Goal: Task Accomplishment & Management: Use online tool/utility

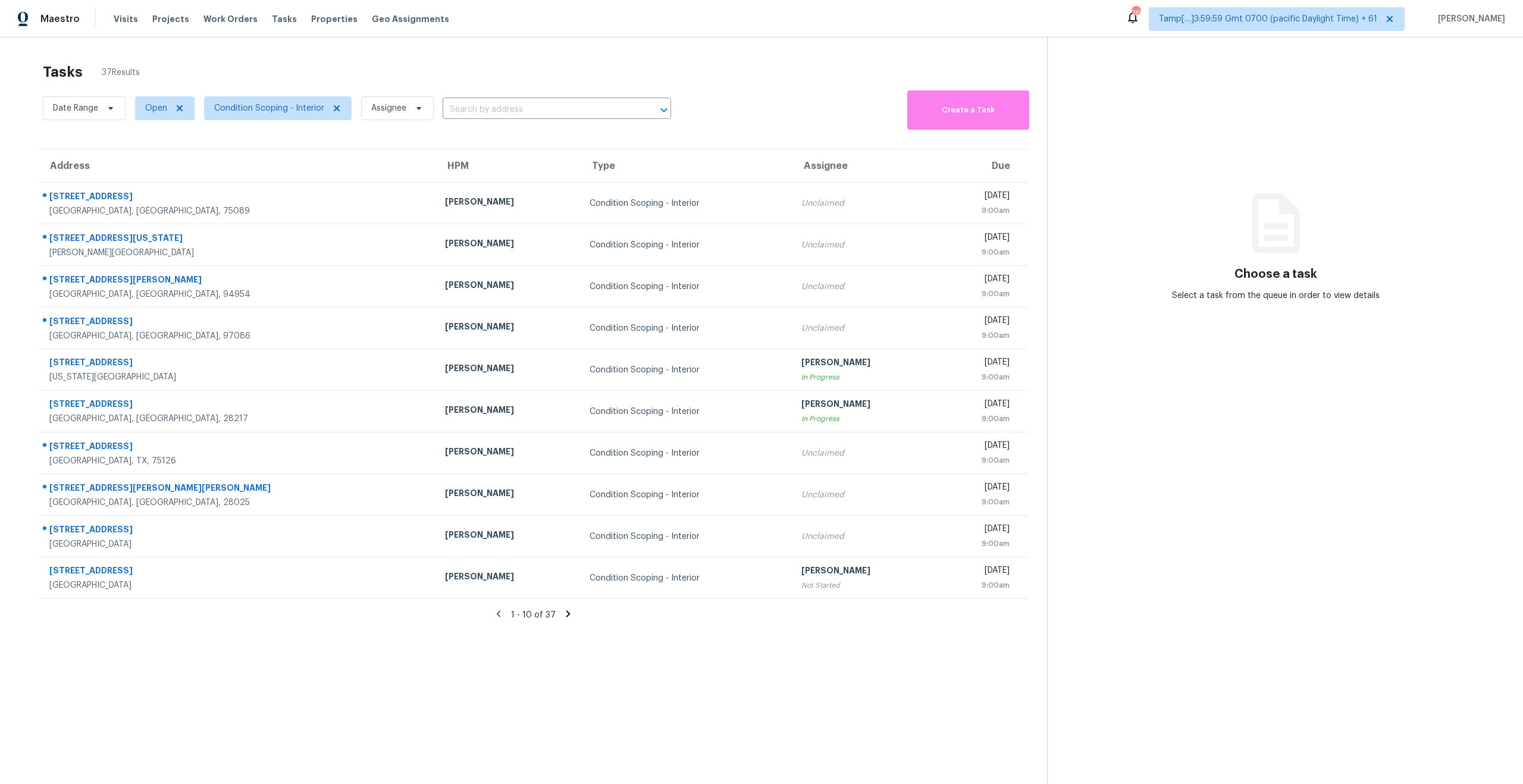
click at [566, 616] on icon at bounding box center [568, 613] width 4 height 6
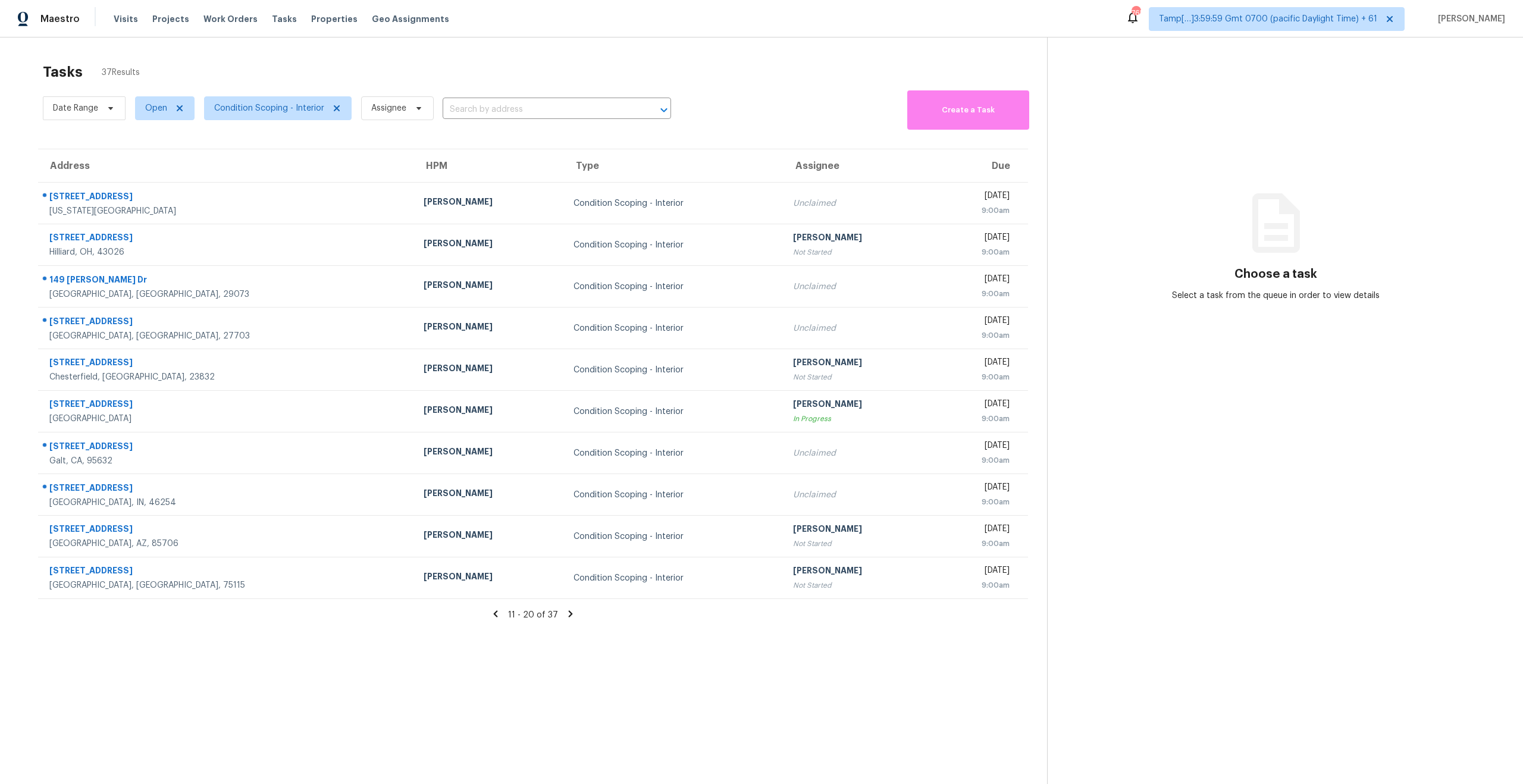
click at [566, 616] on icon at bounding box center [570, 613] width 10 height 10
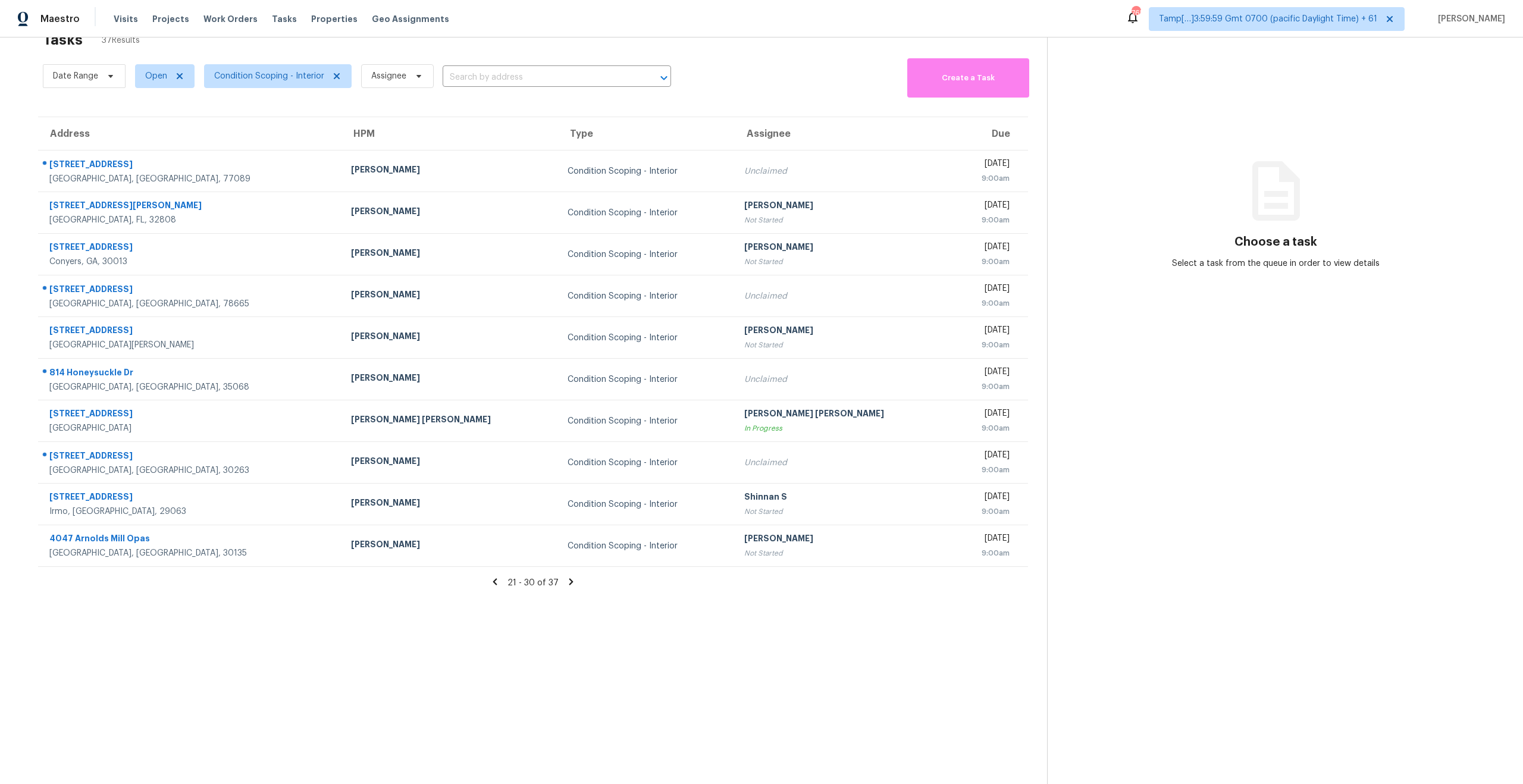
scroll to position [37, 0]
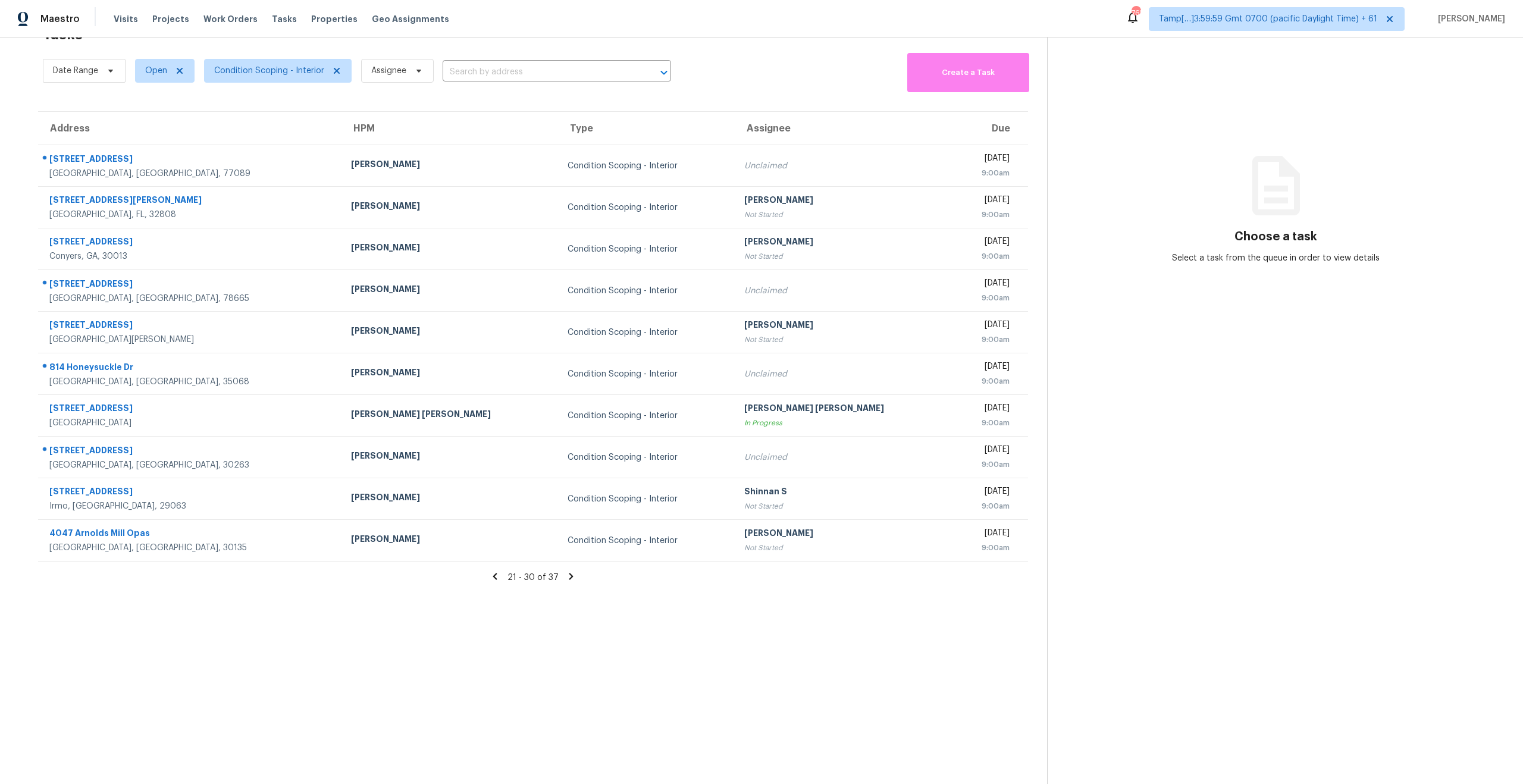
click at [498, 576] on icon at bounding box center [494, 575] width 10 height 10
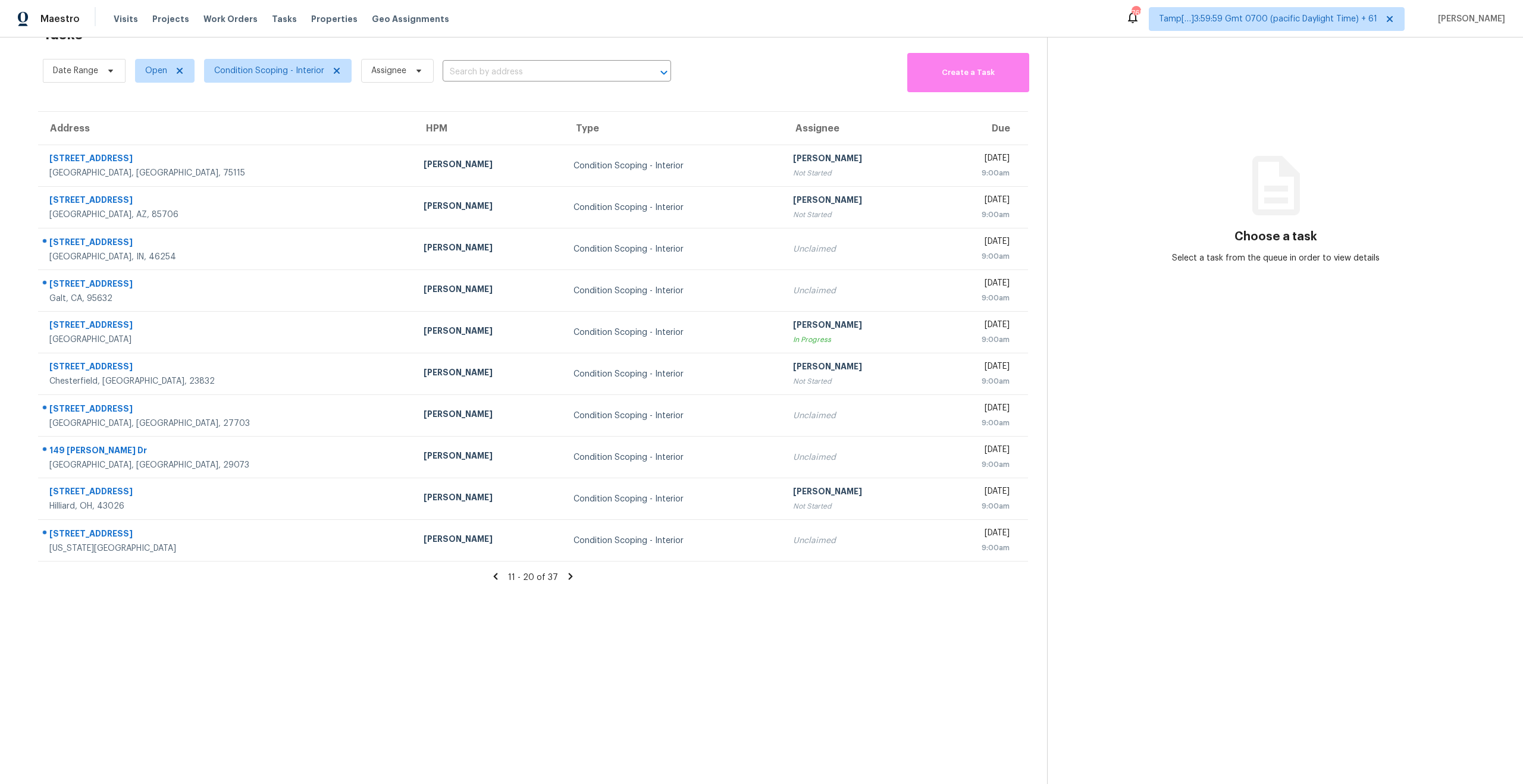
click at [605, 678] on section "Tasks 37 Results Date Range Open Condition Scoping - Interior Assignee ​ Create…" at bounding box center [533, 401] width 1028 height 765
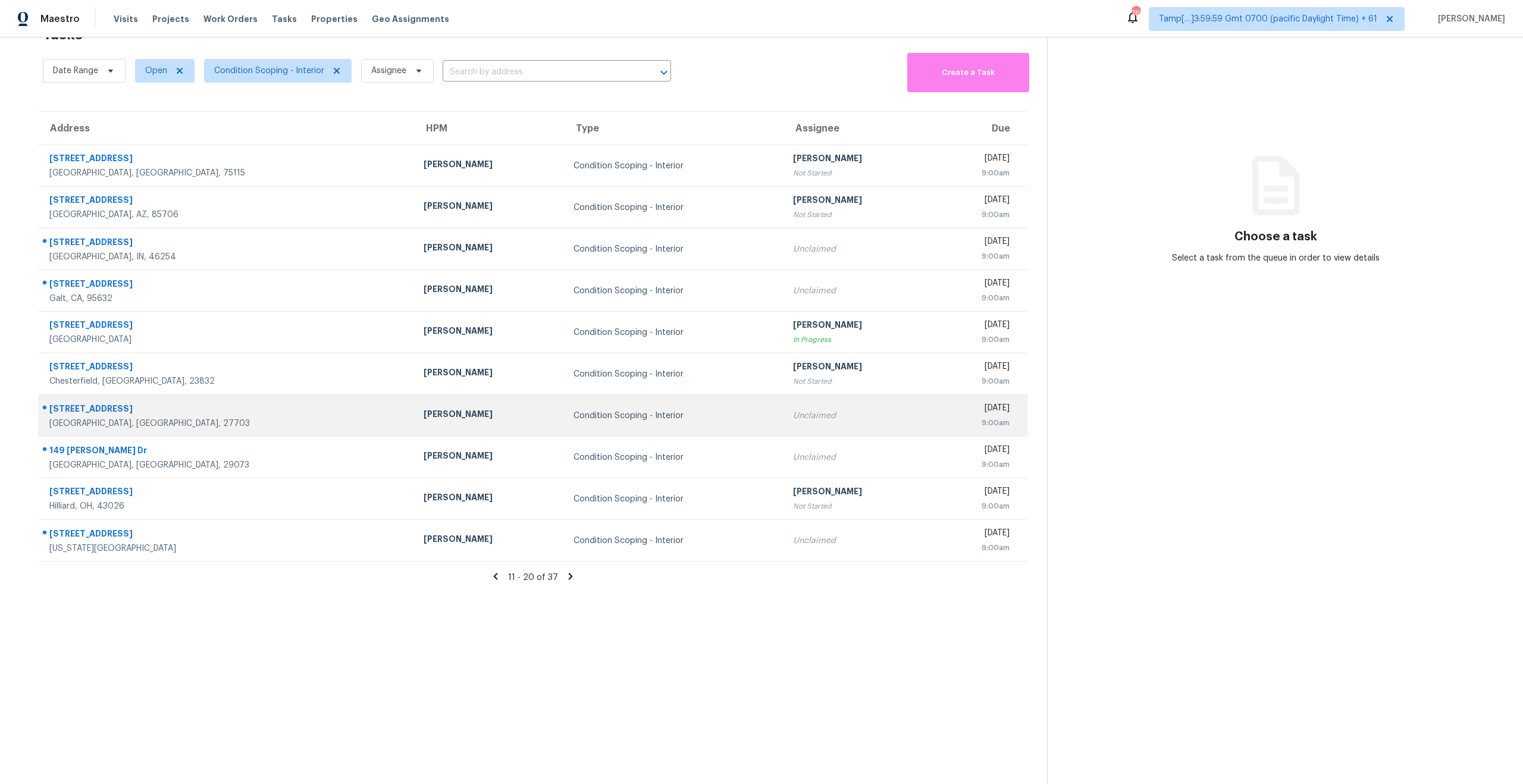
click at [597, 422] on td "Condition Scoping - Interior" at bounding box center [674, 416] width 220 height 41
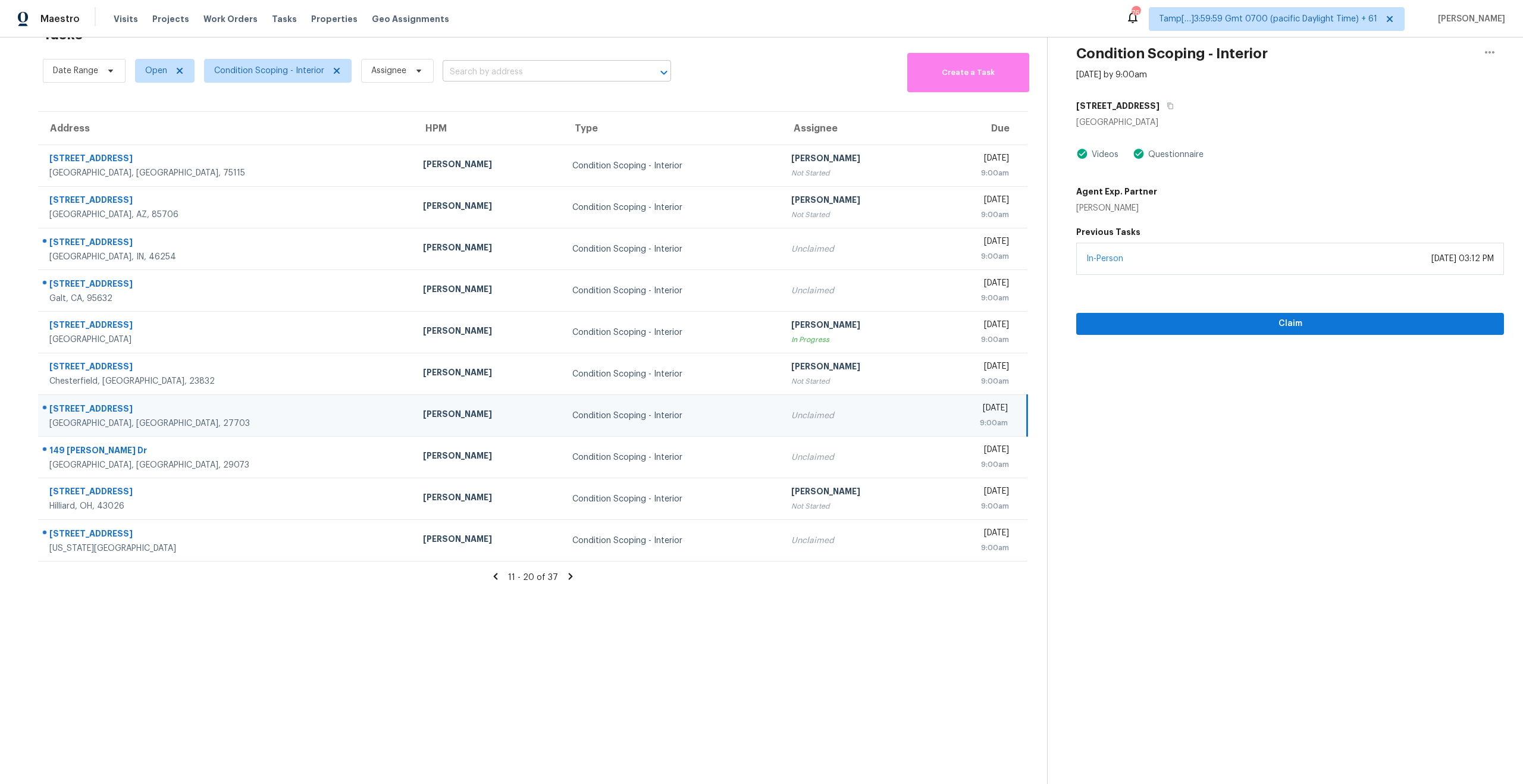
click at [522, 70] on input "text" at bounding box center [540, 72] width 195 height 19
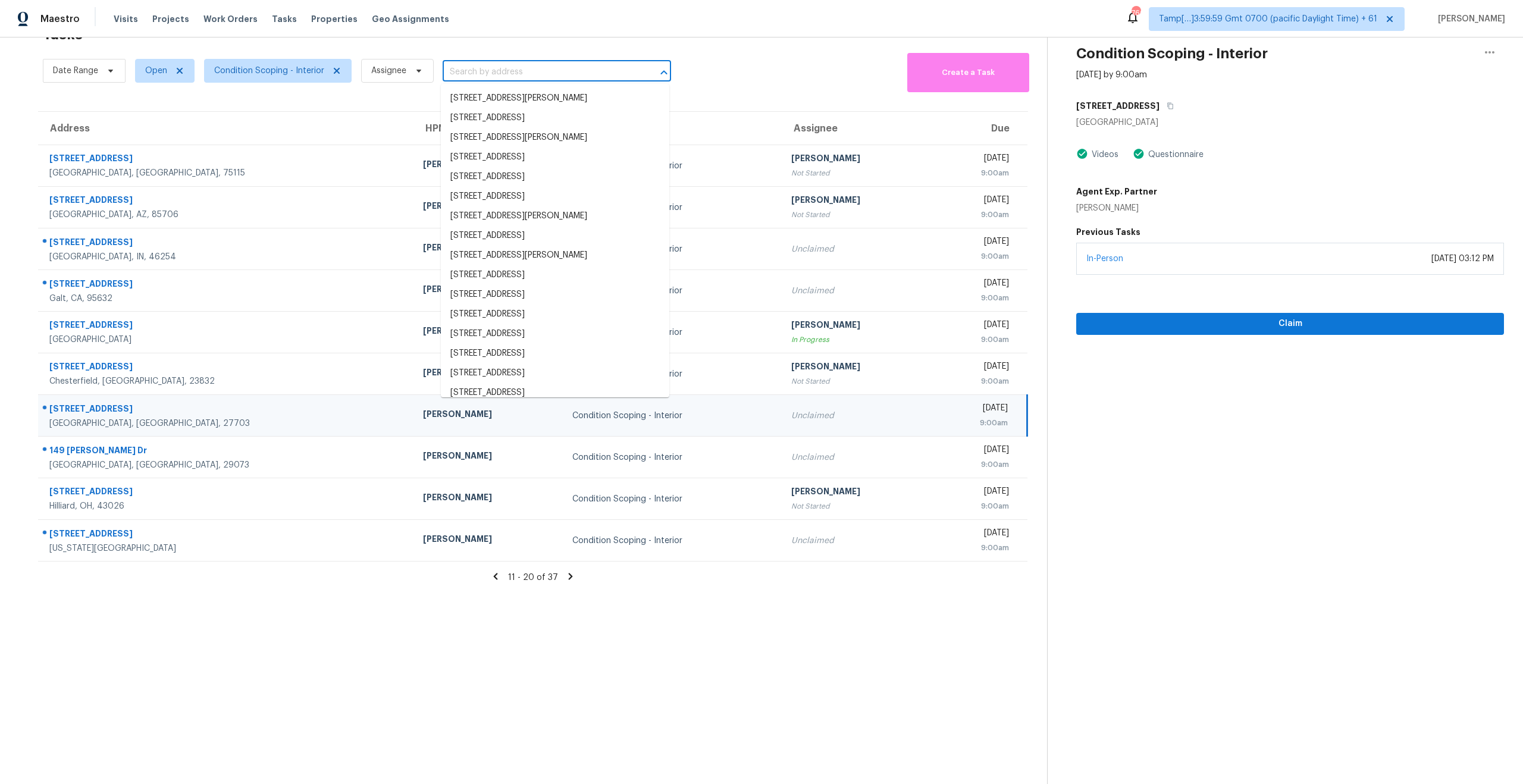
paste input "[STREET_ADDRESS]"
type input "[STREET_ADDRESS]"
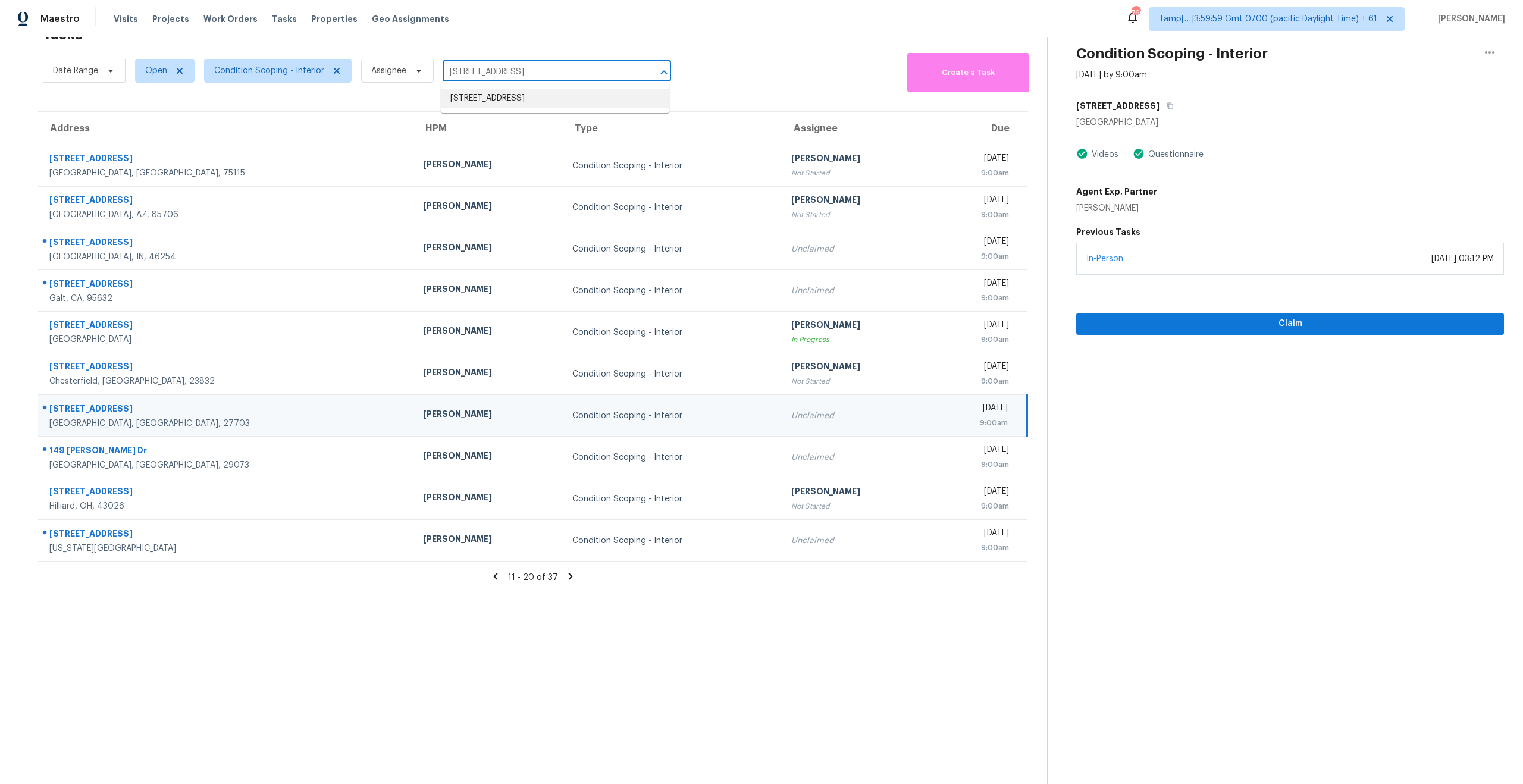
click at [536, 94] on li "[STREET_ADDRESS]" at bounding box center [555, 98] width 229 height 19
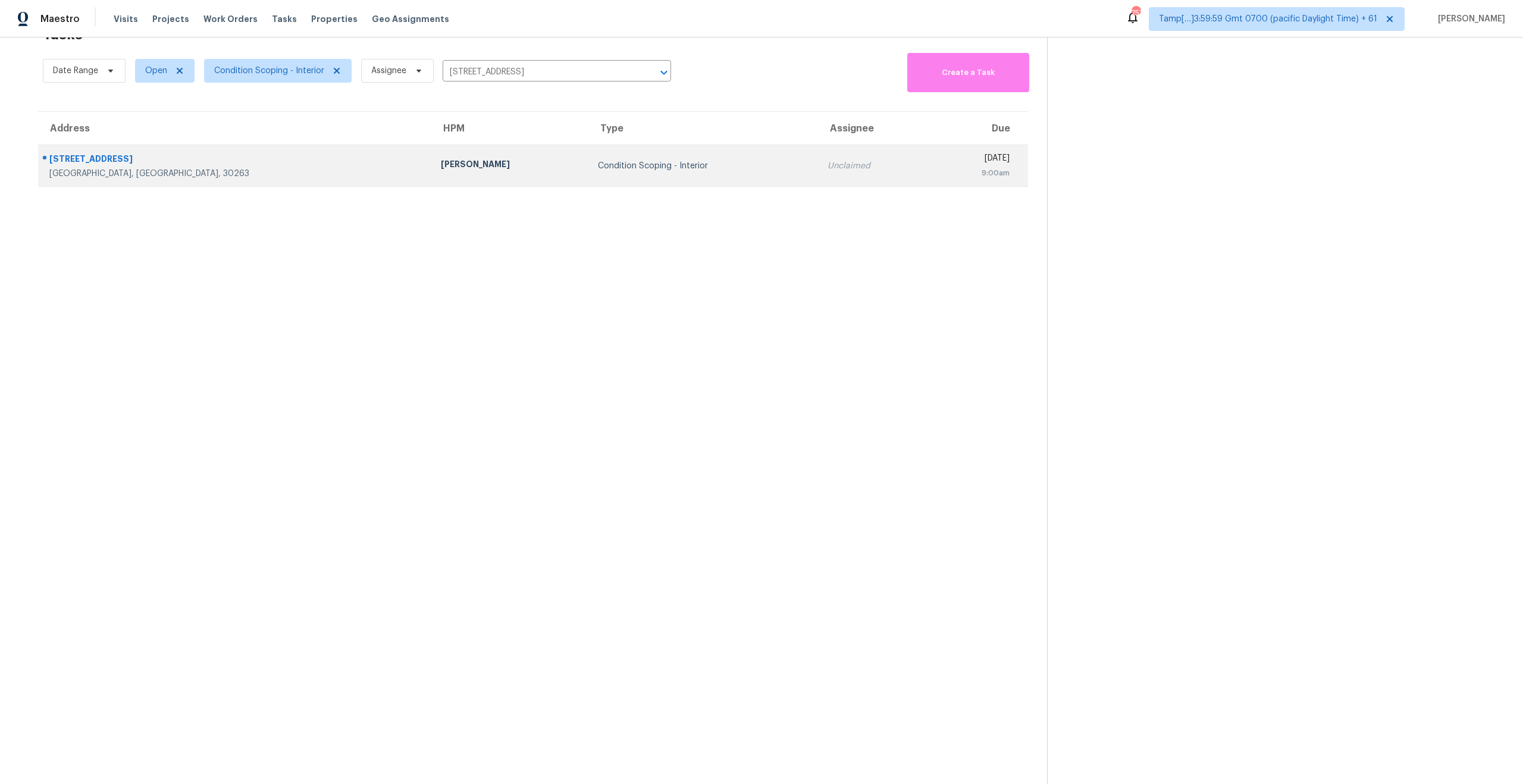
click at [638, 165] on div "Condition Scoping - Interior" at bounding box center [703, 166] width 211 height 12
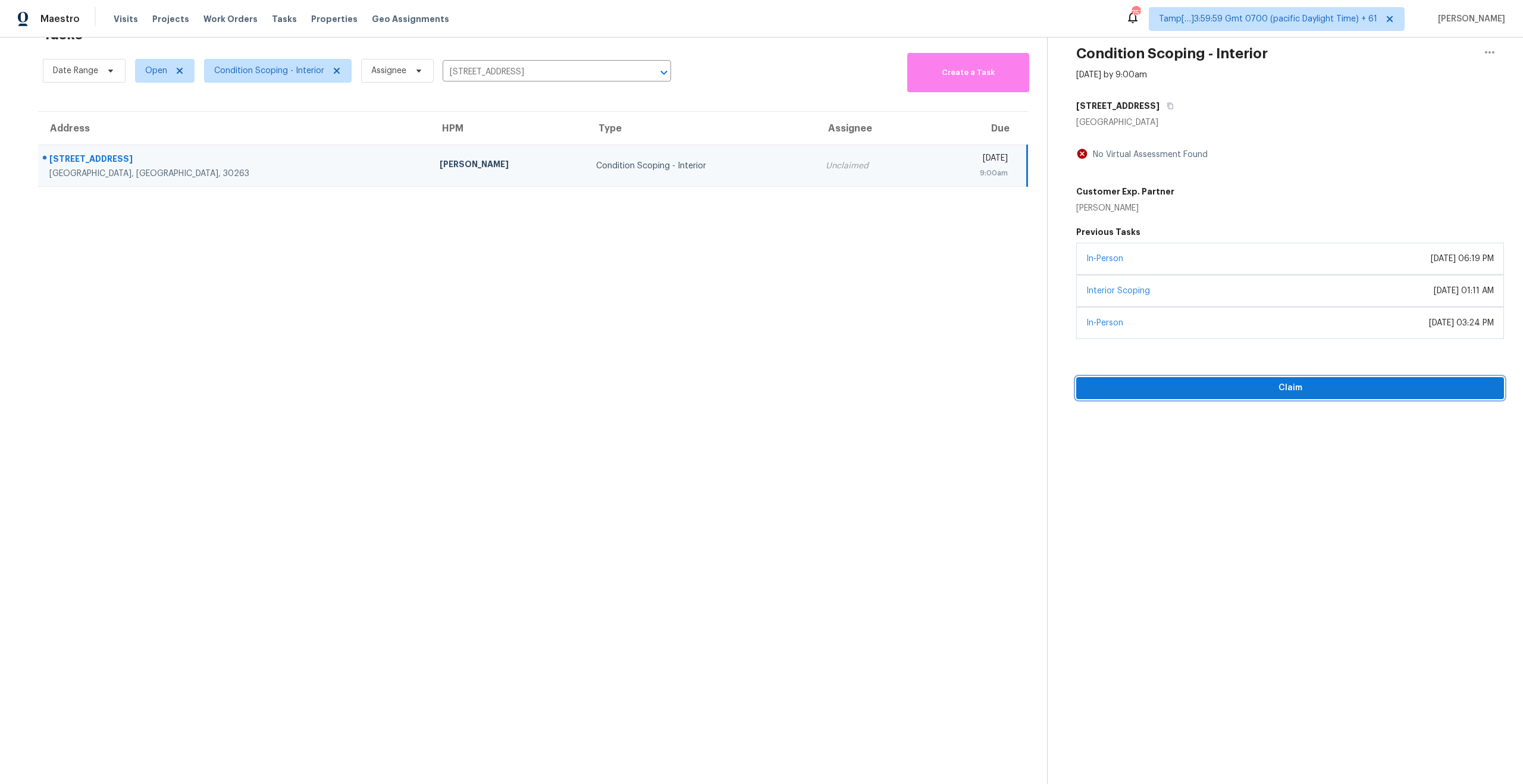
click at [1224, 391] on span "Claim" at bounding box center [1289, 388] width 408 height 15
click at [1280, 392] on span "Start Assessment" at bounding box center [1289, 388] width 408 height 15
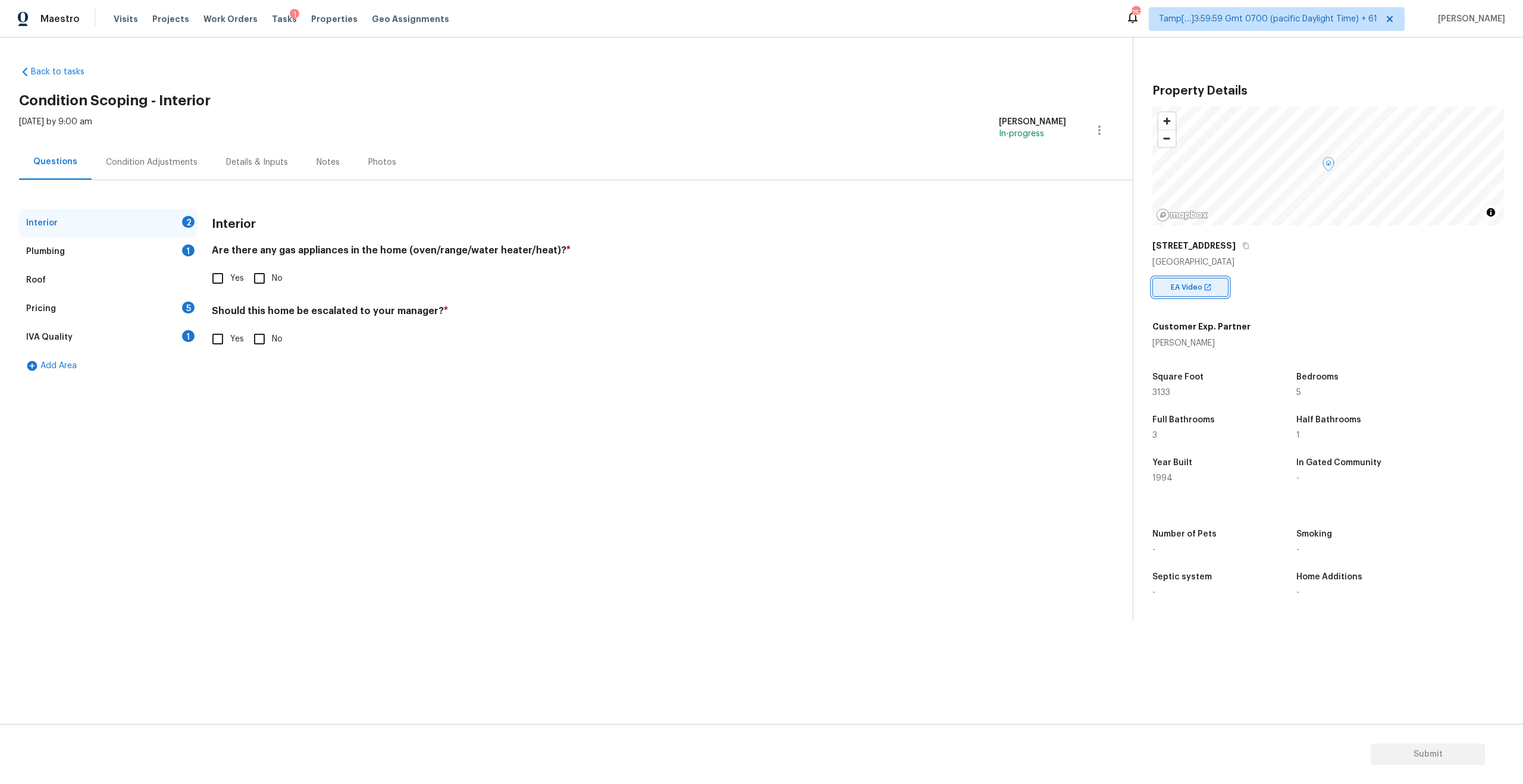
click at [1182, 280] on div "EA Video" at bounding box center [1190, 287] width 76 height 19
click at [1242, 244] on icon "button" at bounding box center [1245, 245] width 6 height 6
click at [214, 278] on input "Yes" at bounding box center [218, 278] width 25 height 25
checkbox input "true"
click at [41, 251] on div "Plumbing" at bounding box center [46, 251] width 39 height 12
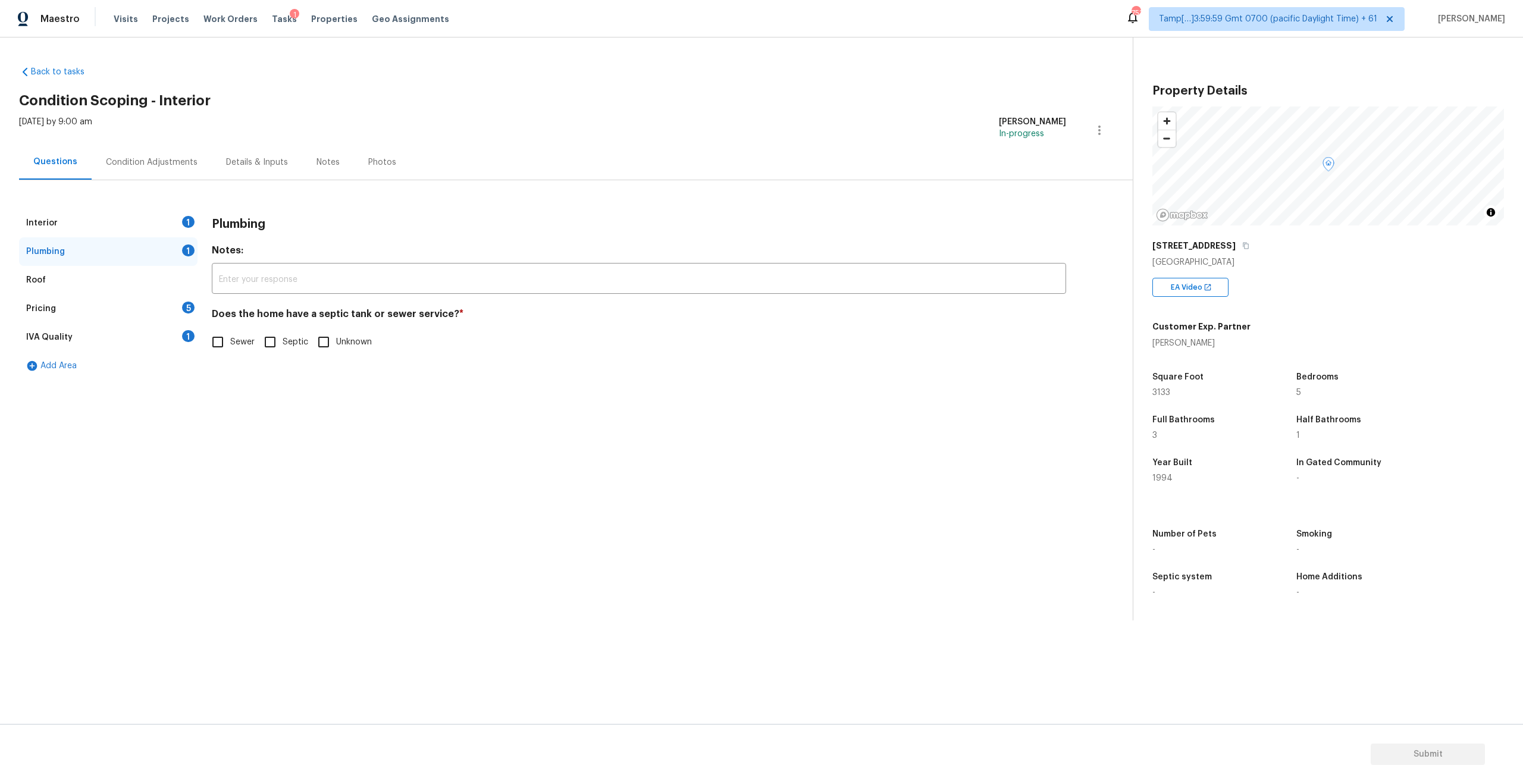
click at [278, 344] on input "Septic" at bounding box center [270, 342] width 25 height 25
checkbox input "true"
click at [26, 276] on div "Roof" at bounding box center [36, 280] width 19 height 12
click at [86, 314] on div "Pricing 5" at bounding box center [108, 308] width 178 height 28
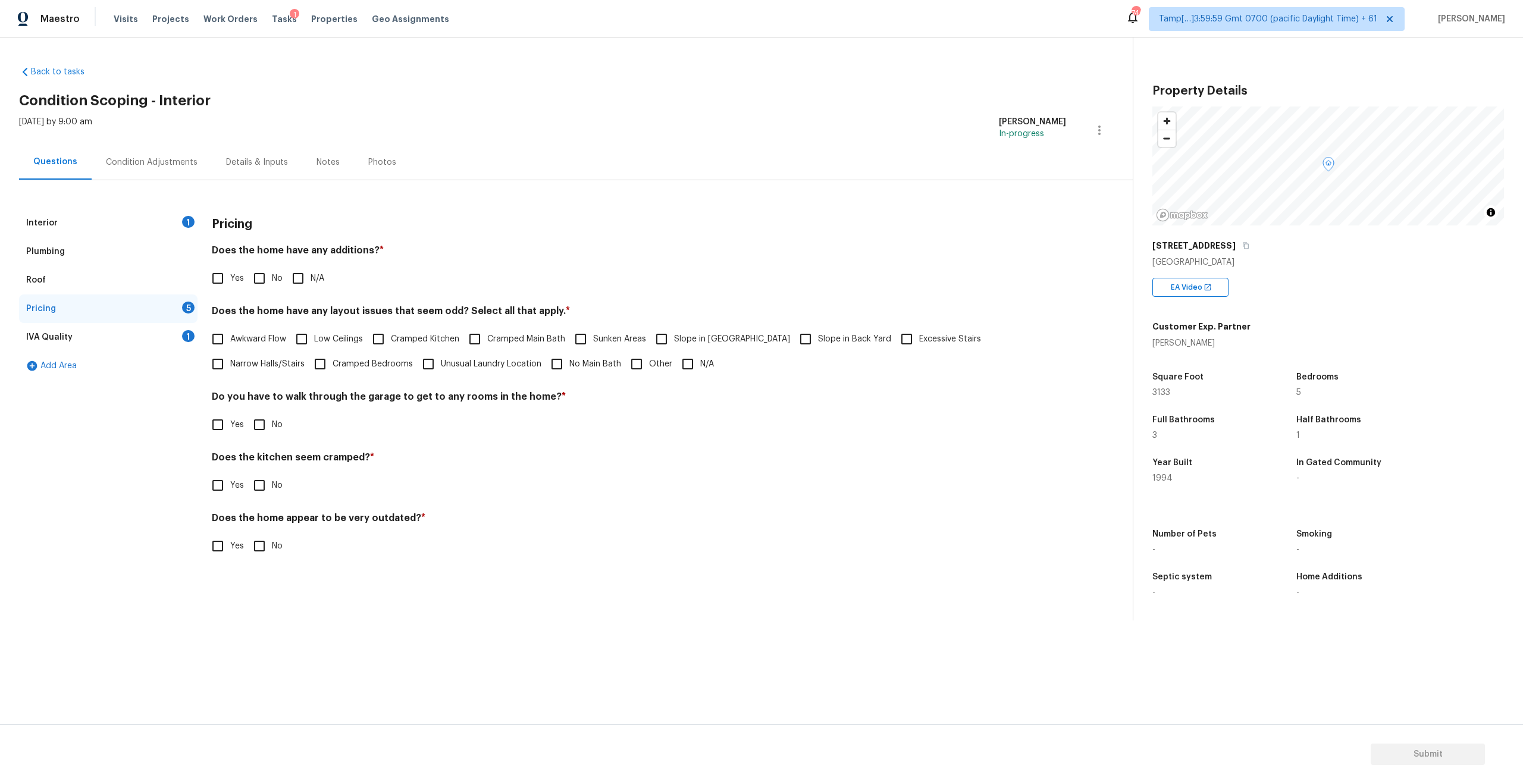
click at [161, 167] on div "Condition Adjustments" at bounding box center [151, 162] width 92 height 12
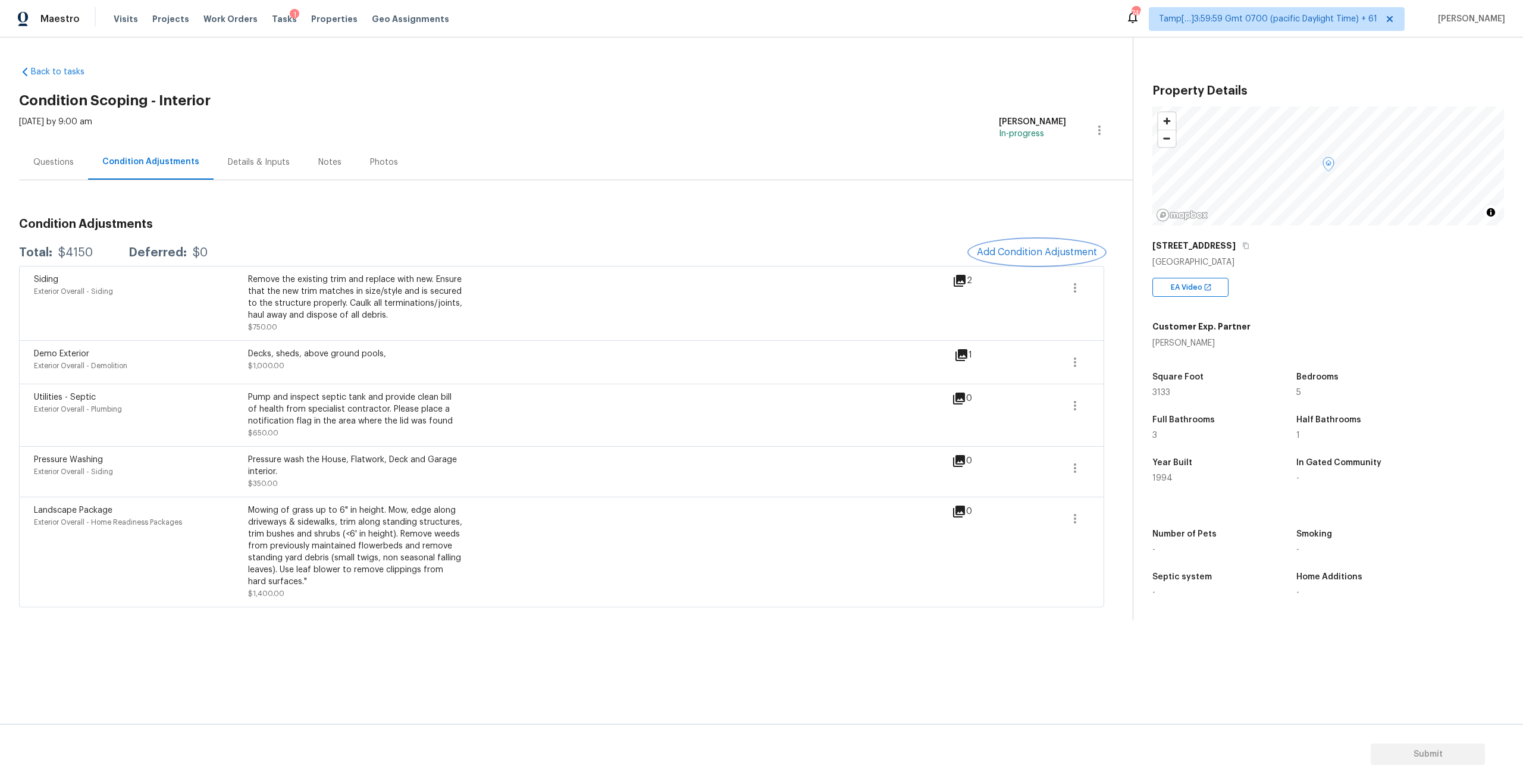
click at [1055, 255] on span "Add Condition Adjustment" at bounding box center [1037, 251] width 120 height 10
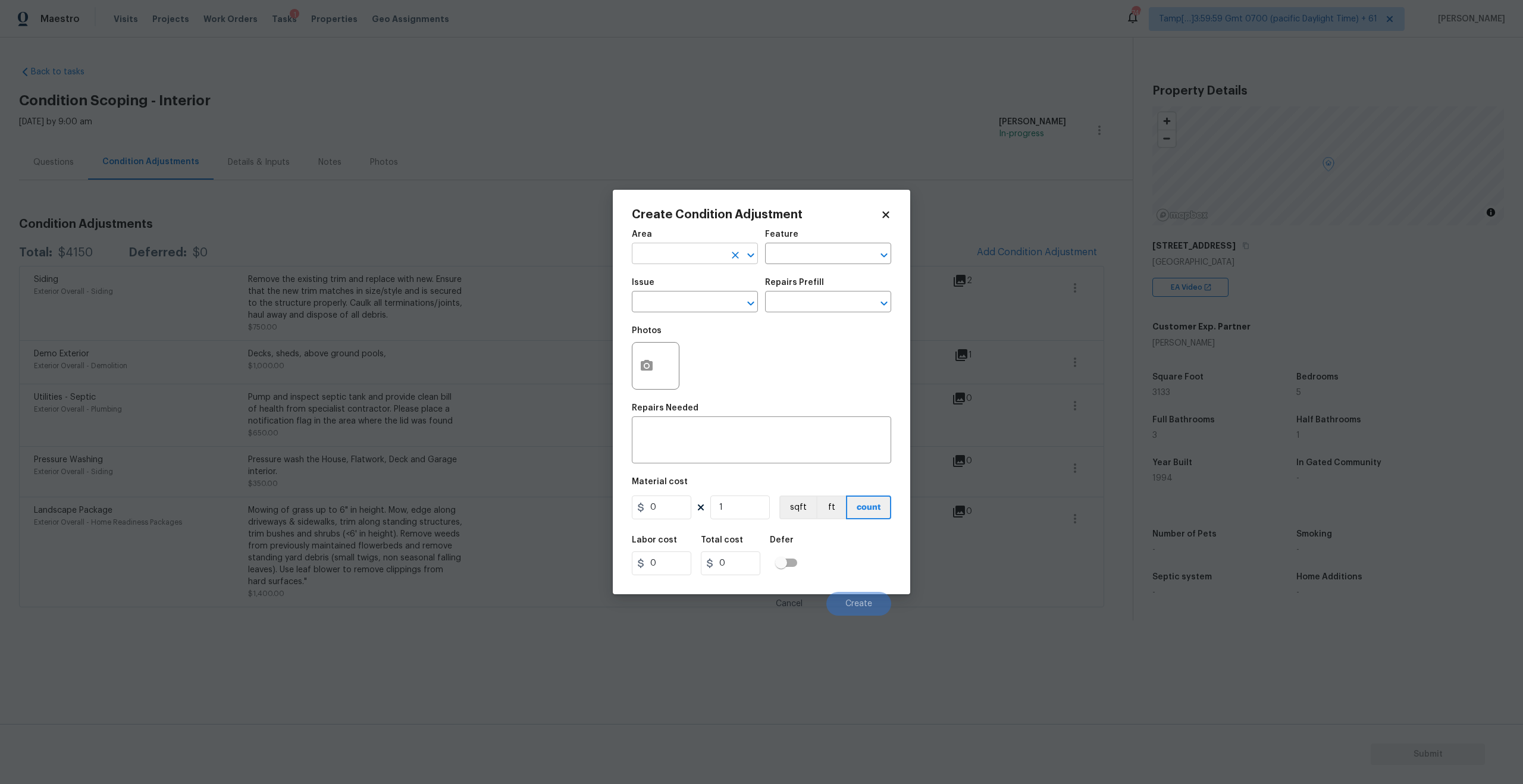
click at [711, 251] on input "text" at bounding box center [678, 255] width 93 height 19
click at [677, 294] on li "Interior Overall" at bounding box center [694, 300] width 126 height 19
type input "Interior Overall"
click at [672, 307] on input "text" at bounding box center [678, 303] width 93 height 19
click at [665, 360] on li "ACQ: Flooring" at bounding box center [694, 358] width 126 height 19
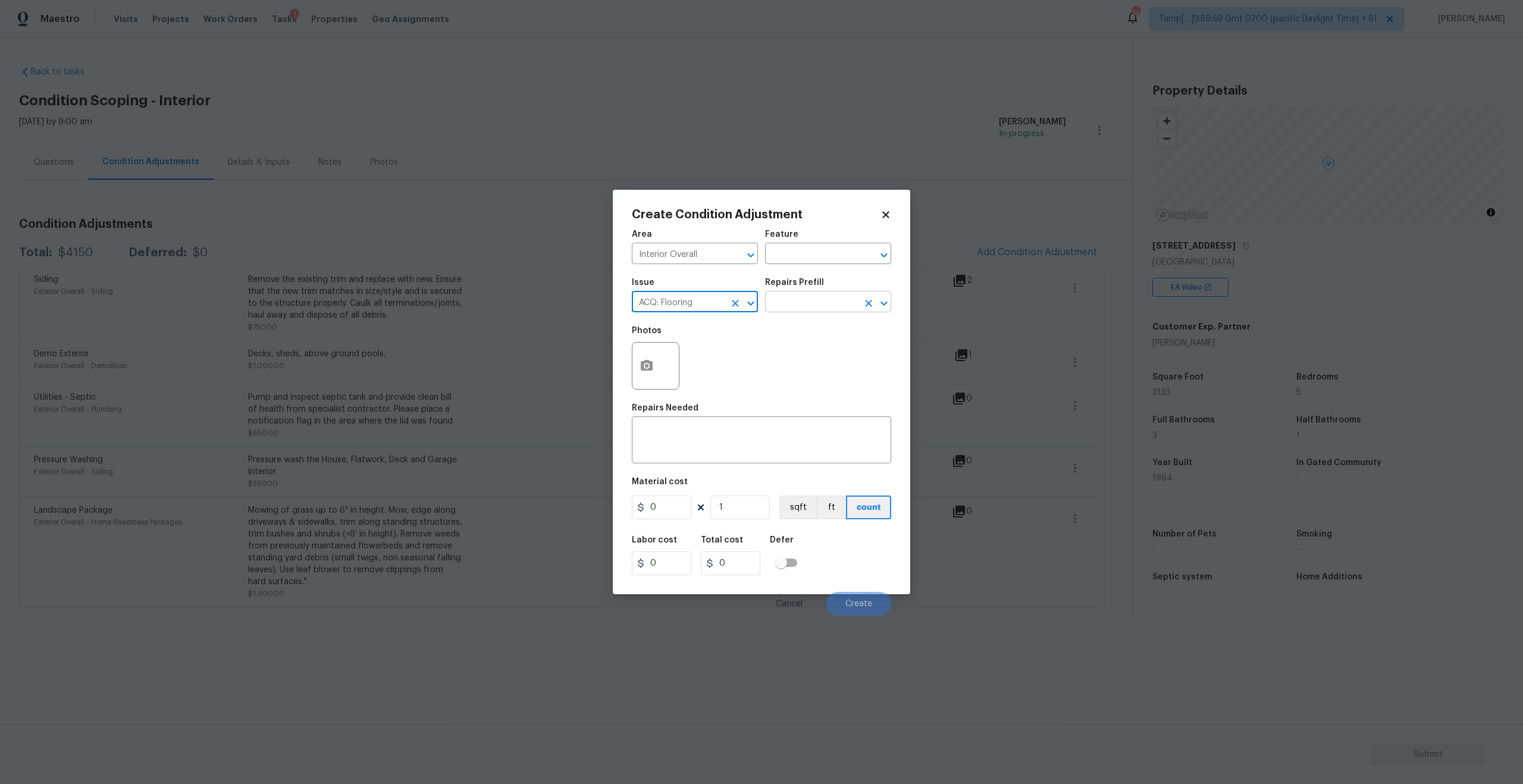
type input "ACQ: Flooring"
click at [804, 309] on input "text" at bounding box center [811, 303] width 93 height 19
click at [703, 305] on input "ACQ: Flooring" at bounding box center [678, 303] width 93 height 19
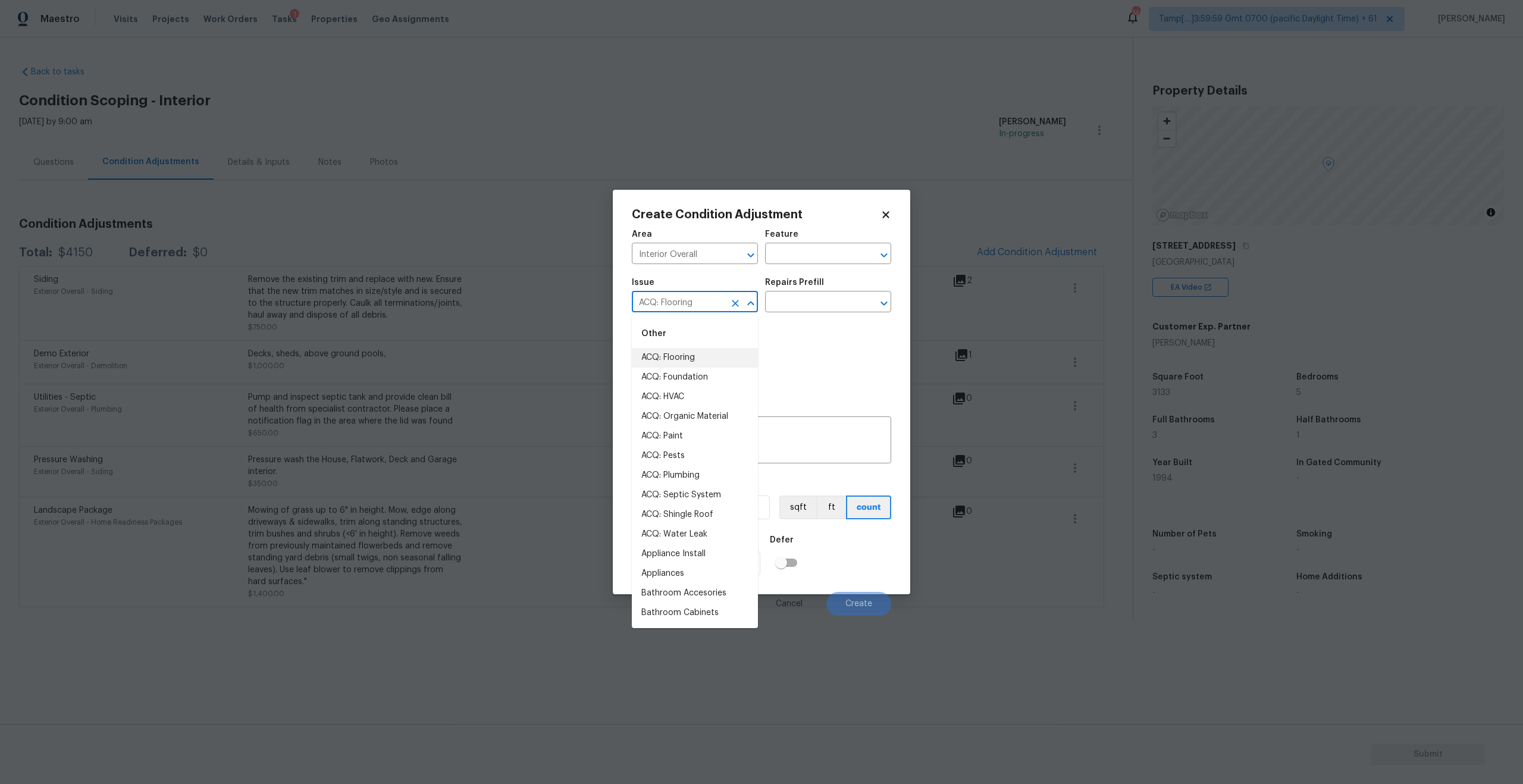
click at [703, 305] on input "ACQ: Flooring" at bounding box center [678, 303] width 93 height 19
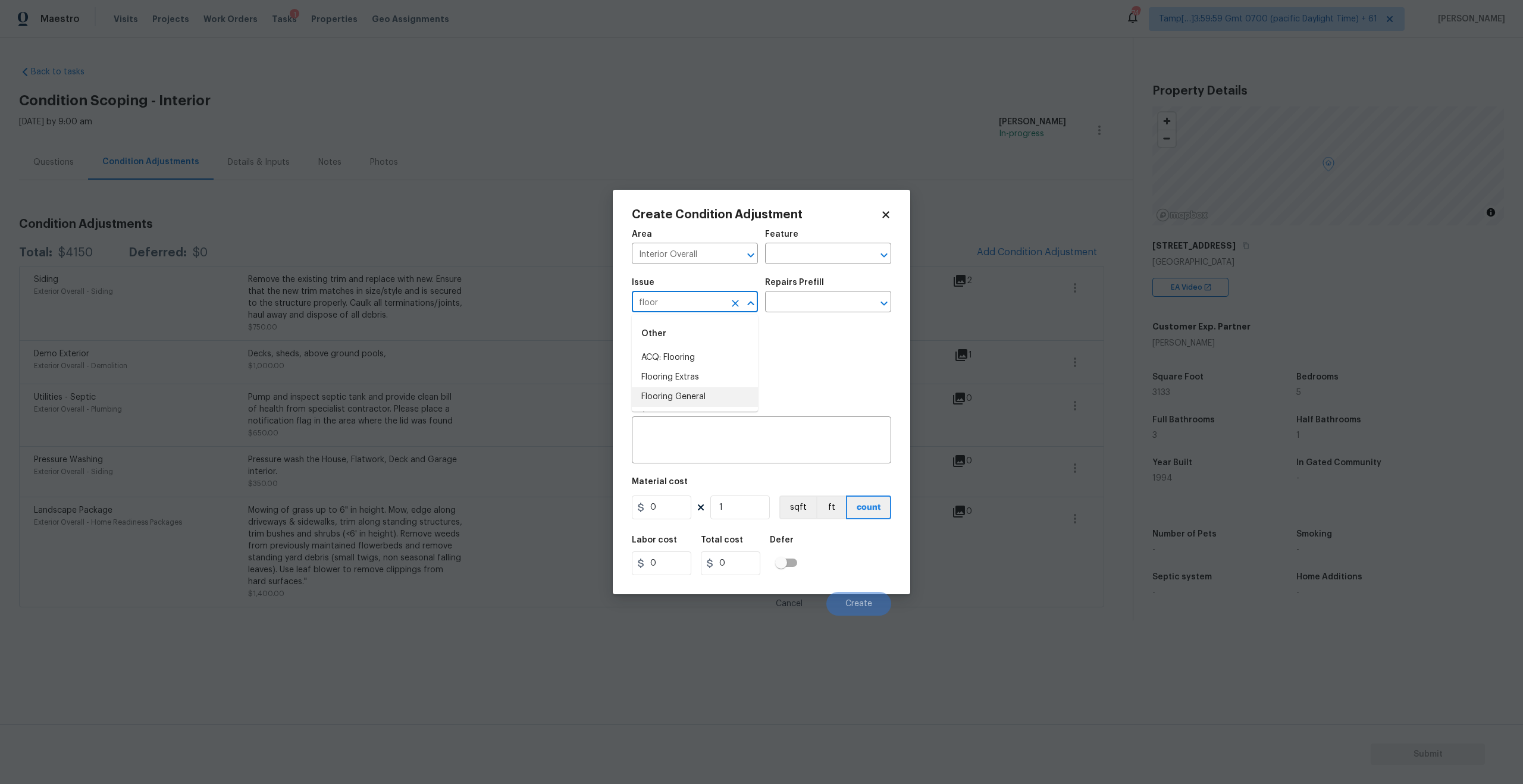
click at [680, 389] on li "Flooring General" at bounding box center [694, 396] width 126 height 19
type input "Flooring General"
click at [846, 298] on input "text" at bounding box center [811, 303] width 93 height 19
type input "h"
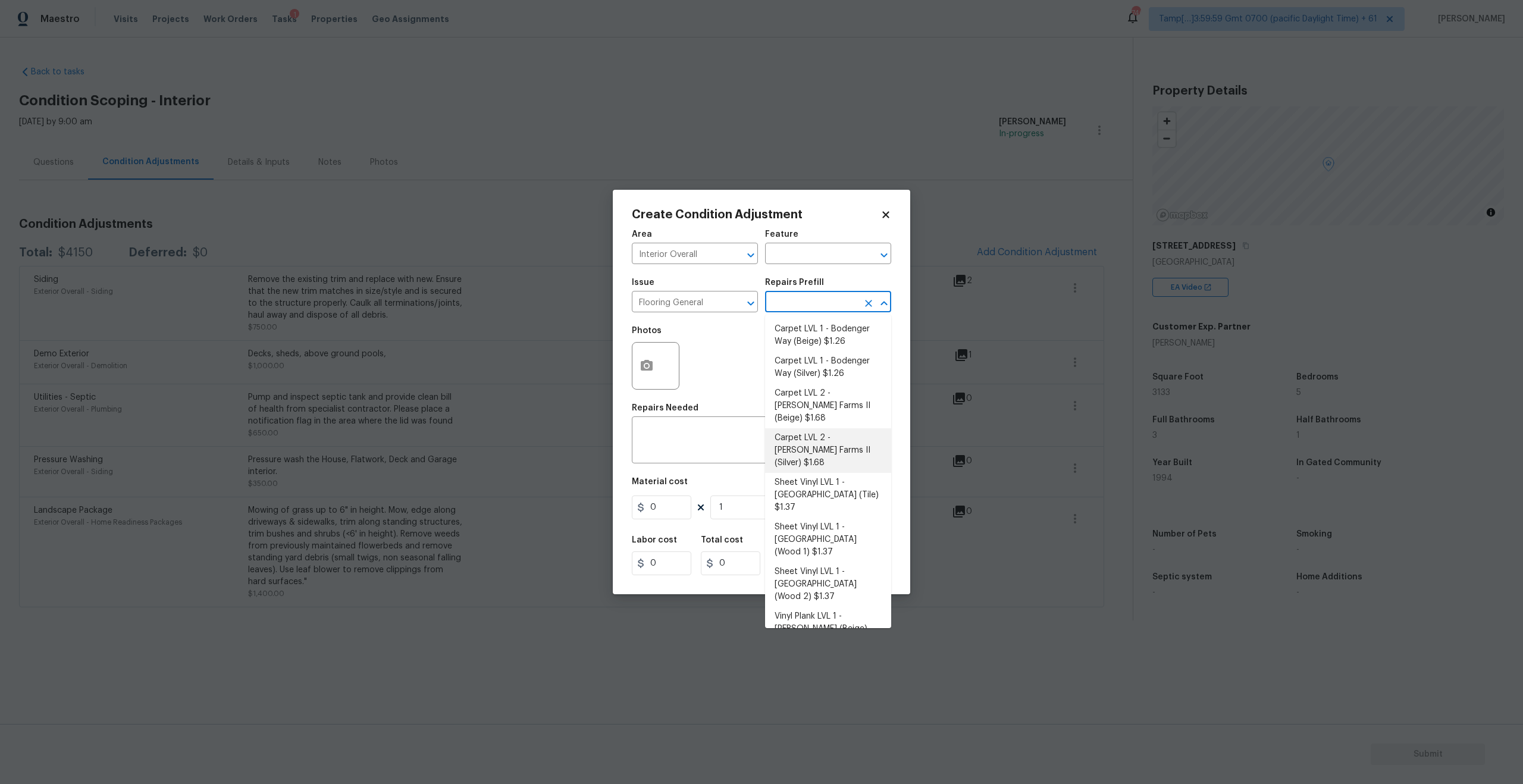
scroll to position [49, 0]
click at [672, 447] on textarea at bounding box center [762, 441] width 245 height 25
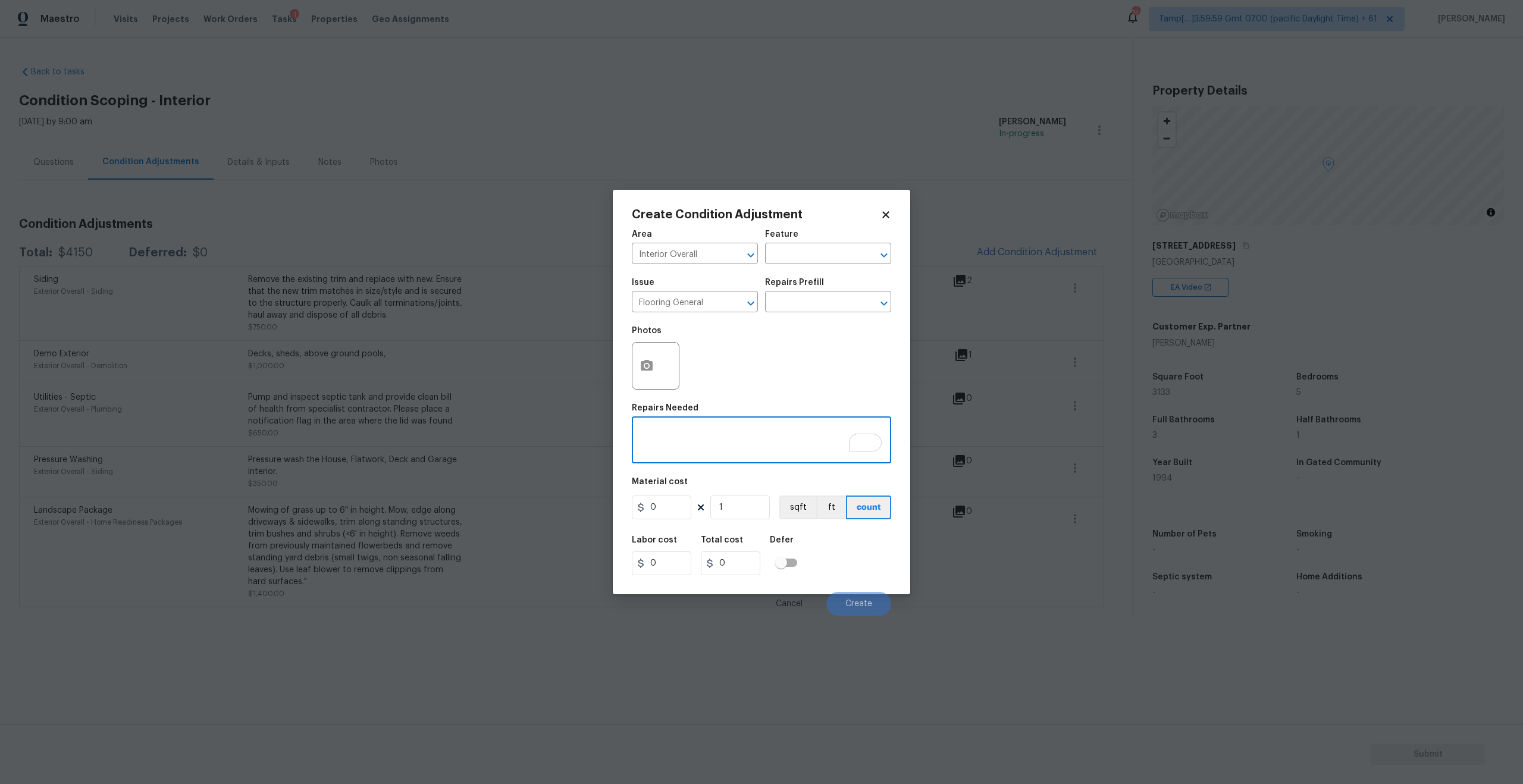
click at [683, 443] on textarea "To enrich screen reader interactions, please activate Accessibility in Grammarl…" at bounding box center [762, 441] width 245 height 25
paste textarea "$7,832 to refinish the scratched hardwood flooring"
click at [678, 433] on textarea "$7,832 to refinish the scratched hardwood flooring" at bounding box center [762, 441] width 245 height 25
drag, startPoint x: 670, startPoint y: 434, endPoint x: 624, endPoint y: 434, distance: 46.0
click at [624, 434] on div "Create Condition Adjustment Area Interior Overall ​ Feature ​ Issue Flooring Ge…" at bounding box center [762, 392] width 297 height 404
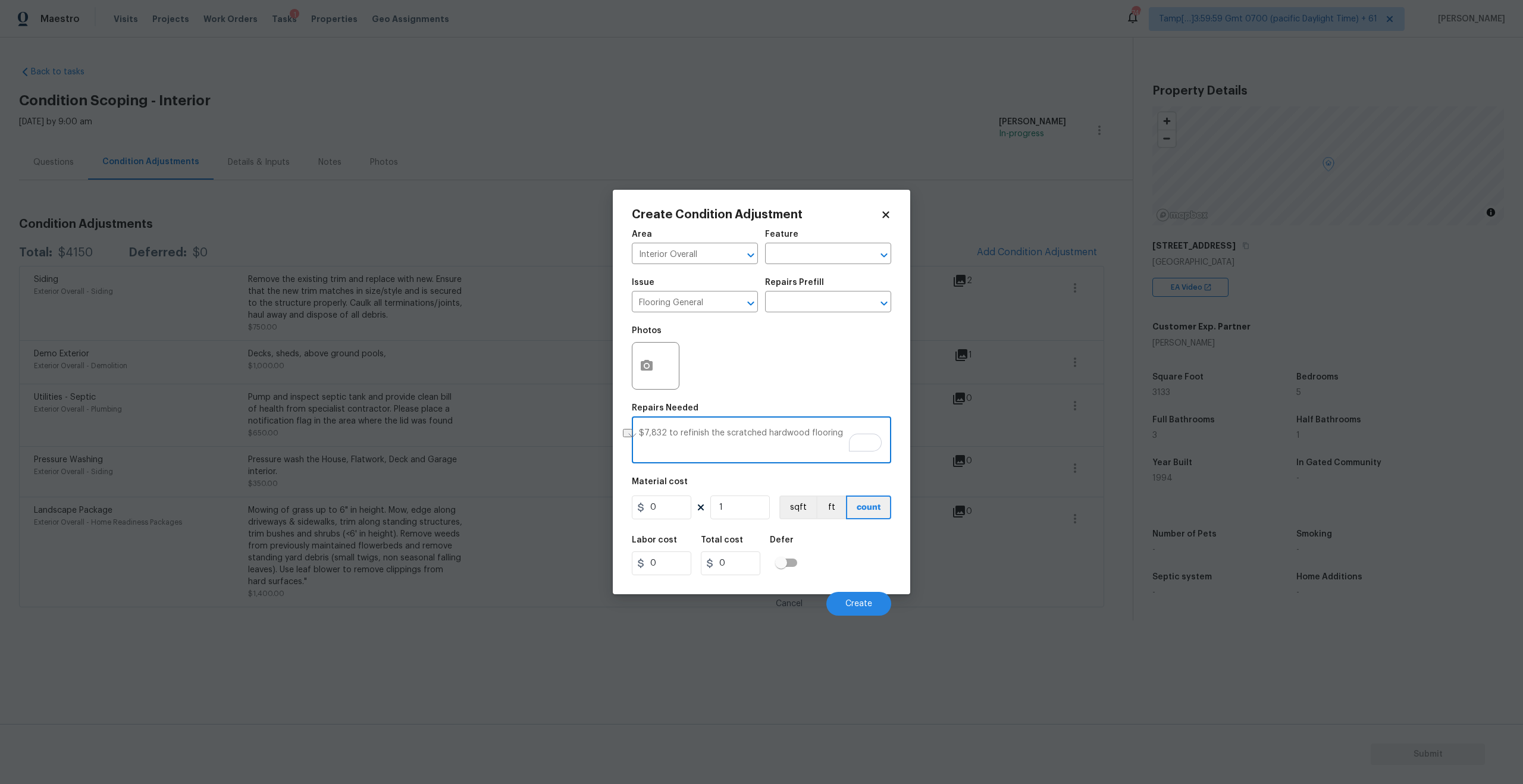
click at [677, 432] on textarea "$7,832 to refinish the scratched hardwood flooring" at bounding box center [762, 441] width 245 height 25
click at [666, 431] on textarea "$7,832 to refinish the scratched hardwood flooring" at bounding box center [762, 441] width 245 height 25
click at [656, 431] on textarea "$7,832 To refinish the scratched hardwood flooring" at bounding box center [762, 441] width 245 height 25
type textarea "To refinish the scratched hardwood flooring"
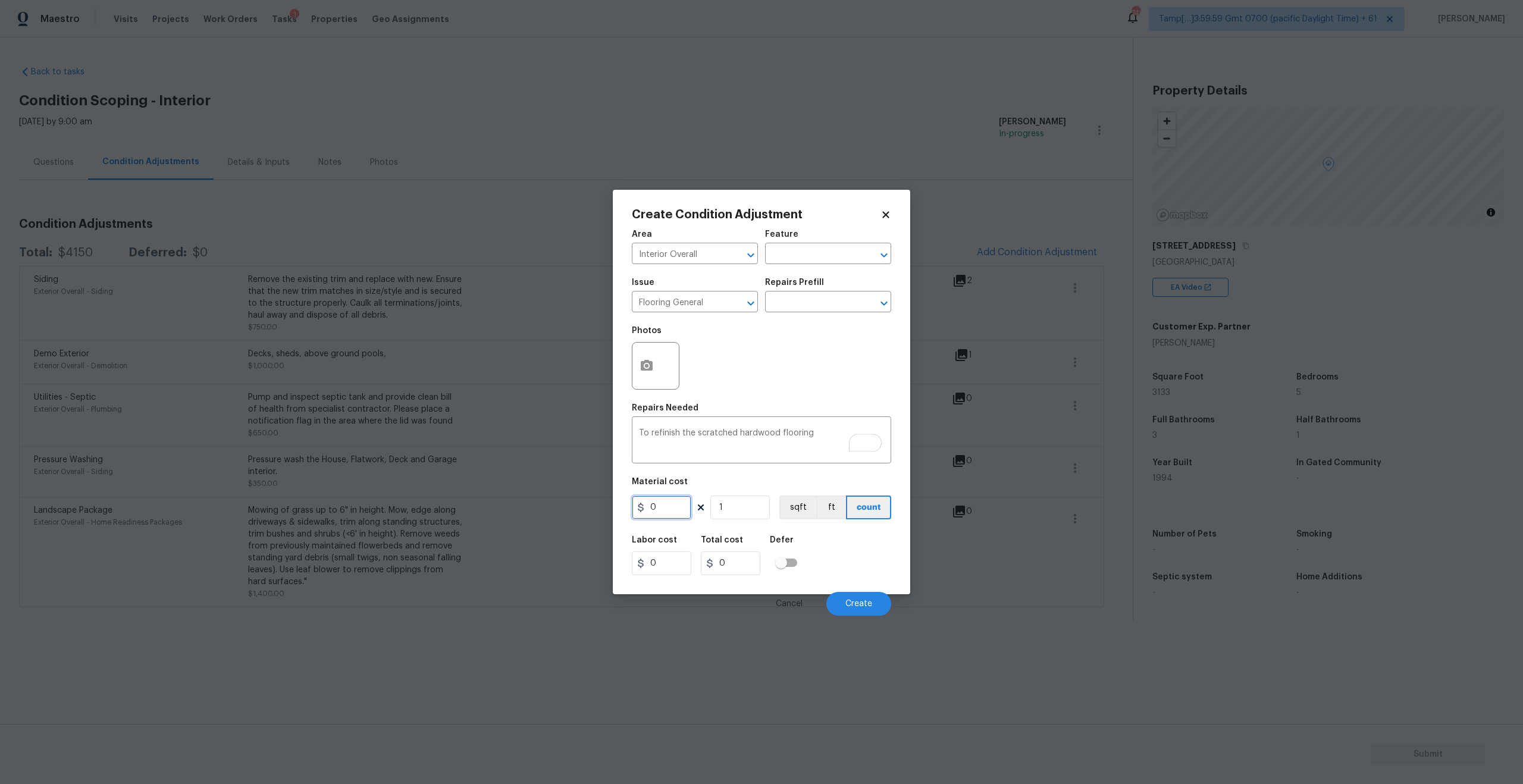
click at [670, 508] on input "0" at bounding box center [661, 507] width 59 height 23
paste input "text"
click at [670, 515] on input "0" at bounding box center [661, 507] width 59 height 23
paste input "text"
click at [755, 406] on div "Repairs Needed" at bounding box center [761, 411] width 259 height 15
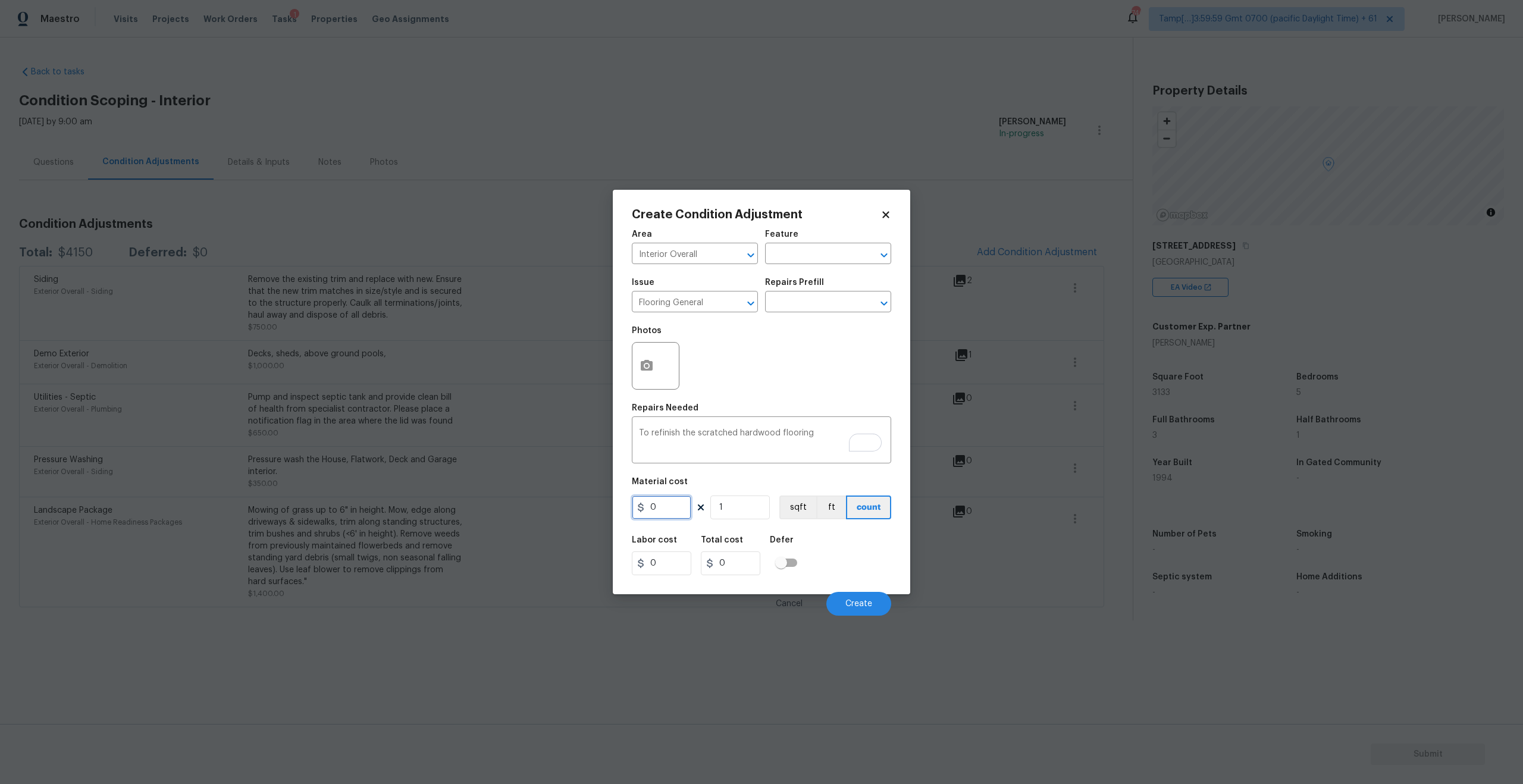
click at [668, 506] on input "0" at bounding box center [661, 507] width 59 height 23
type input "7832"
click at [771, 356] on div "Photos" at bounding box center [761, 358] width 259 height 77
type input "7832"
click at [865, 604] on span "Create" at bounding box center [858, 604] width 27 height 9
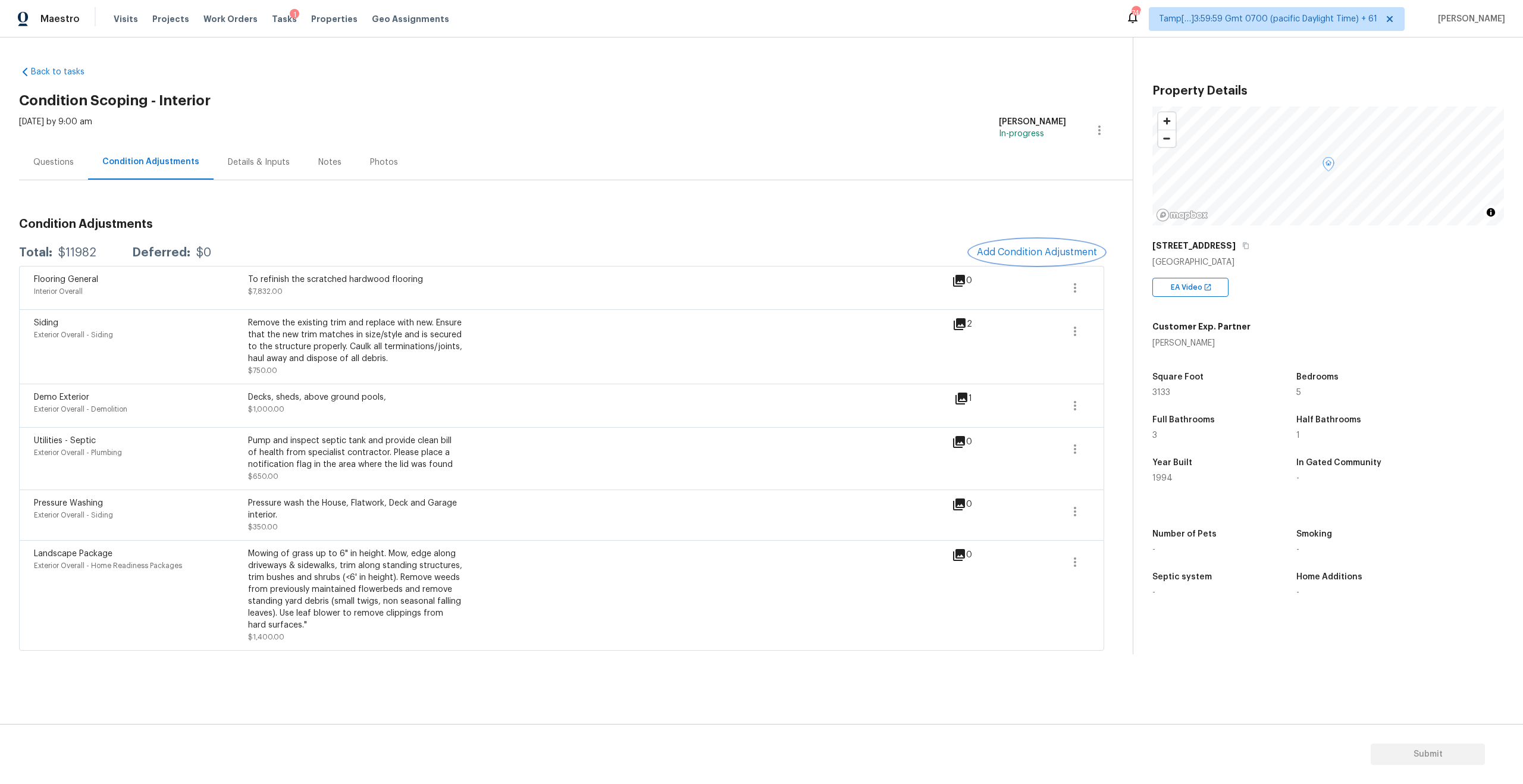
click at [1034, 256] on span "Add Condition Adjustment" at bounding box center [1037, 251] width 120 height 10
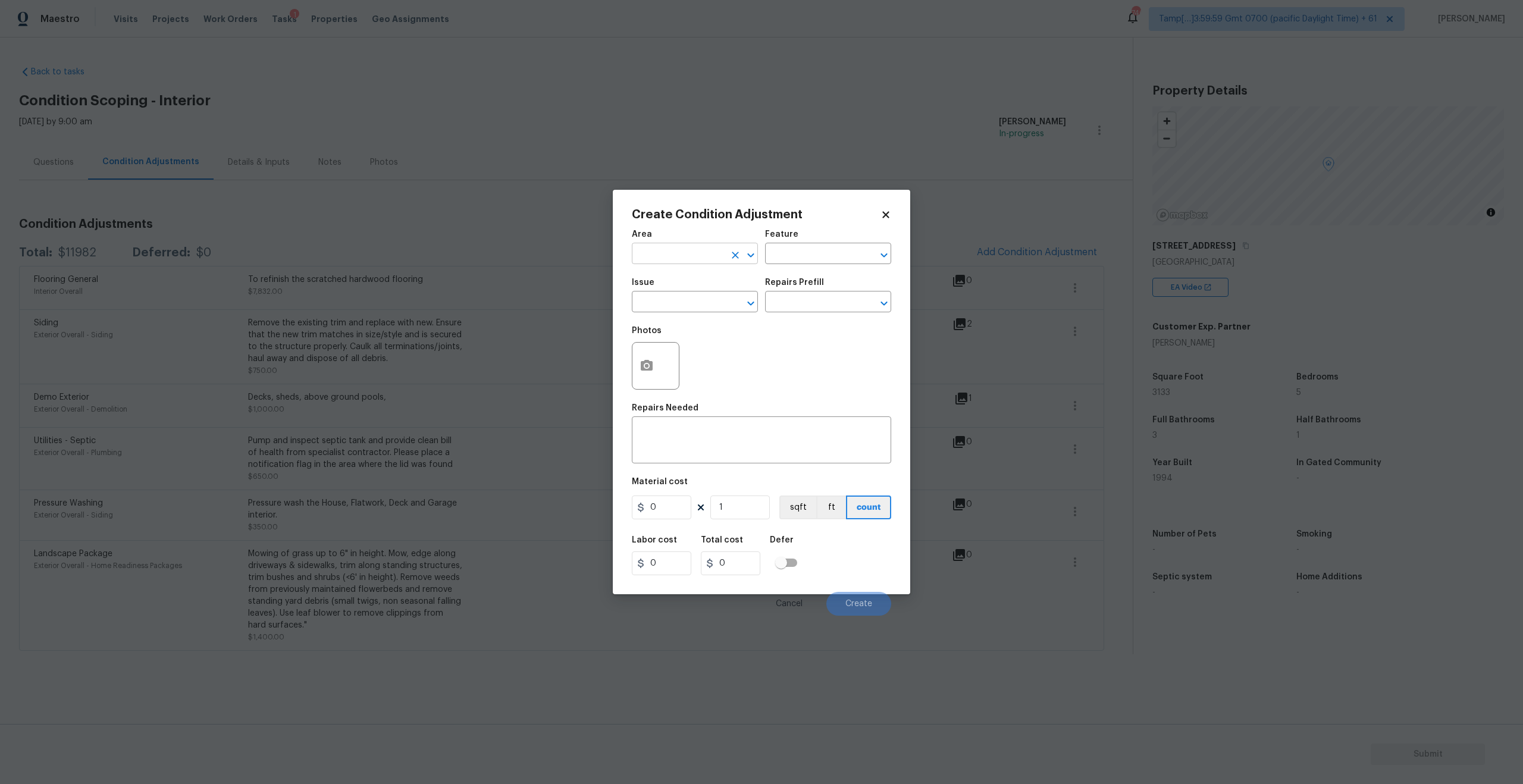
click at [703, 249] on input "text" at bounding box center [678, 255] width 93 height 19
click at [677, 308] on li "Interior Overall" at bounding box center [694, 300] width 126 height 19
type input "Interior Overall"
click at [672, 314] on span "Issue ​" at bounding box center [694, 296] width 126 height 48
click at [672, 307] on input "text" at bounding box center [678, 303] width 93 height 19
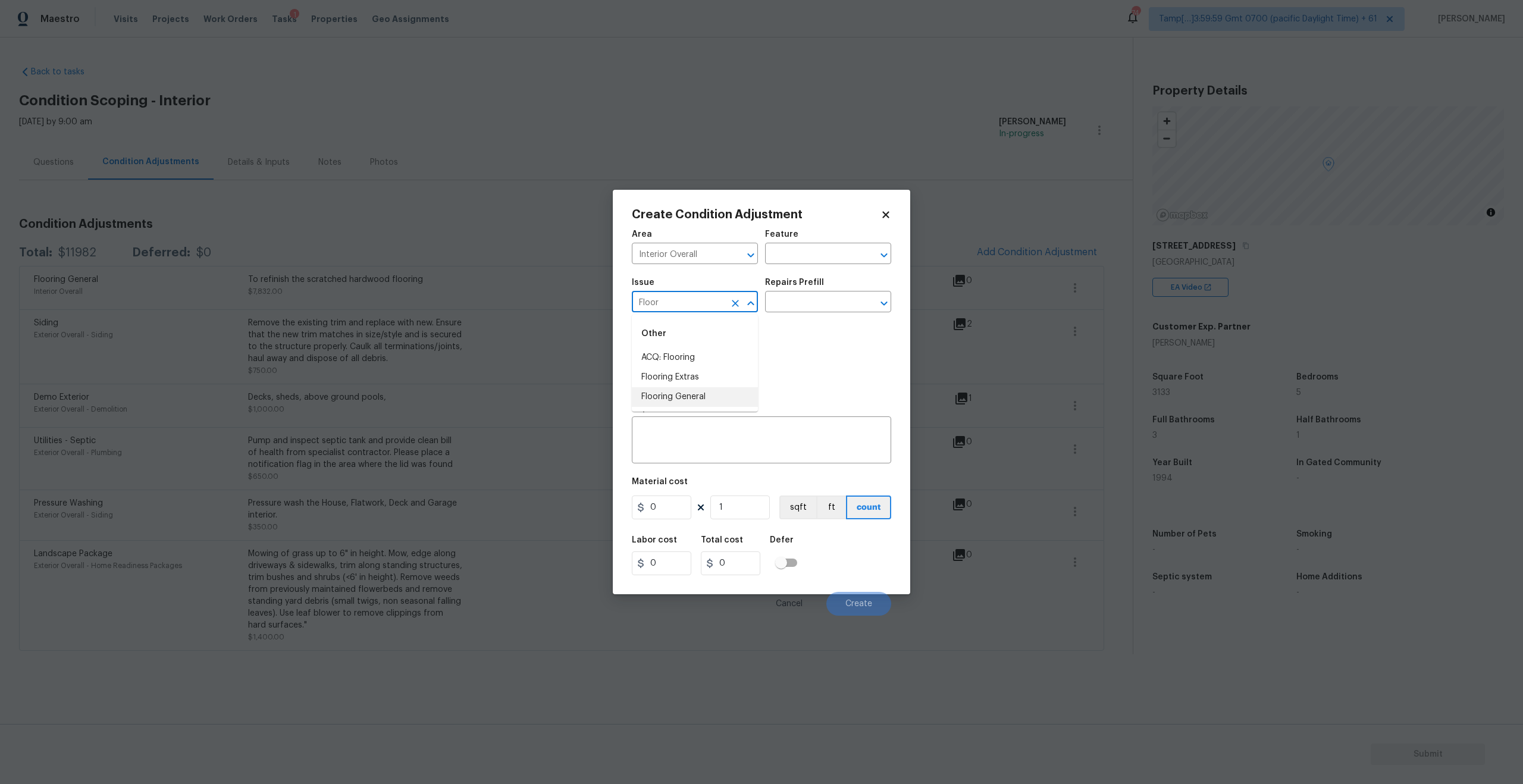
click at [674, 388] on li "Flooring General" at bounding box center [694, 396] width 126 height 19
type input "Flooring General"
click at [674, 435] on textarea at bounding box center [762, 441] width 245 height 25
paste textarea "$2,662 to replace worn carpet"
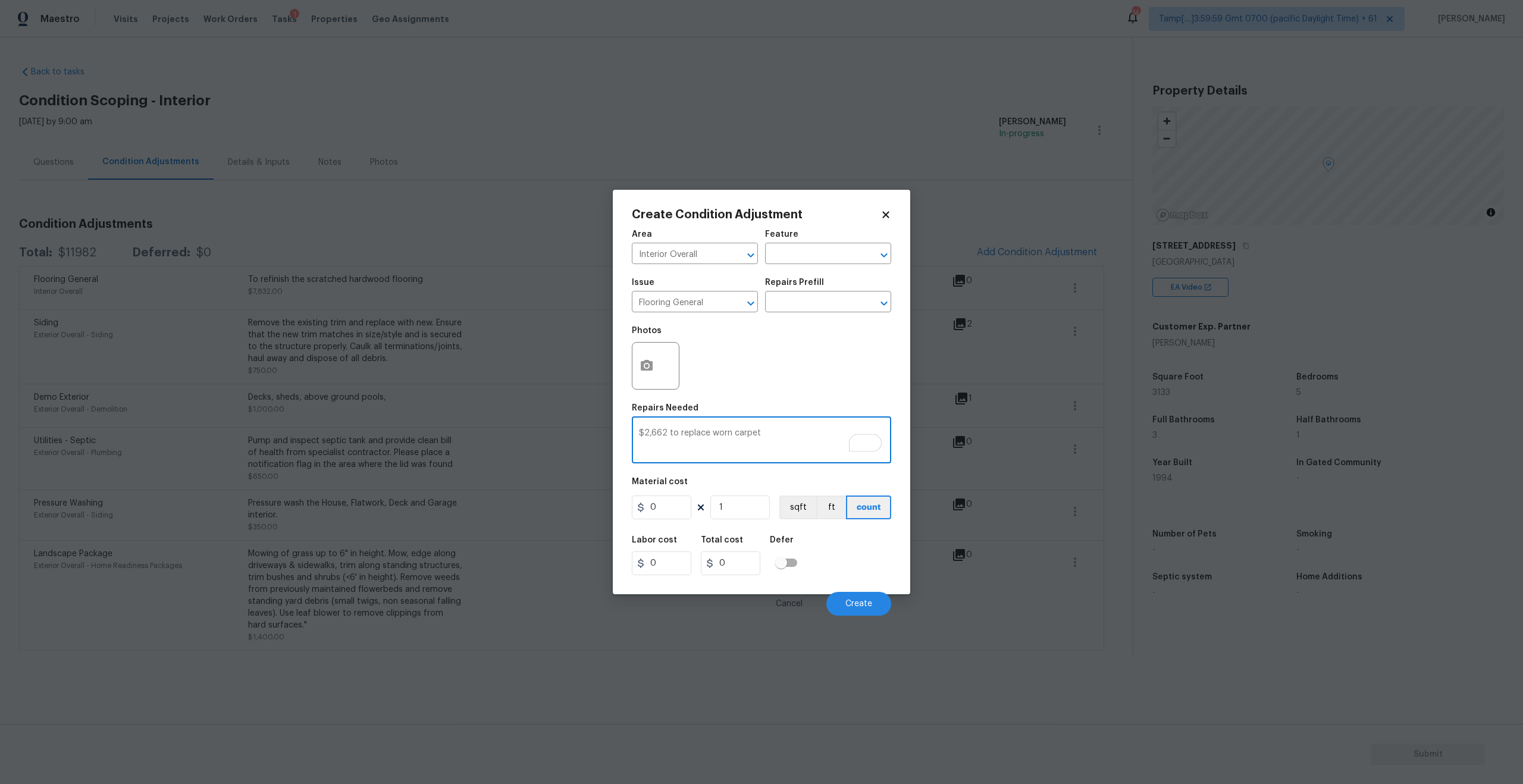
type textarea "$2,662 to replace worn carpet"
click at [671, 519] on input "0" at bounding box center [661, 507] width 59 height 23
type input "2662"
drag, startPoint x: 668, startPoint y: 435, endPoint x: 592, endPoint y: 435, distance: 76.0
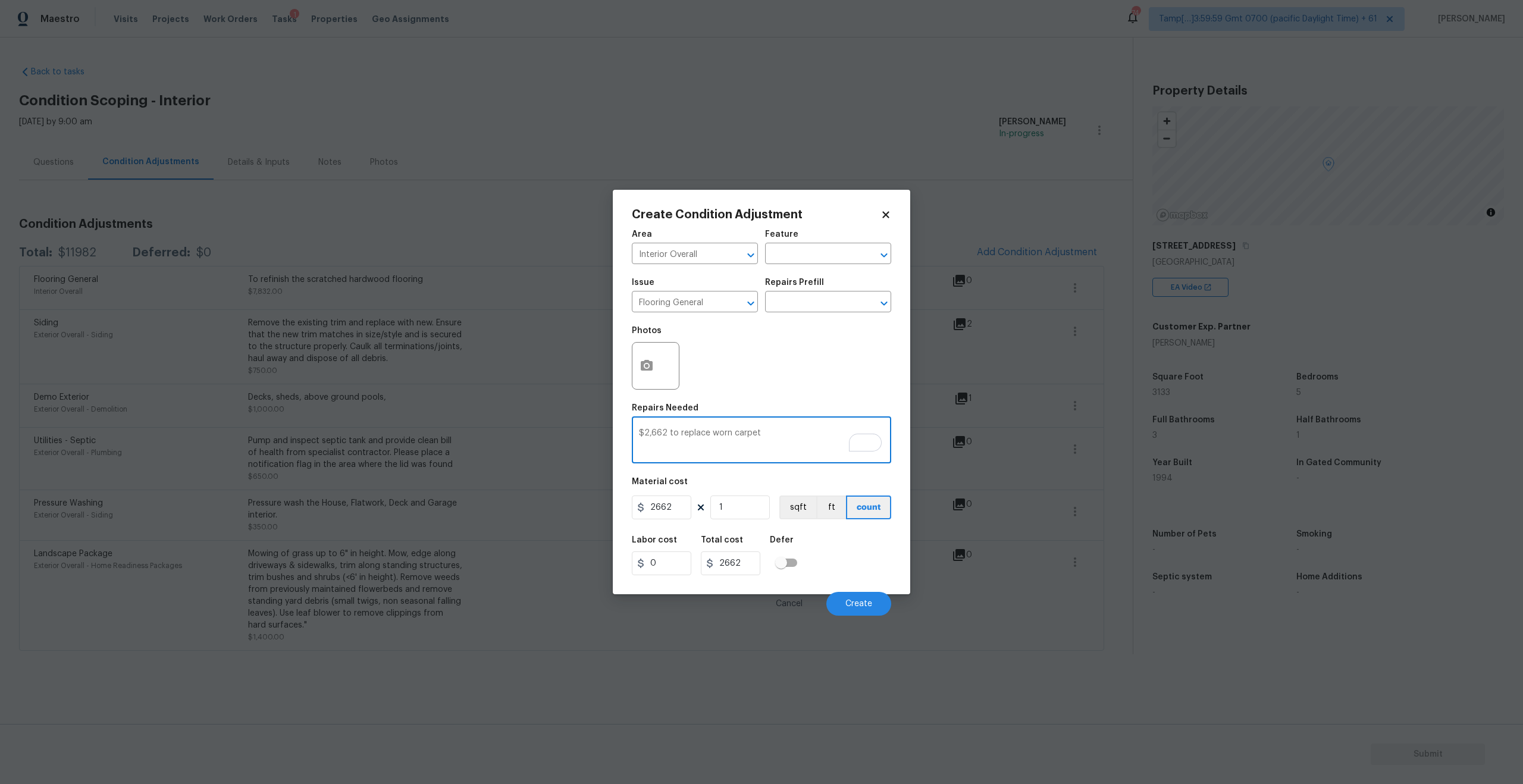
click at [592, 435] on div "Create Condition Adjustment Area Interior Overall ​ Feature ​ Issue Flooring Ge…" at bounding box center [762, 392] width 1523 height 784
click at [767, 439] on textarea "To replace worn carpet" at bounding box center [762, 441] width 245 height 25
type textarea "To replace worn carpet"
click at [862, 605] on span "Create" at bounding box center [858, 604] width 27 height 9
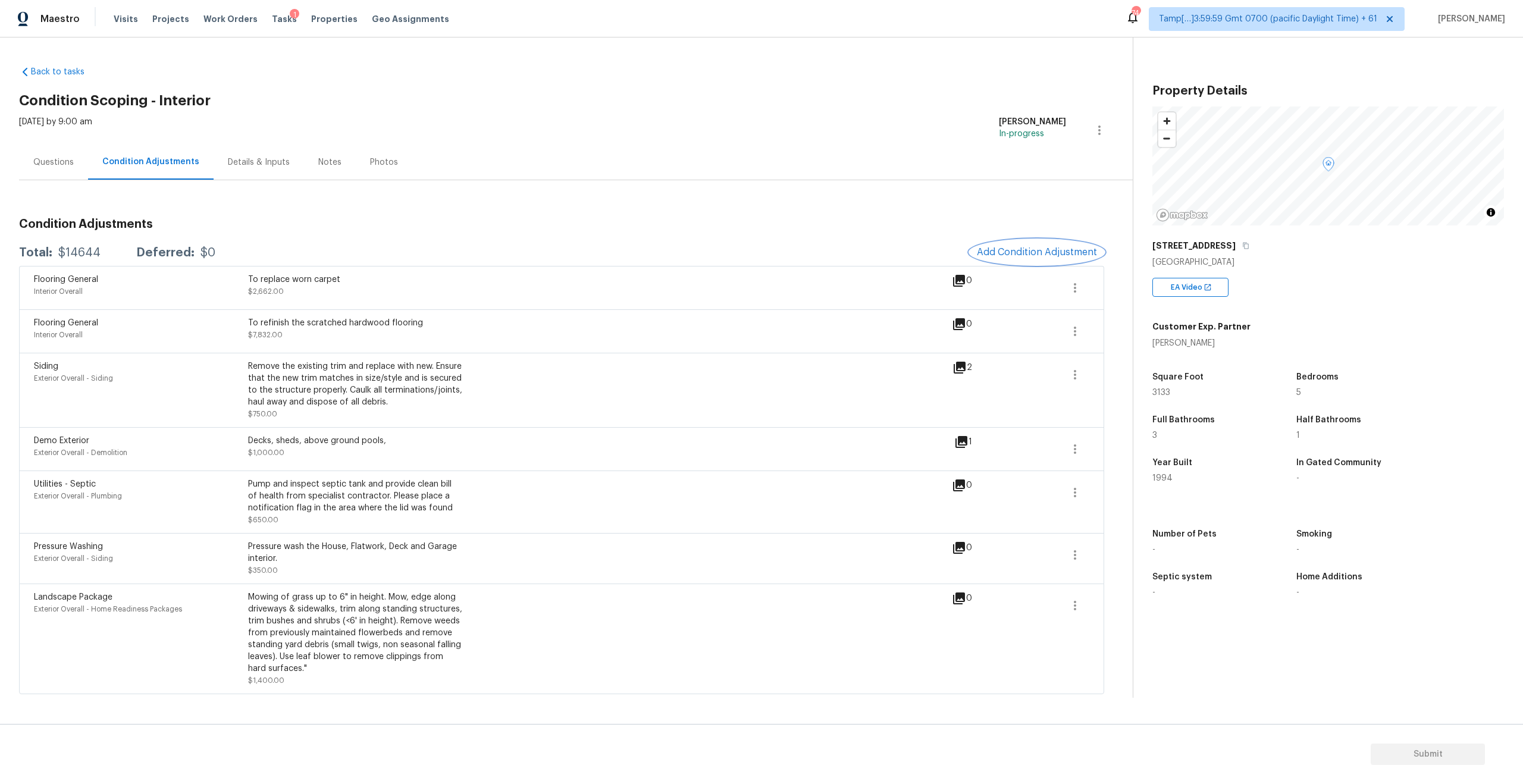
click at [1001, 256] on span "Add Condition Adjustment" at bounding box center [1037, 251] width 120 height 10
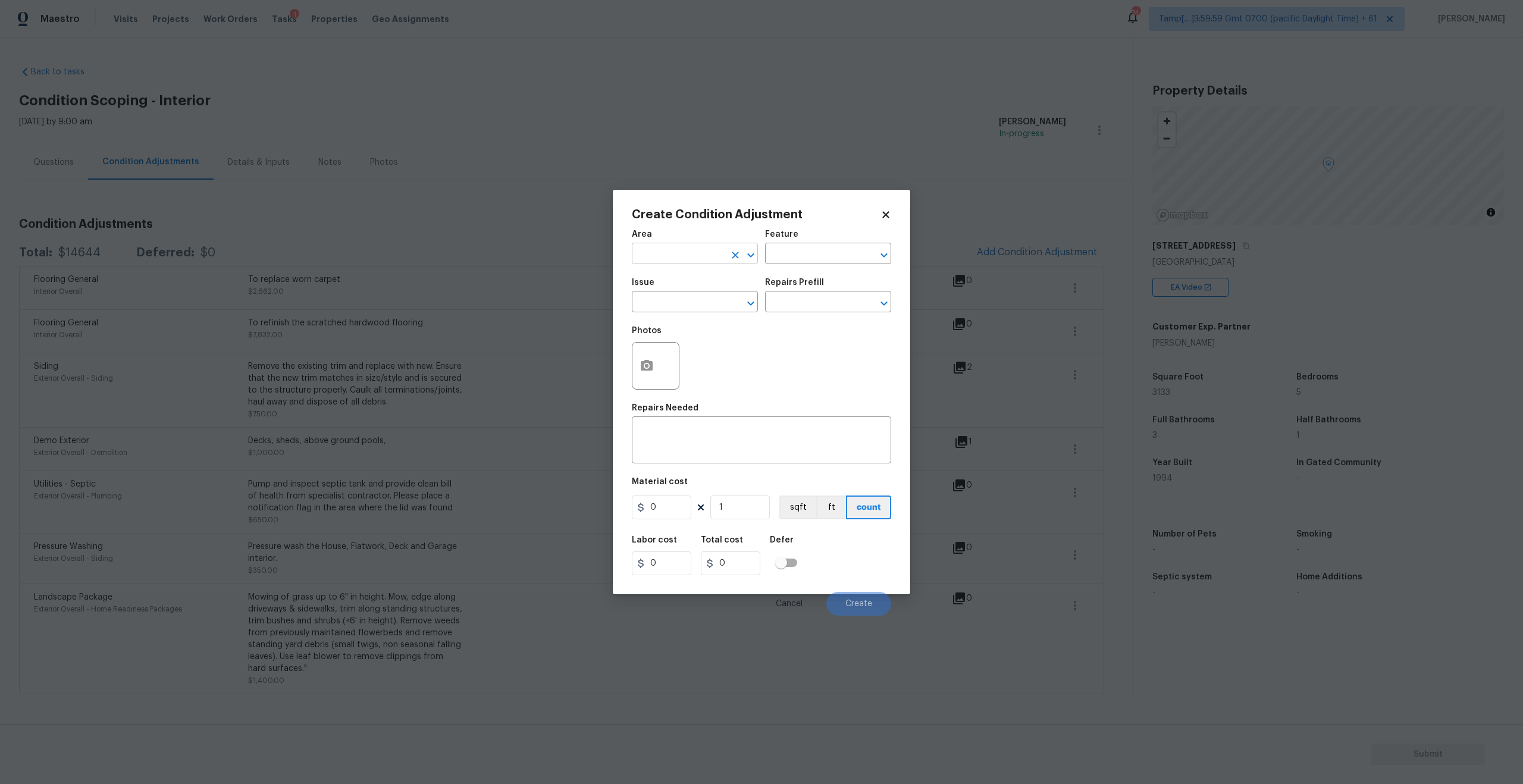
click at [669, 250] on input "text" at bounding box center [678, 255] width 93 height 19
click at [677, 300] on li "Interior Overall" at bounding box center [694, 300] width 126 height 19
type input "Interior Overall"
click at [669, 301] on input "text" at bounding box center [678, 303] width 93 height 19
click at [678, 352] on li "ACQ: Paint" at bounding box center [694, 358] width 126 height 19
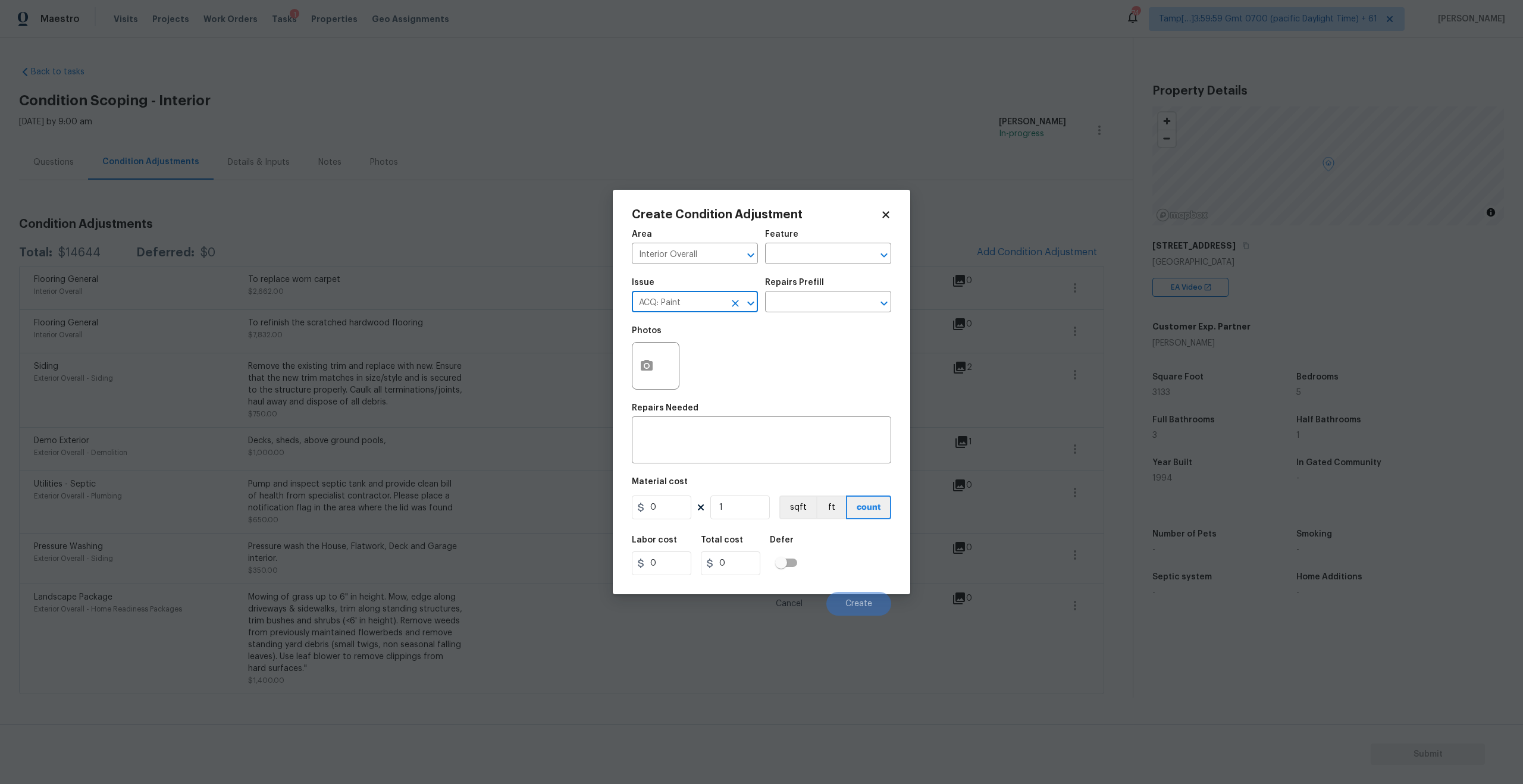
type input "ACQ: Paint"
click at [815, 292] on div "Repairs Prefill" at bounding box center [828, 286] width 126 height 15
click at [818, 304] on input "text" at bounding box center [811, 303] width 93 height 19
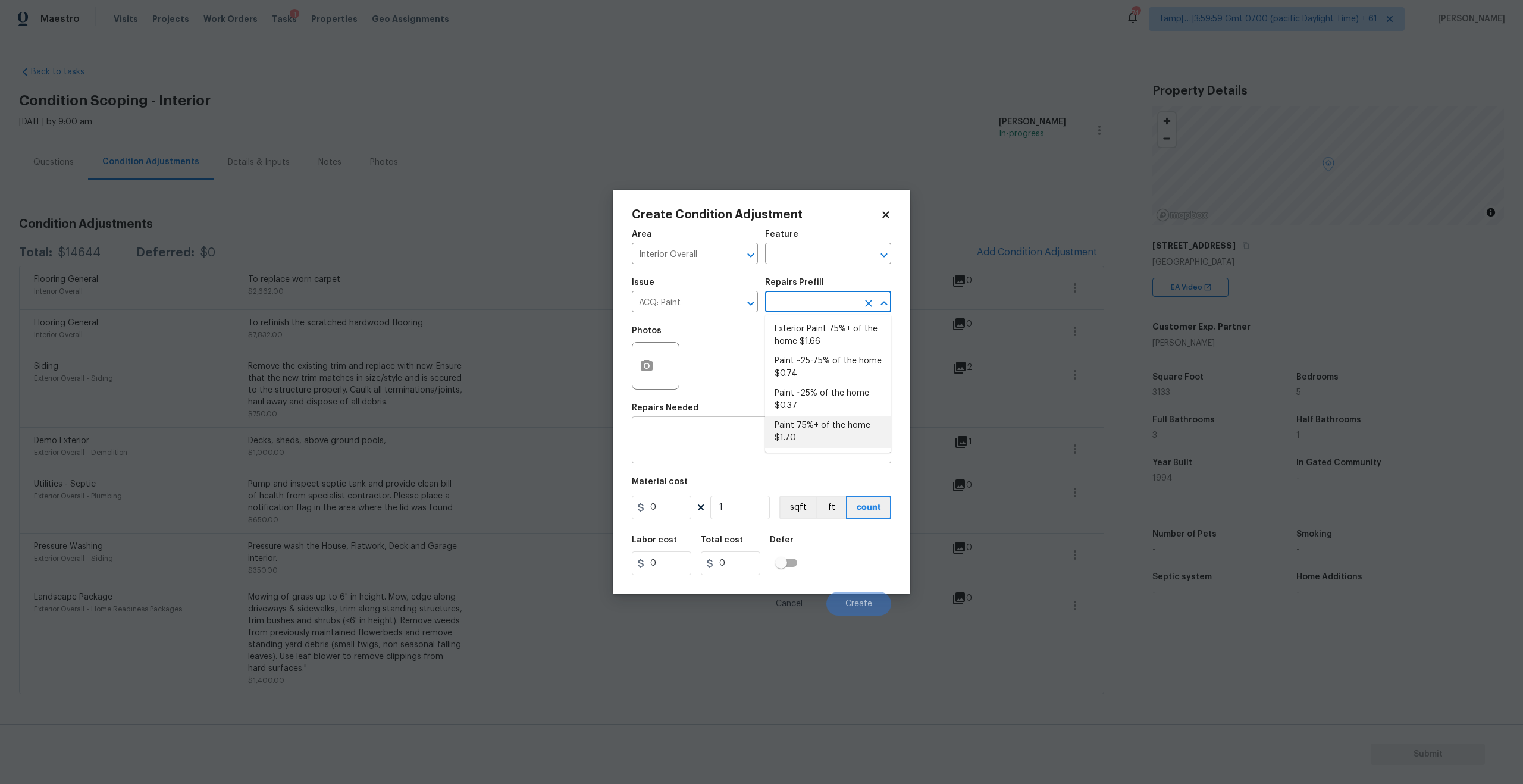
click at [688, 440] on textarea at bounding box center [762, 441] width 245 height 25
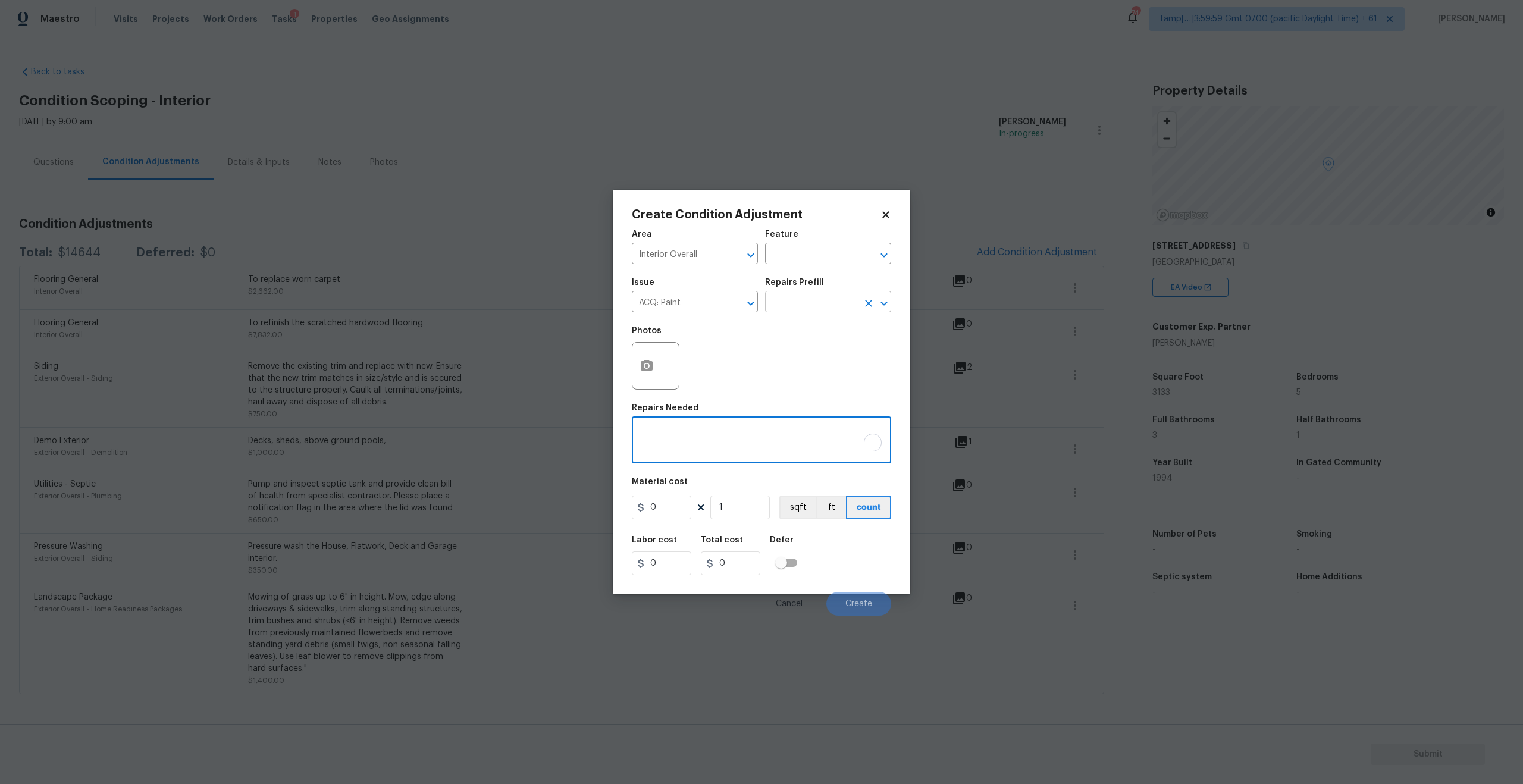
click at [808, 301] on input "text" at bounding box center [811, 303] width 93 height 19
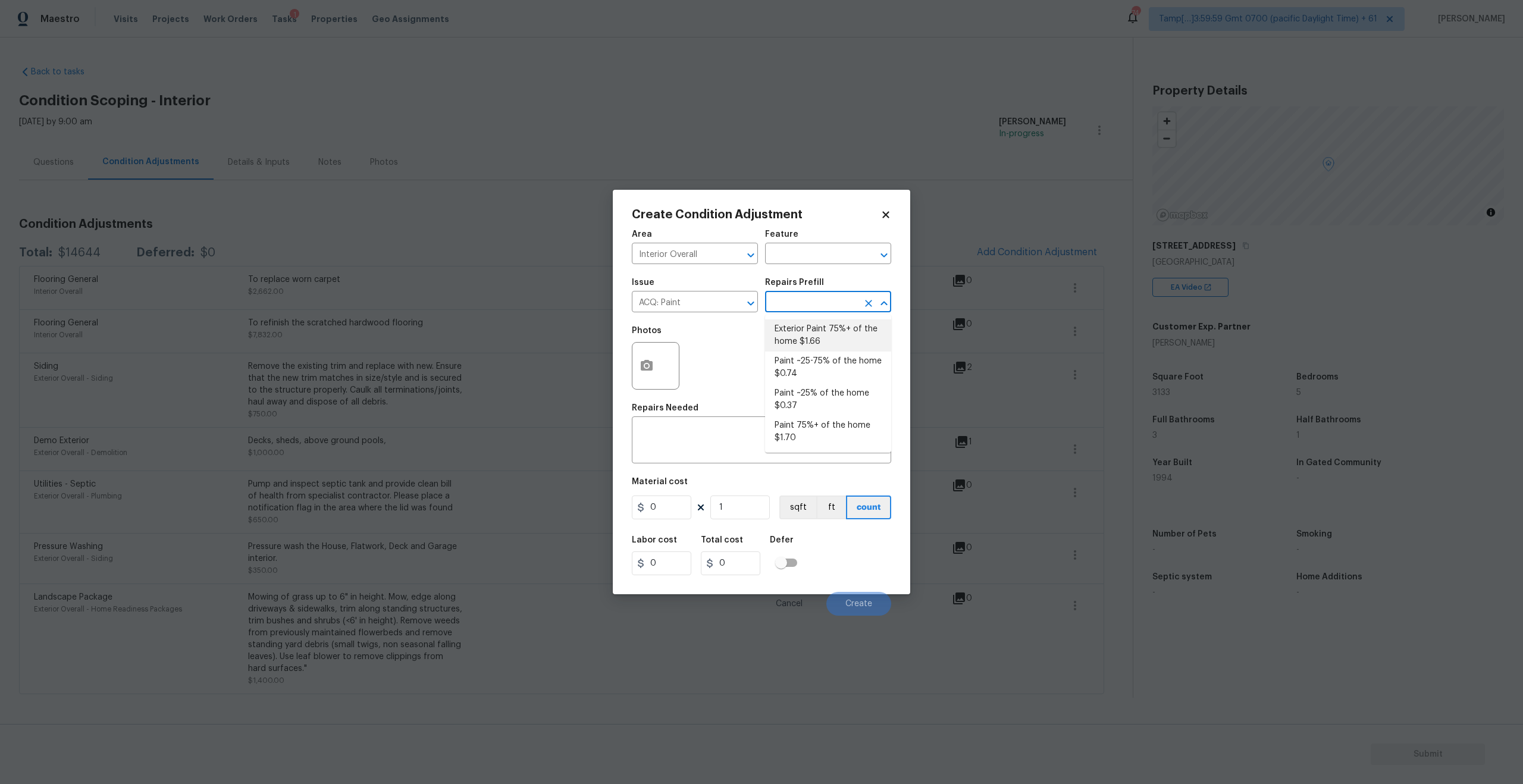
click at [818, 338] on li "Exterior Paint 75%+ of the home $1.66" at bounding box center [828, 335] width 126 height 32
type input "Acquisition"
type textarea "Acquisition Scope: 75%+ of the home exterior will likely require paint"
type input "1.66"
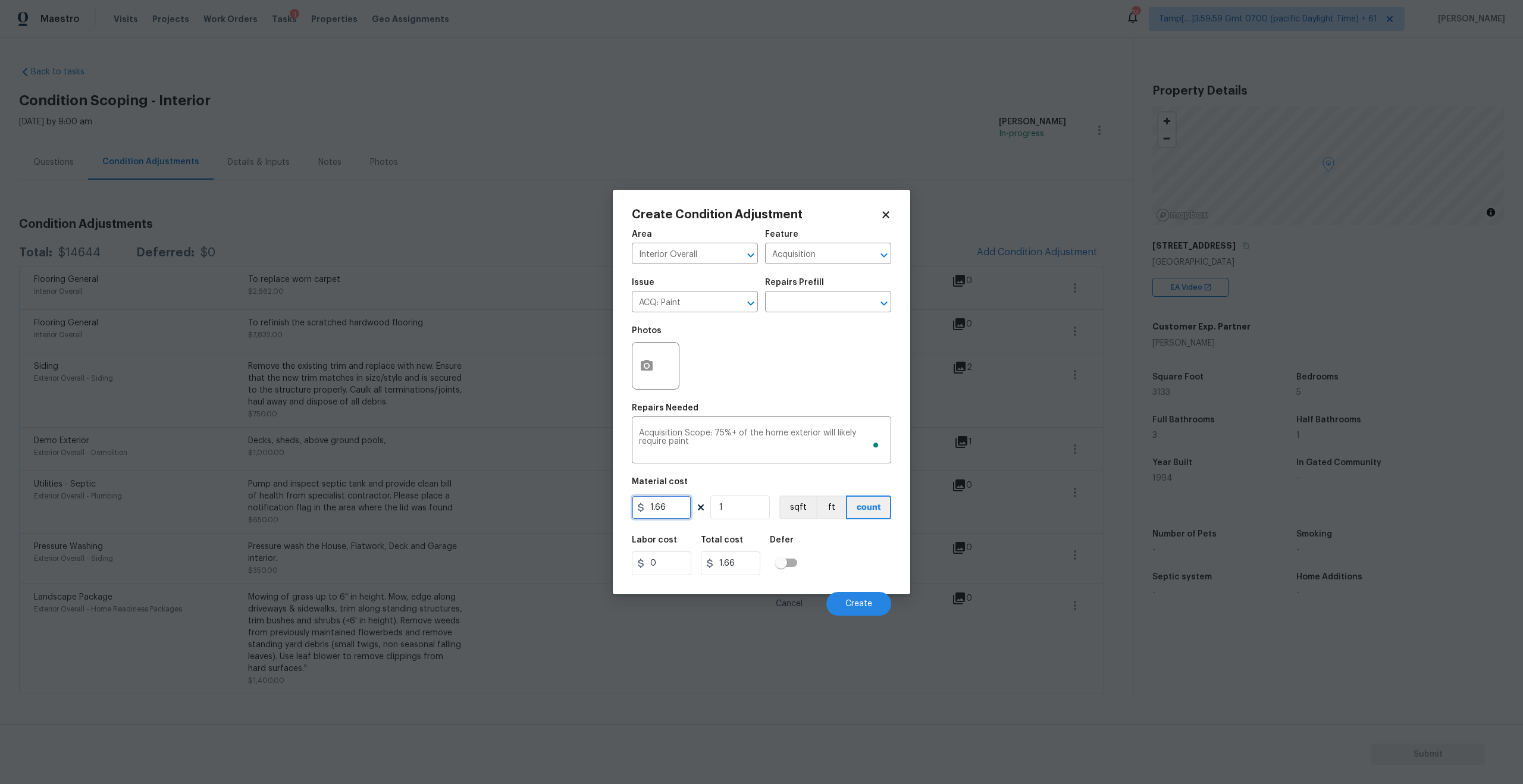
click at [666, 518] on input "1.66" at bounding box center [661, 507] width 59 height 23
click at [810, 295] on input "text" at bounding box center [811, 303] width 93 height 19
click at [844, 416] on li "Paint 75%+ of the home $1.70" at bounding box center [828, 432] width 126 height 32
type textarea "Acquisition Scope: 75%+ of the home will likely require interior paint"
type input "1.7"
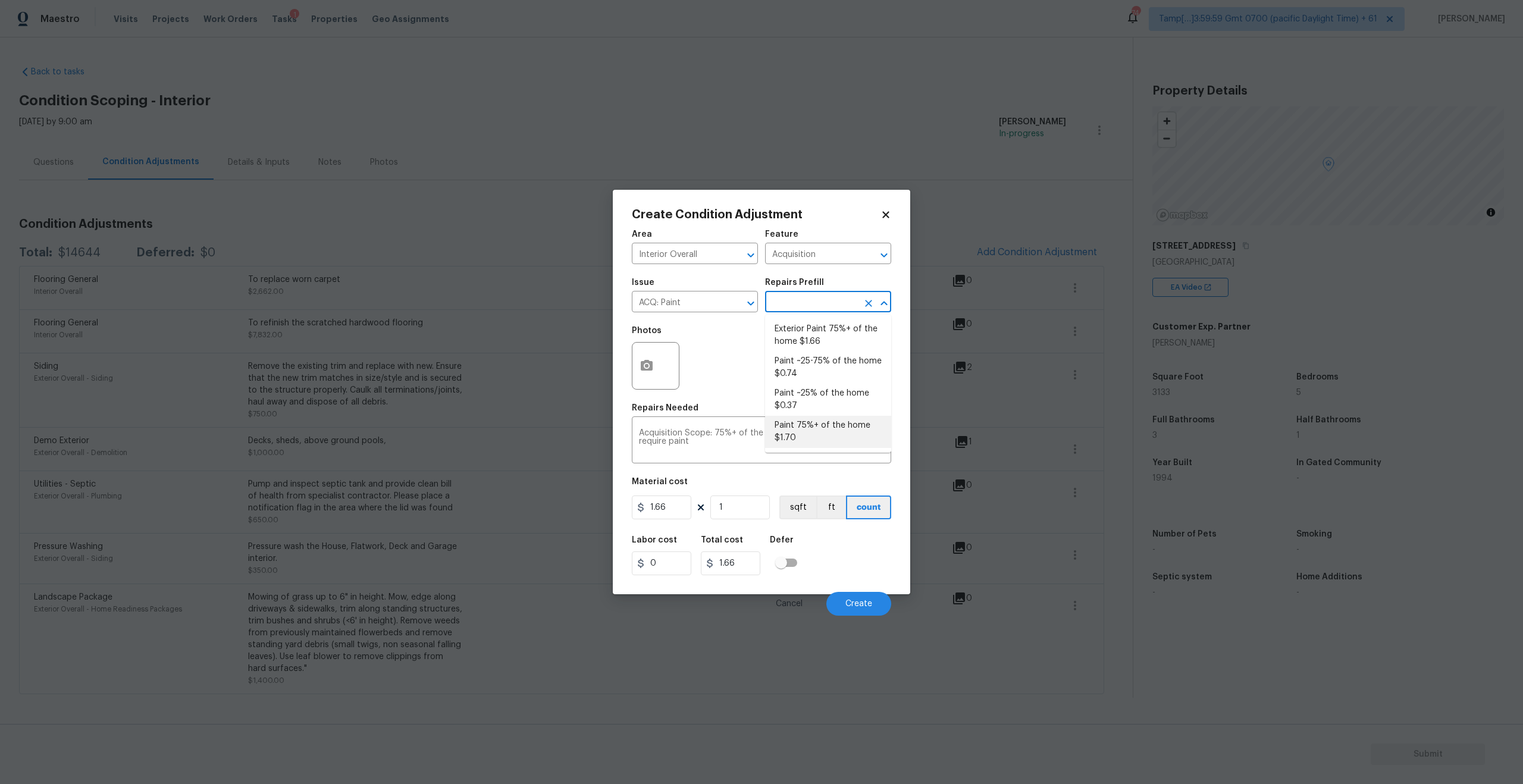
type input "1.7"
click at [673, 501] on input "1.7" at bounding box center [661, 507] width 59 height 23
paste input "text"
type input "0"
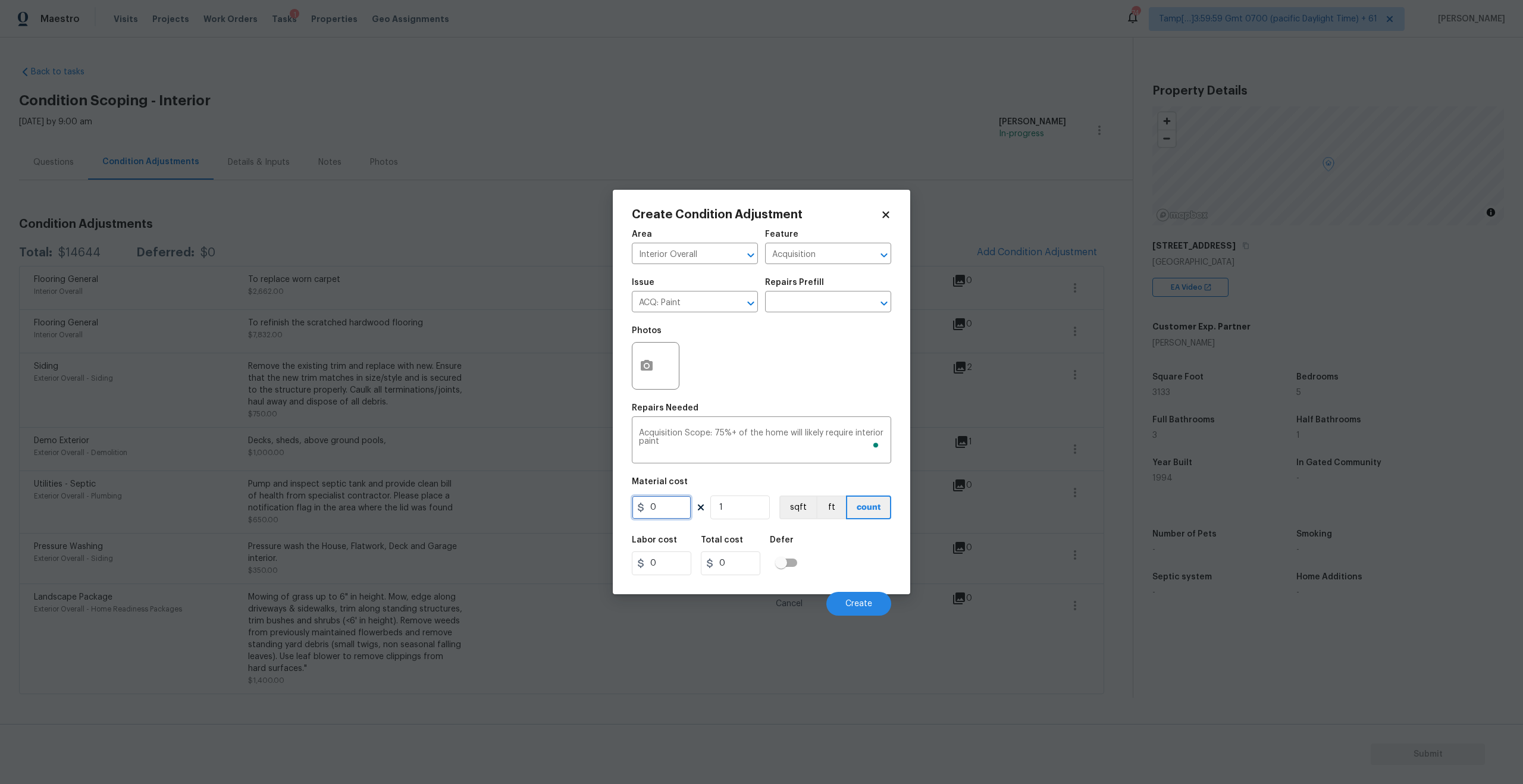
click at [673, 508] on input "0" at bounding box center [661, 507] width 59 height 23
type input "5292"
click at [858, 600] on span "Create" at bounding box center [858, 604] width 27 height 9
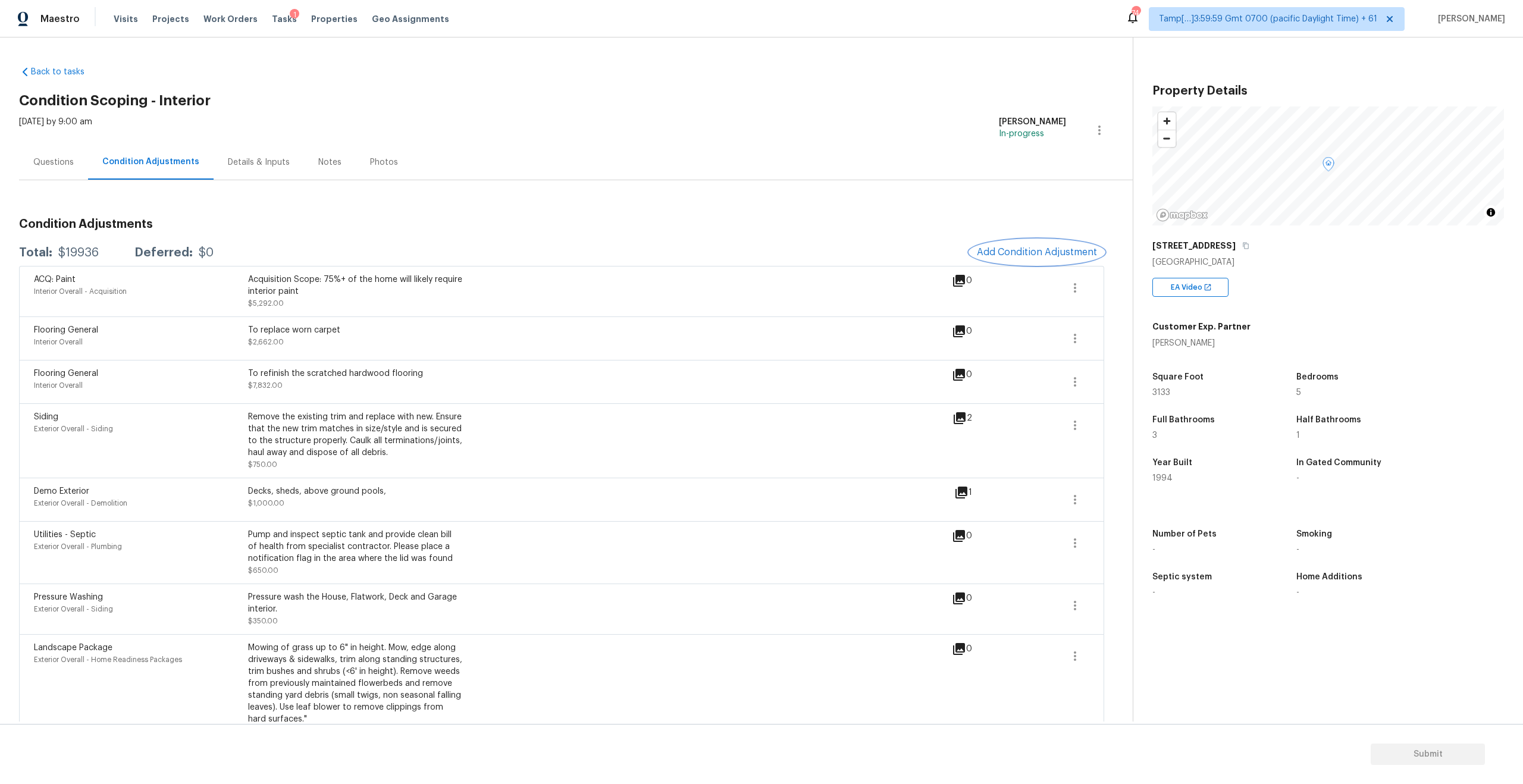
click at [1053, 243] on button "Add Condition Adjustment" at bounding box center [1037, 252] width 135 height 25
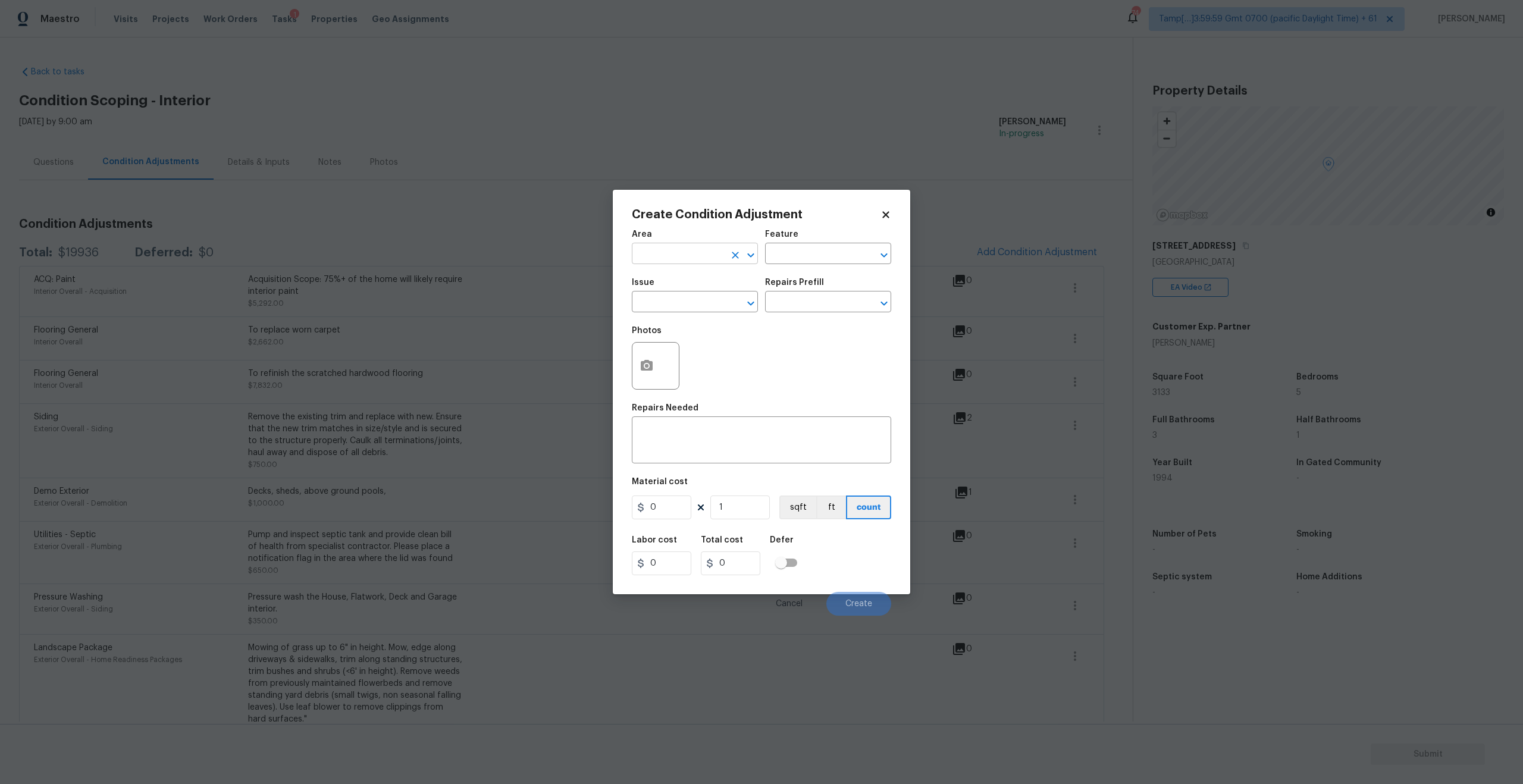
click at [720, 255] on input "text" at bounding box center [678, 255] width 93 height 19
click at [716, 297] on li "Interior Overall" at bounding box center [694, 300] width 126 height 19
type input "Interior Overall"
click at [694, 304] on input "text" at bounding box center [678, 303] width 93 height 19
click at [681, 383] on li "Wallpaper" at bounding box center [694, 377] width 126 height 19
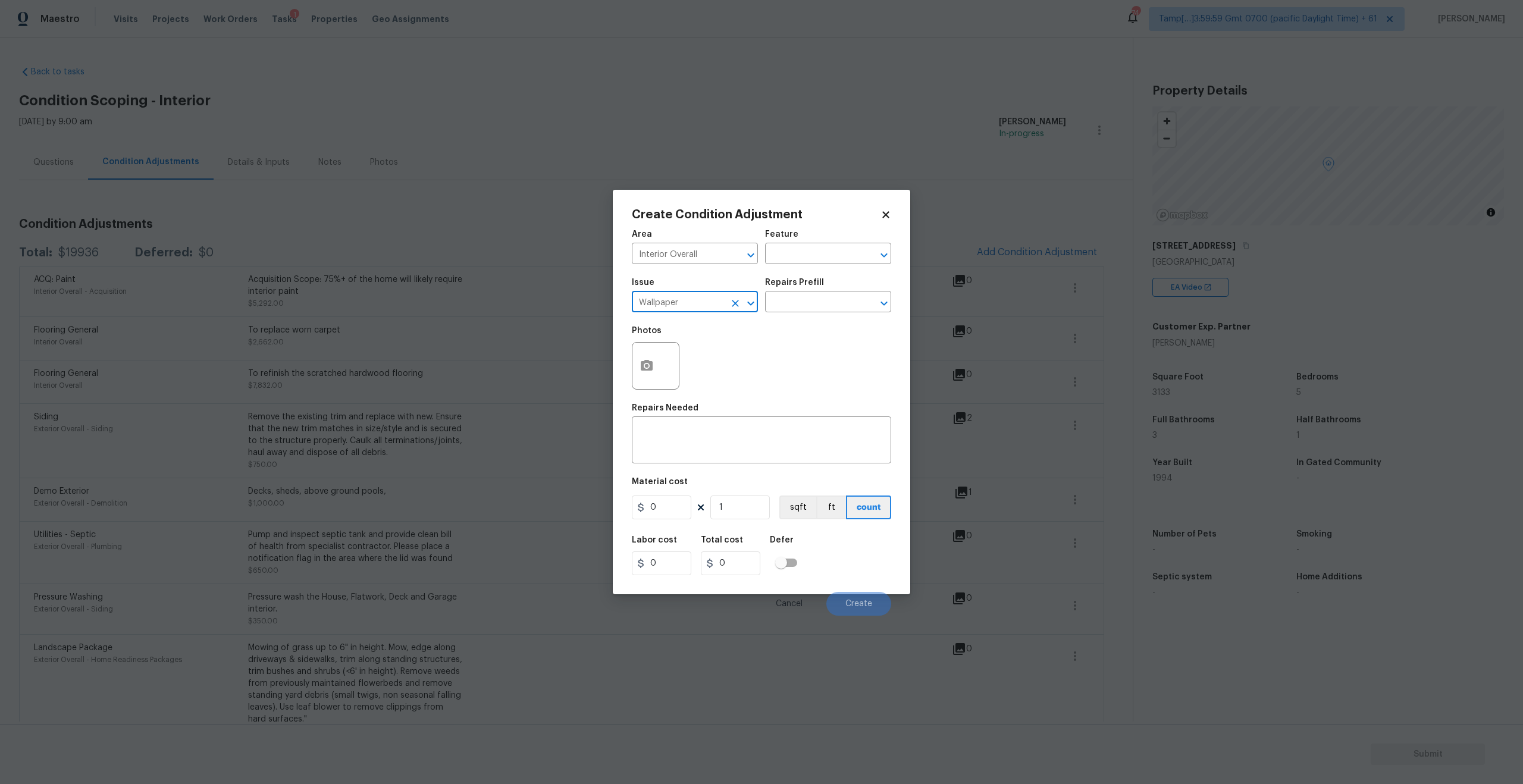
type input "Wallpaper"
click at [814, 292] on div "Repairs Prefill" at bounding box center [828, 286] width 126 height 15
click at [822, 305] on input "text" at bounding box center [811, 303] width 93 height 19
click at [836, 356] on li "Remove Wallpaper $2.50" at bounding box center [828, 349] width 126 height 19
type input "Walls and Ceiling"
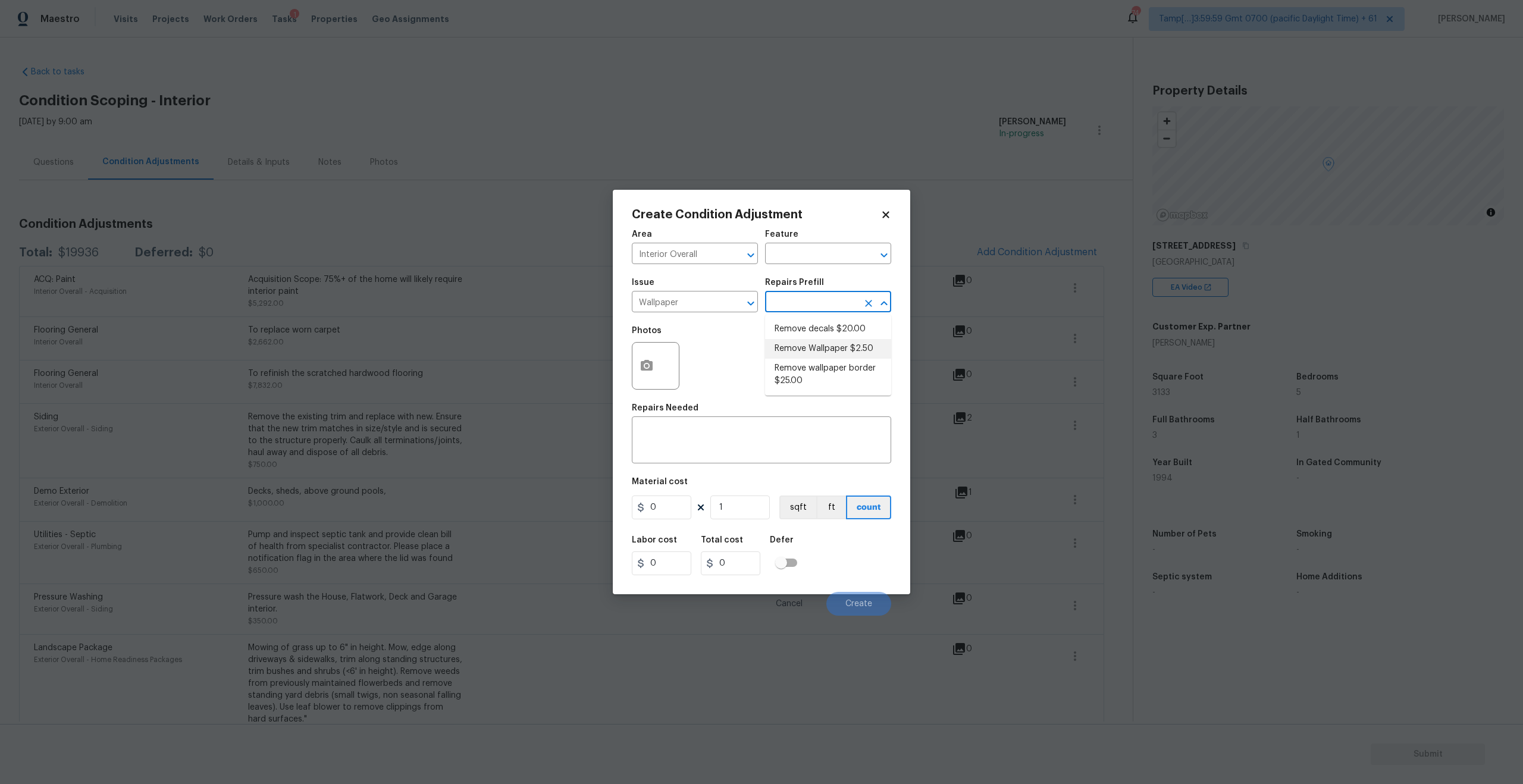
type textarea "Remove wallpaper and texture walls to best match existing conditions"
type input "2.5"
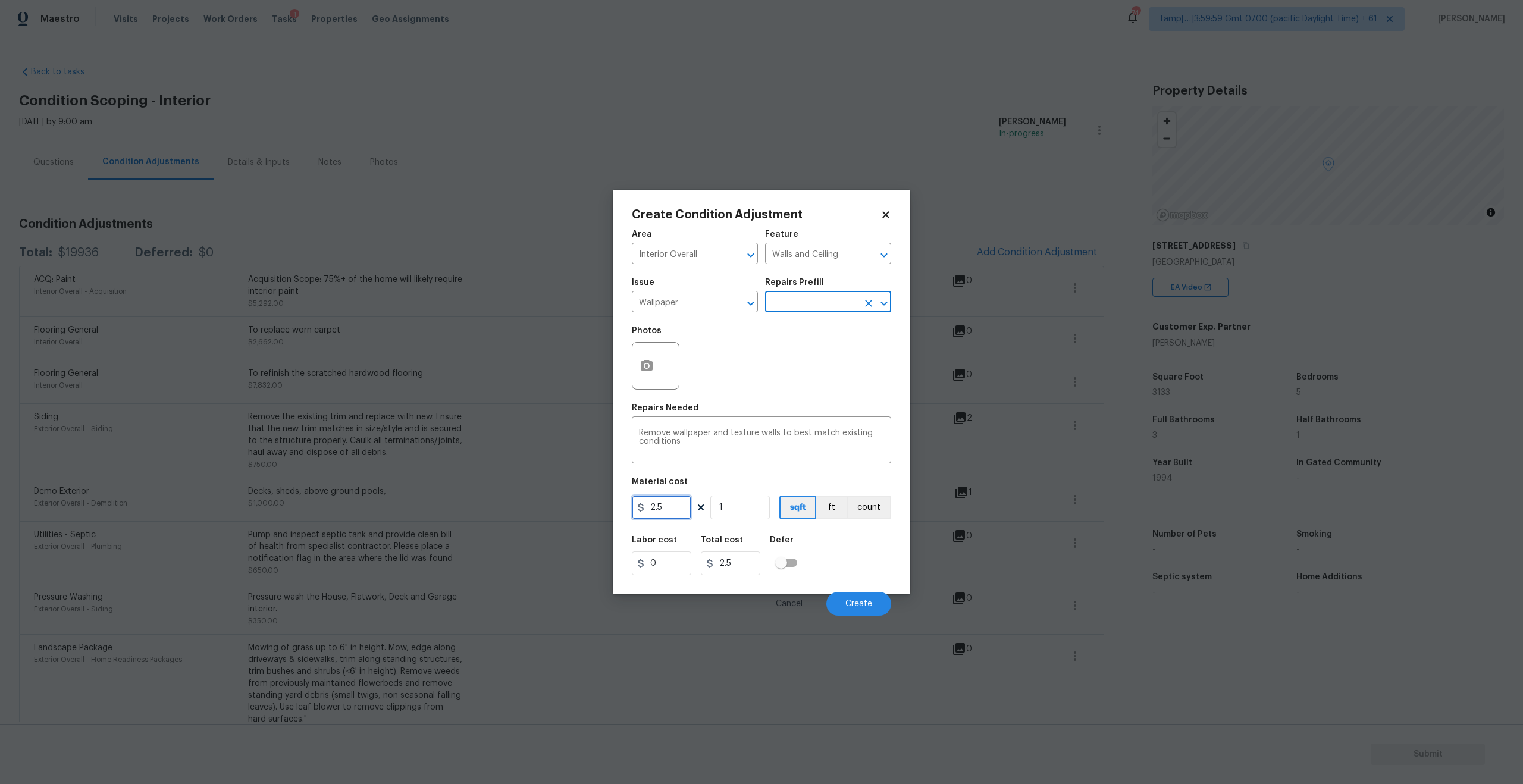
click at [673, 499] on input "2.5" at bounding box center [661, 507] width 59 height 23
type input "250"
click at [862, 611] on button "Create" at bounding box center [859, 604] width 65 height 23
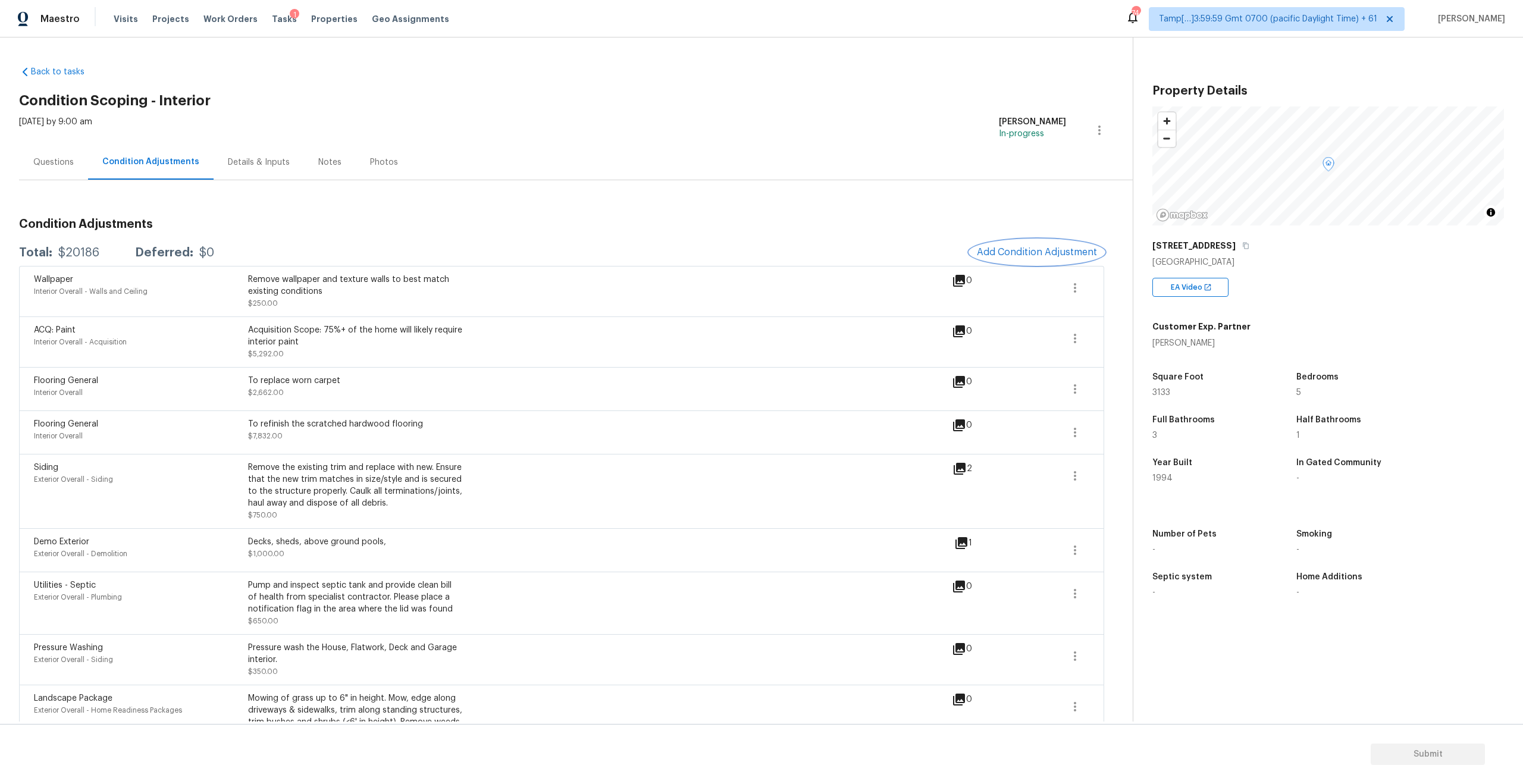
click at [1001, 247] on span "Add Condition Adjustment" at bounding box center [1037, 251] width 120 height 10
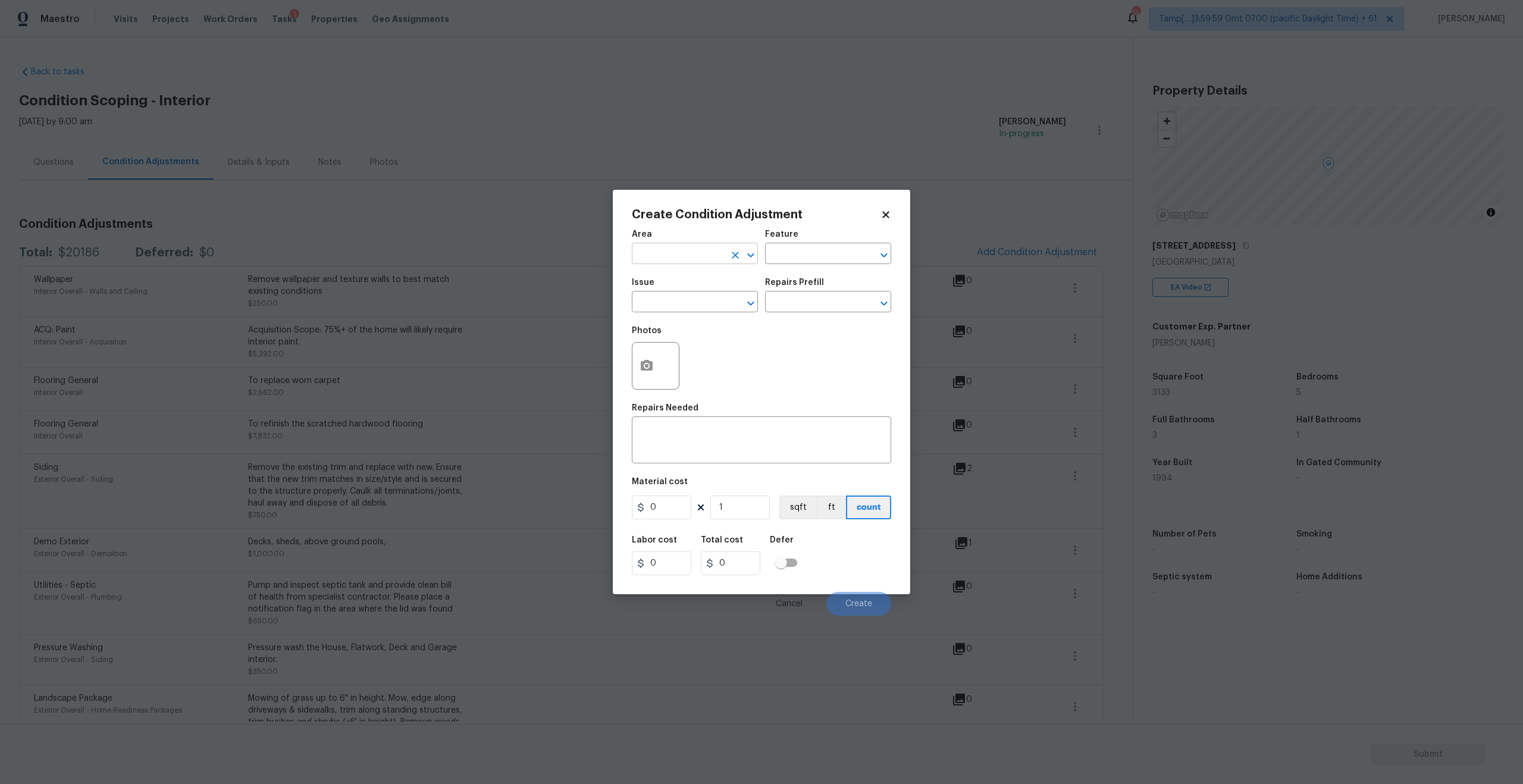
click at [716, 256] on input "text" at bounding box center [678, 255] width 93 height 19
click at [702, 267] on ul "Exterior Overall Interior Overall" at bounding box center [694, 291] width 126 height 49
click at [697, 297] on li "Interior Overall" at bounding box center [694, 300] width 126 height 19
type input "Interior Overall"
click at [685, 302] on input "text" at bounding box center [678, 303] width 93 height 19
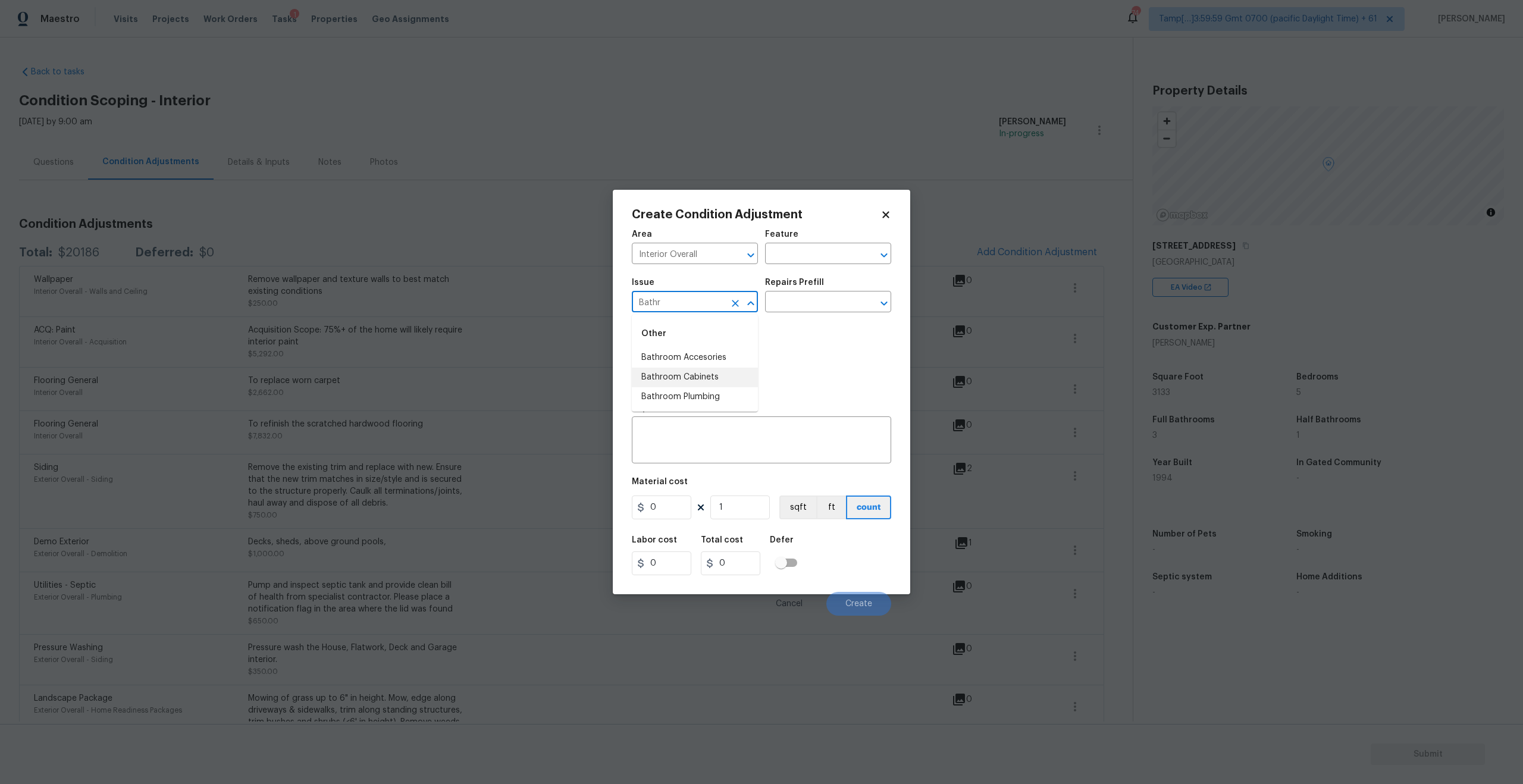
click at [685, 378] on li "Bathroom Cabinets" at bounding box center [694, 377] width 126 height 19
type input "Bathroom Cabinets"
click at [820, 301] on input "text" at bounding box center [811, 303] width 93 height 19
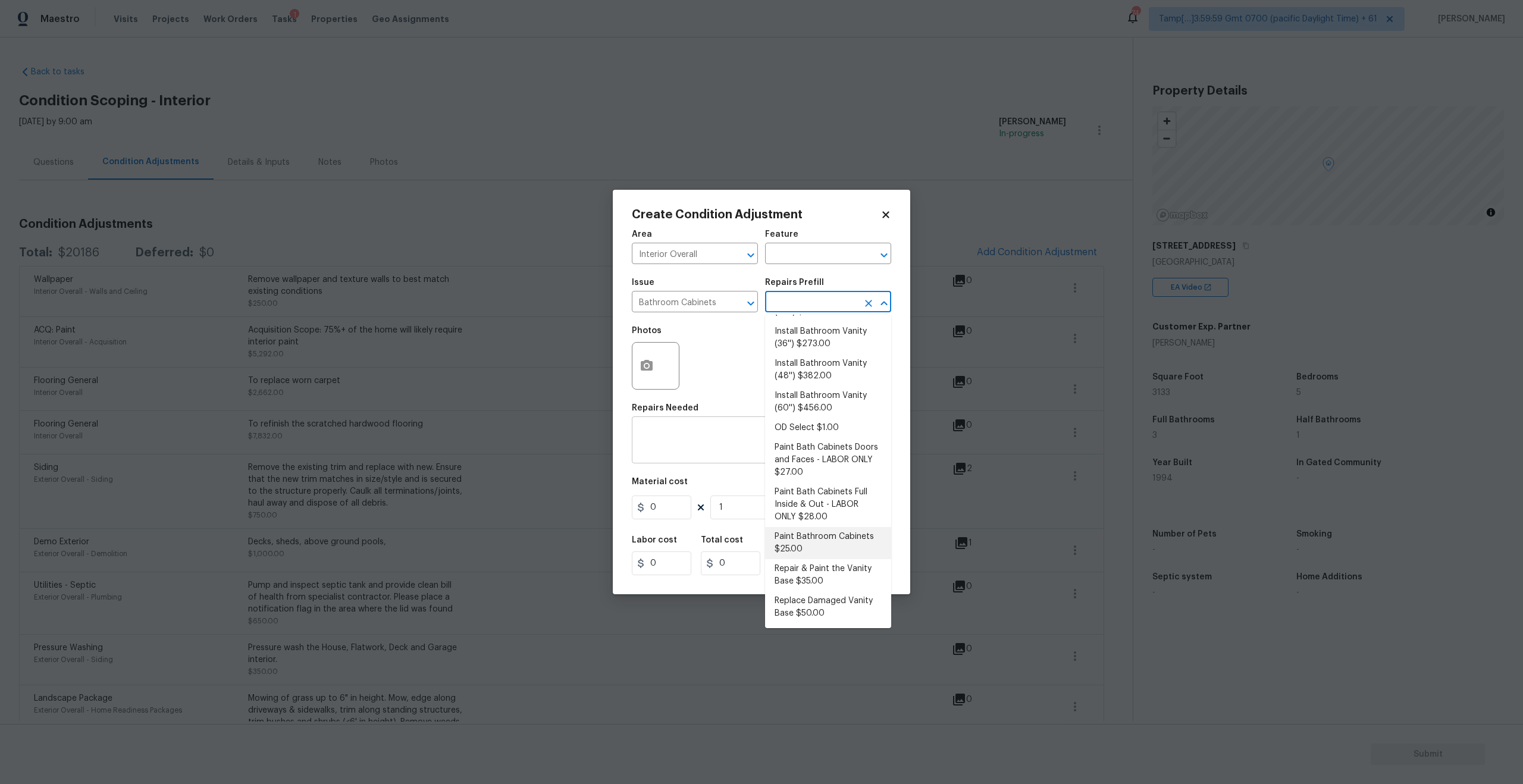
click at [703, 450] on textarea at bounding box center [762, 441] width 245 height 25
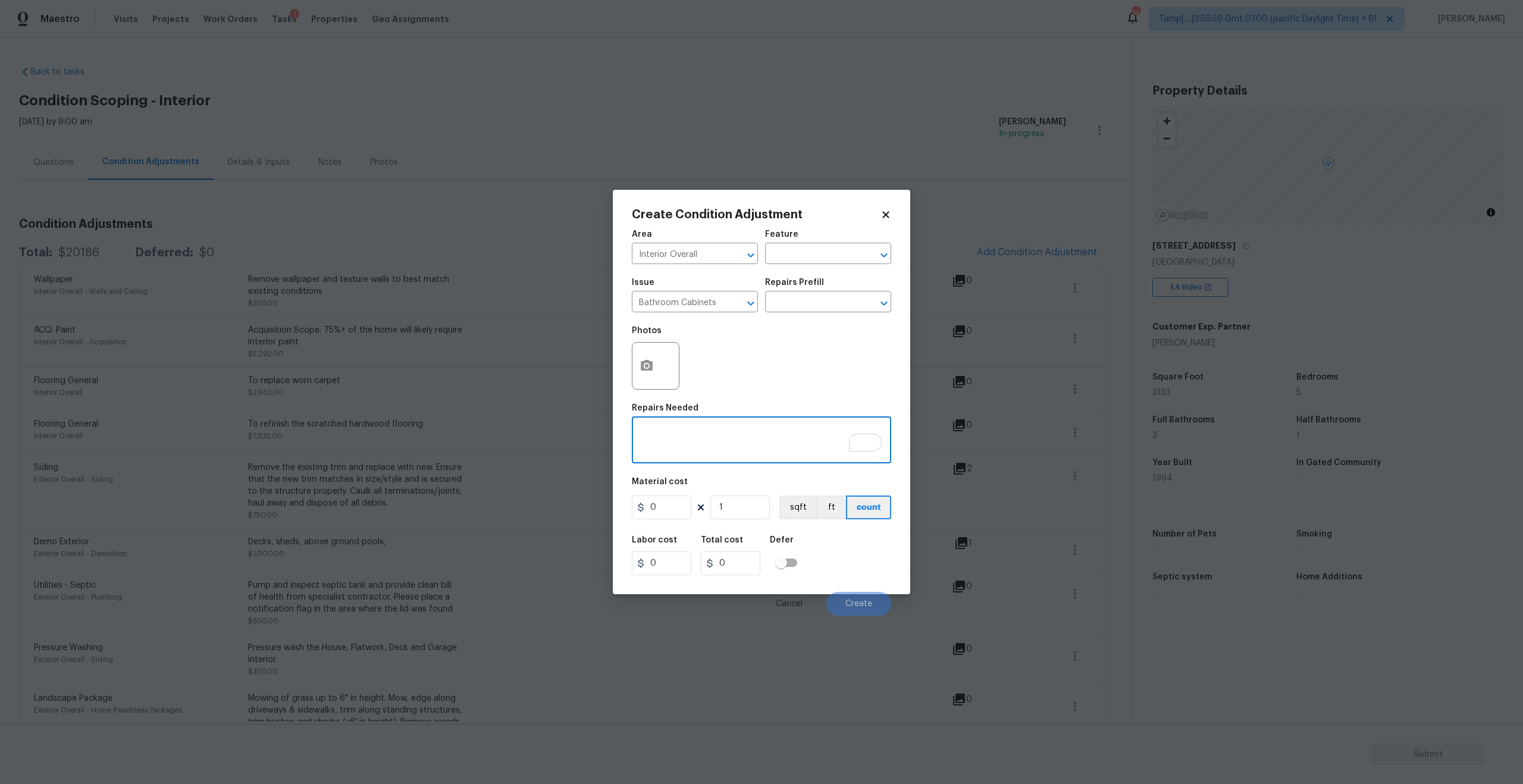
click at [687, 425] on div "x ​" at bounding box center [761, 441] width 259 height 44
paste textarea "repaint bathroom cabinetry."
click at [640, 436] on textarea "repaint bathroom cabinetry." at bounding box center [762, 441] width 245 height 25
type textarea "Repaint bathroom cabinetry."
click at [663, 515] on input "0" at bounding box center [661, 507] width 59 height 23
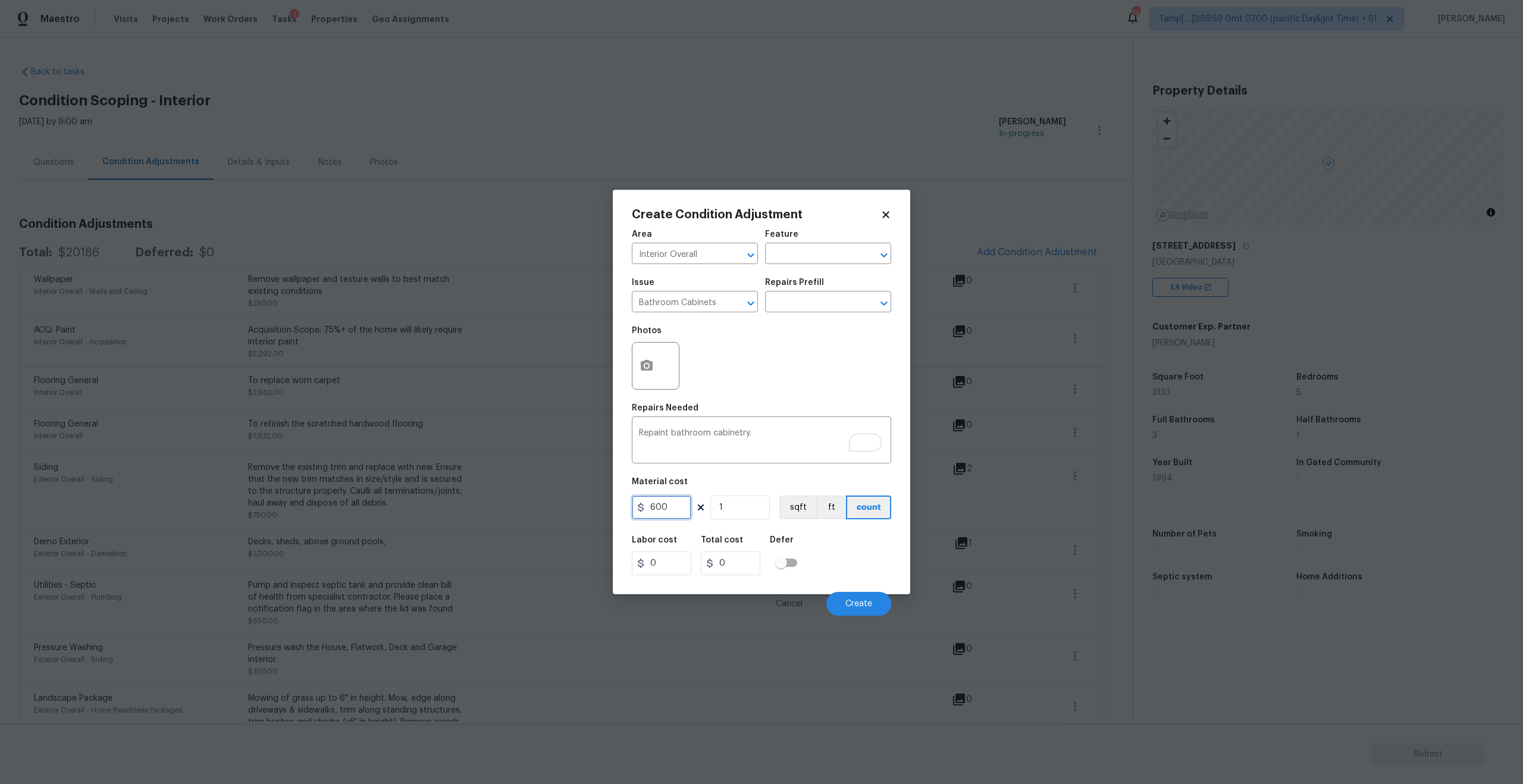
type input "600"
click at [764, 356] on div "Photos" at bounding box center [761, 358] width 259 height 77
click at [876, 601] on button "Create" at bounding box center [859, 604] width 65 height 23
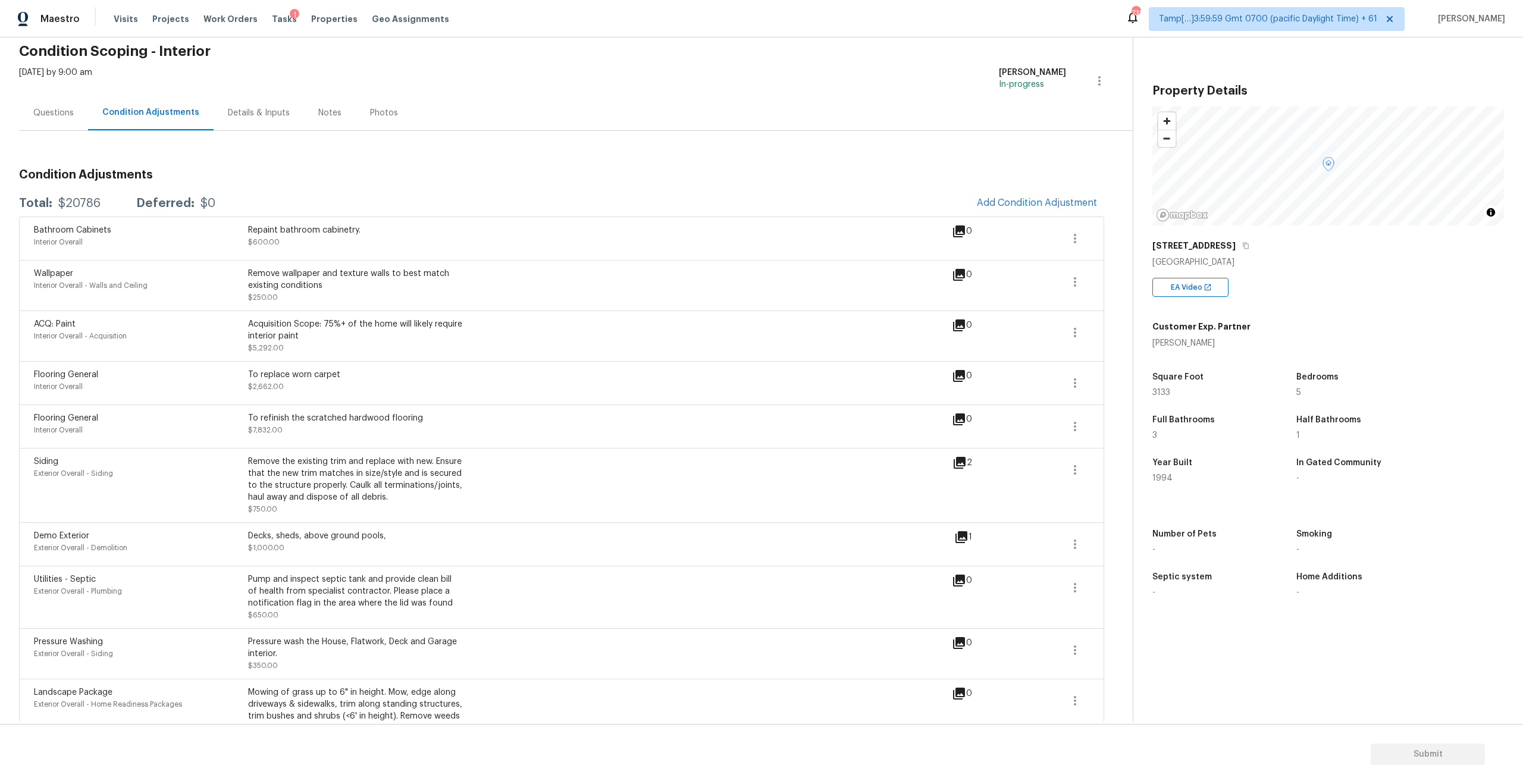
scroll to position [84, 0]
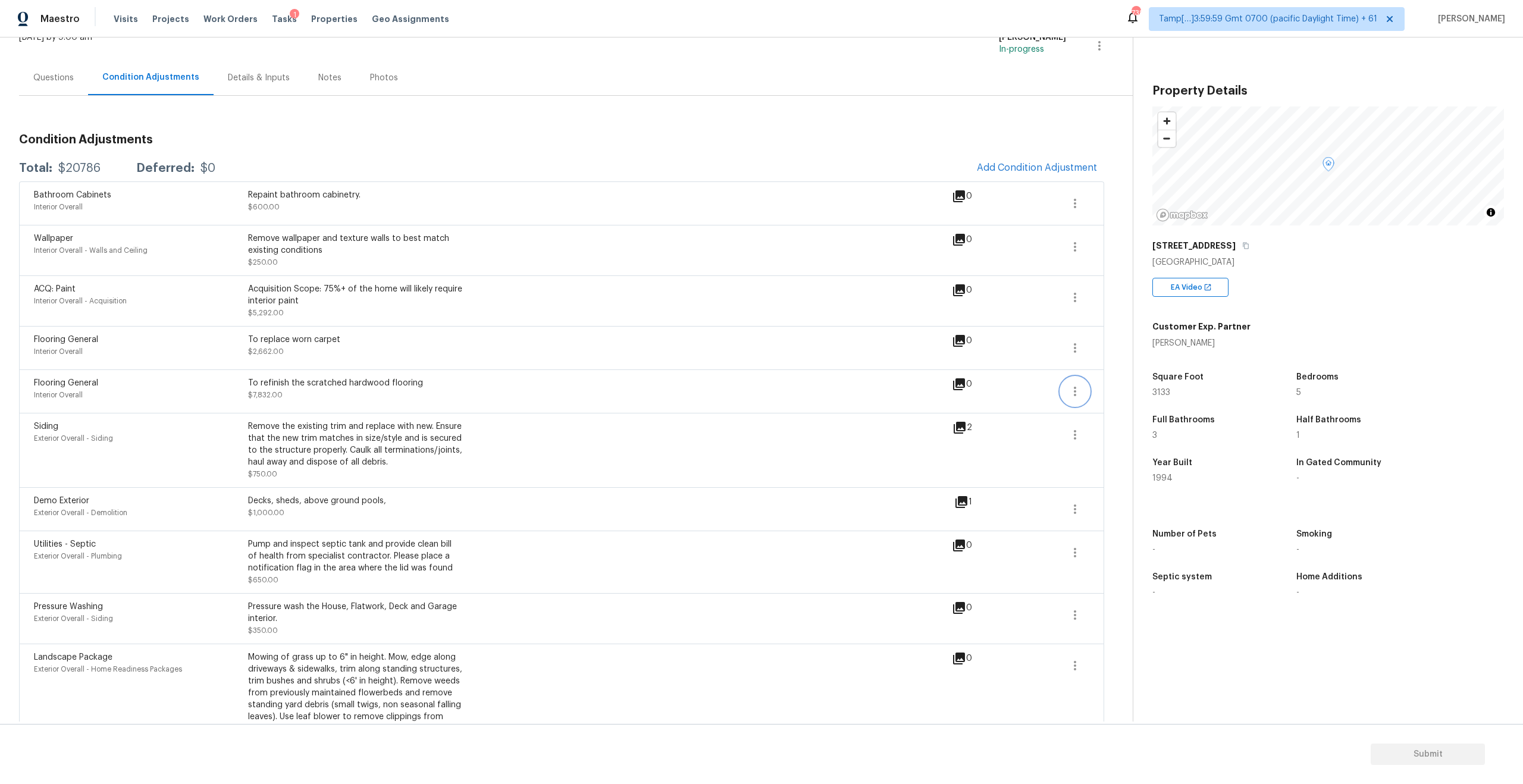
click at [1075, 387] on icon "button" at bounding box center [1075, 392] width 2 height 10
click at [1117, 391] on div "Edit" at bounding box center [1142, 388] width 93 height 12
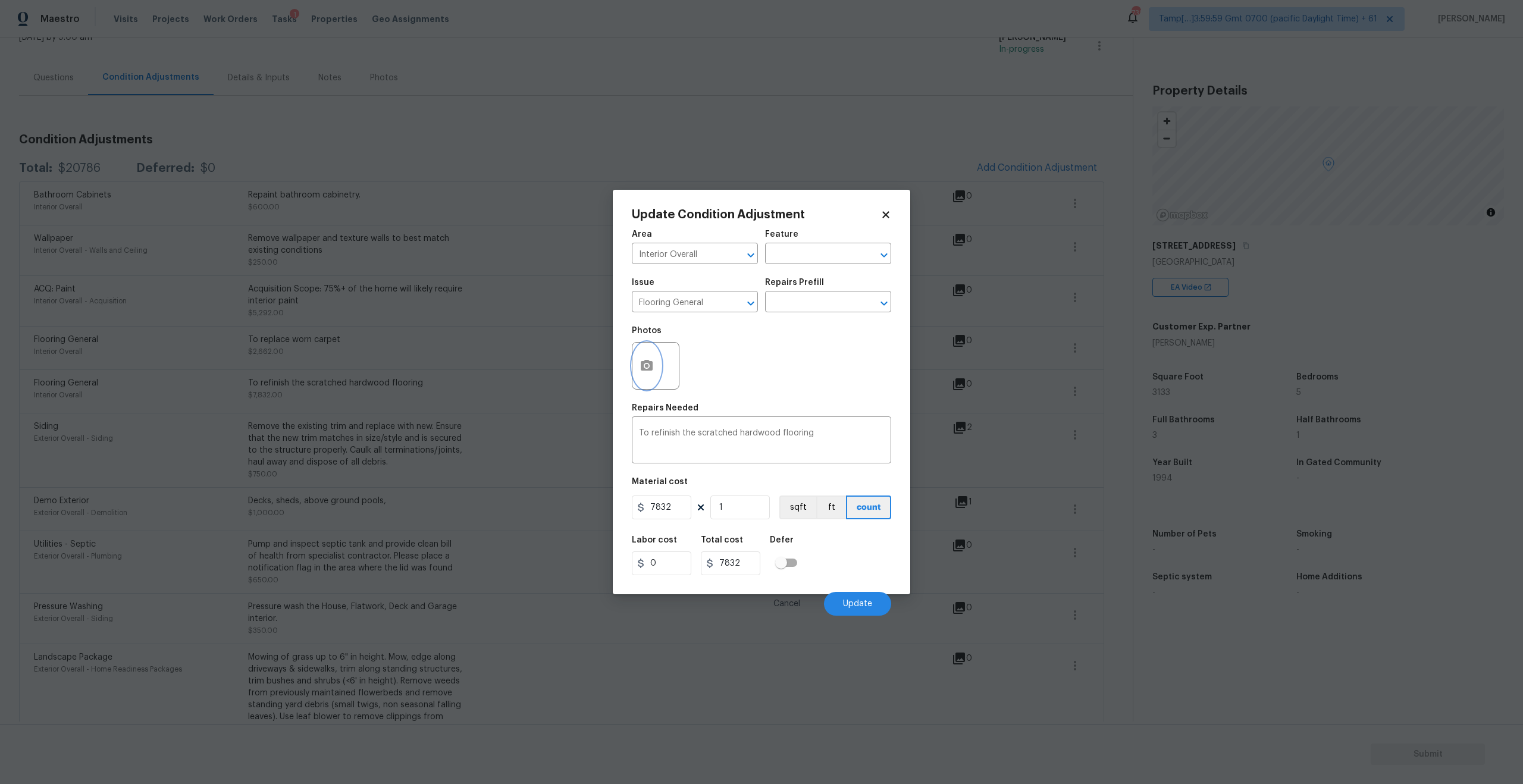
click at [644, 370] on icon "button" at bounding box center [646, 365] width 12 height 10
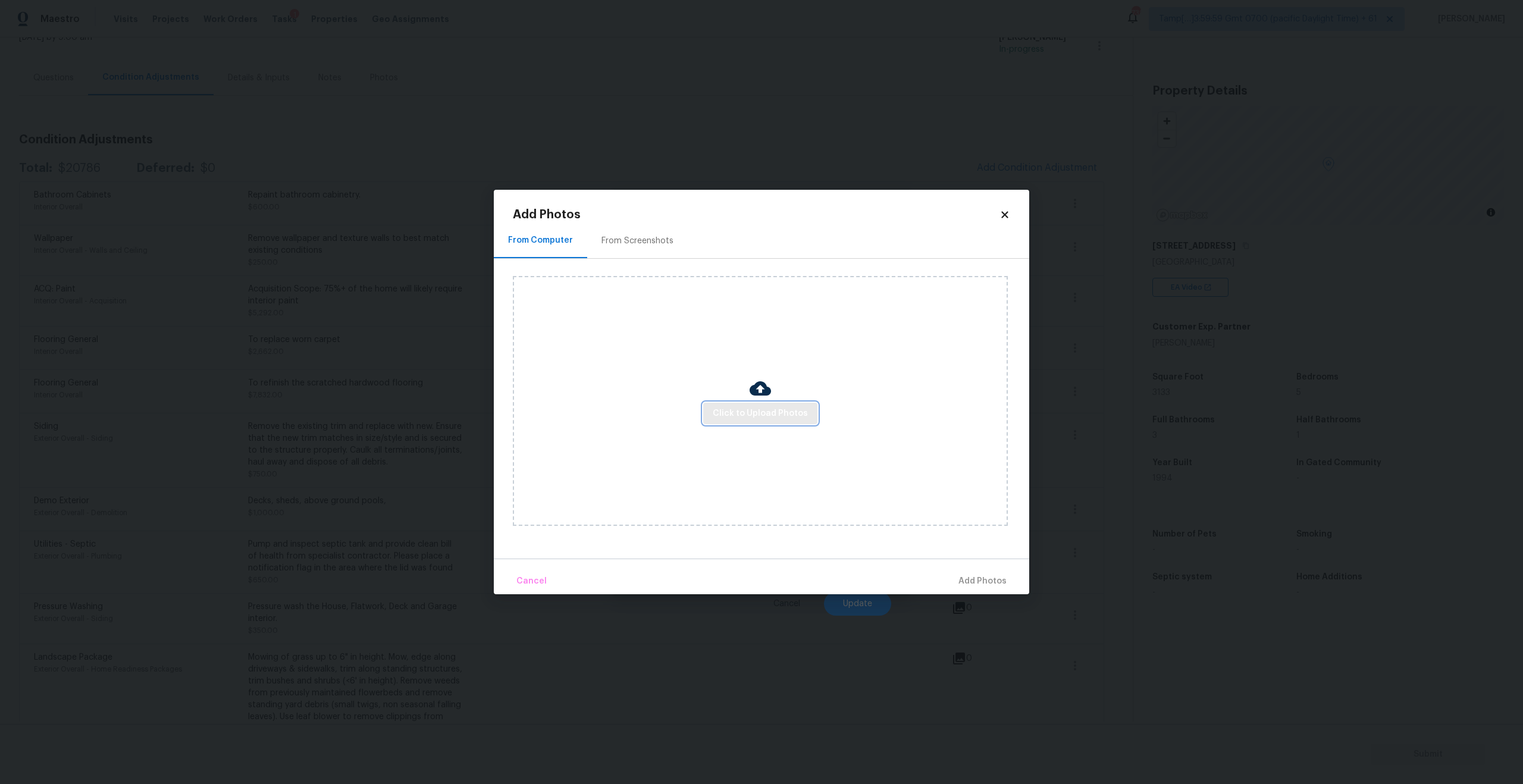
click at [756, 421] on span "Click to Upload Photos" at bounding box center [760, 414] width 95 height 15
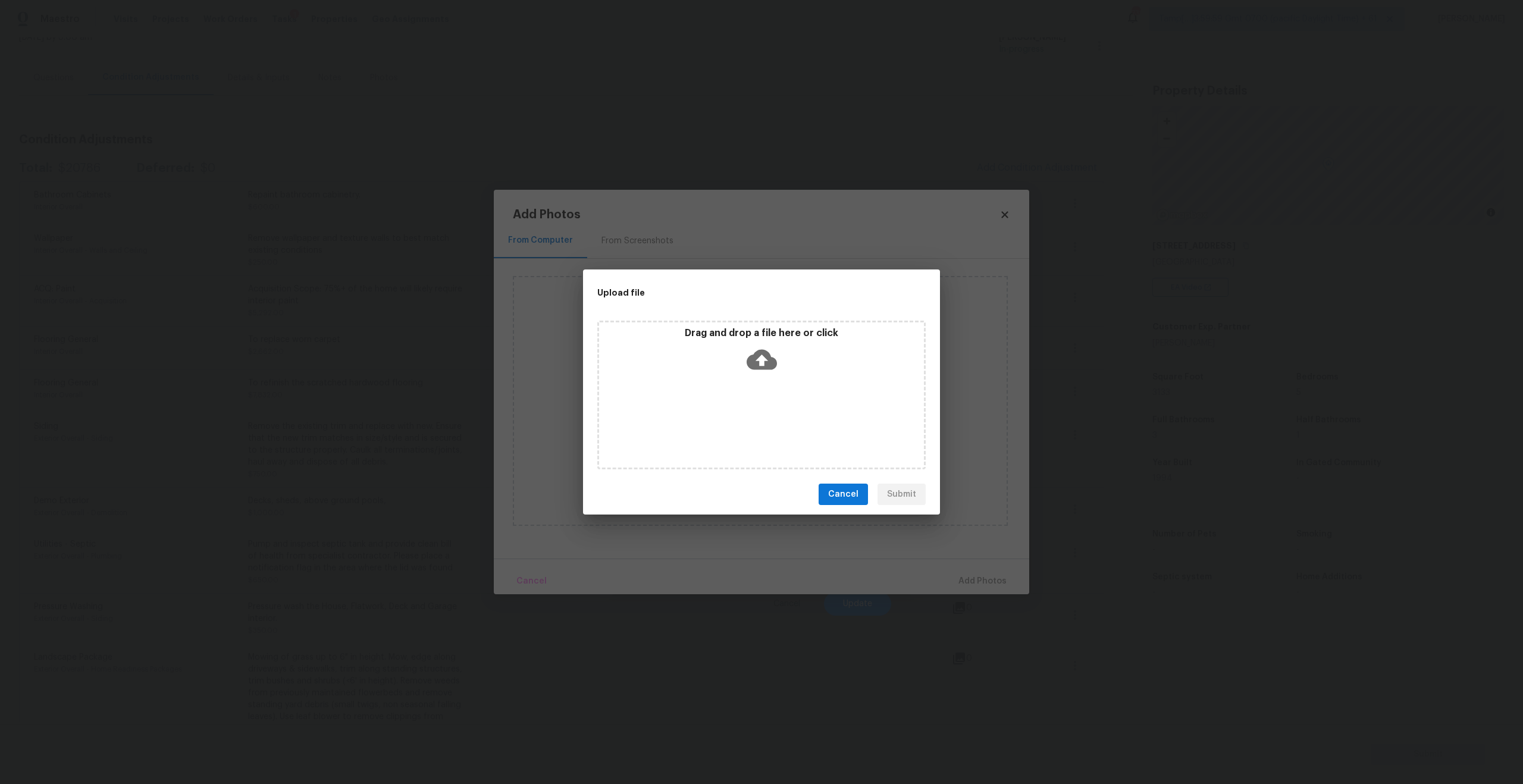
click at [758, 343] on div "Drag and drop a file here or click" at bounding box center [762, 352] width 325 height 51
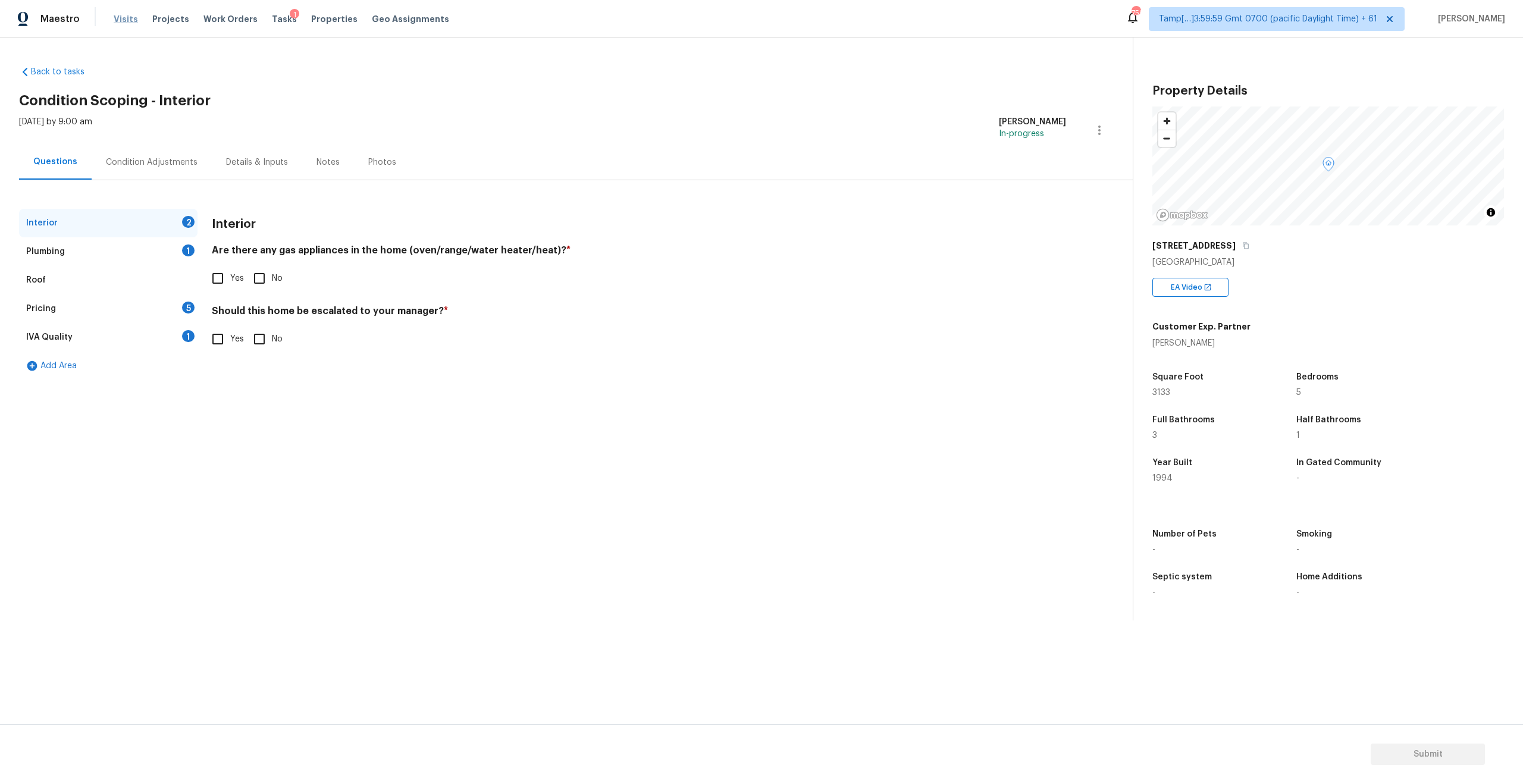
click at [126, 21] on span "Visits" at bounding box center [125, 19] width 24 height 12
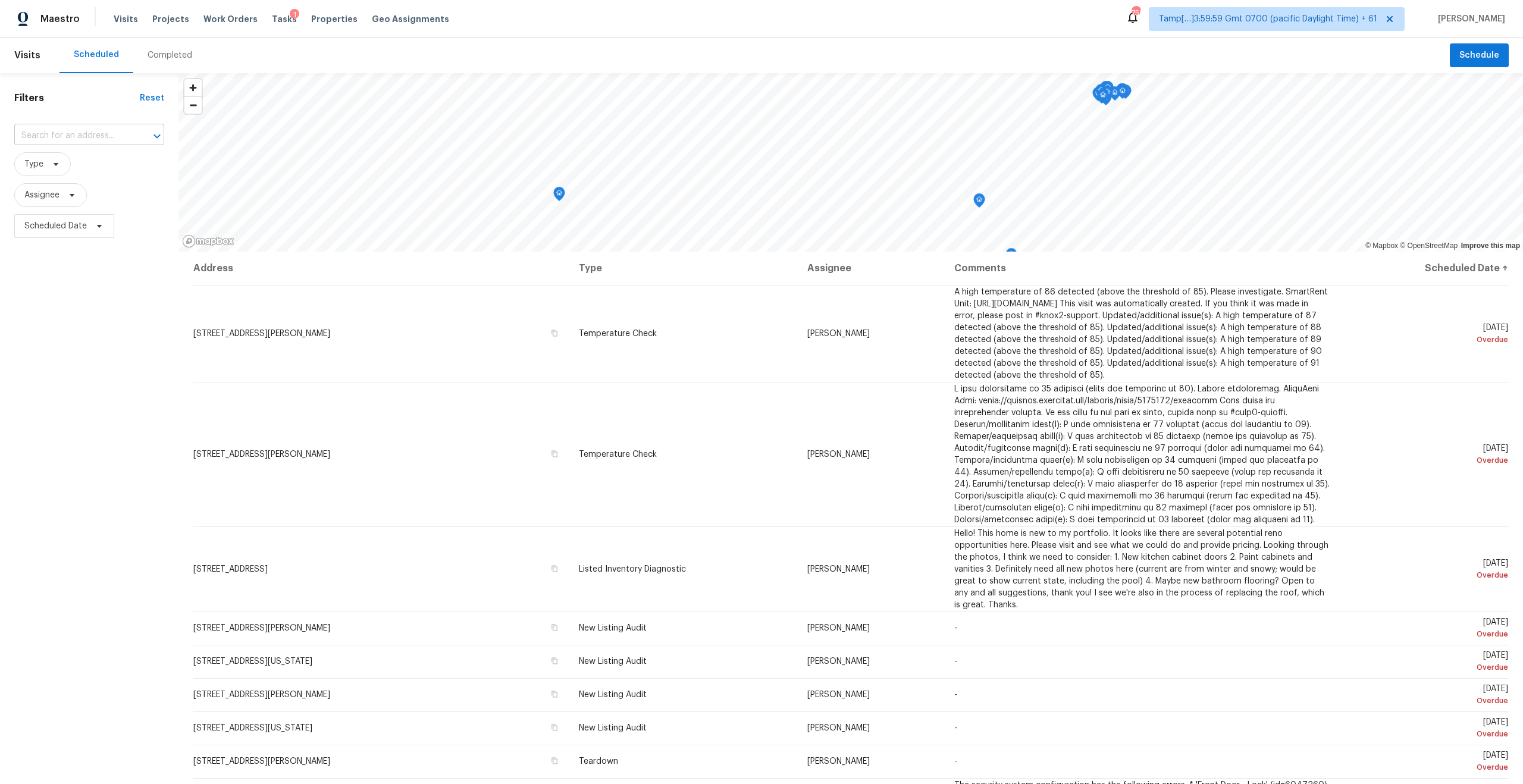
click at [92, 128] on input "text" at bounding box center [73, 135] width 117 height 19
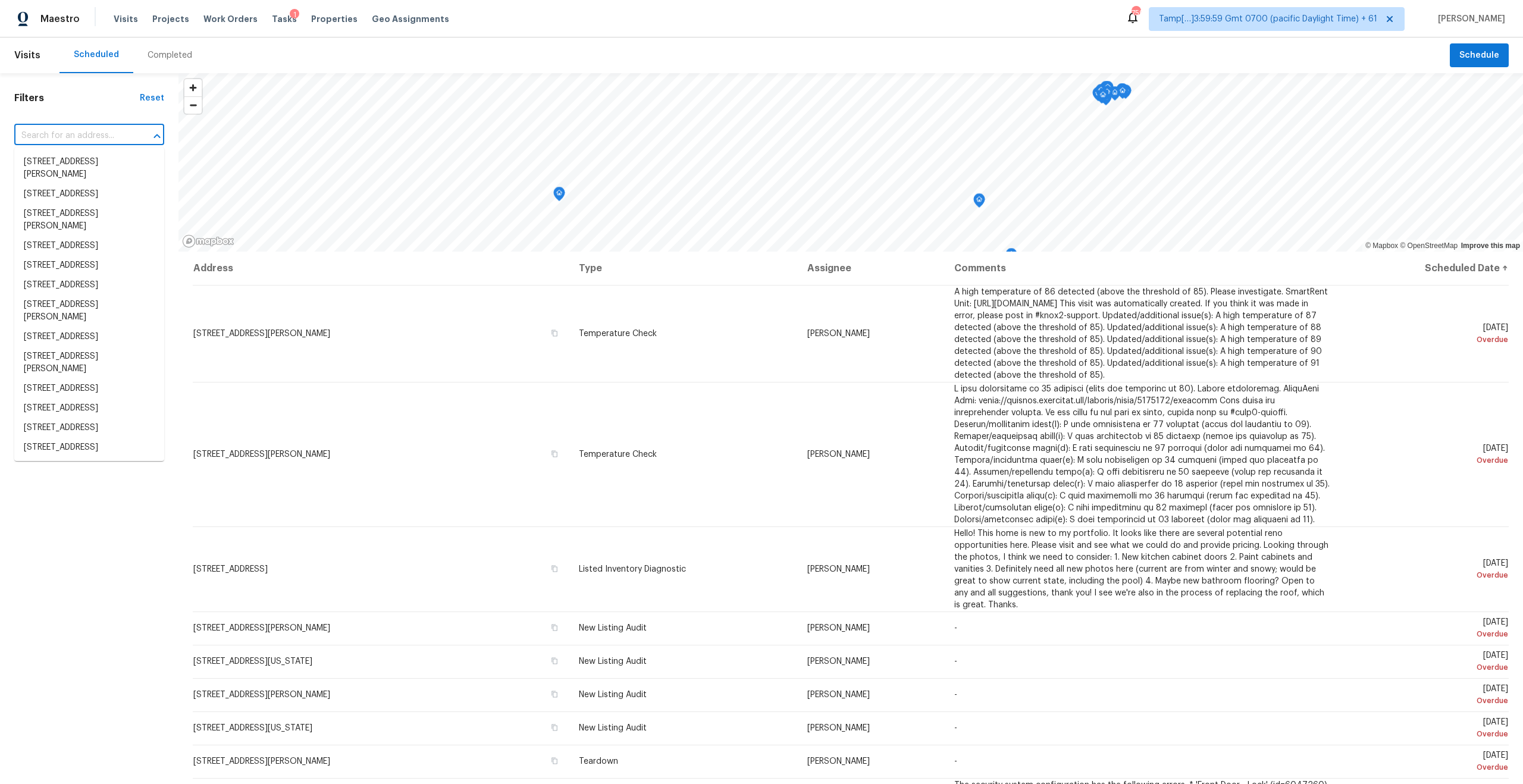
paste input "86 Lancaster Way, Newnan, GA 30263"
type input "86 Lancaster Way, Newnan, GA 30263"
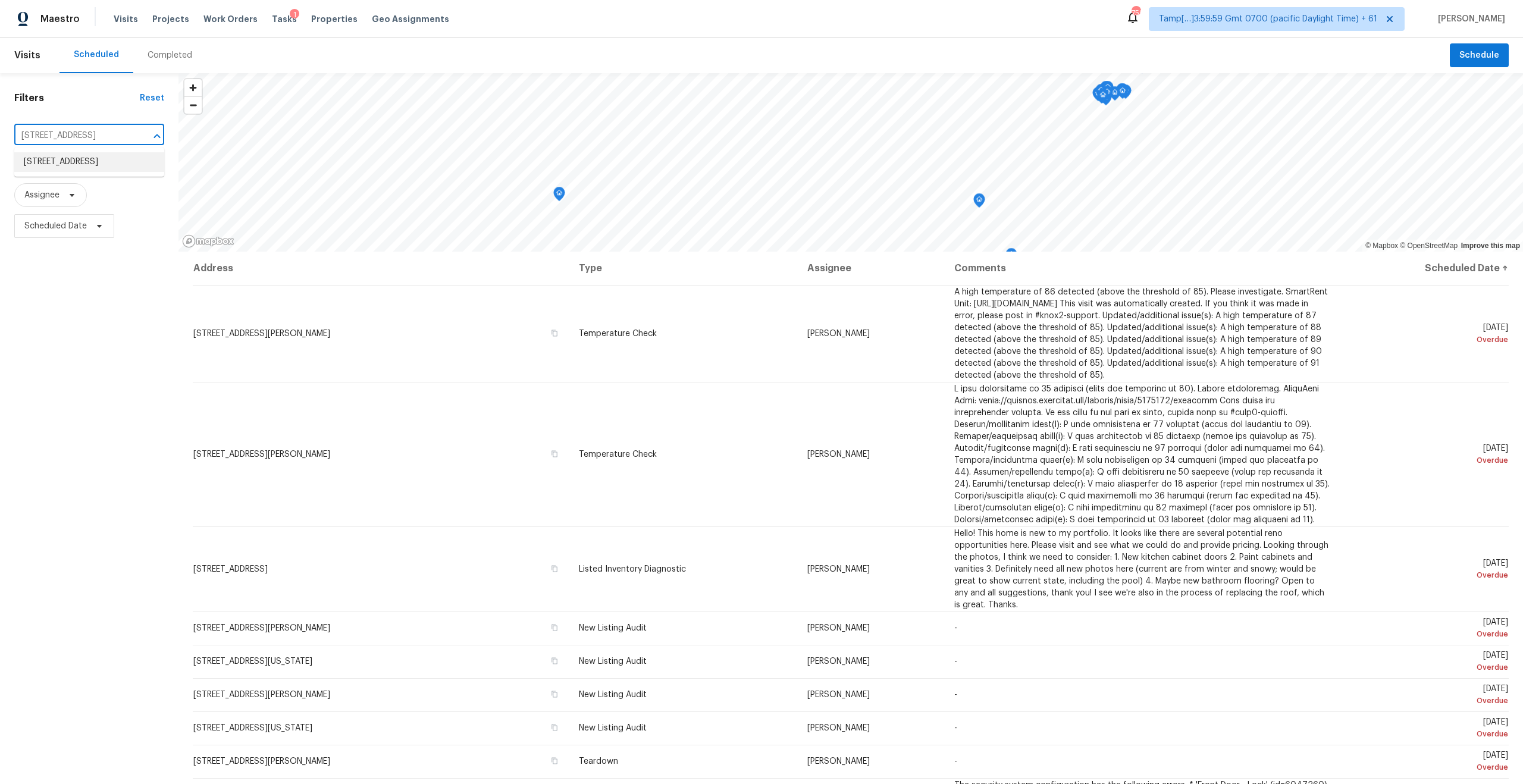
click at [95, 157] on li "86 Lancaster Way, Newnan, GA 30263" at bounding box center [89, 162] width 150 height 19
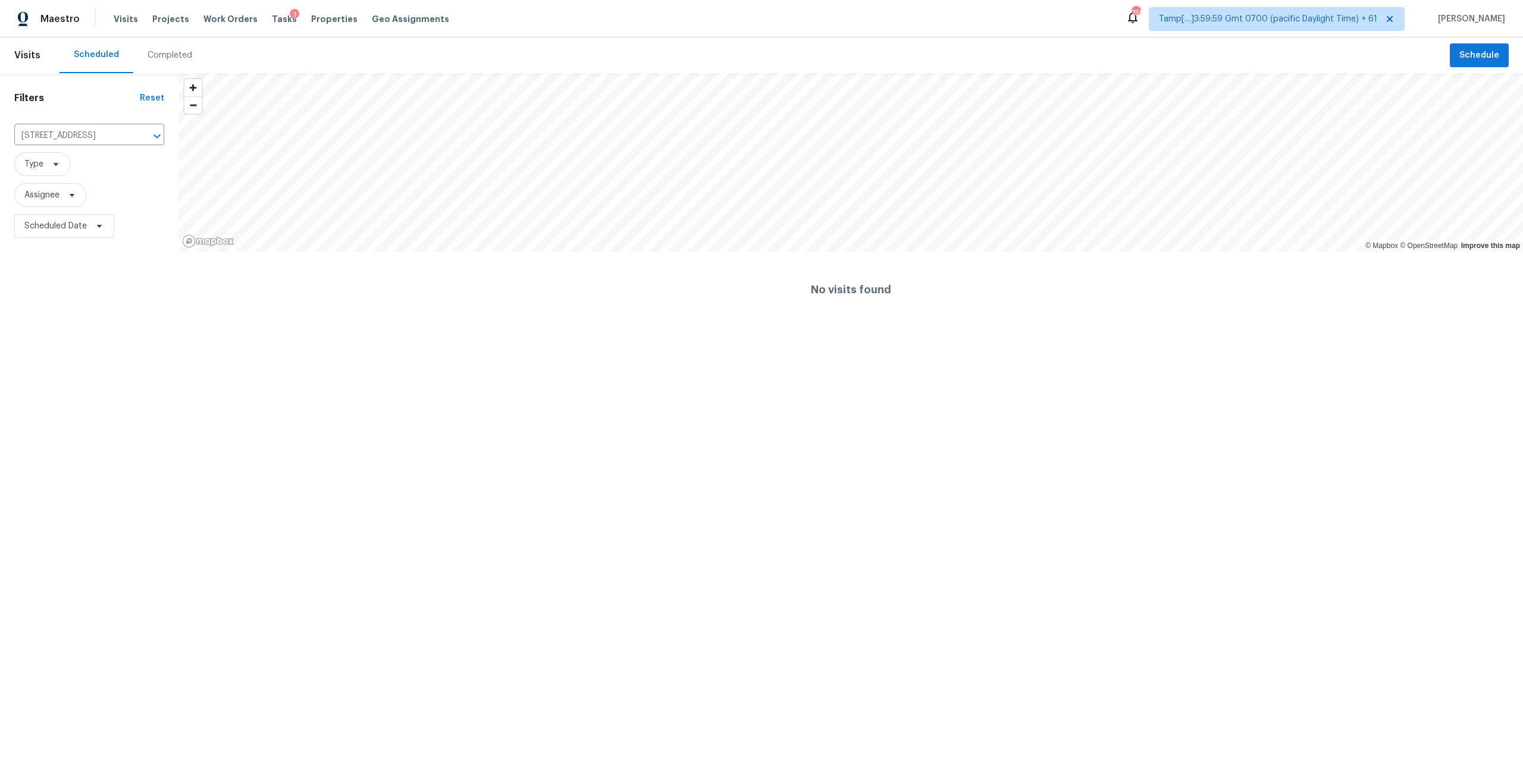
click at [155, 56] on div "Completed" at bounding box center [169, 55] width 45 height 12
click at [65, 135] on div at bounding box center [762, 392] width 1523 height 784
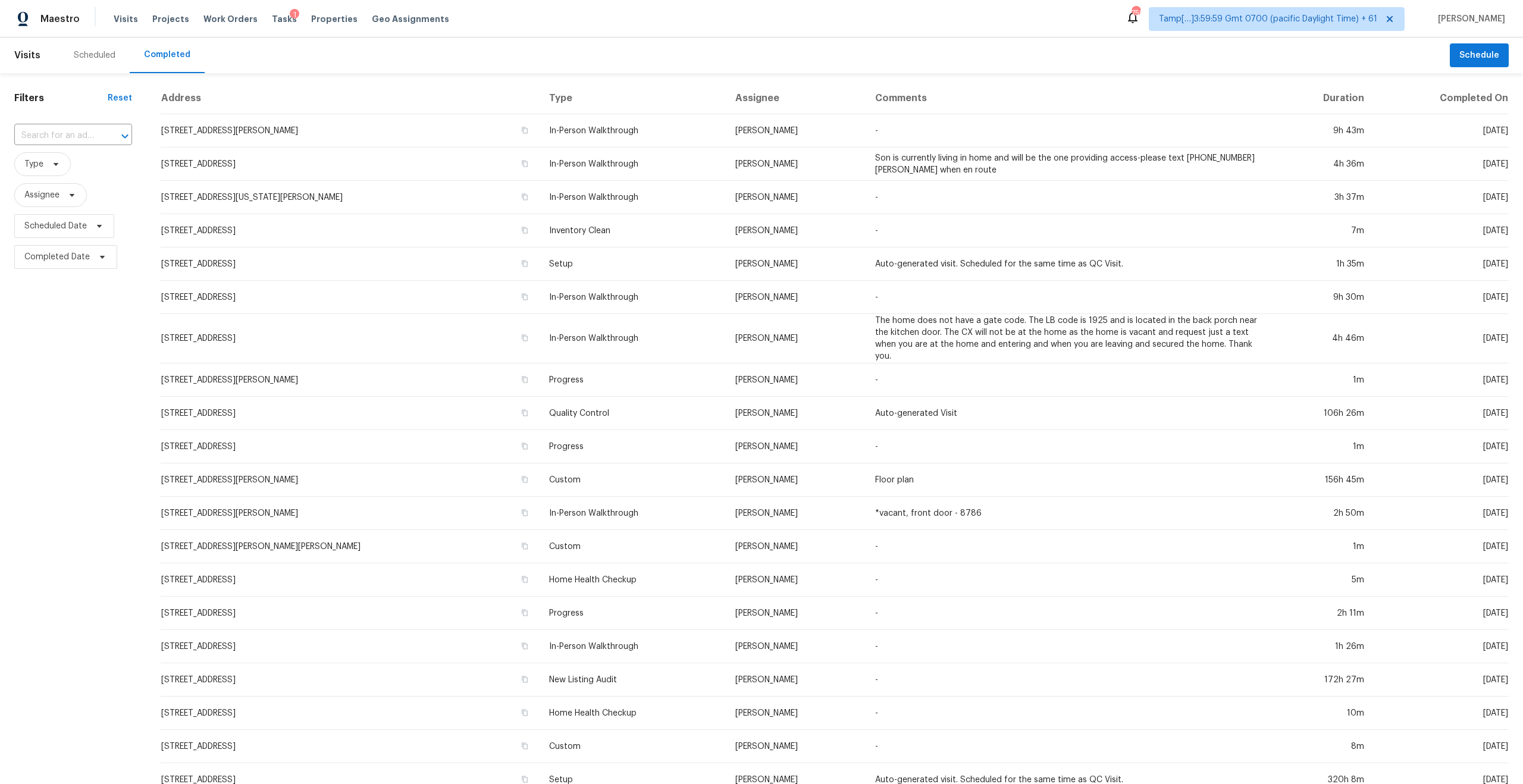
click at [68, 126] on div "​" at bounding box center [73, 135] width 117 height 26
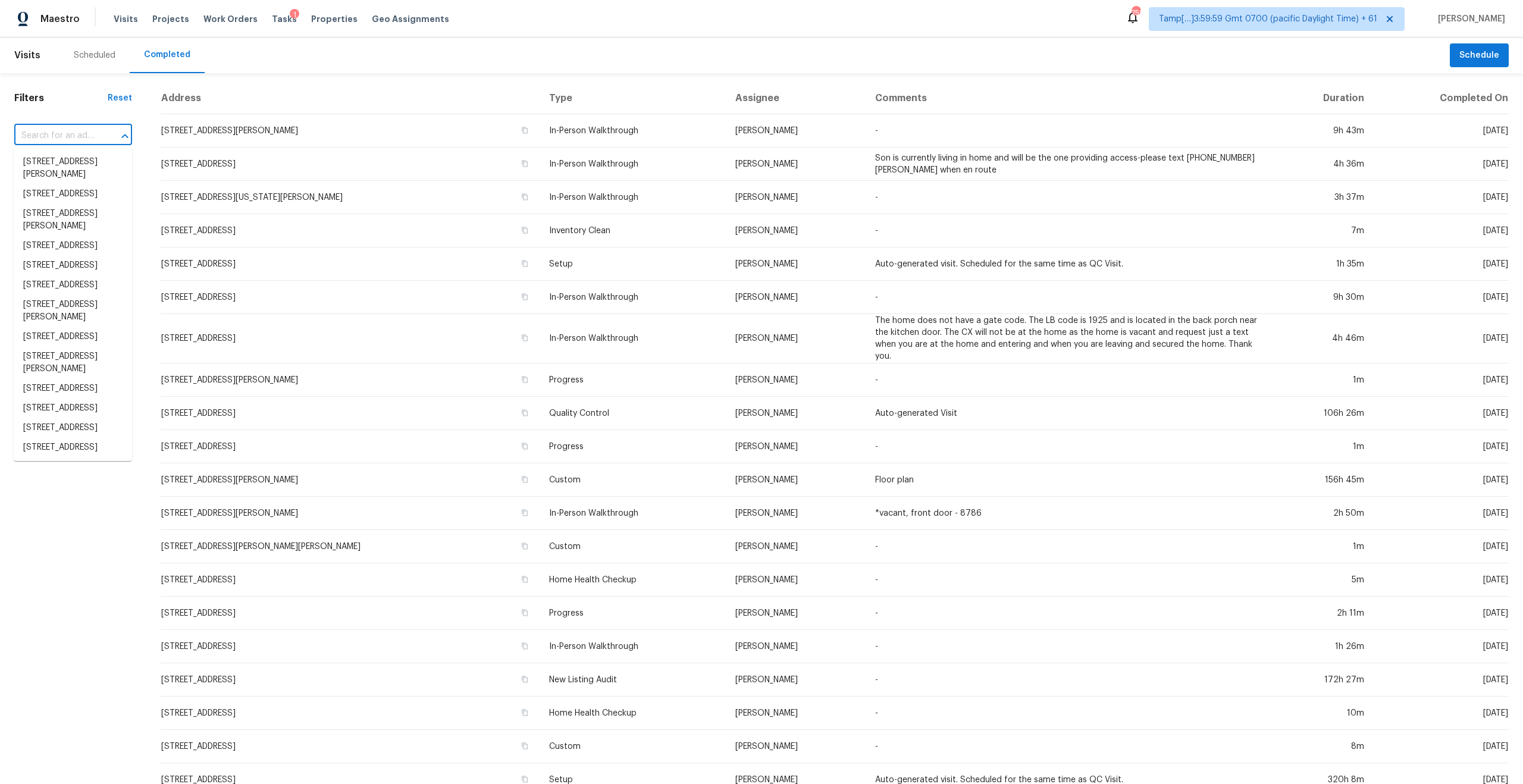
paste input "86 Lancaster Way, Newnan, GA 30263"
type input "86 Lancaster Way, Newnan, GA 30263"
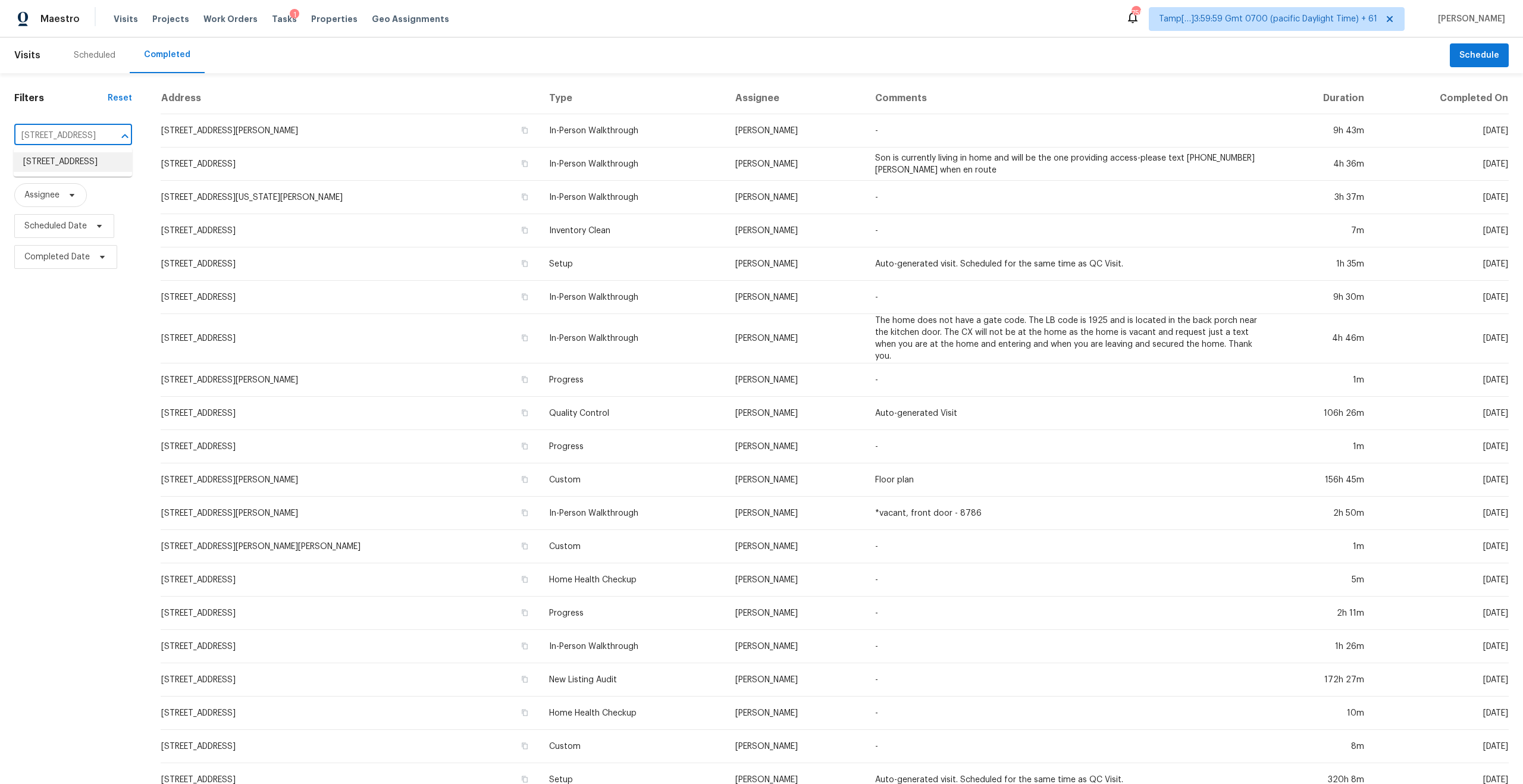
click at [72, 169] on li "86 Lancaster Way, Newnan, GA 30263" at bounding box center [73, 162] width 118 height 19
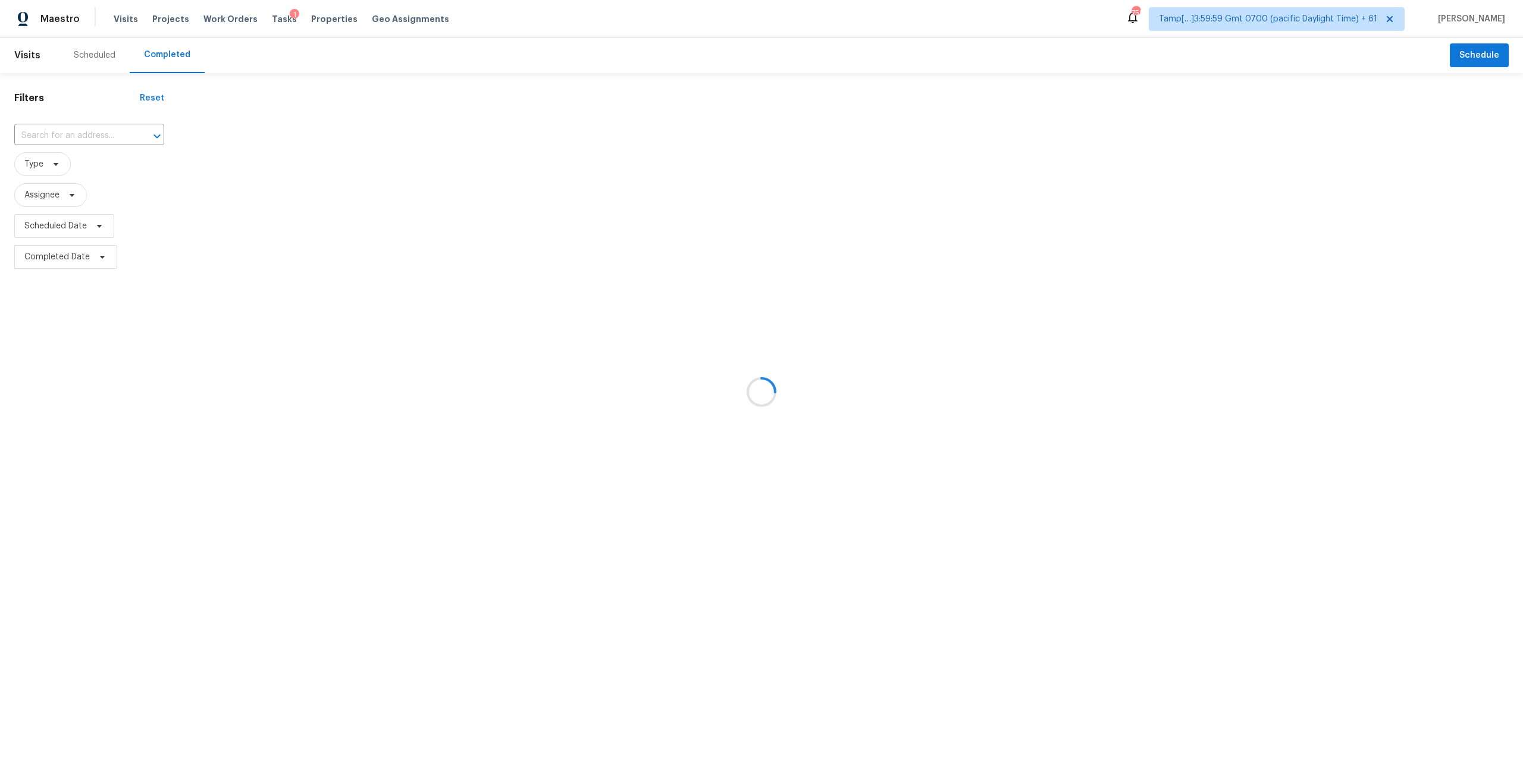
type input "86 Lancaster Way, Newnan, GA 30263"
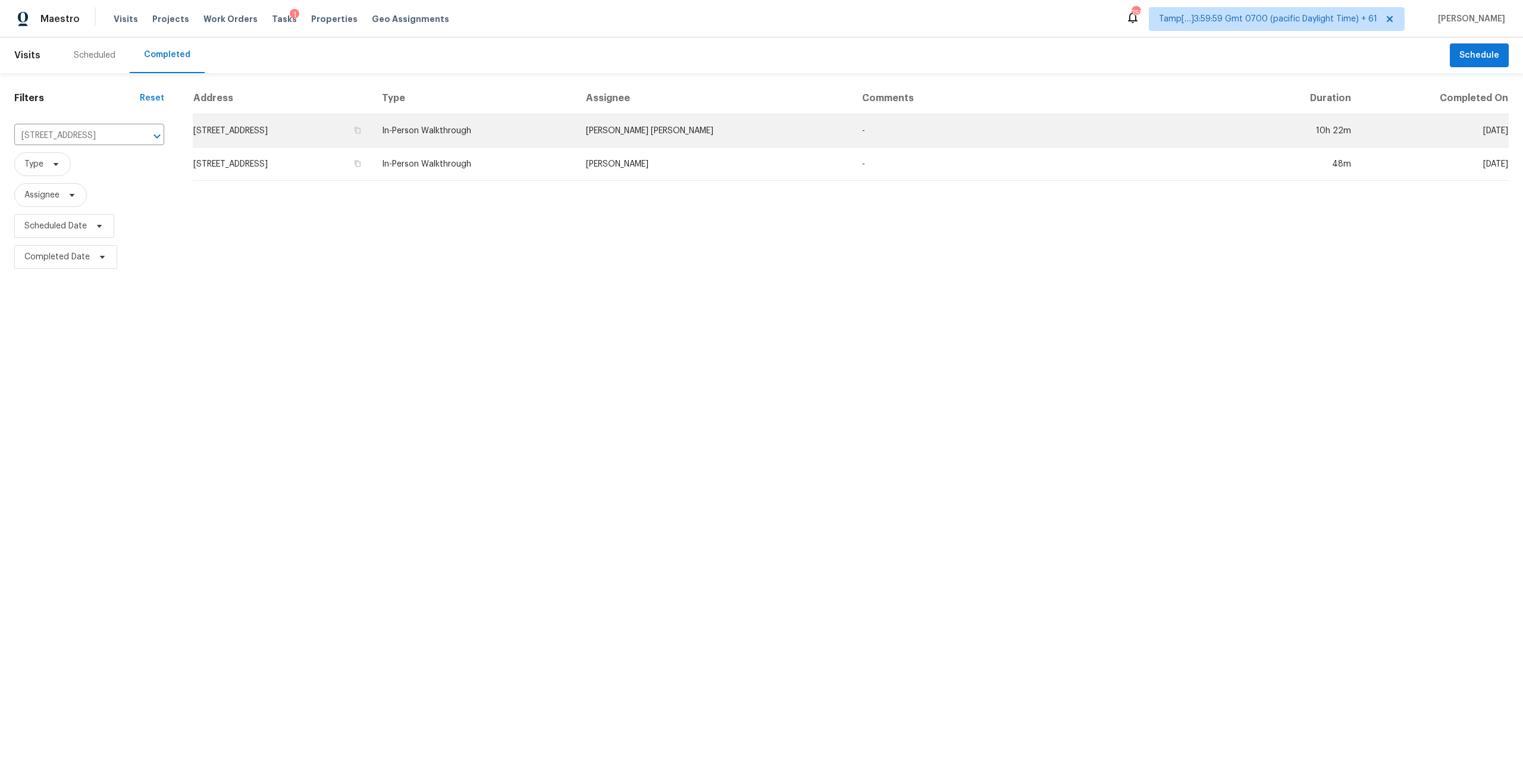
click at [576, 126] on td "In-Person Walkthrough" at bounding box center [474, 131] width 204 height 33
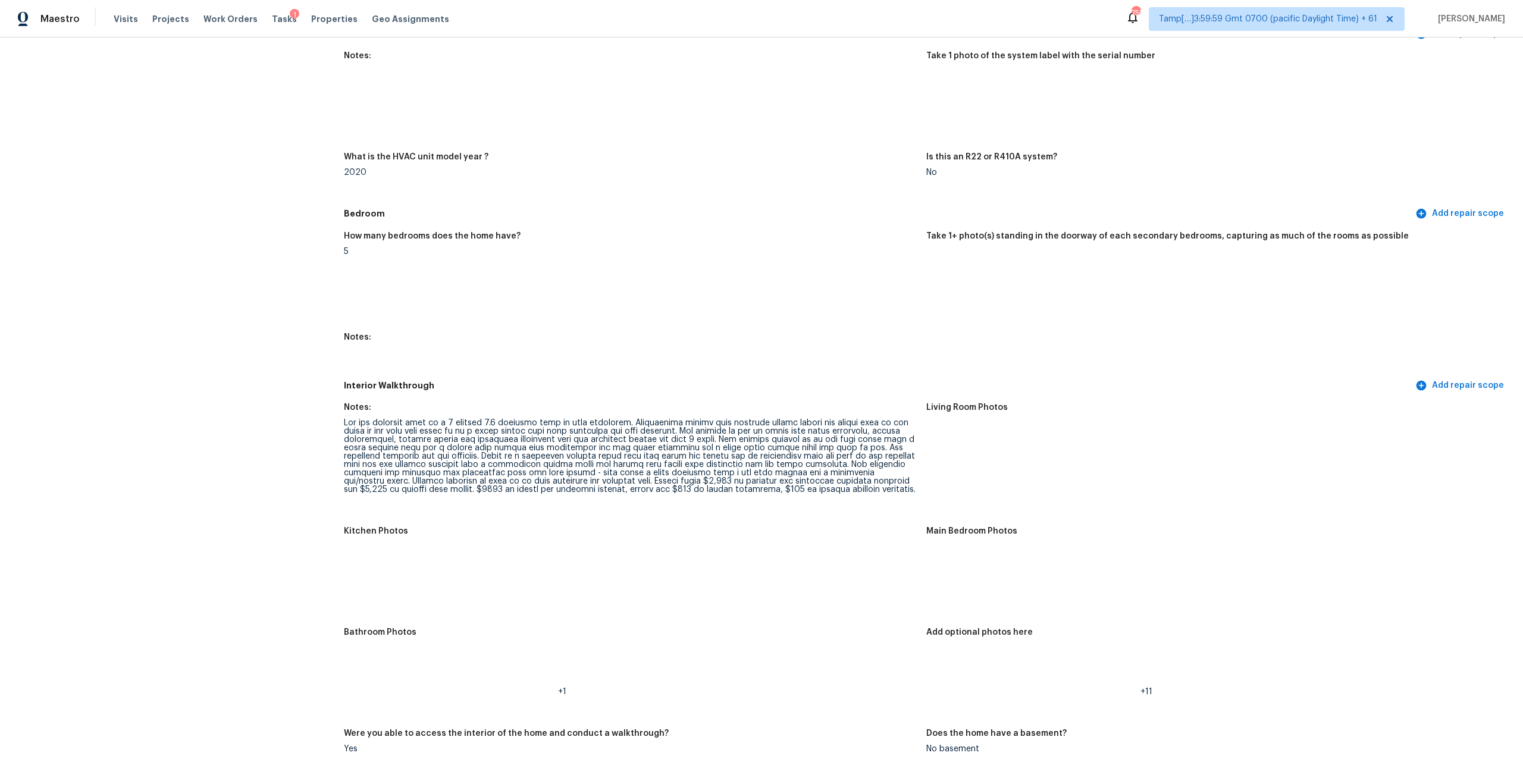
scroll to position [1113, 0]
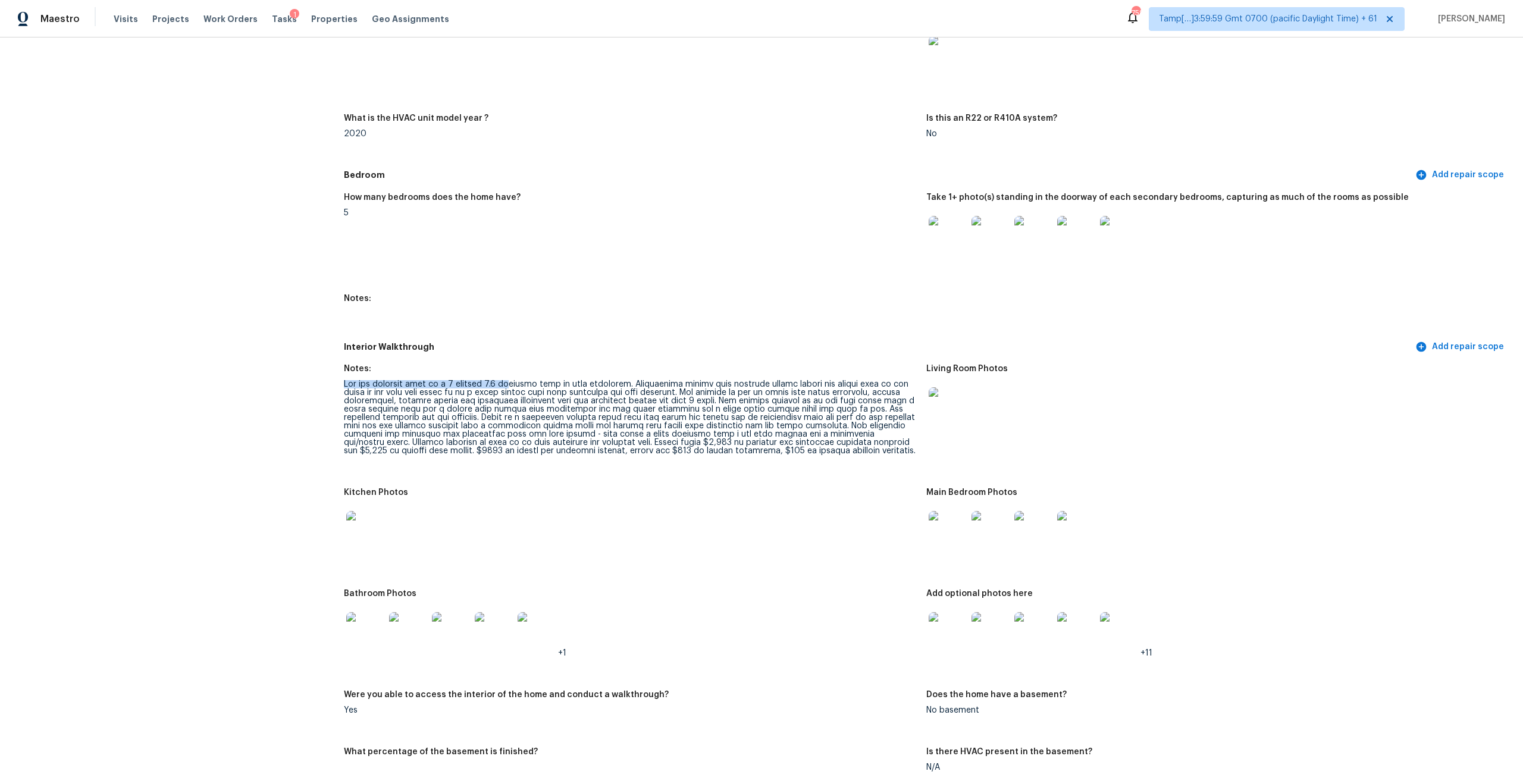
drag, startPoint x: 343, startPoint y: 375, endPoint x: 509, endPoint y: 375, distance: 166.0
click at [509, 375] on div "All visits 86 Lancaster Way Newnan, GA 30263 Home details Other Visits In-Perso…" at bounding box center [762, 649] width 1494 height 3403
click at [557, 380] on div at bounding box center [630, 417] width 573 height 75
drag, startPoint x: 629, startPoint y: 376, endPoint x: 655, endPoint y: 380, distance: 26.3
click at [655, 380] on div at bounding box center [630, 417] width 573 height 75
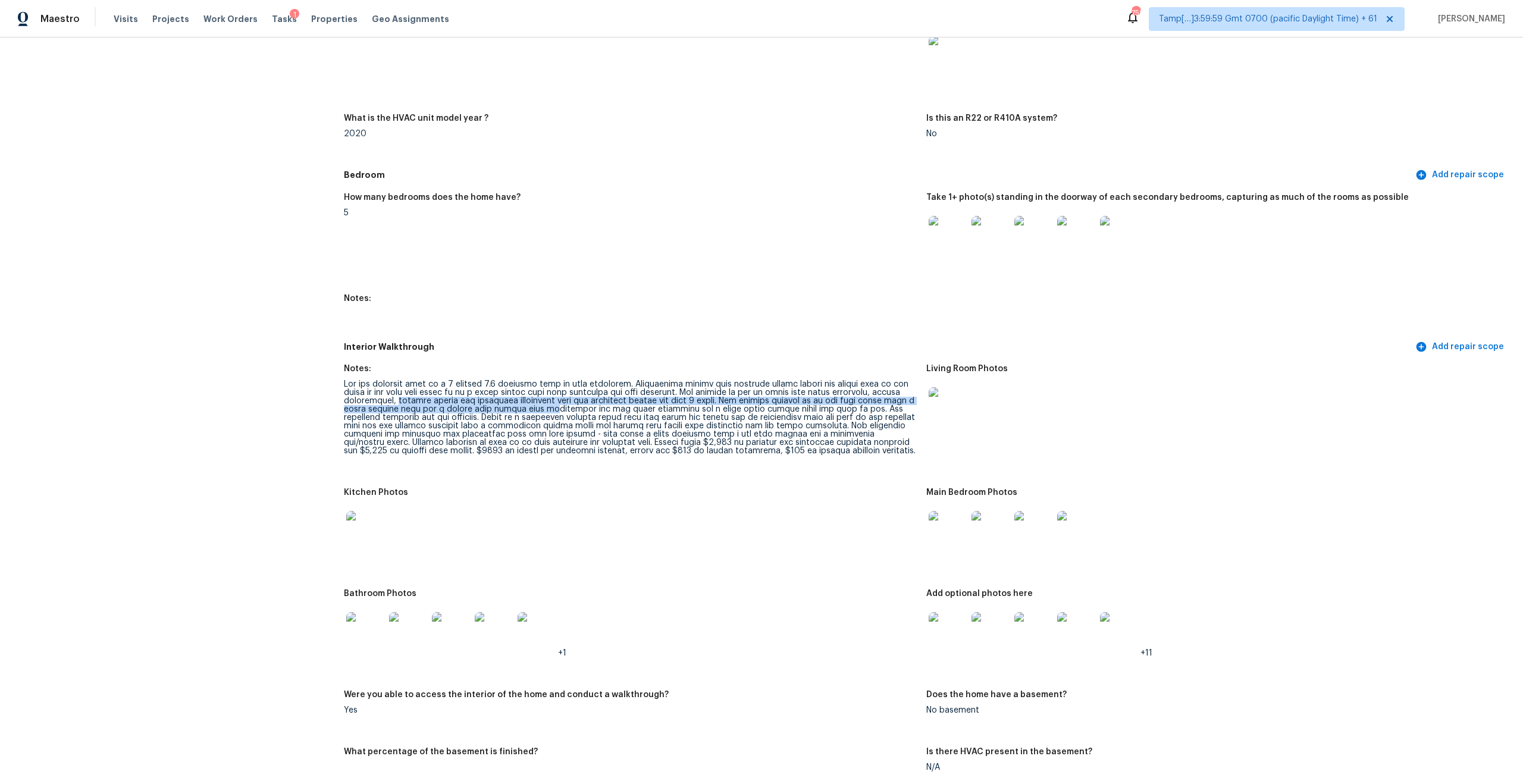
drag, startPoint x: 395, startPoint y: 391, endPoint x: 538, endPoint y: 398, distance: 143.2
click at [538, 398] on div at bounding box center [630, 417] width 573 height 75
drag, startPoint x: 469, startPoint y: 395, endPoint x: 642, endPoint y: 399, distance: 173.0
click at [642, 399] on div at bounding box center [630, 417] width 573 height 75
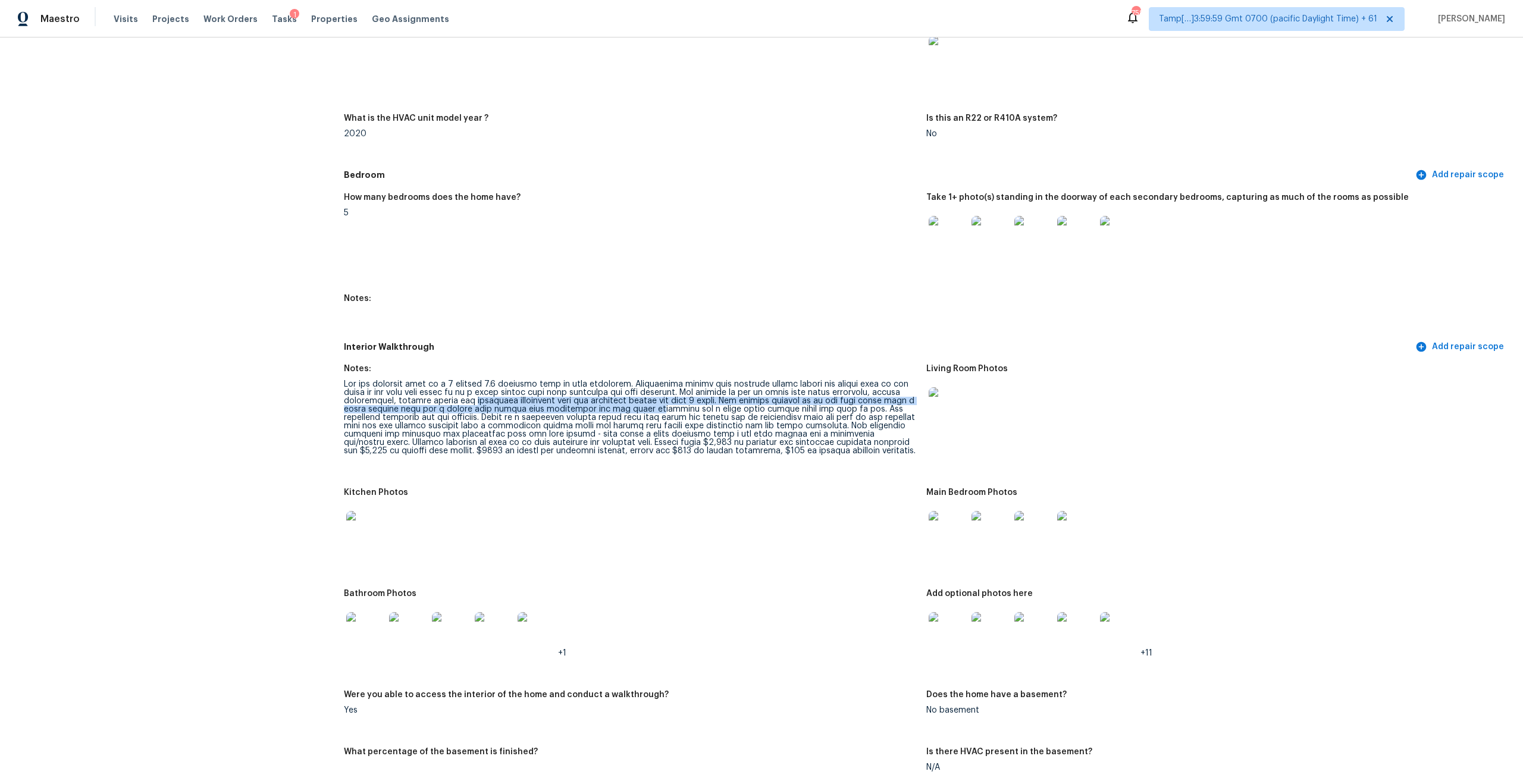
click at [642, 399] on div at bounding box center [630, 417] width 573 height 75
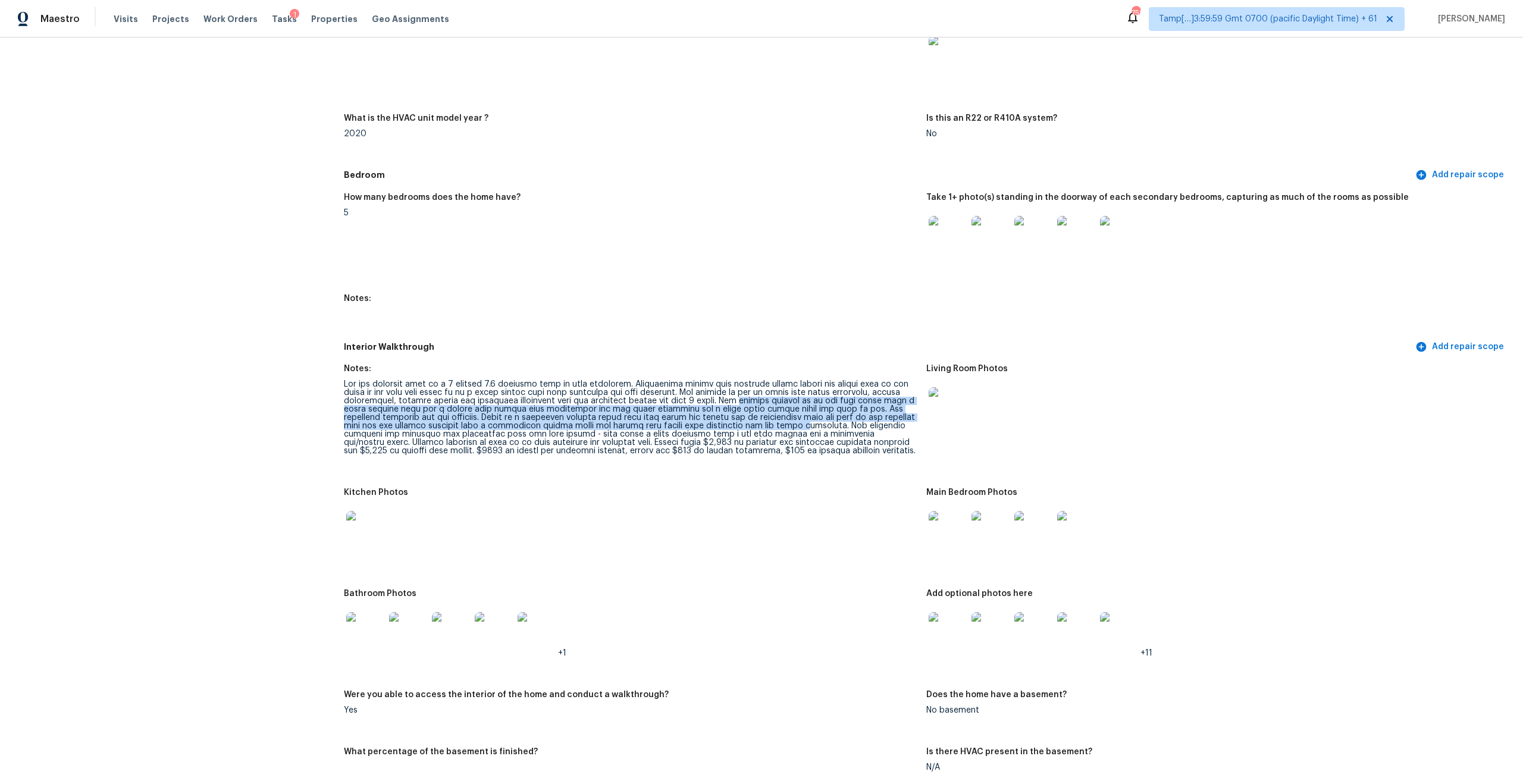
drag, startPoint x: 735, startPoint y: 390, endPoint x: 760, endPoint y: 420, distance: 39.1
click at [760, 420] on div at bounding box center [630, 417] width 573 height 75
drag, startPoint x: 718, startPoint y: 390, endPoint x: 674, endPoint y: 408, distance: 47.5
click at [675, 408] on div at bounding box center [630, 417] width 573 height 75
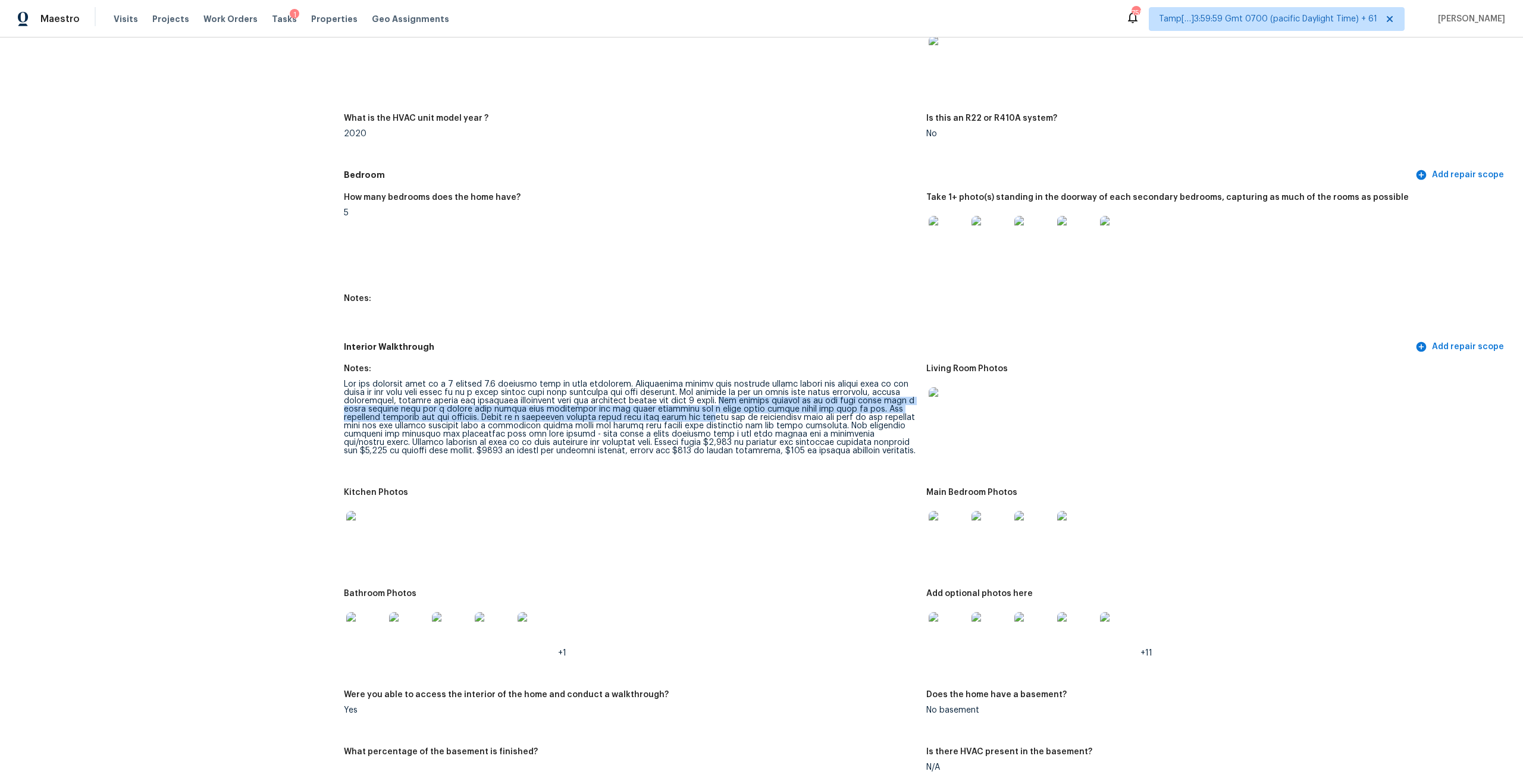
click at [504, 432] on div at bounding box center [630, 417] width 573 height 75
drag, startPoint x: 722, startPoint y: 400, endPoint x: 841, endPoint y: 407, distance: 119.2
click at [841, 407] on div at bounding box center [630, 417] width 573 height 75
click at [631, 400] on div at bounding box center [630, 417] width 573 height 75
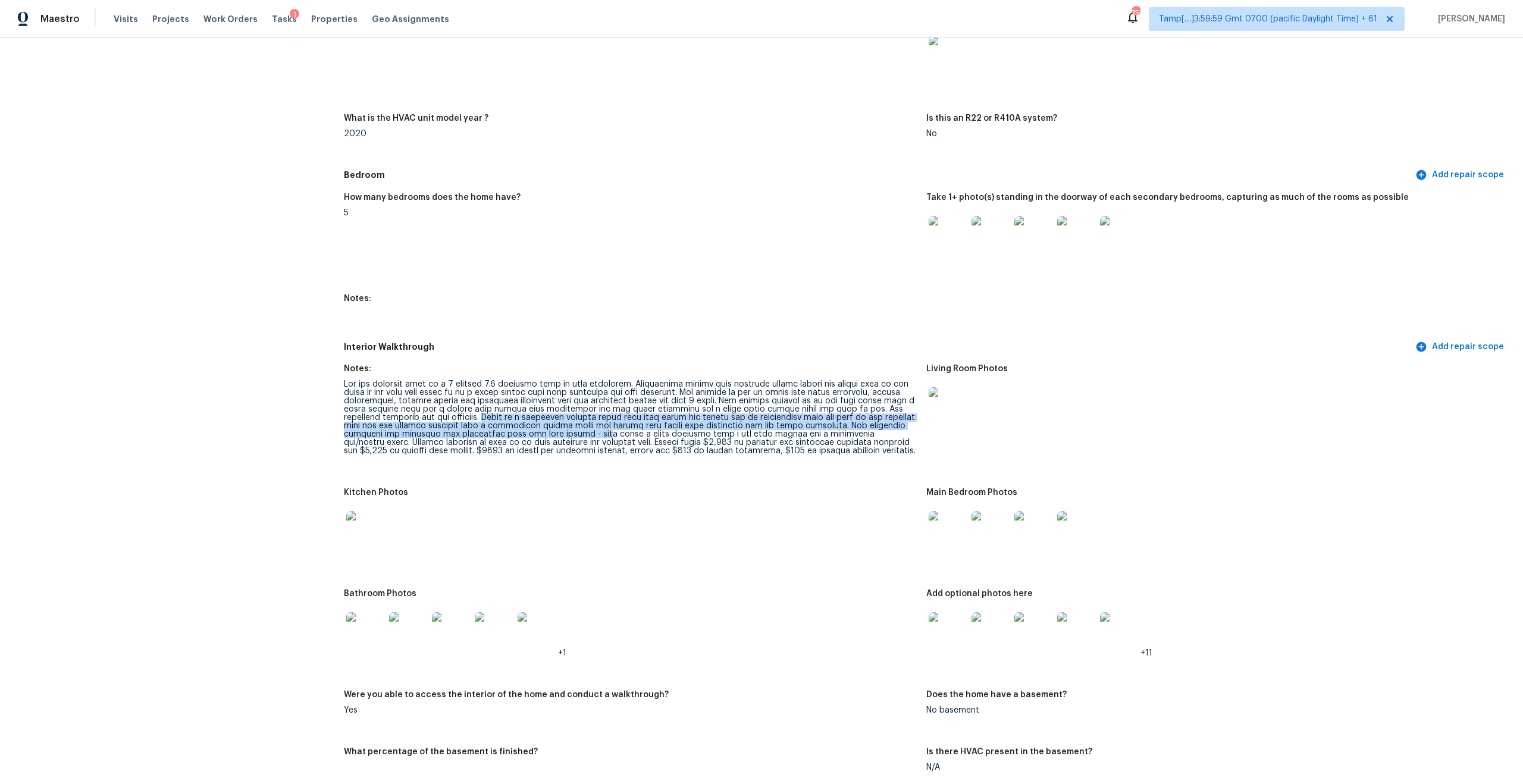
drag, startPoint x: 446, startPoint y: 408, endPoint x: 536, endPoint y: 425, distance: 91.6
click at [536, 425] on div at bounding box center [630, 417] width 573 height 75
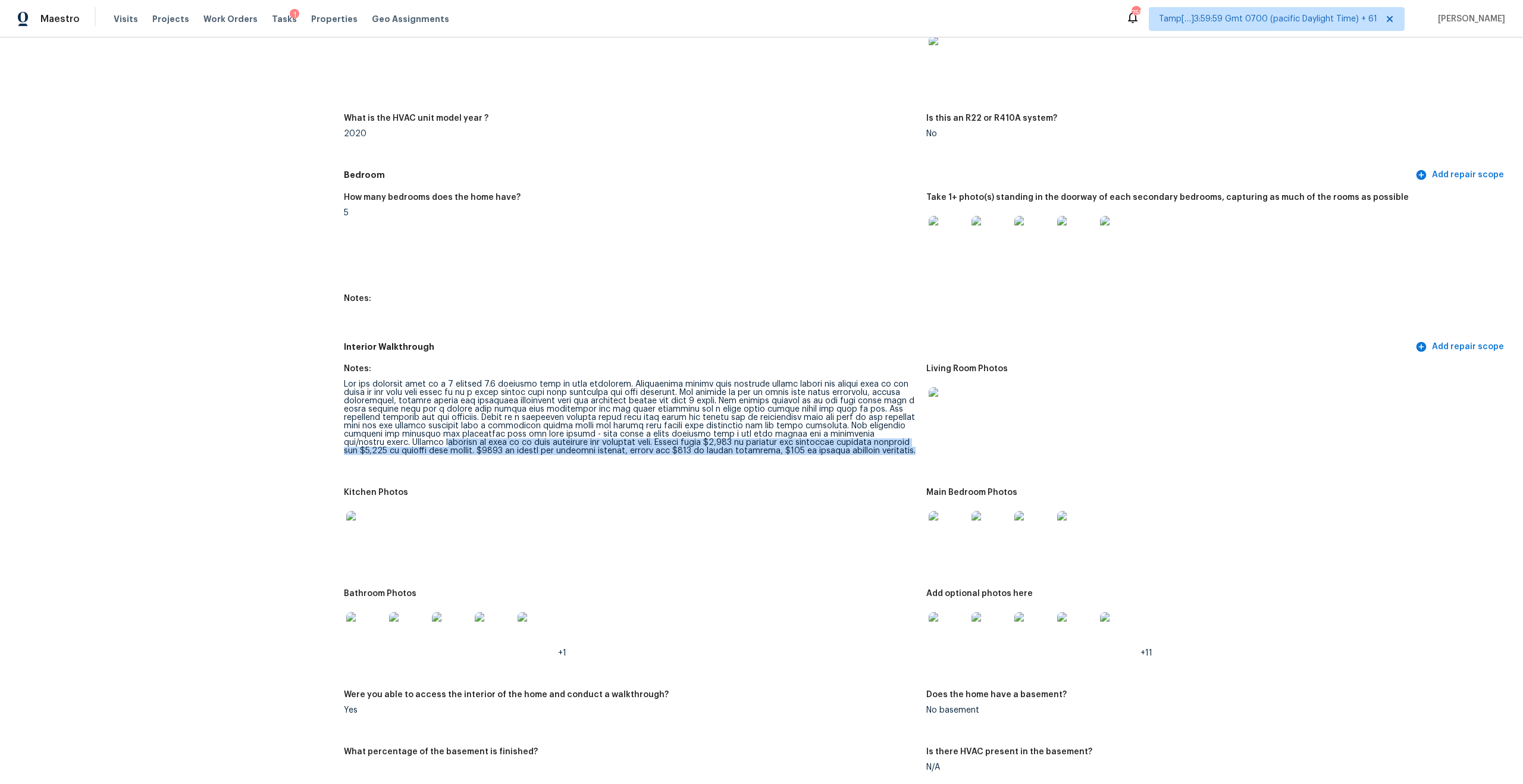
drag, startPoint x: 346, startPoint y: 430, endPoint x: 506, endPoint y: 450, distance: 161.2
click at [507, 450] on figure "Notes:" at bounding box center [635, 419] width 583 height 109
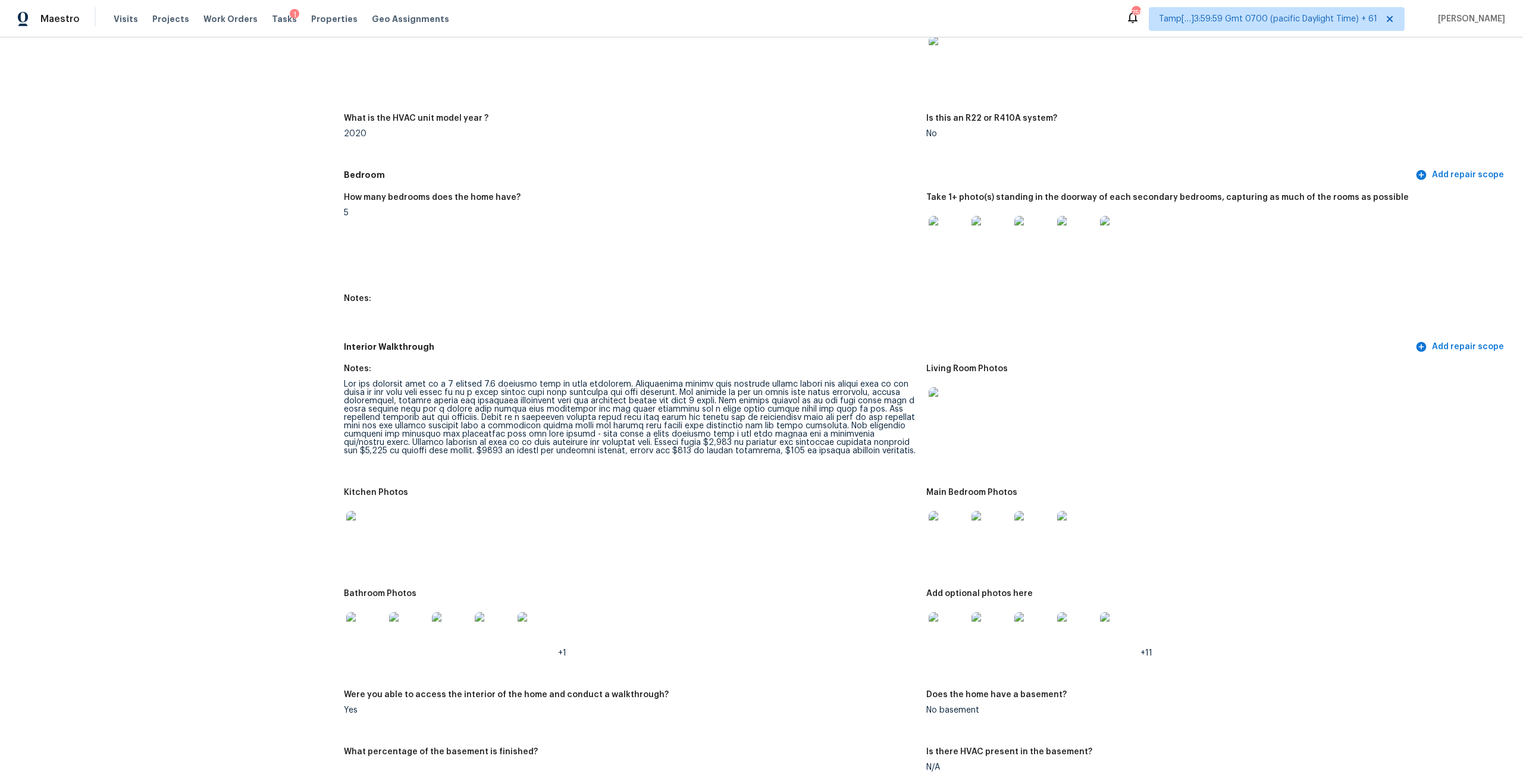
click at [569, 434] on div at bounding box center [630, 417] width 573 height 75
drag, startPoint x: 551, startPoint y: 433, endPoint x: 664, endPoint y: 441, distance: 113.3
click at [664, 441] on div at bounding box center [630, 417] width 573 height 75
drag, startPoint x: 387, startPoint y: 441, endPoint x: 507, endPoint y: 442, distance: 120.0
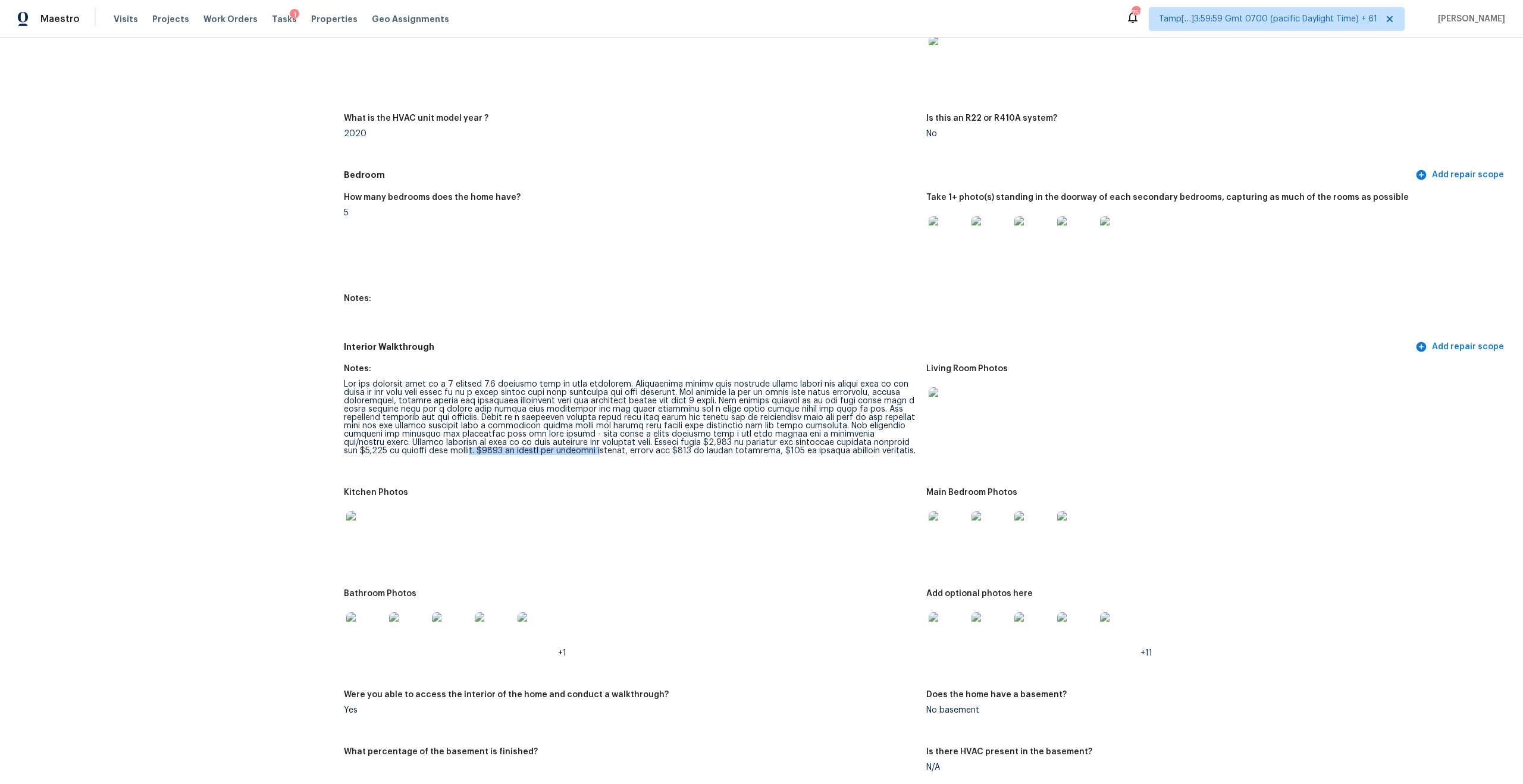
click at [507, 442] on div at bounding box center [630, 417] width 573 height 75
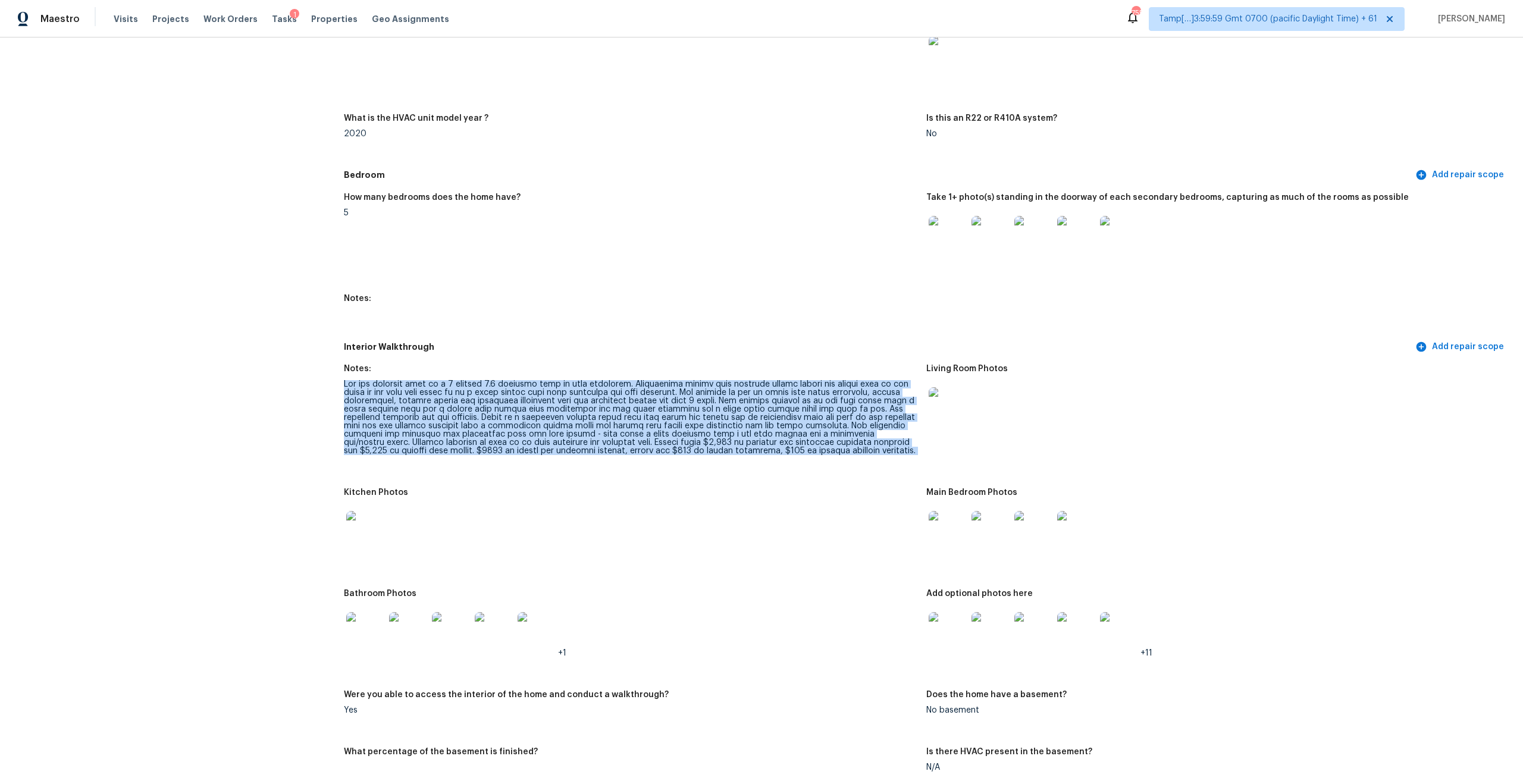
click at [566, 442] on div at bounding box center [630, 417] width 573 height 75
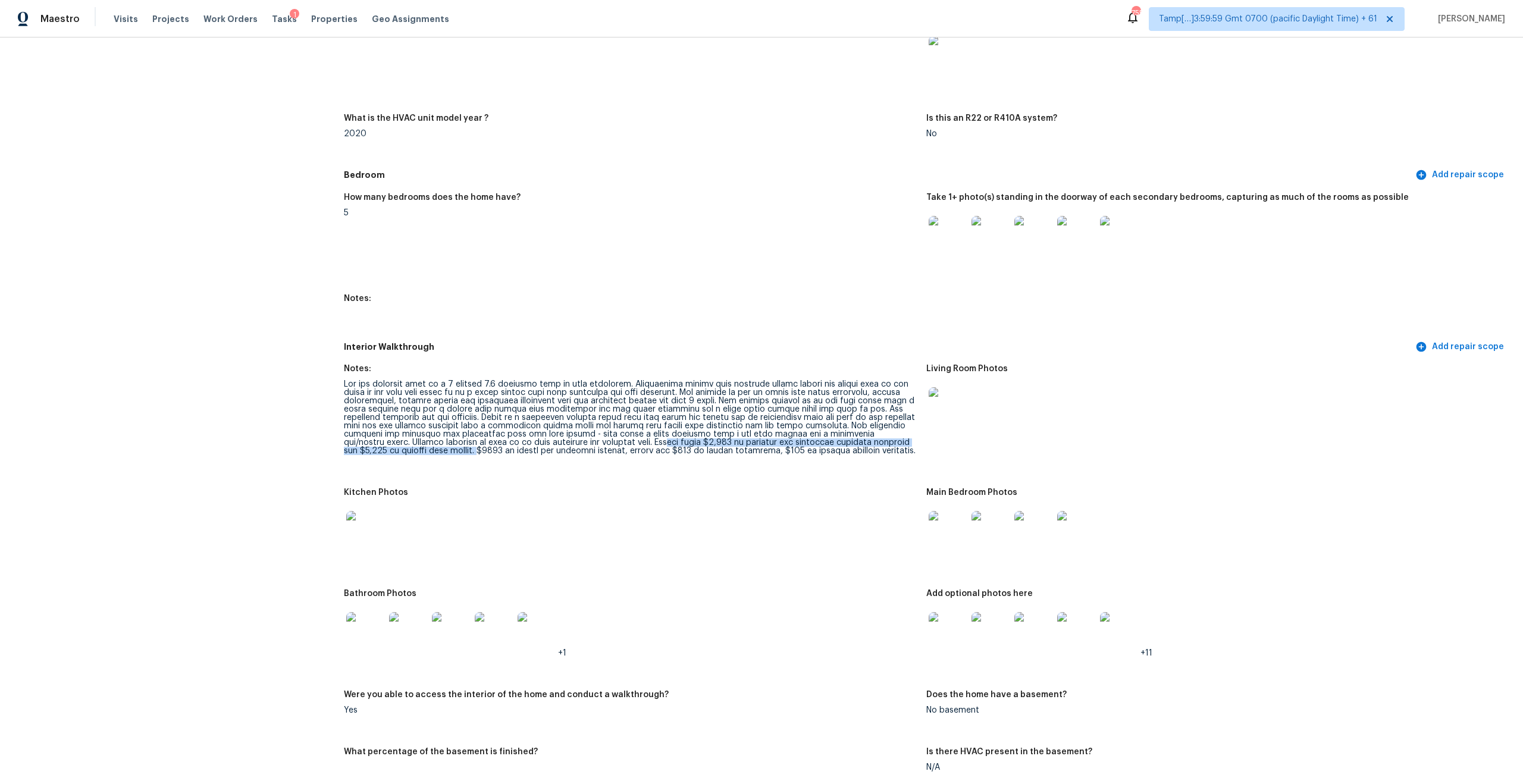
drag, startPoint x: 395, startPoint y: 440, endPoint x: 573, endPoint y: 434, distance: 178.1
click at [573, 434] on div at bounding box center [630, 417] width 573 height 75
click at [643, 439] on div at bounding box center [630, 417] width 573 height 75
drag, startPoint x: 855, startPoint y: 443, endPoint x: 644, endPoint y: 435, distance: 211.2
click at [644, 435] on div at bounding box center [630, 417] width 573 height 75
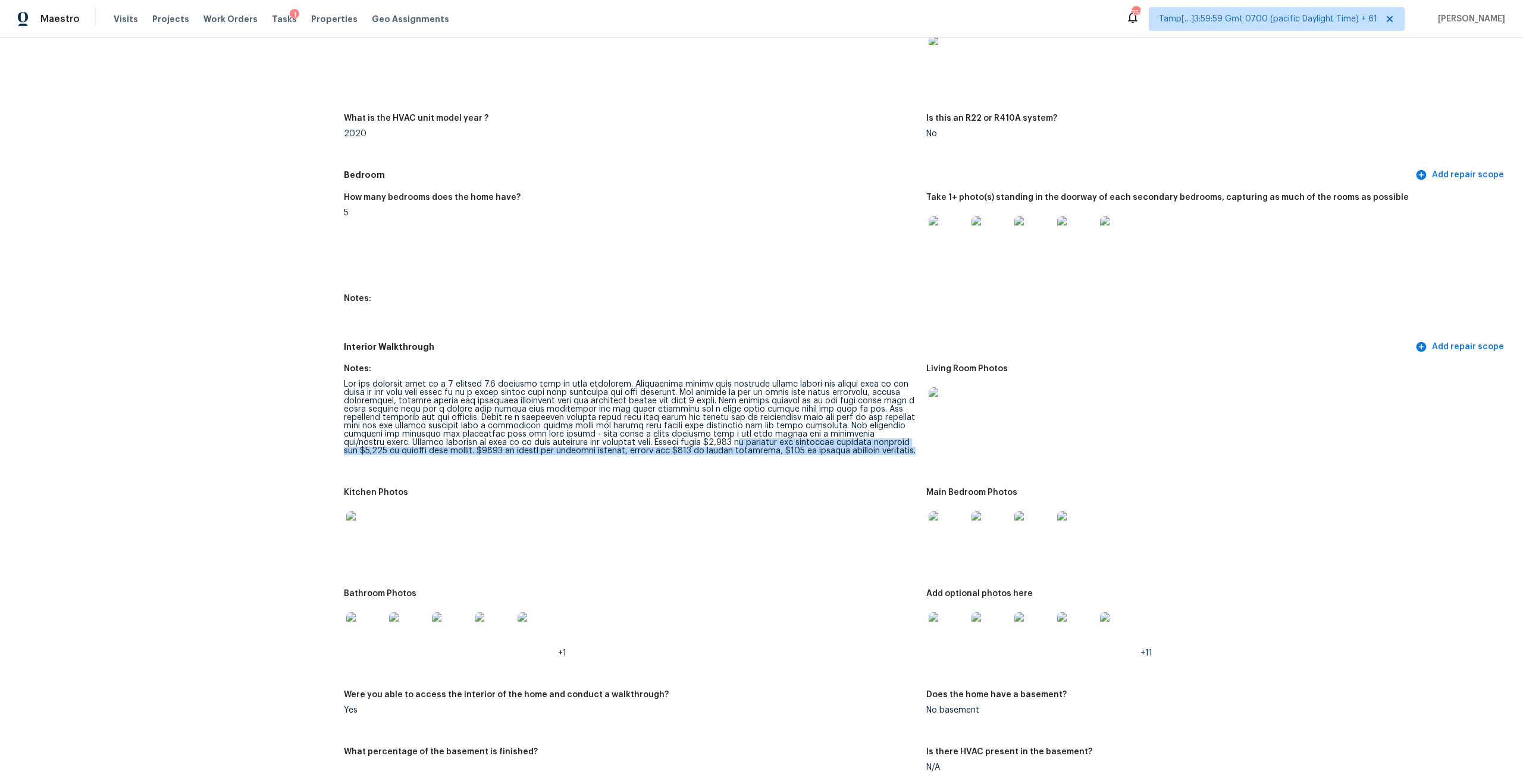
click at [644, 435] on div at bounding box center [630, 417] width 573 height 75
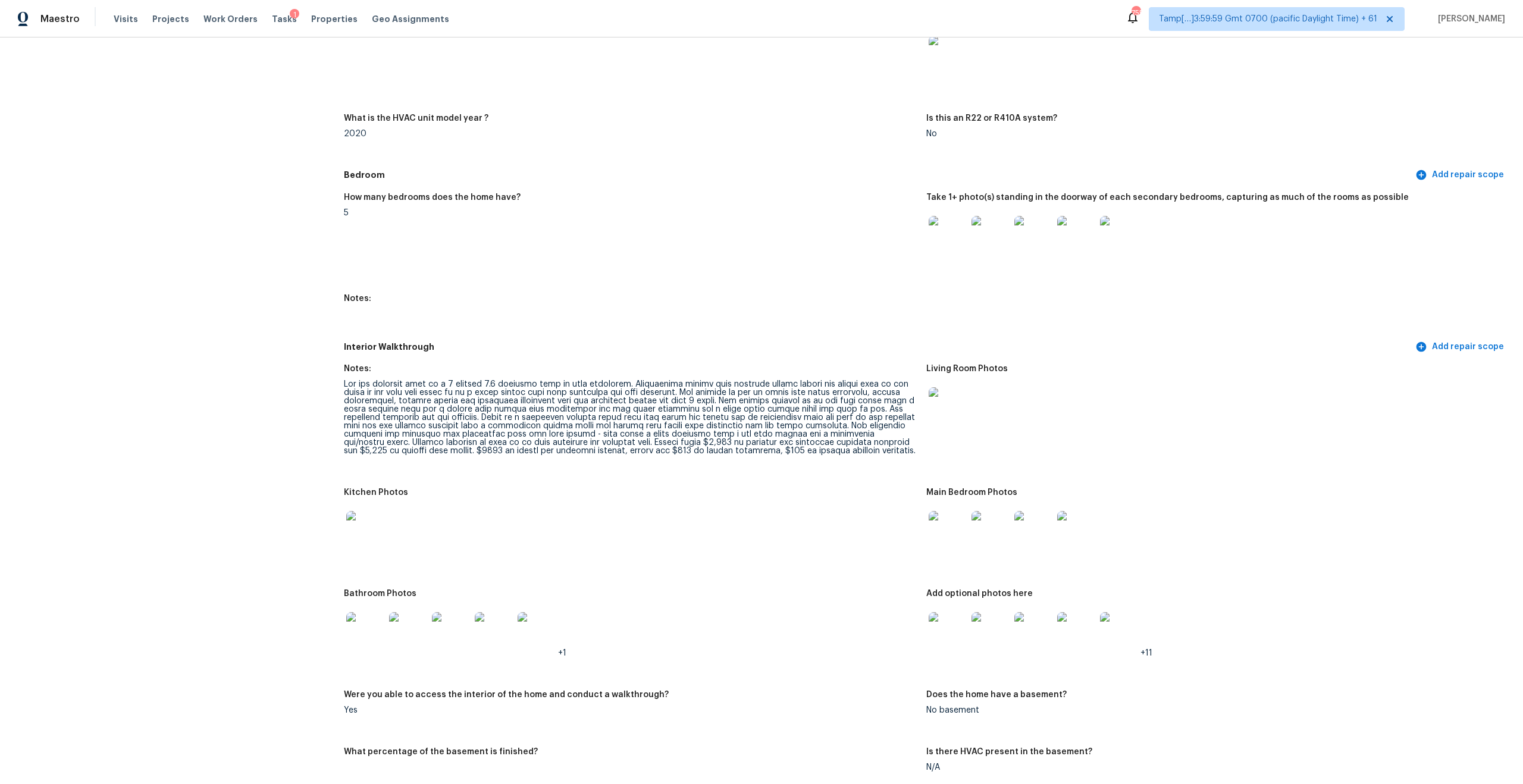
click at [644, 435] on div at bounding box center [630, 417] width 573 height 75
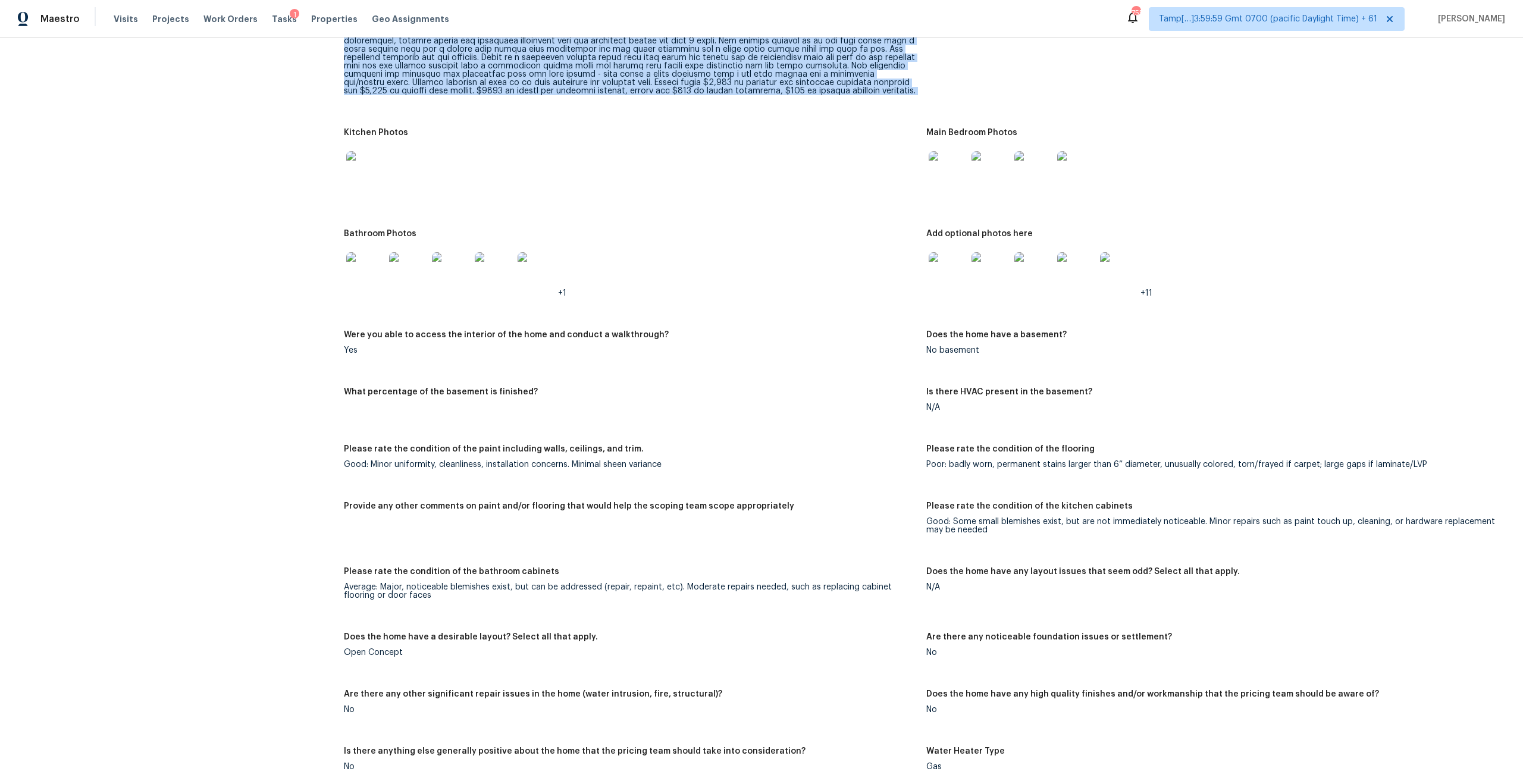
scroll to position [1507, 0]
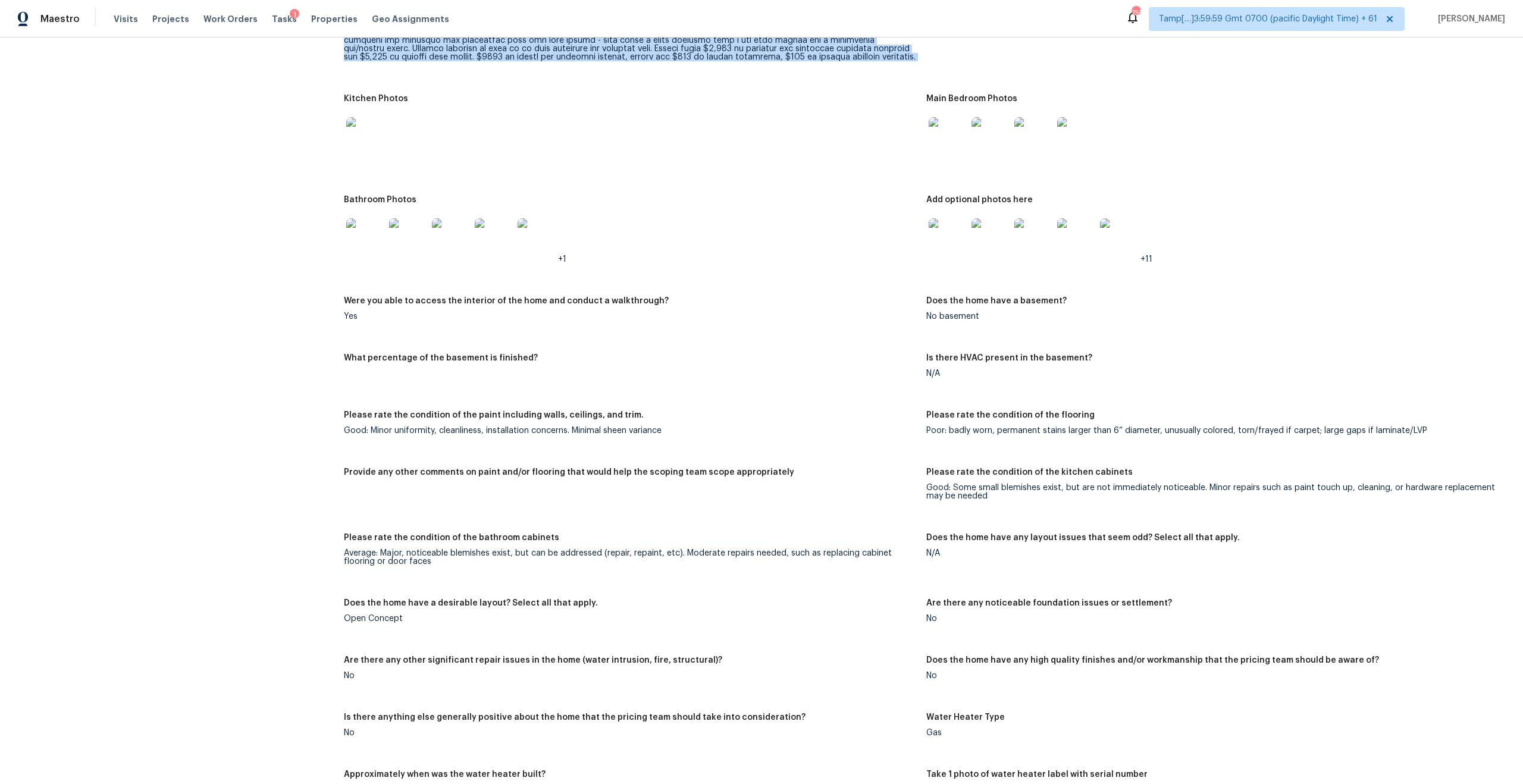
click at [755, 341] on div "Notes: Living Room Photos Kitchen Photos Main Bedroom Photos Bathroom Photos +1…" at bounding box center [926, 494] width 1164 height 1062
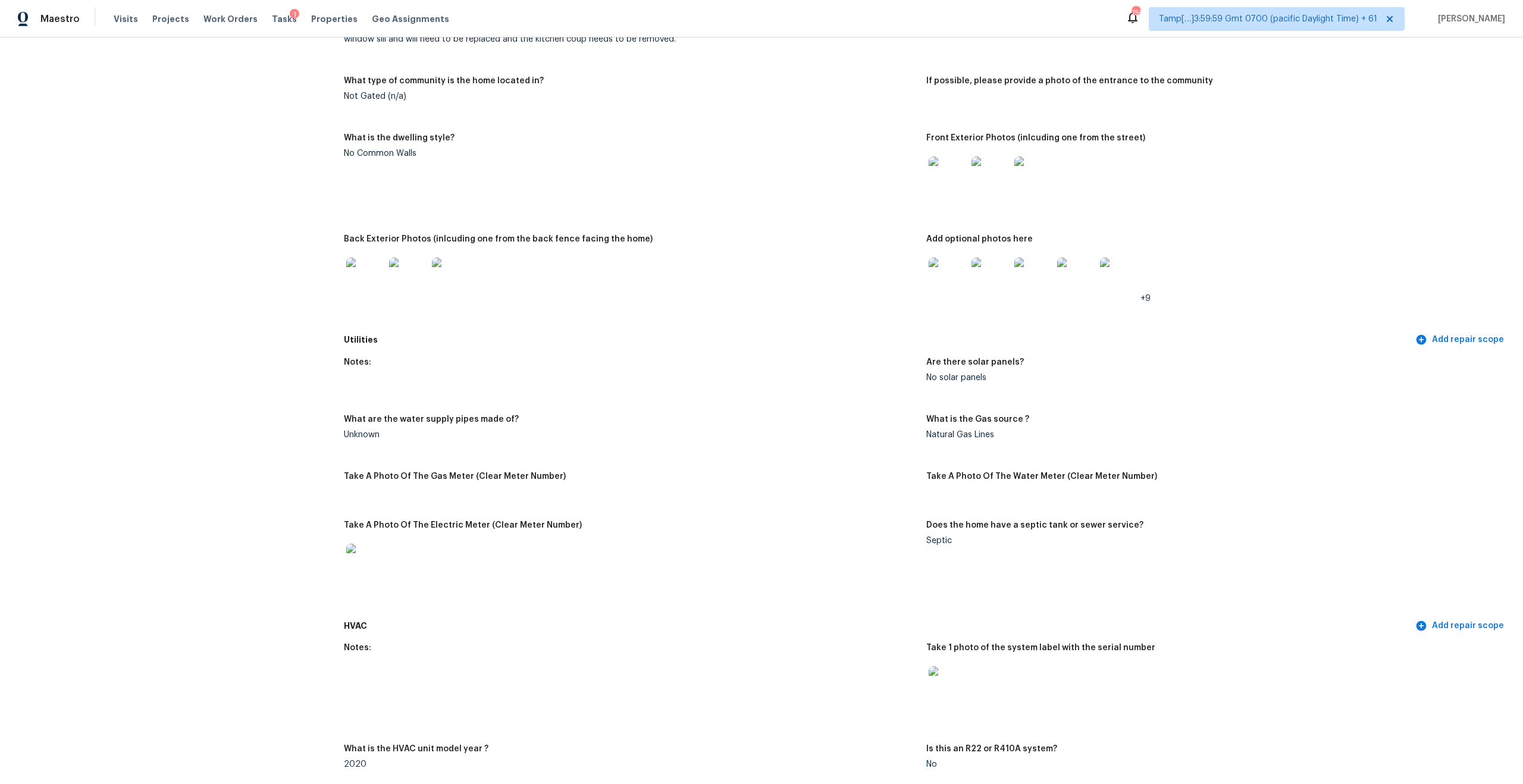
scroll to position [2204, 0]
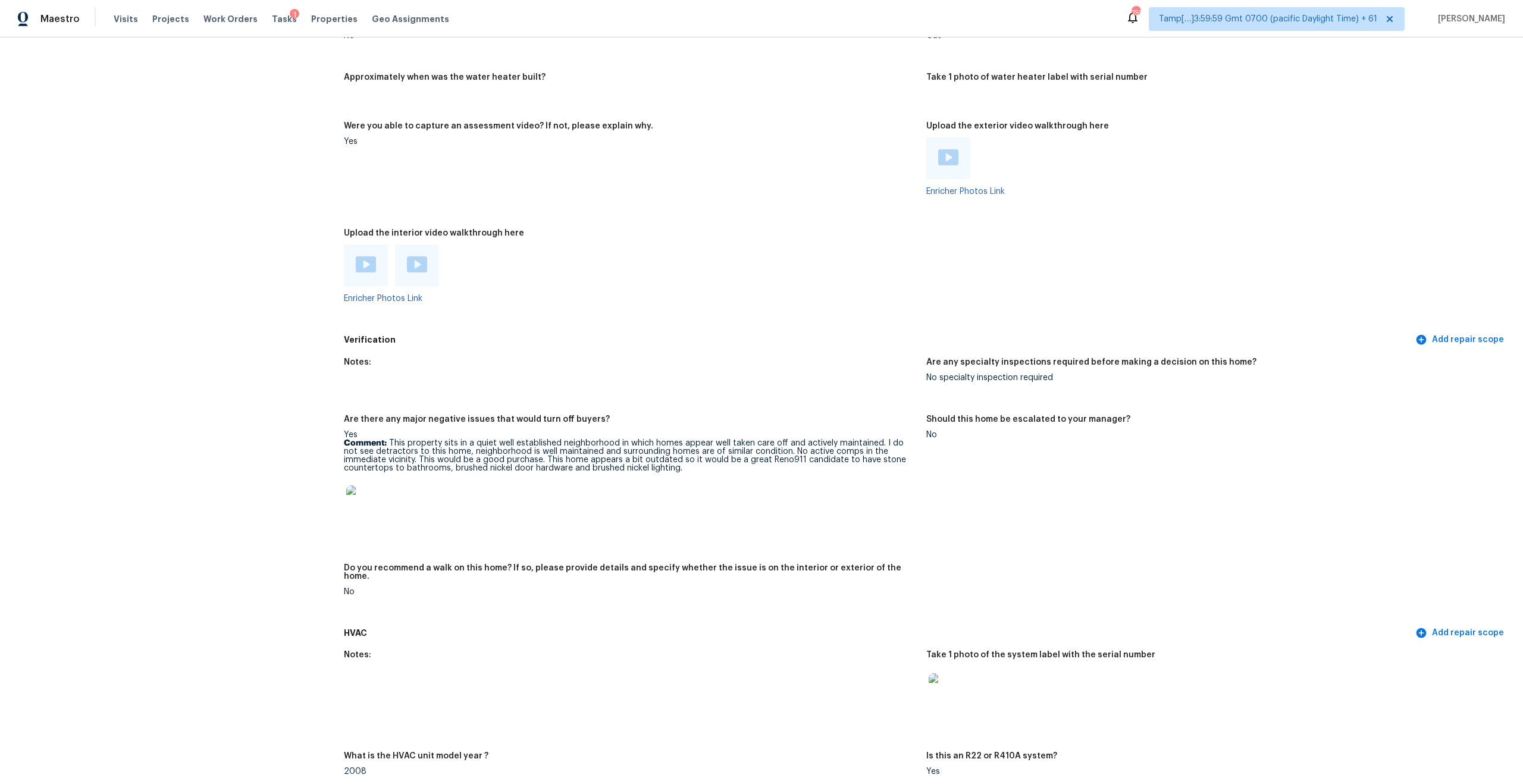
drag, startPoint x: 720, startPoint y: 432, endPoint x: 847, endPoint y: 438, distance: 127.1
click at [847, 439] on p "Comment: This property sits in a quiet well established neighborhood in which h…" at bounding box center [630, 455] width 573 height 33
drag, startPoint x: 385, startPoint y: 443, endPoint x: 562, endPoint y: 450, distance: 177.1
click at [562, 450] on p "Comment: This property sits in a quiet well established neighborhood in which h…" at bounding box center [630, 455] width 573 height 33
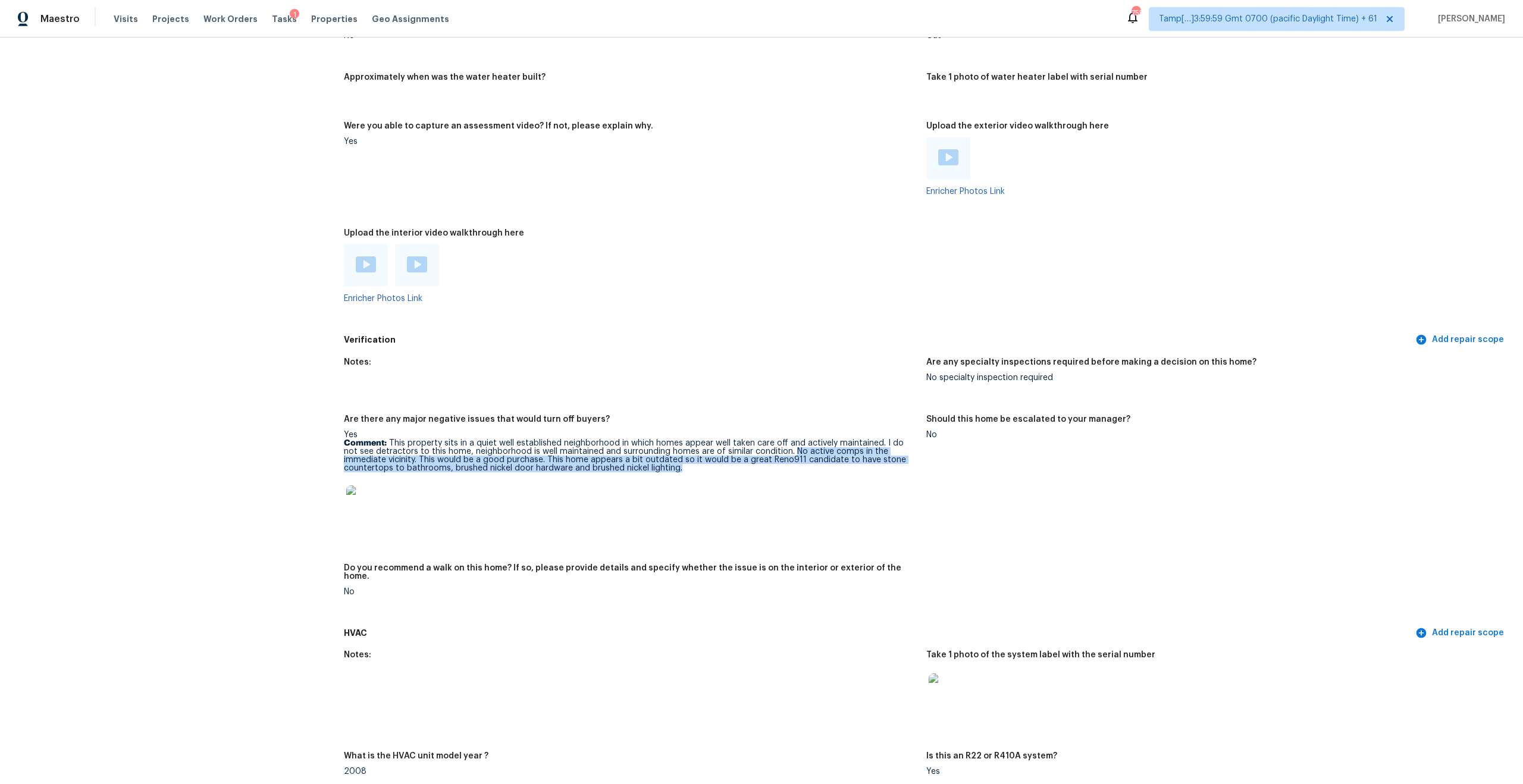
drag, startPoint x: 775, startPoint y: 441, endPoint x: 390, endPoint y: 459, distance: 385.4
click at [390, 459] on p "Comment: This property sits in a quiet well established neighborhood in which h…" at bounding box center [630, 455] width 573 height 33
click at [390, 458] on p "Comment: This property sits in a quiet well established neighborhood in which h…" at bounding box center [630, 455] width 573 height 33
drag, startPoint x: 372, startPoint y: 450, endPoint x: 626, endPoint y: 460, distance: 254.2
click at [626, 460] on p "Comment: This property sits in a quiet well established neighborhood in which h…" at bounding box center [630, 455] width 573 height 33
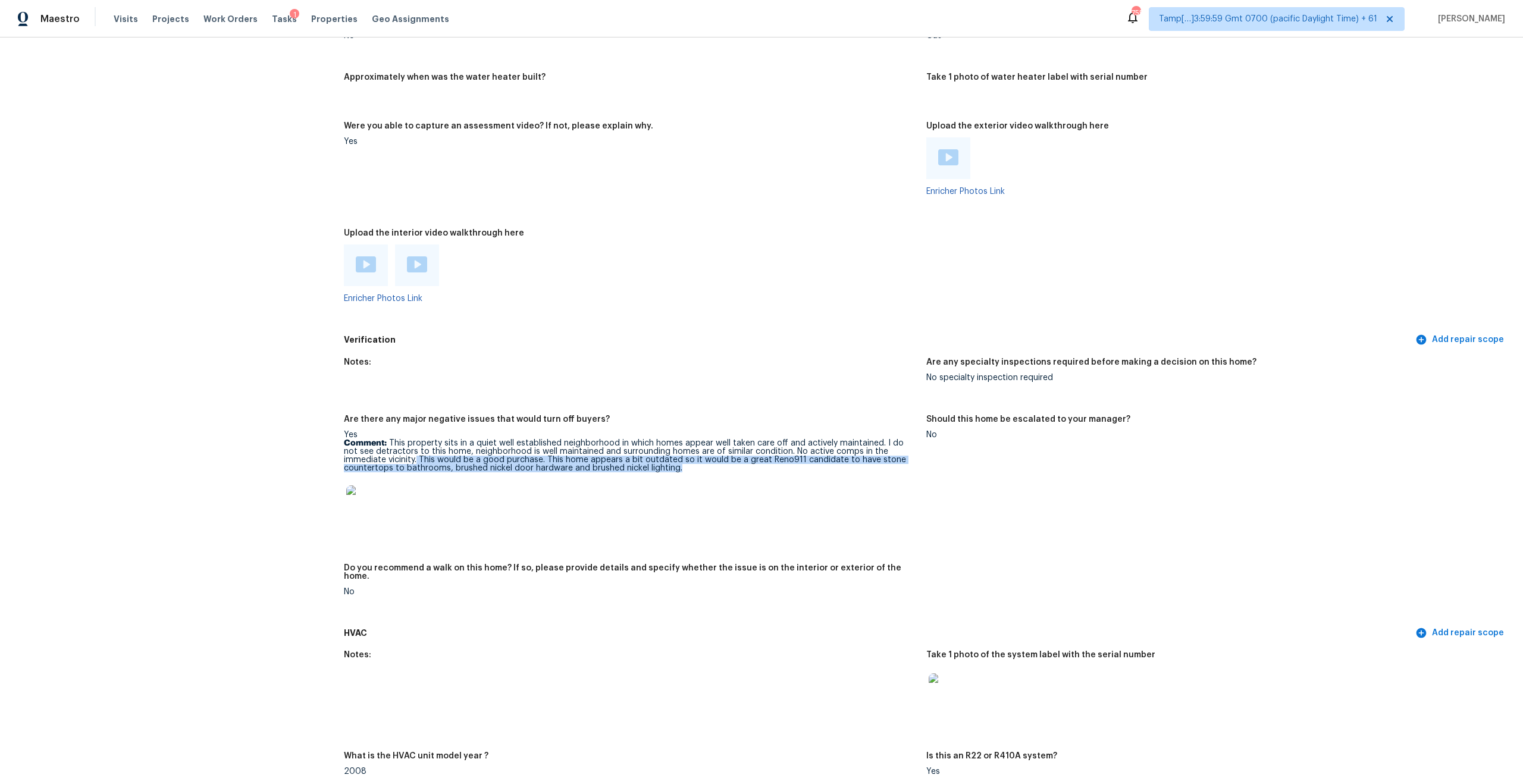
click at [626, 460] on p "Comment: This property sits in a quiet well established neighborhood in which h…" at bounding box center [630, 455] width 573 height 33
drag, startPoint x: 653, startPoint y: 447, endPoint x: 824, endPoint y: 454, distance: 171.1
click at [824, 454] on p "Comment: This property sits in a quiet well established neighborhood in which h…" at bounding box center [630, 455] width 573 height 33
drag, startPoint x: 767, startPoint y: 448, endPoint x: 562, endPoint y: 446, distance: 205.0
click at [562, 447] on p "Comment: This property sits in a quiet well established neighborhood in which h…" at bounding box center [630, 455] width 573 height 33
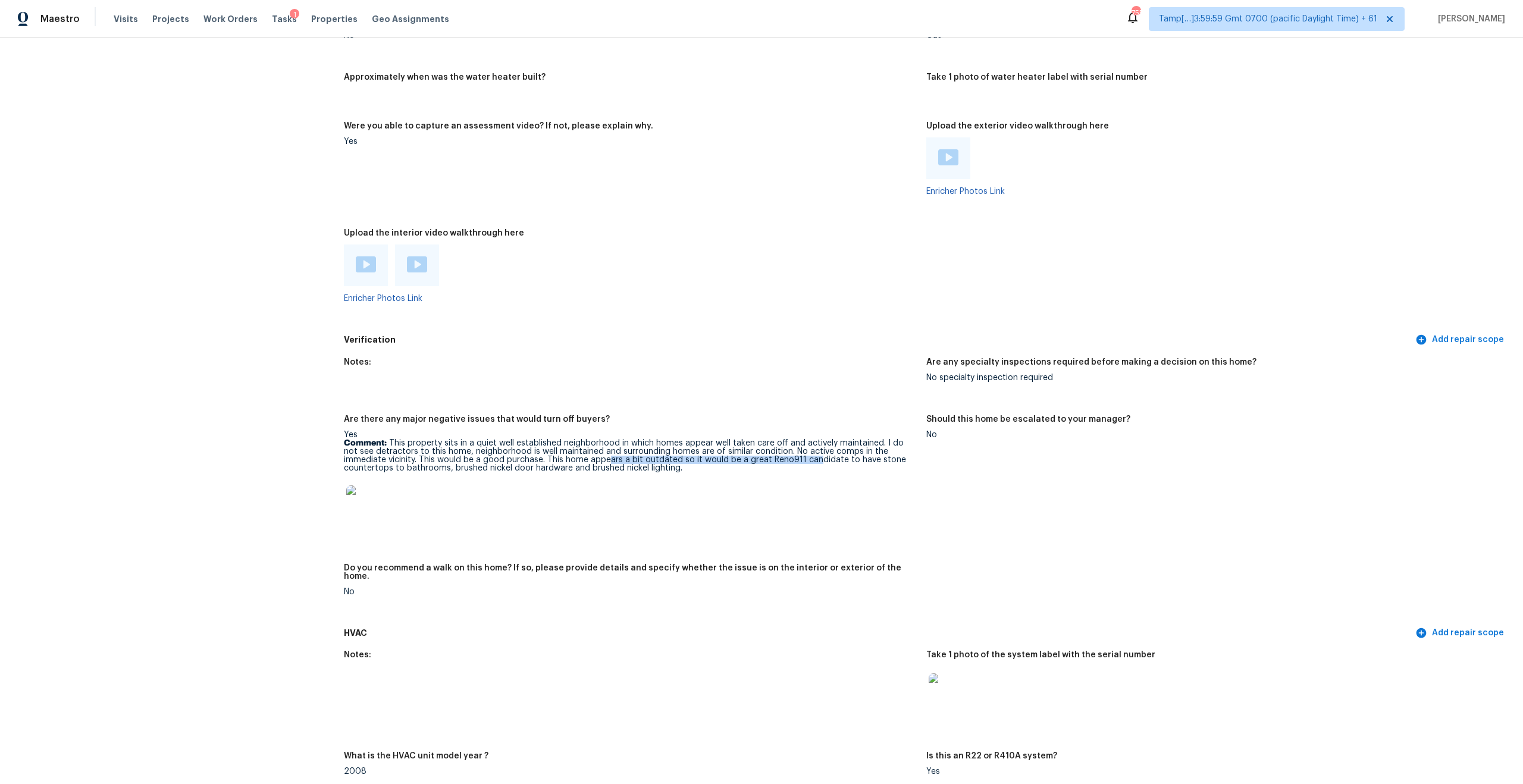
click at [562, 446] on p "Comment: This property sits in a quiet well established neighborhood in which h…" at bounding box center [630, 455] width 573 height 33
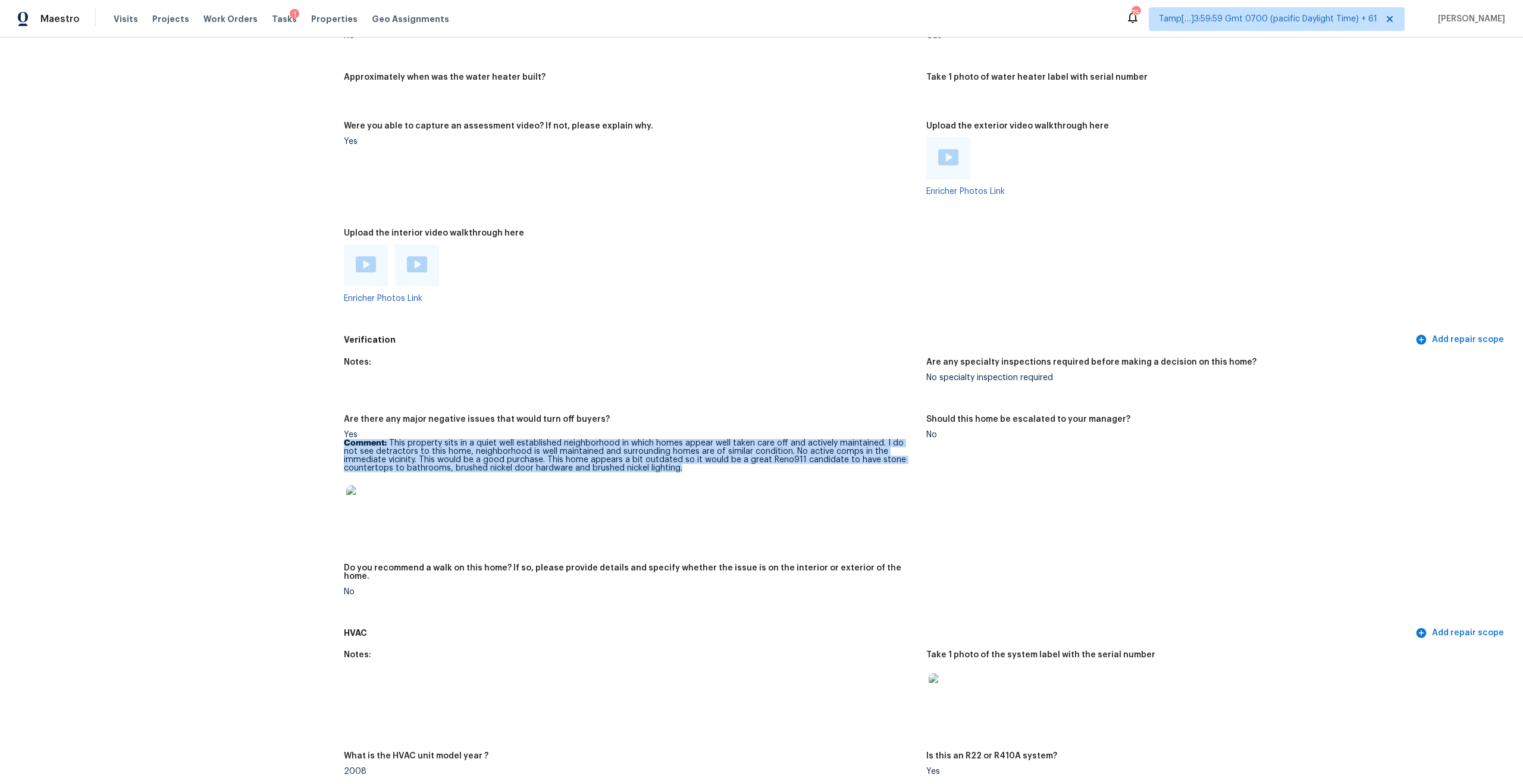
click at [625, 443] on p "Comment: This property sits in a quiet well established neighborhood in which h…" at bounding box center [630, 455] width 573 height 33
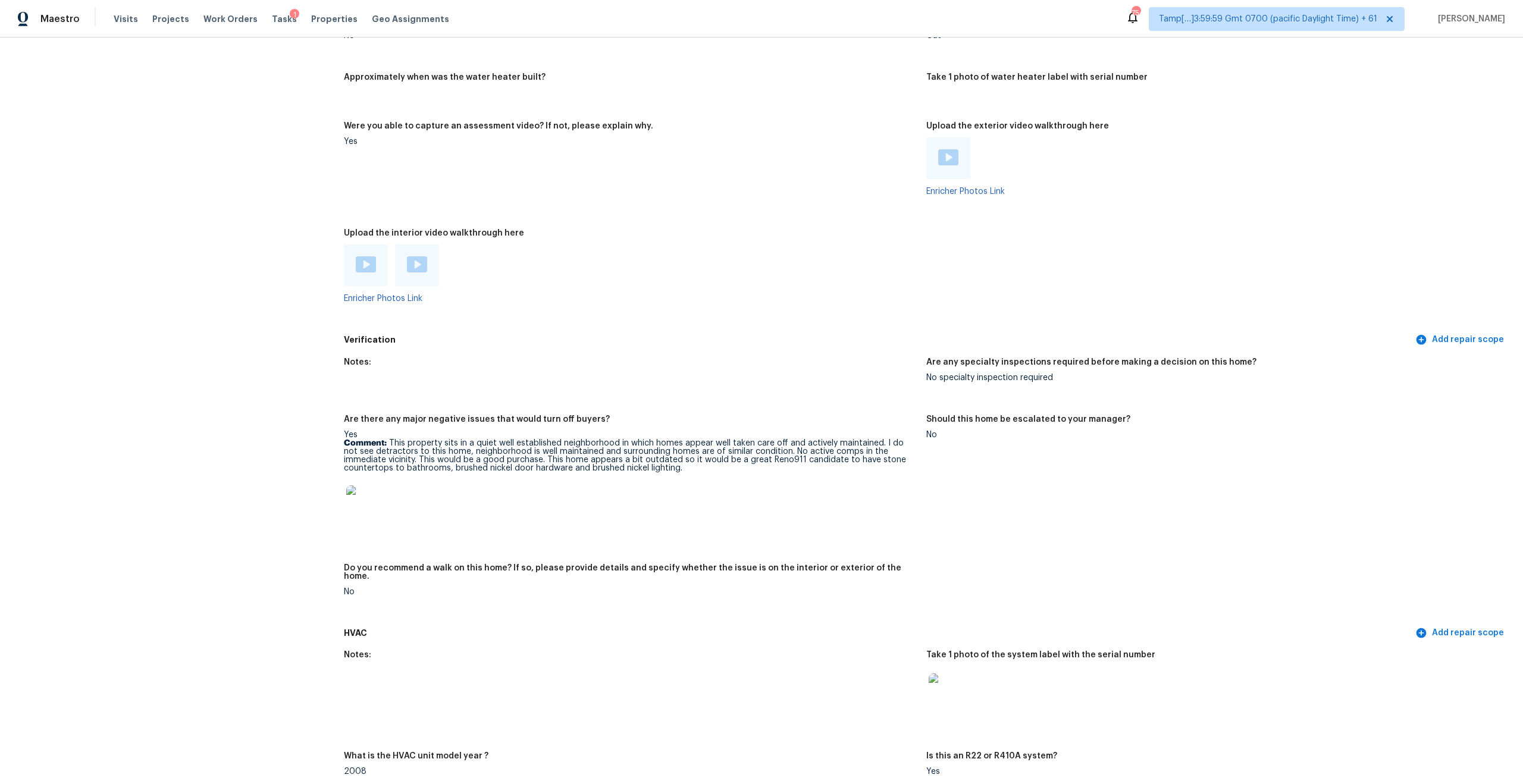
click at [926, 432] on figure "Should this home be escalated to your manager? No" at bounding box center [1217, 482] width 583 height 135
click at [958, 415] on h5 "Should this home be escalated to your manager?" at bounding box center [1028, 419] width 204 height 8
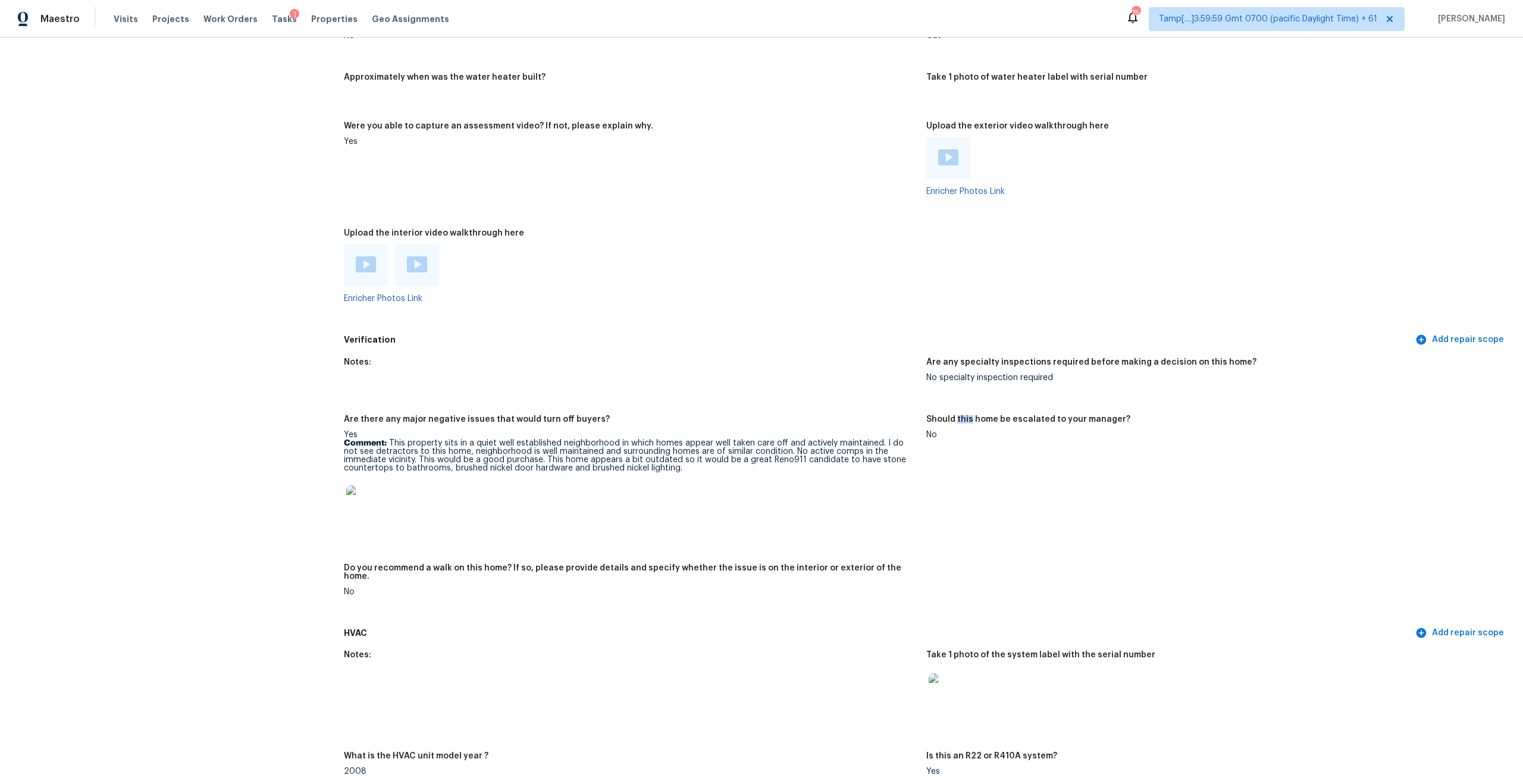
click at [936, 340] on div "Verification Add repair scope" at bounding box center [926, 340] width 1164 height 22
click at [946, 358] on h5 "Are any specialty inspections required before making a decision on this home?" at bounding box center [1091, 362] width 330 height 8
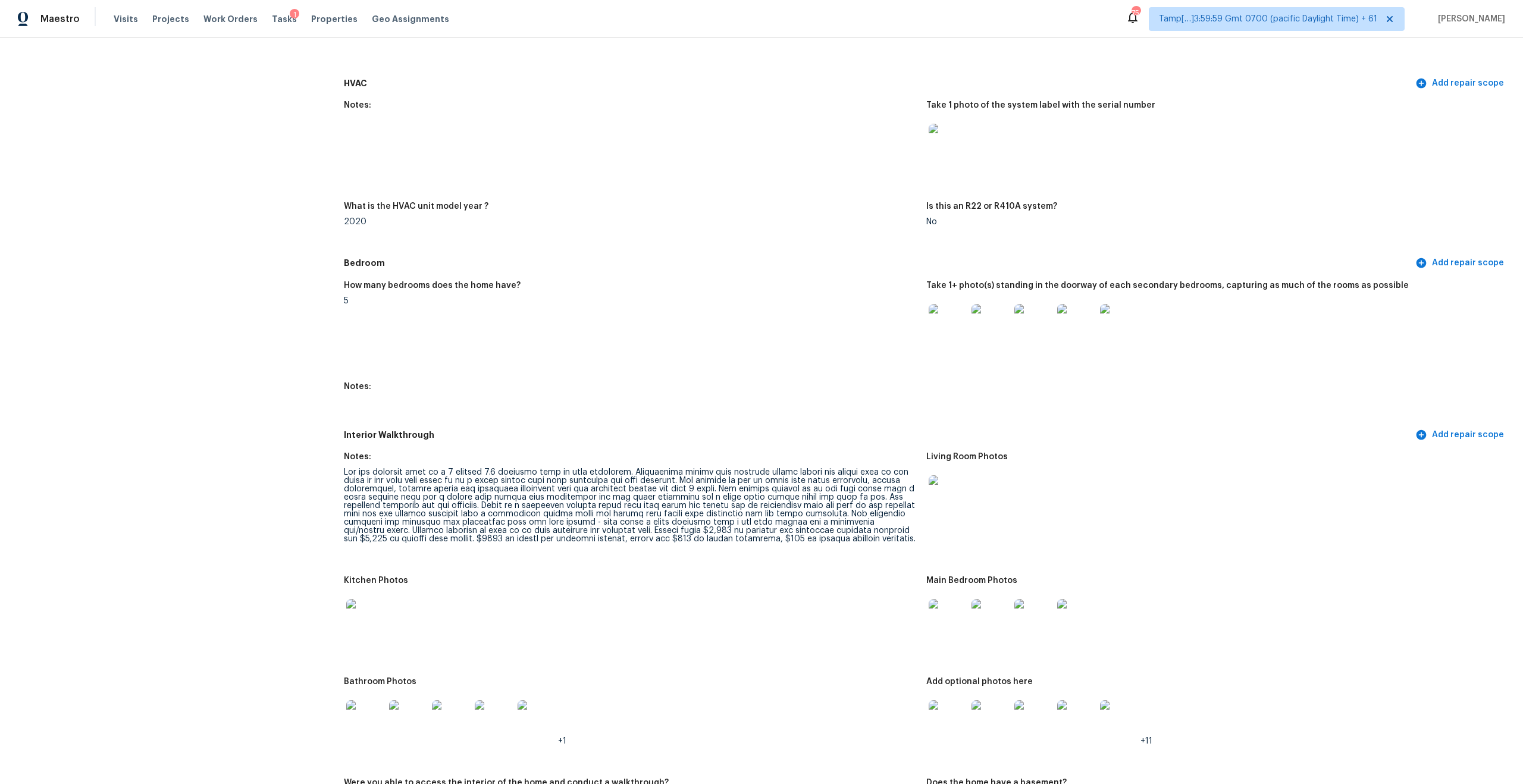
scroll to position [0, 0]
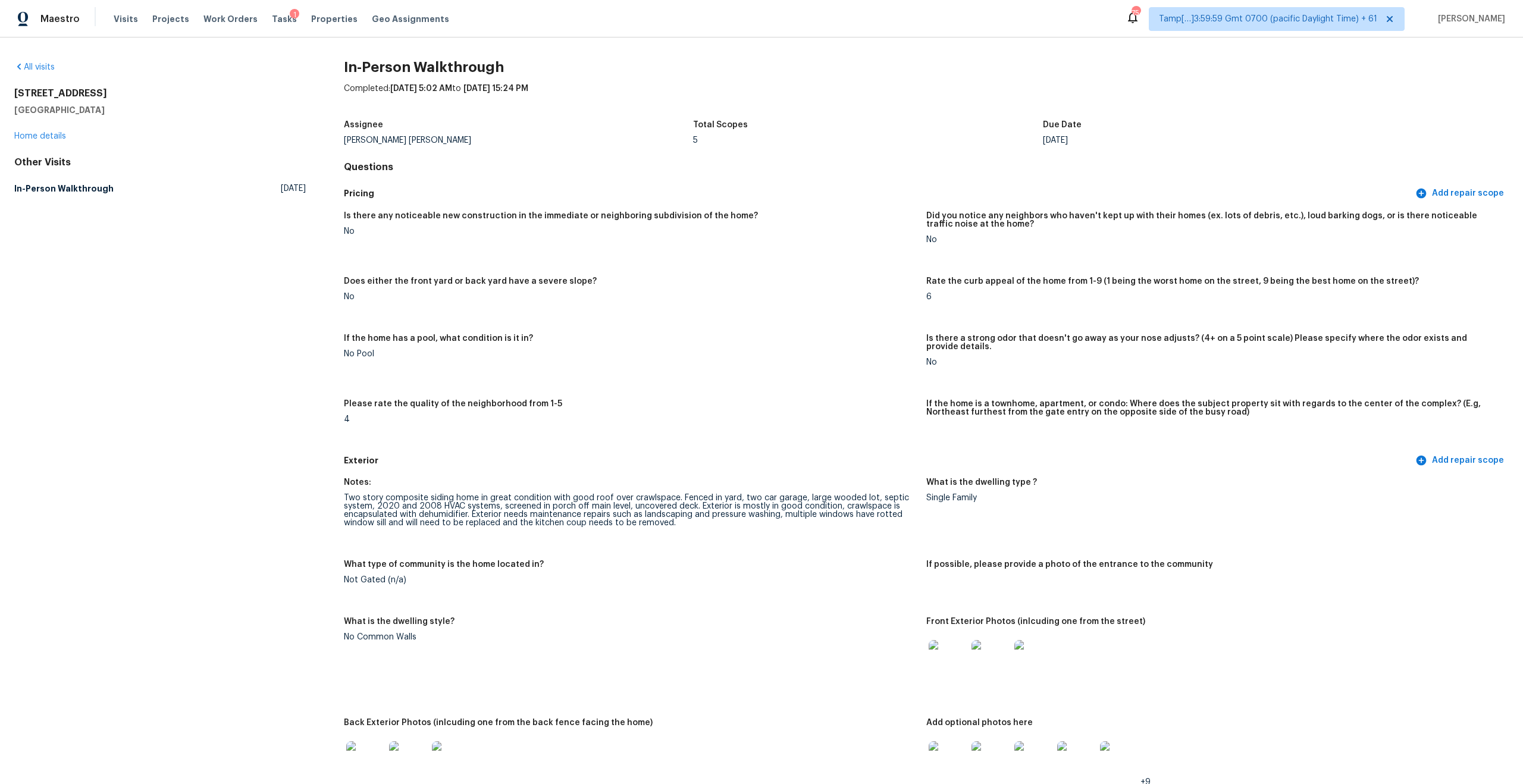
click at [1050, 269] on div "Is there any noticeable new construction in the immediate or neighboring subdiv…" at bounding box center [926, 327] width 1164 height 245
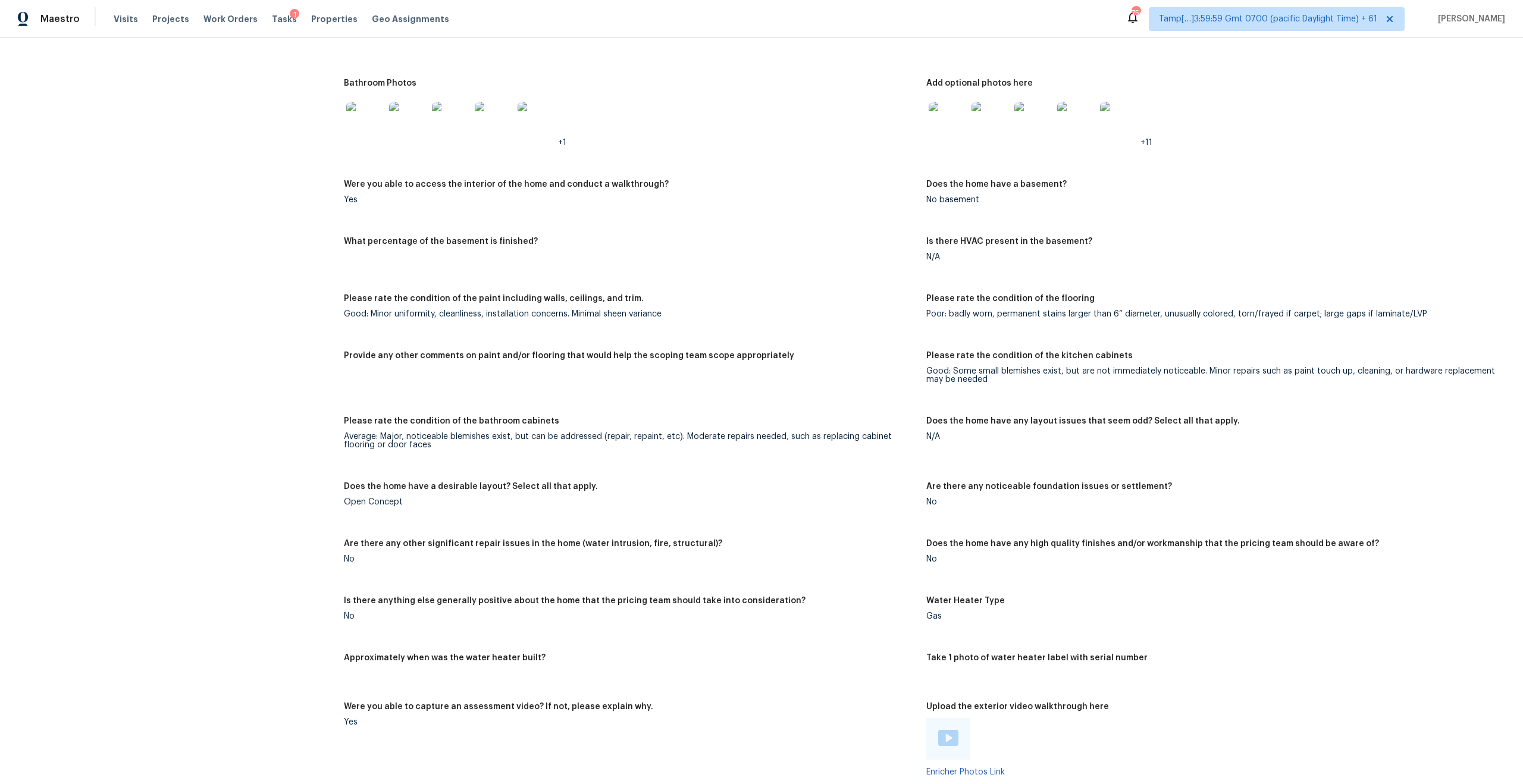
scroll to position [1629, 0]
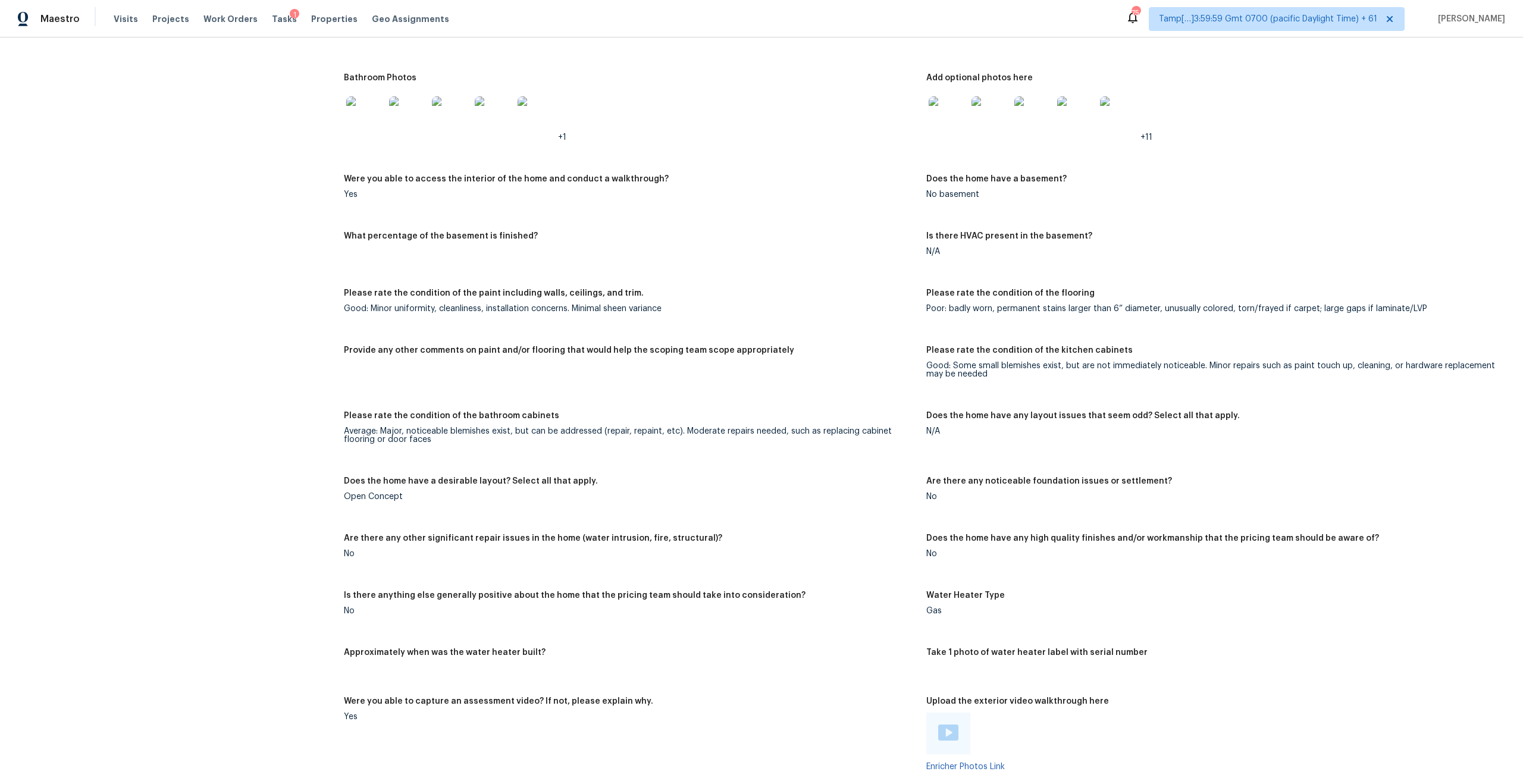
click at [959, 105] on img at bounding box center [947, 115] width 38 height 38
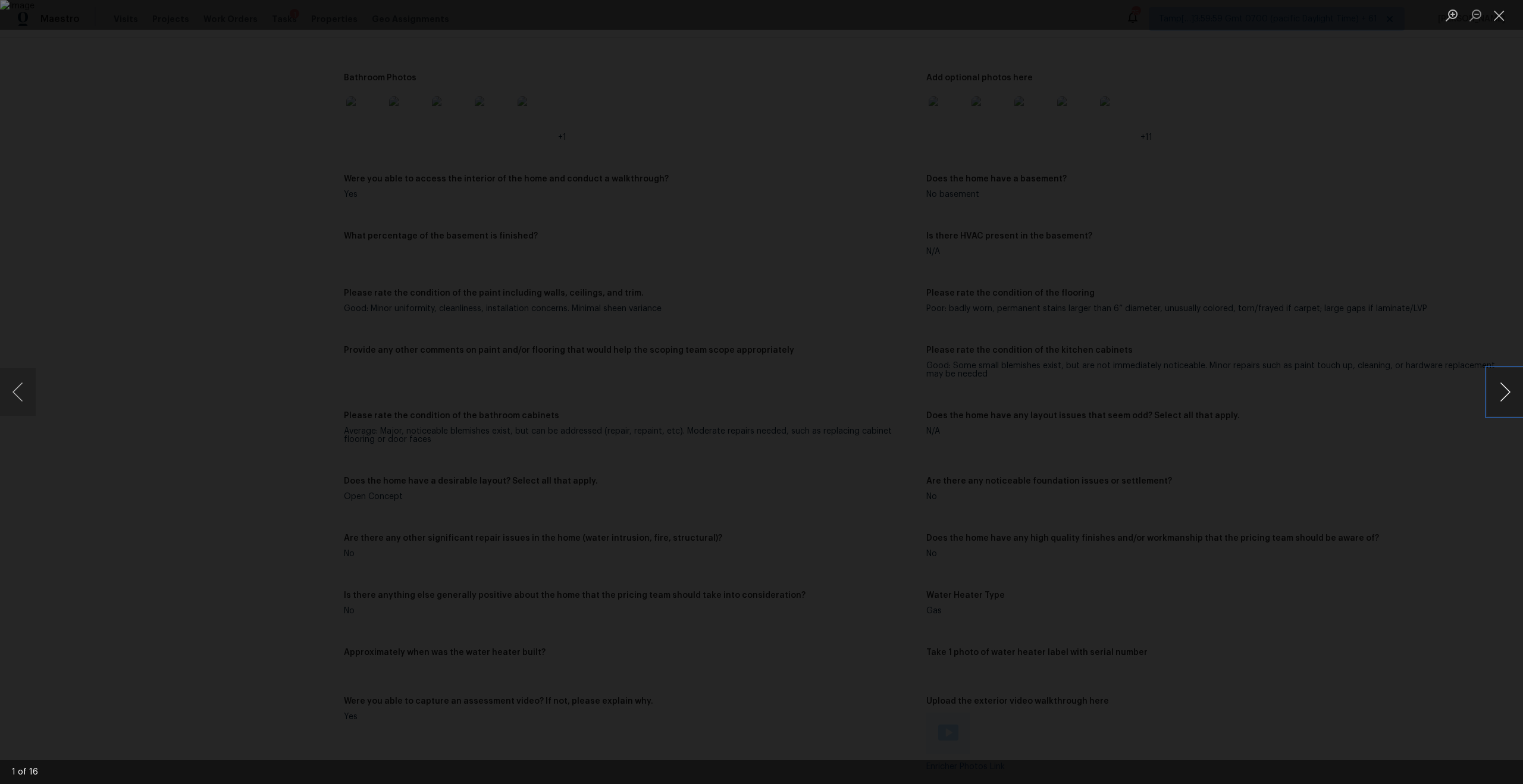
click at [1506, 400] on button "Next image" at bounding box center [1505, 392] width 36 height 48
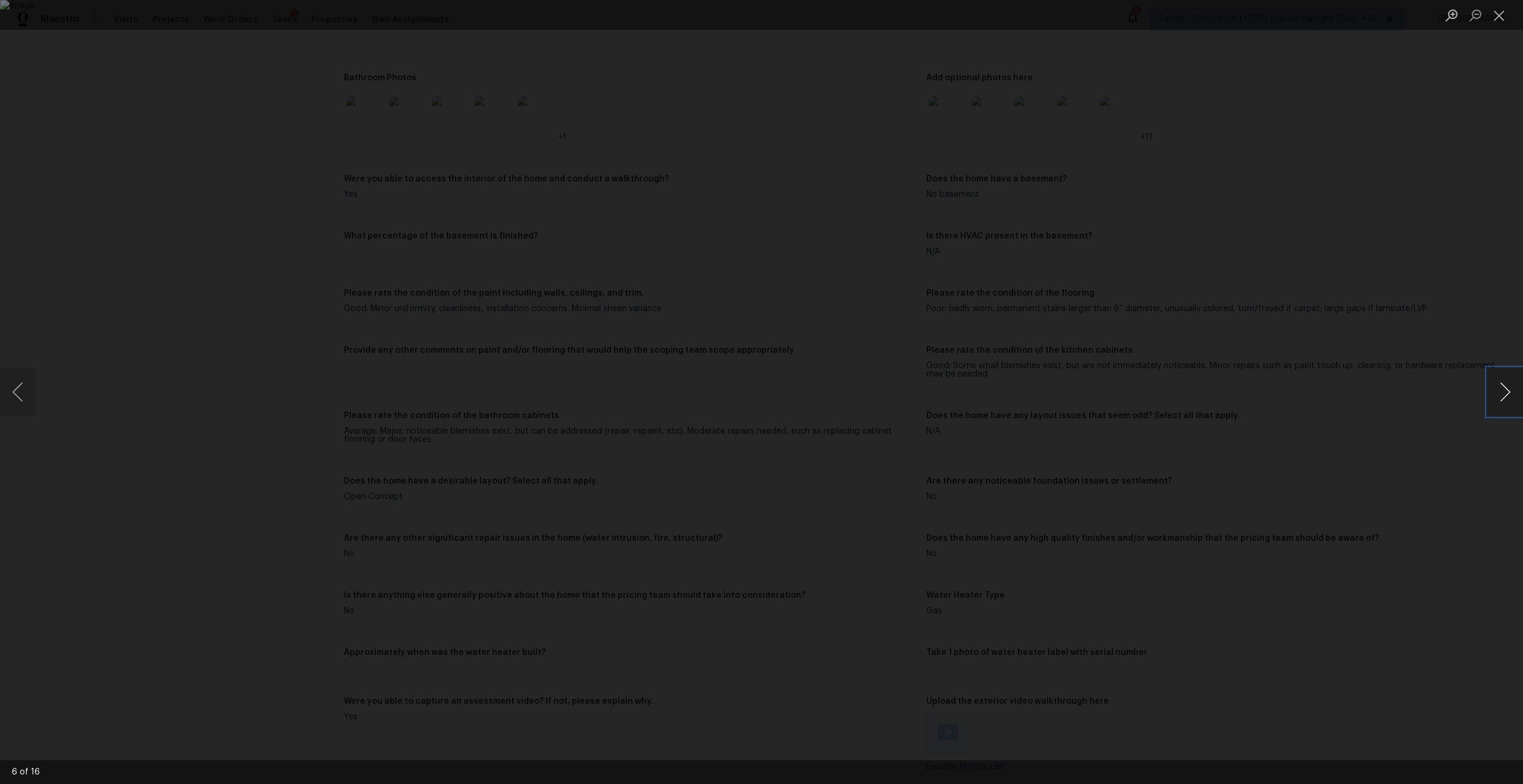
click at [1506, 400] on button "Next image" at bounding box center [1505, 392] width 36 height 48
click at [354, 218] on div "Lightbox" at bounding box center [762, 392] width 1523 height 784
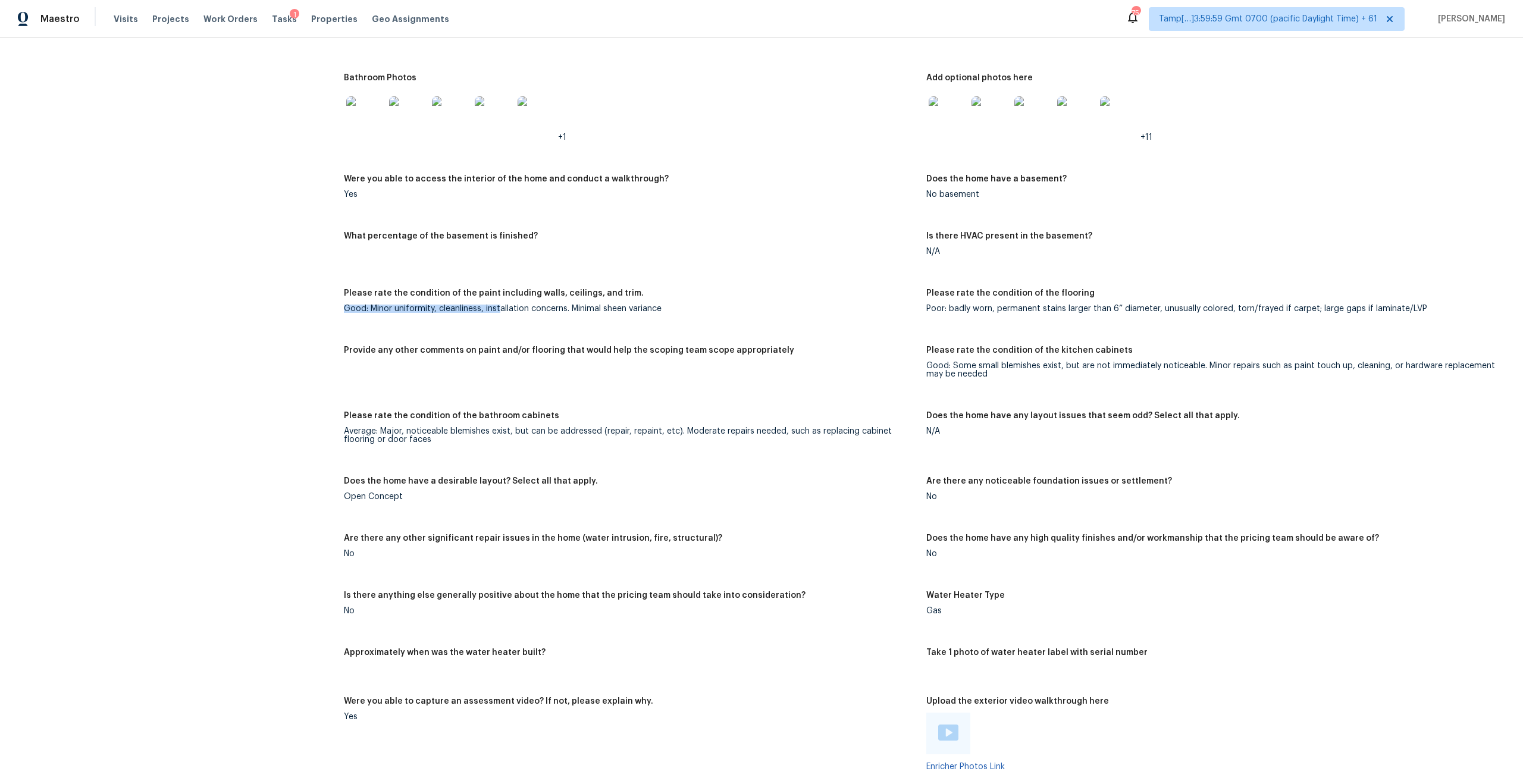
drag, startPoint x: 339, startPoint y: 299, endPoint x: 502, endPoint y: 298, distance: 163.0
click at [502, 298] on div "All visits 86 Lancaster Way Newnan, GA 30263 Home details Other Visits In-Perso…" at bounding box center [762, 133] width 1494 height 3403
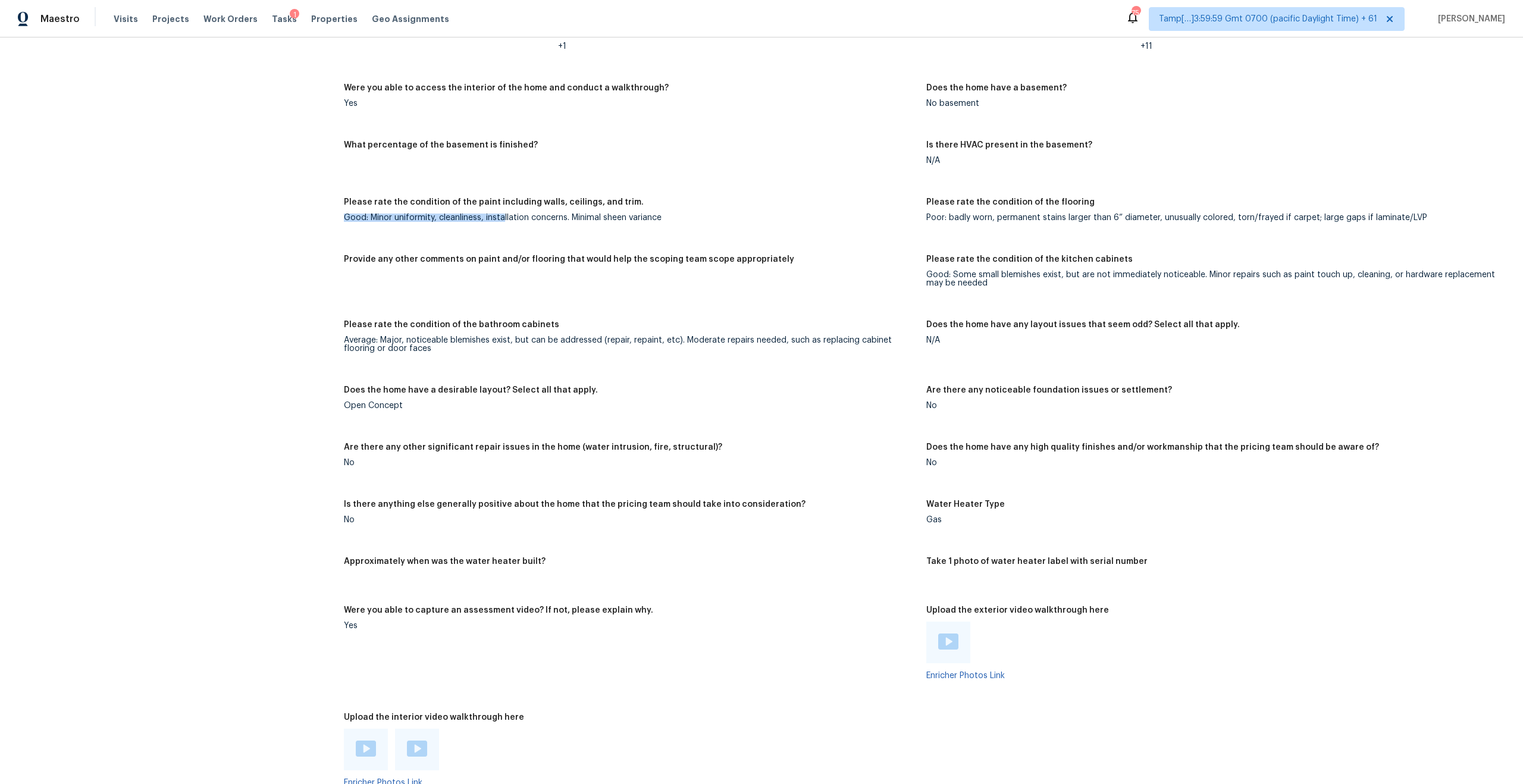
scroll to position [1721, 0]
click at [432, 320] on h5 "Please rate the condition of the bathroom cabinets" at bounding box center [452, 324] width 216 height 8
click at [350, 307] on div "Notes: Living Room Photos Kitchen Photos Main Bedroom Photos Bathroom Photos +1…" at bounding box center [926, 280] width 1164 height 1062
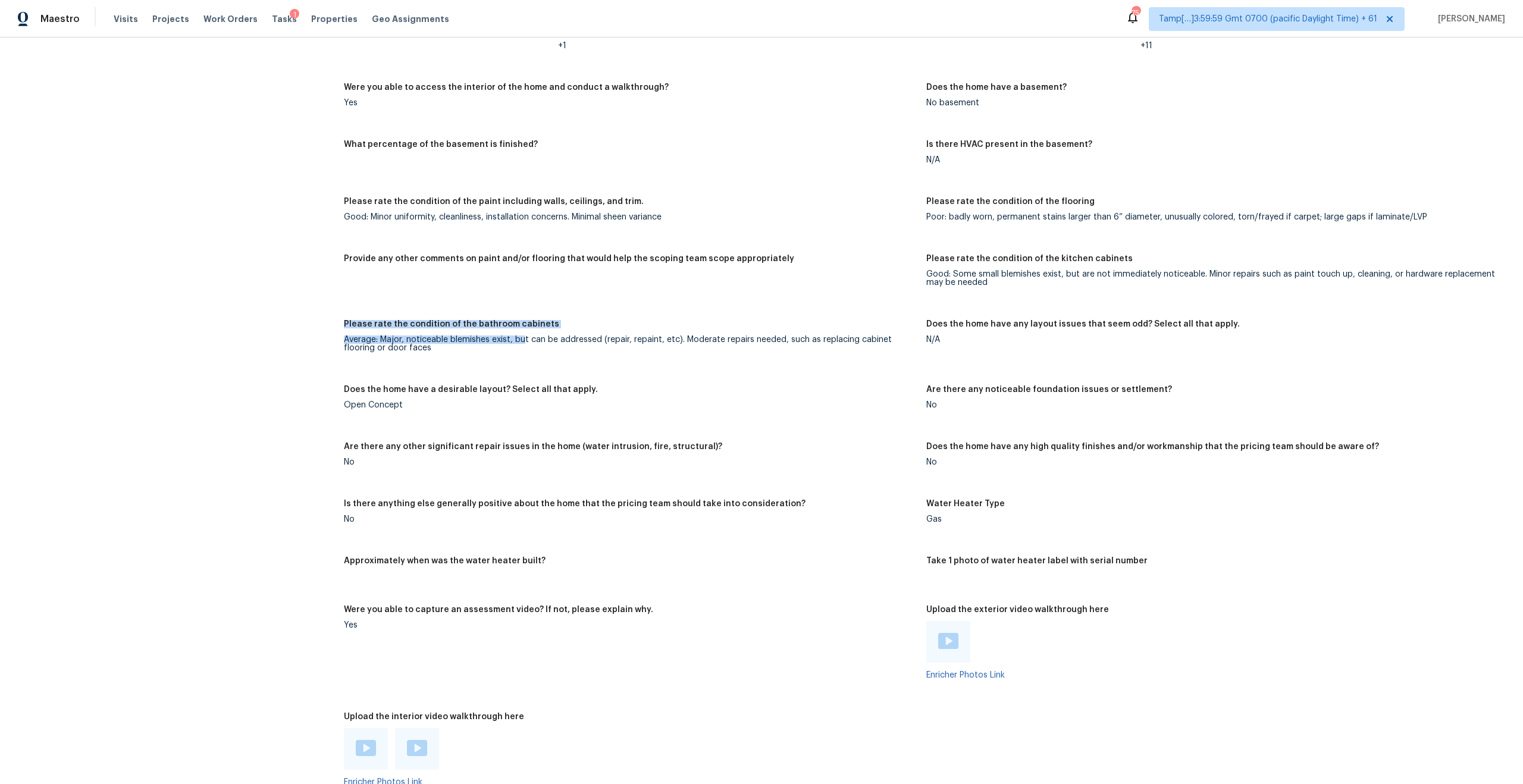
drag, startPoint x: 339, startPoint y: 311, endPoint x: 521, endPoint y: 331, distance: 183.1
click at [521, 331] on div "All visits 86 Lancaster Way Newnan, GA 30263 Home details Other Visits In-Perso…" at bounding box center [762, 41] width 1494 height 3403
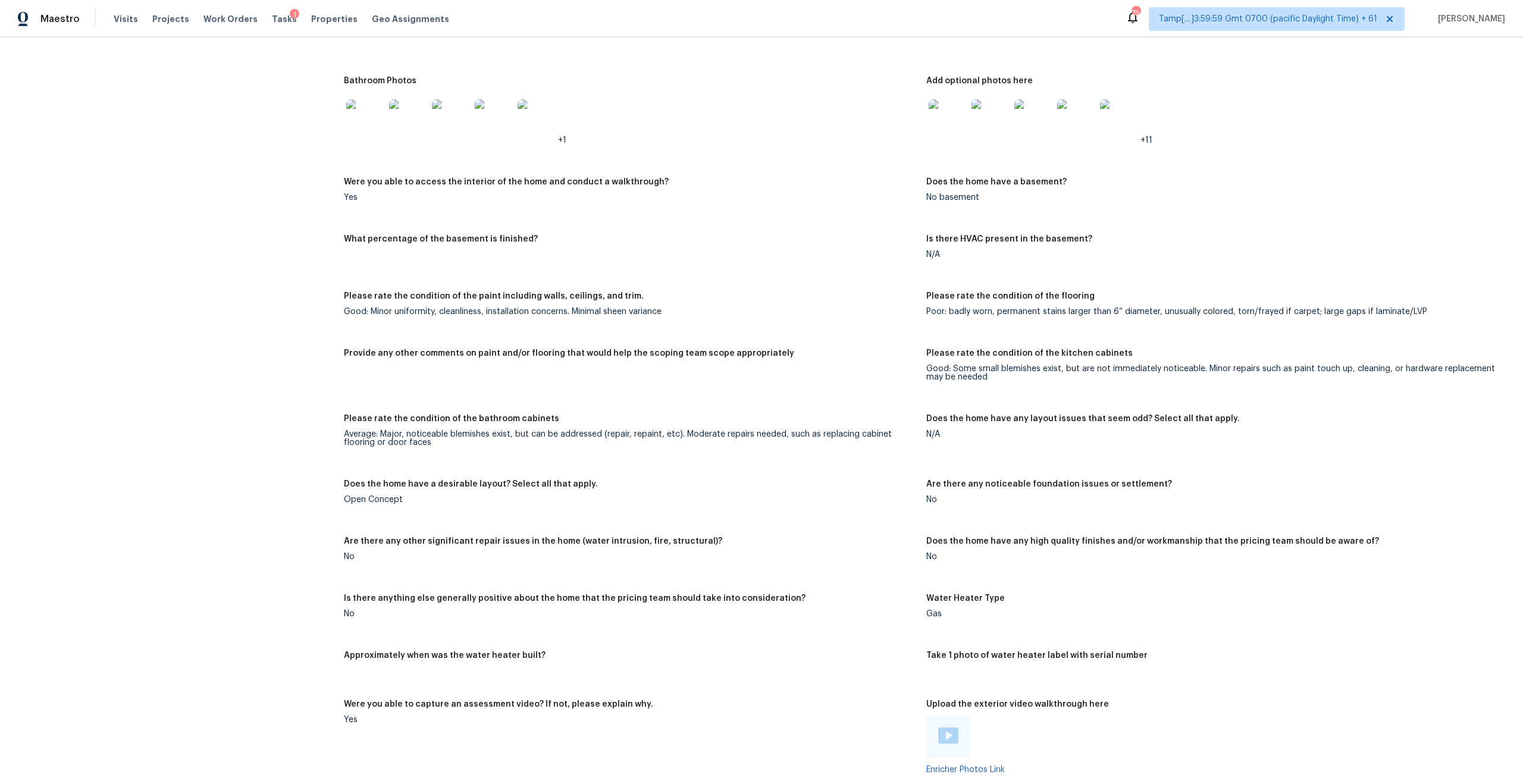
scroll to position [1625, 0]
drag, startPoint x: 348, startPoint y: 305, endPoint x: 695, endPoint y: 312, distance: 347.1
click at [696, 313] on figure "Please rate the condition of the paint including walls, ceilings, and trim. Goo…" at bounding box center [635, 314] width 583 height 43
click at [986, 365] on div "Good: Some small blemishes exist, but are not immediately noticeable. Minor rep…" at bounding box center [1212, 374] width 573 height 17
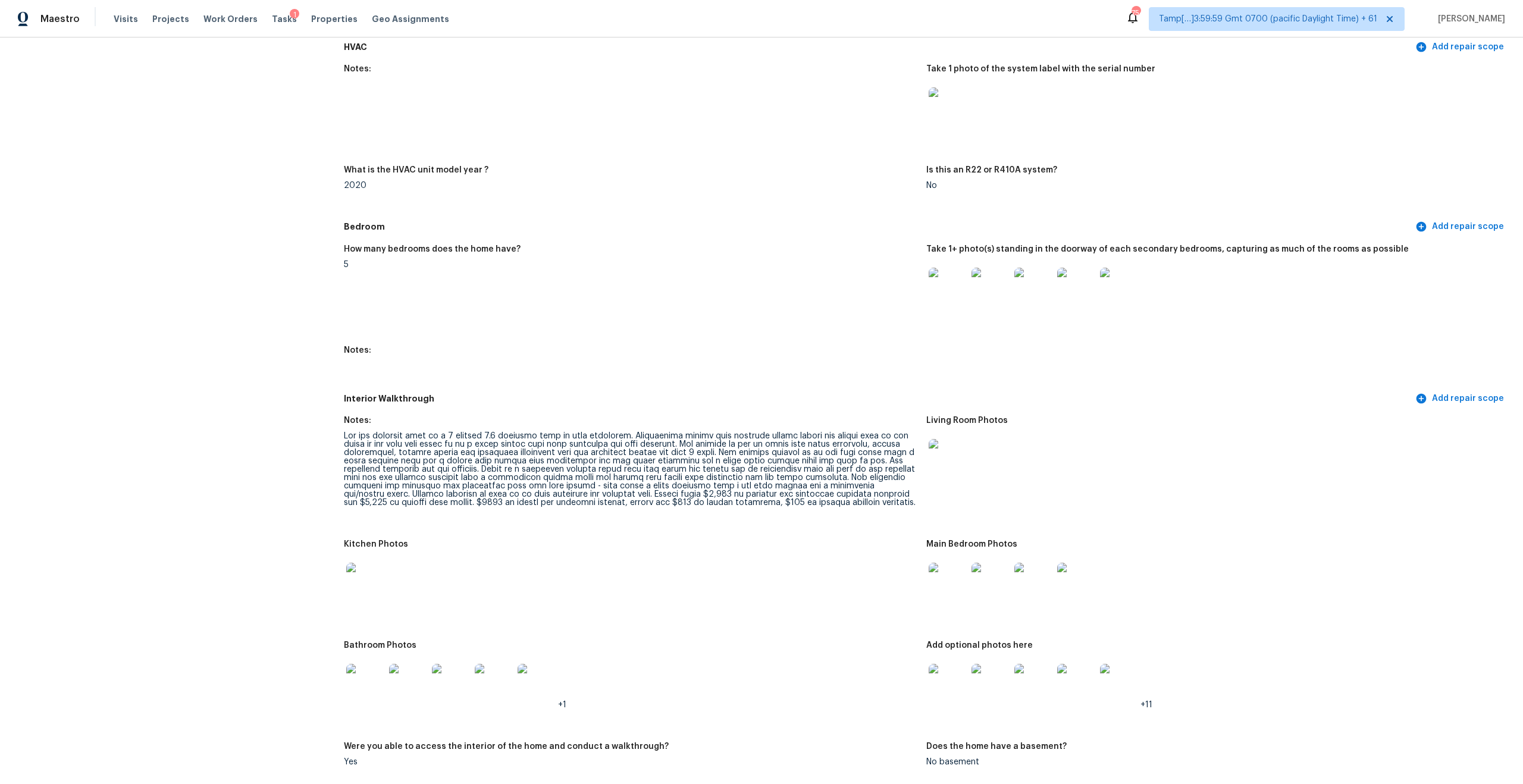
scroll to position [1065, 0]
drag, startPoint x: 400, startPoint y: 495, endPoint x: 535, endPoint y: 491, distance: 135.1
click at [535, 491] on div at bounding box center [630, 466] width 573 height 75
click at [533, 492] on div at bounding box center [630, 466] width 573 height 75
drag, startPoint x: 537, startPoint y: 491, endPoint x: 396, endPoint y: 491, distance: 141.0
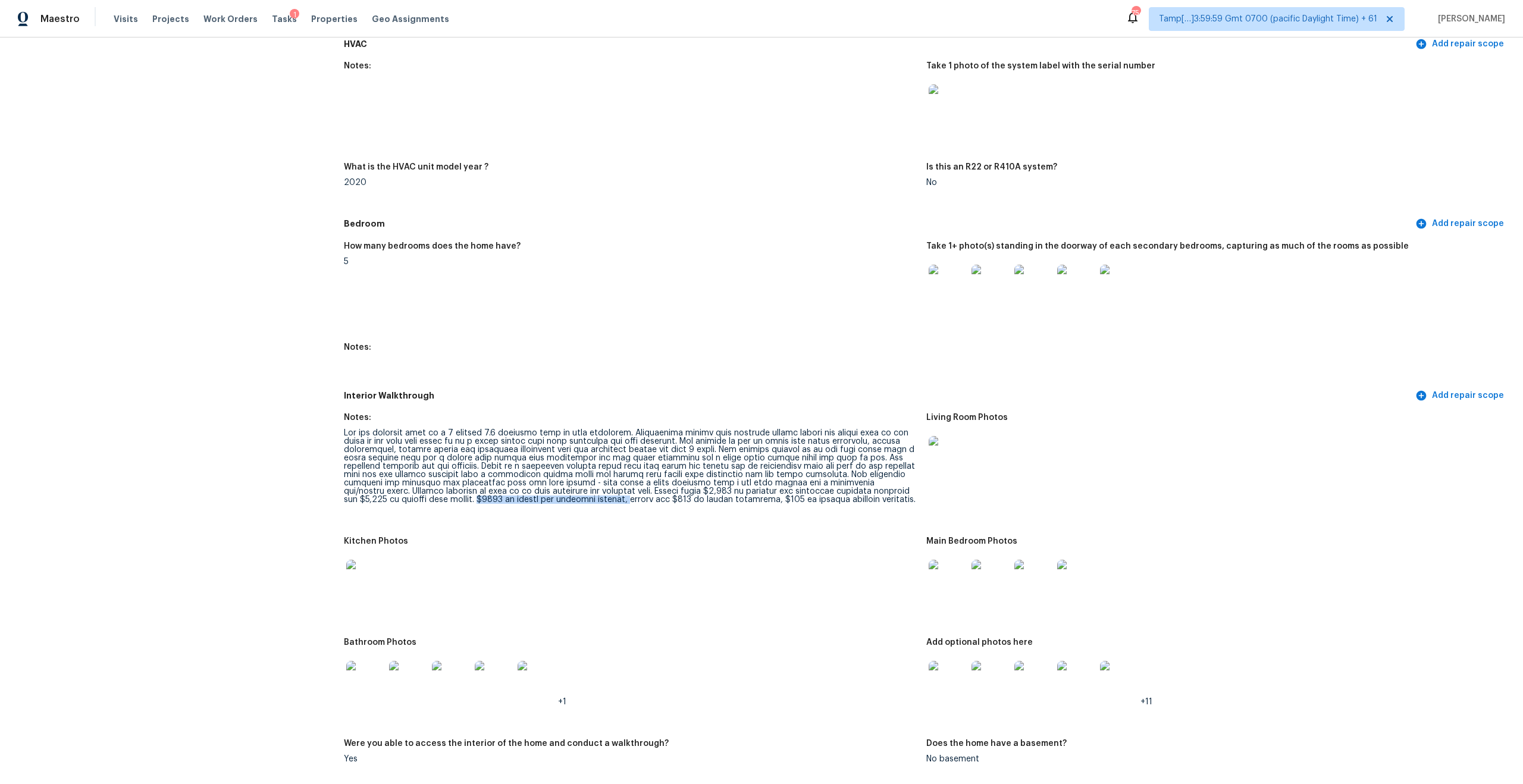
click at [396, 491] on div at bounding box center [630, 466] width 573 height 75
click at [495, 460] on div at bounding box center [630, 466] width 573 height 75
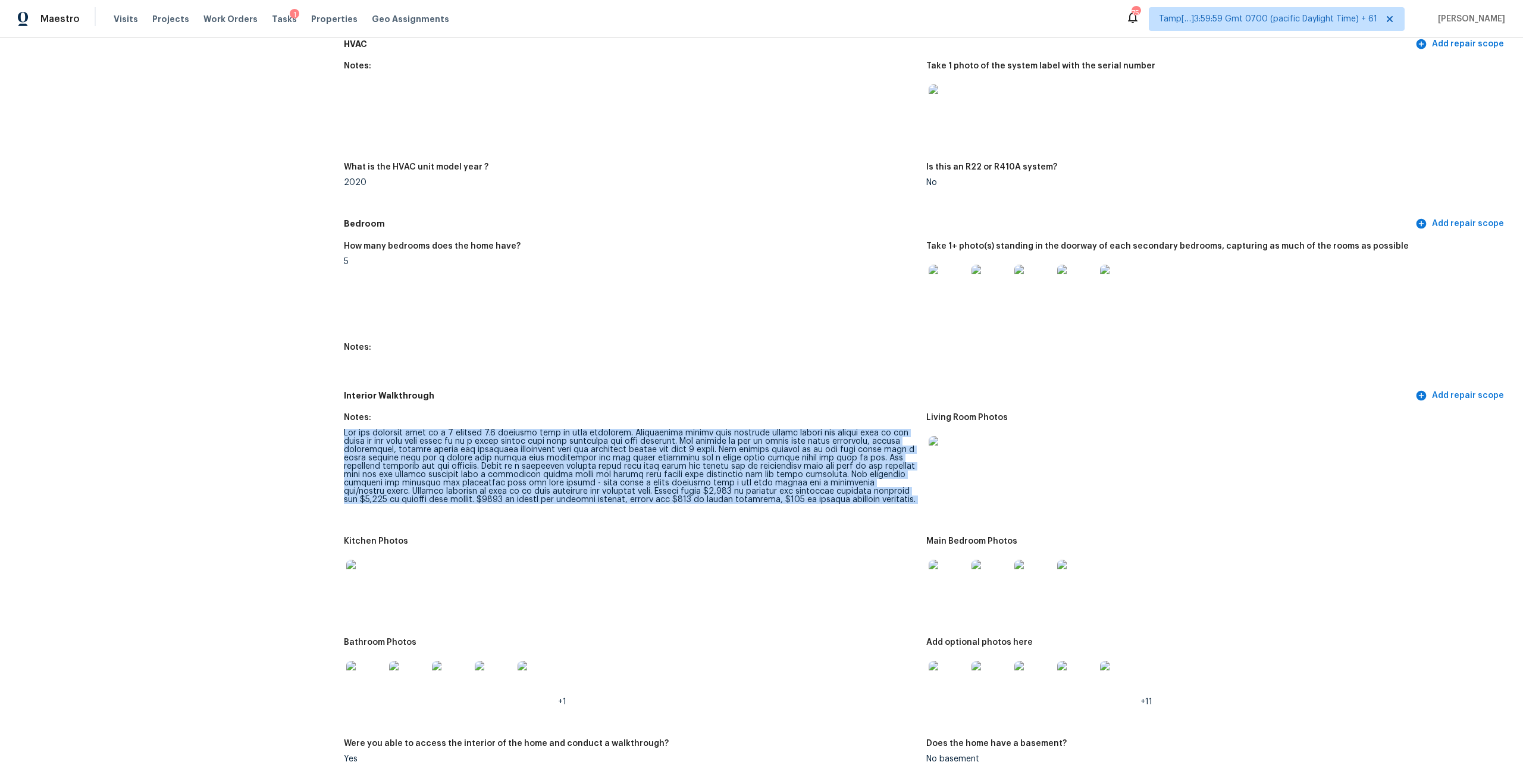
copy div "For the interior this is a 5 bedroom 3.5 bathroom home in good condition. Tradi…"
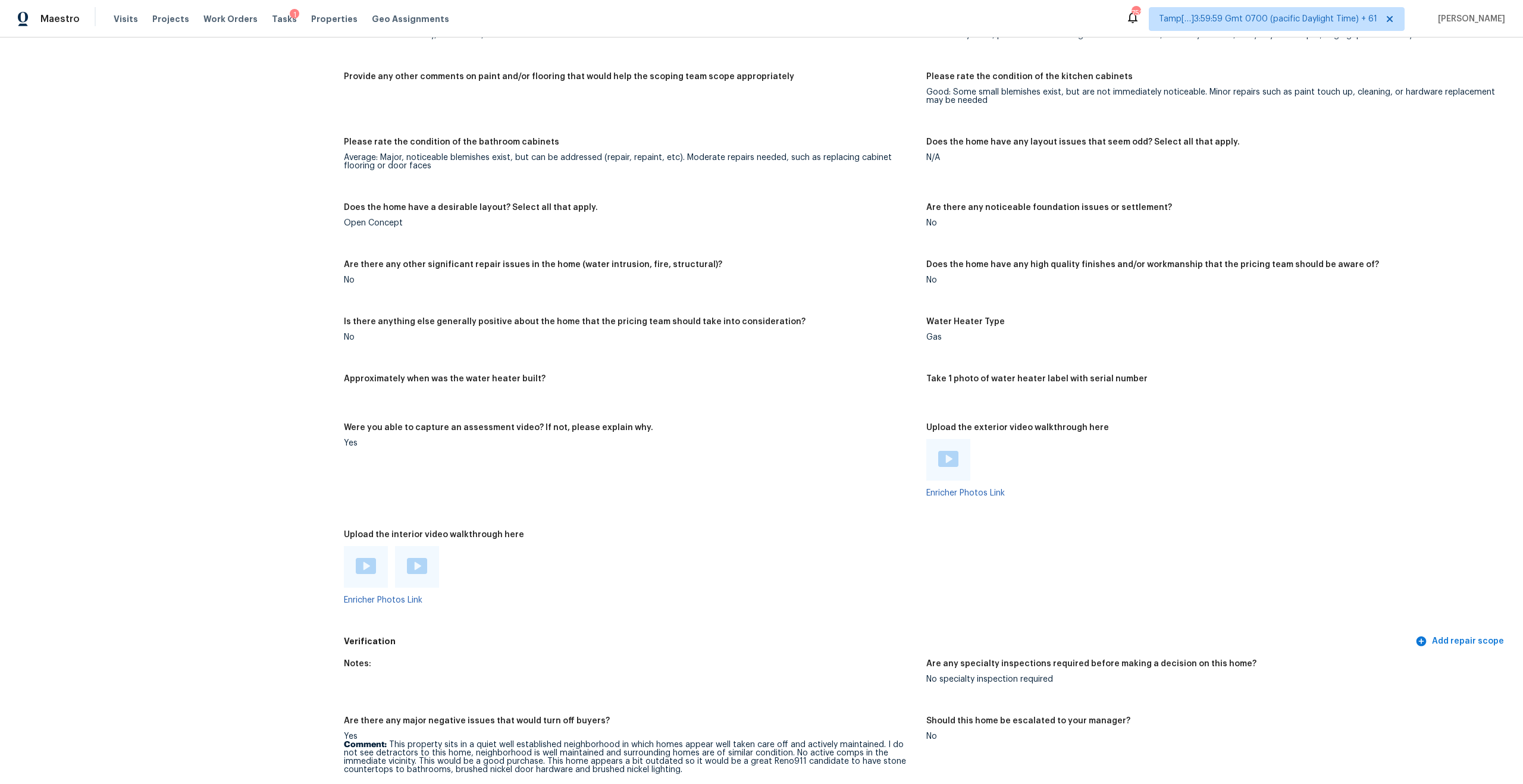
scroll to position [1922, 0]
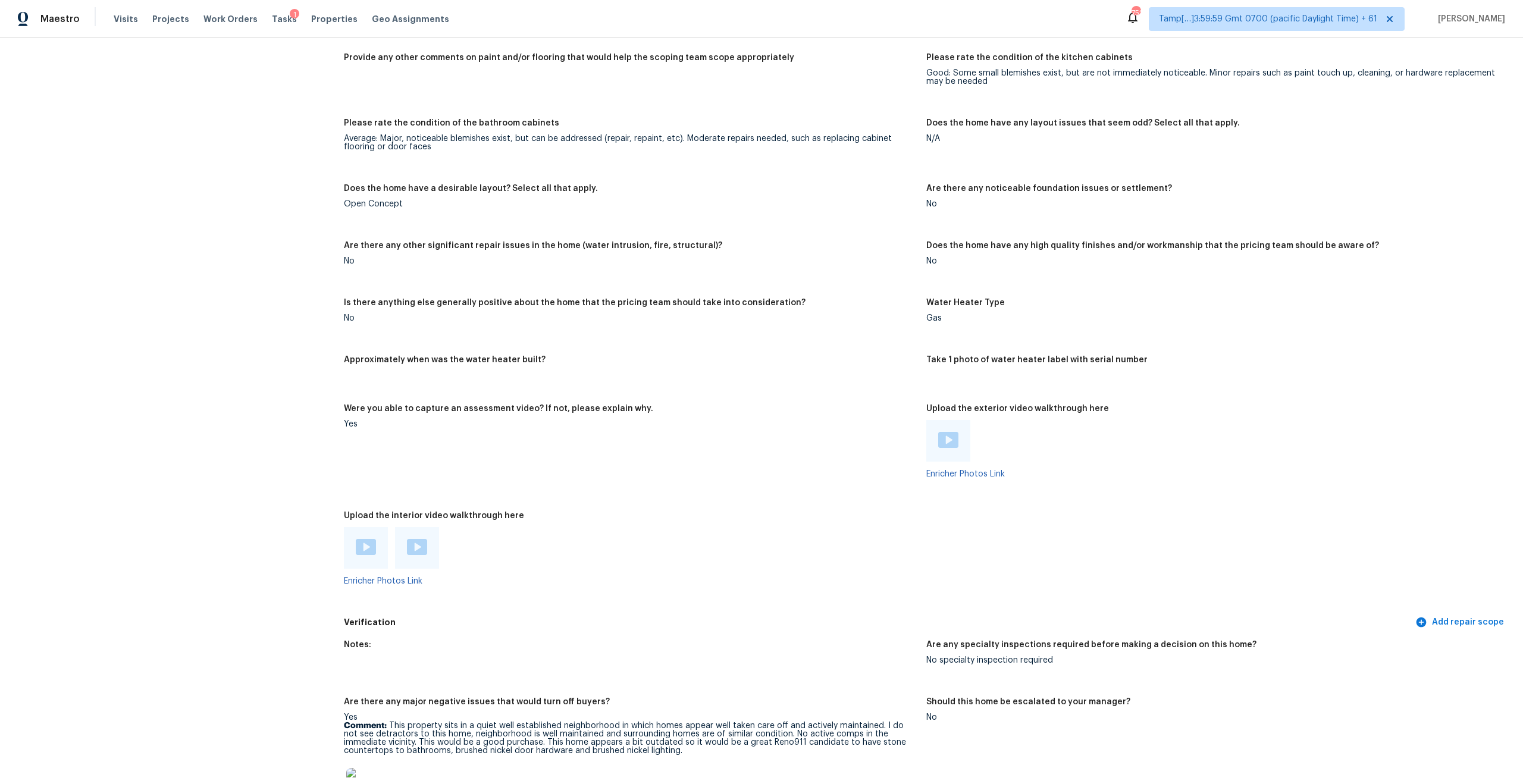
click at [372, 546] on div at bounding box center [366, 548] width 20 height 18
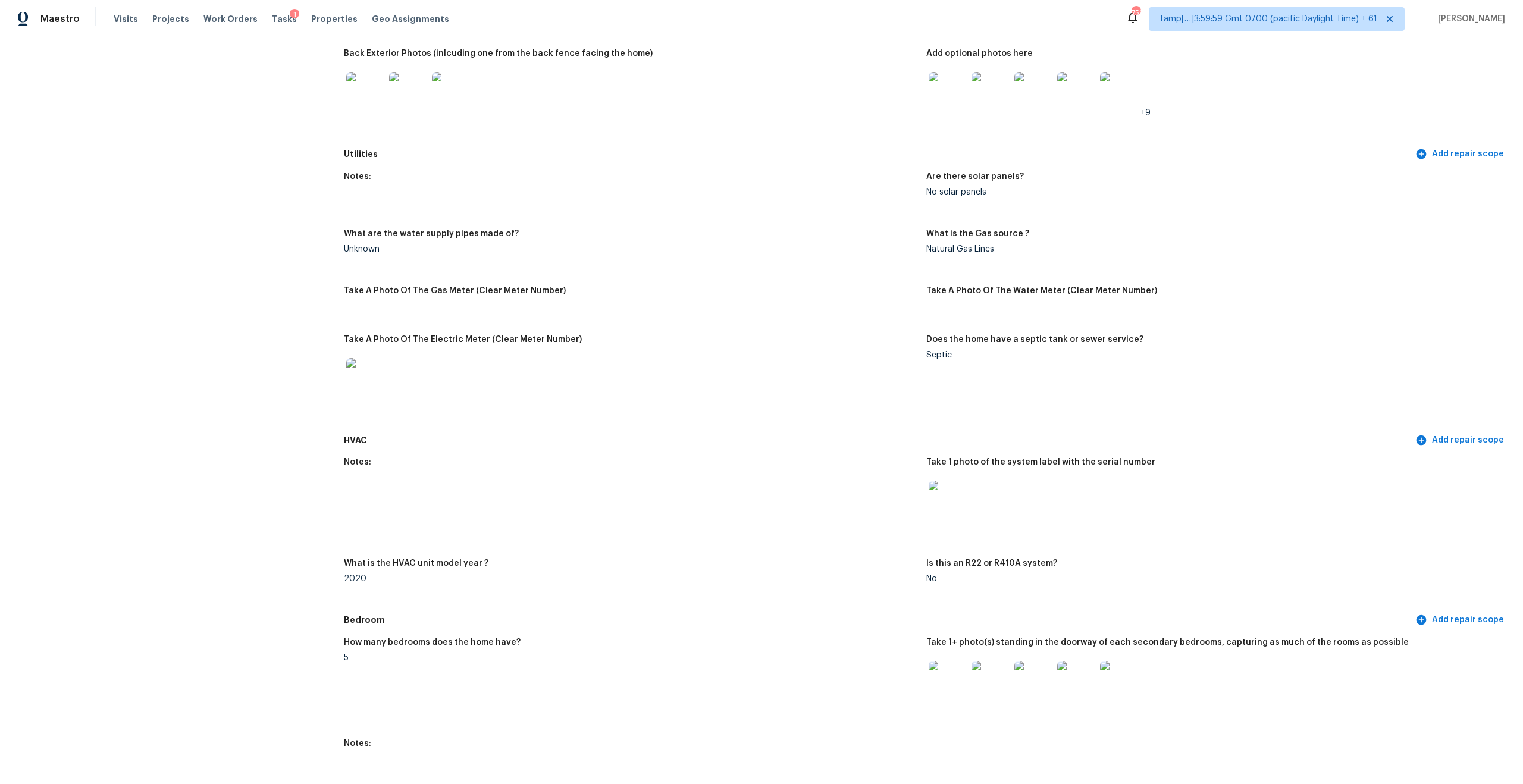
scroll to position [1017, 0]
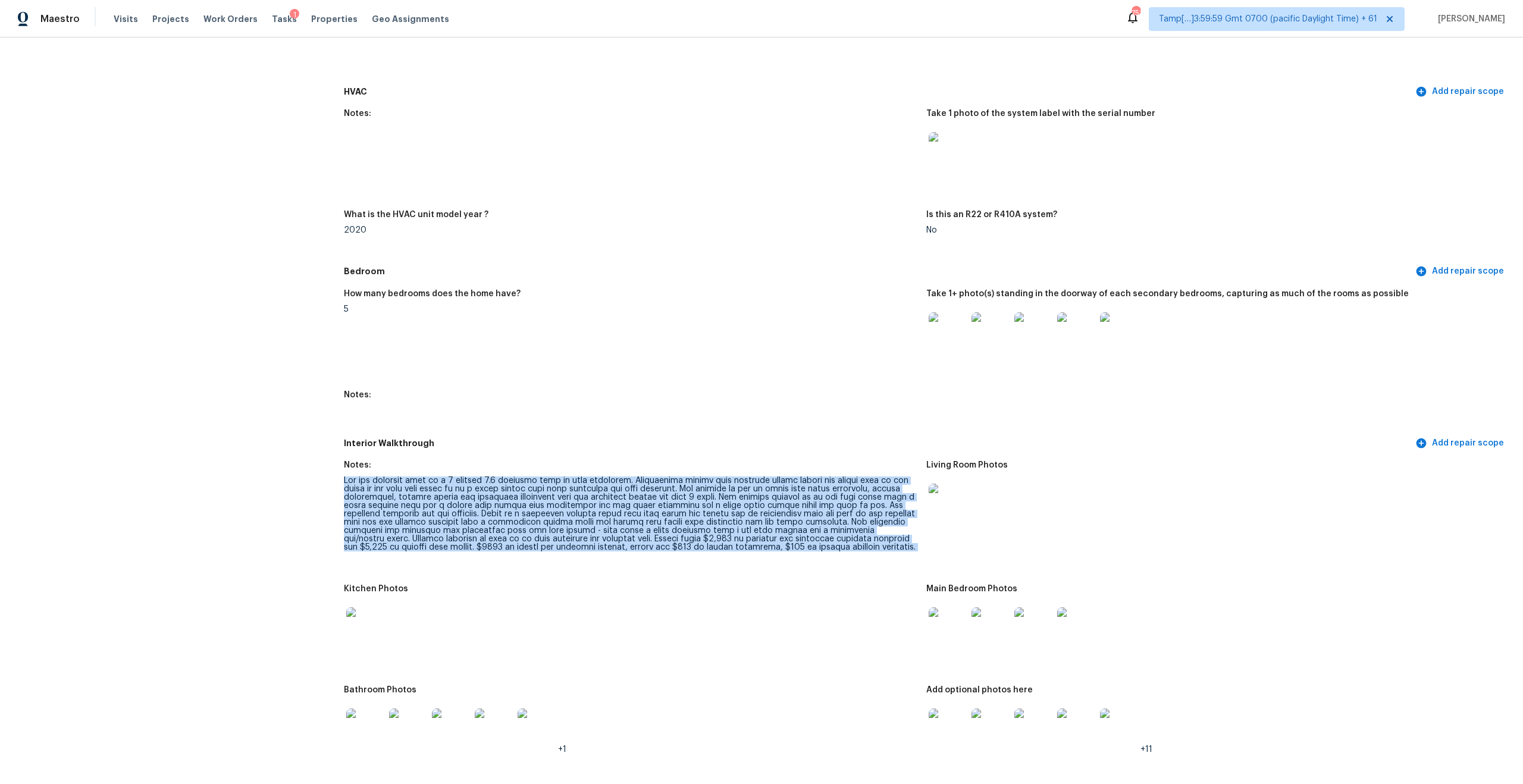
click at [958, 332] on img at bounding box center [947, 331] width 38 height 38
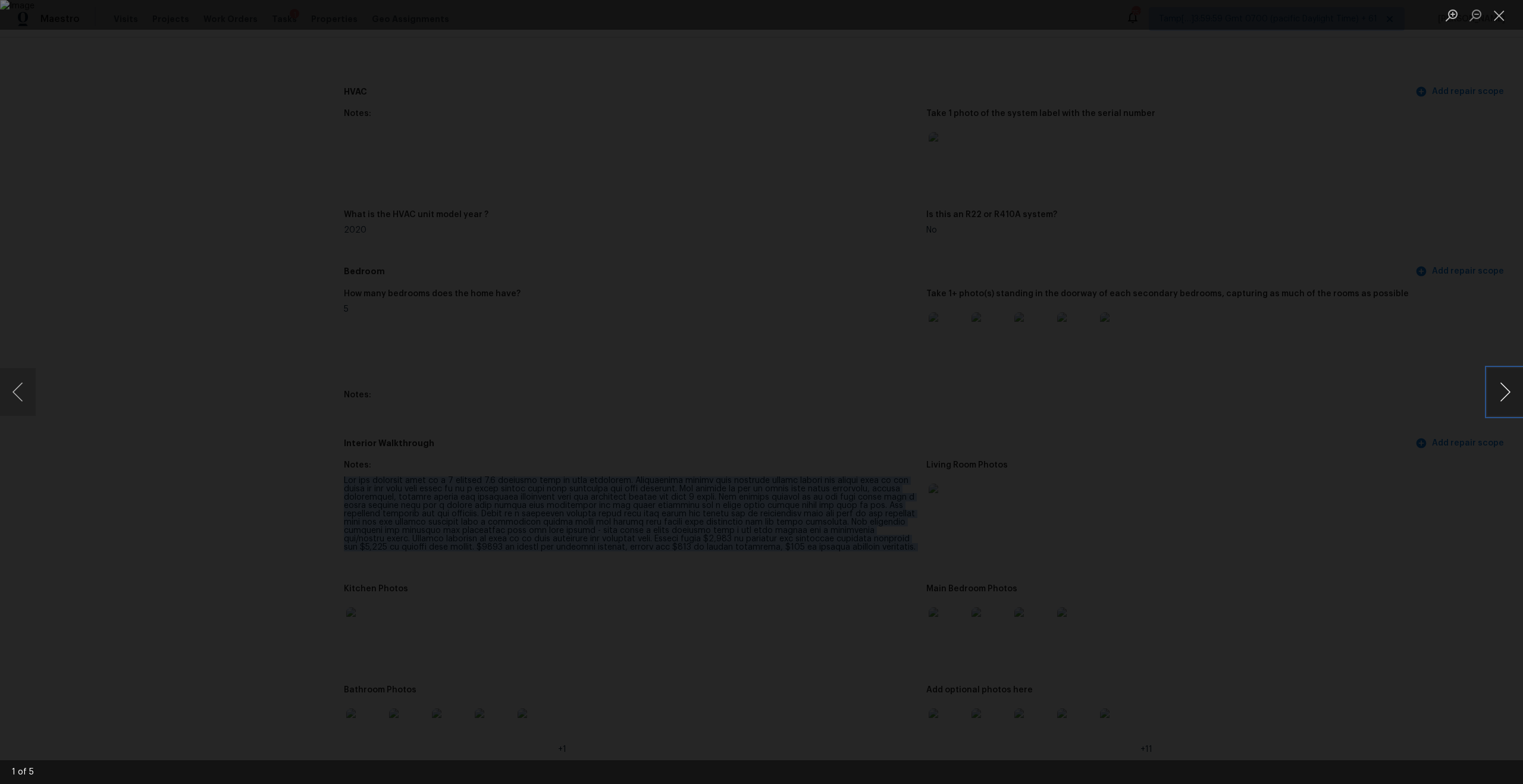
click at [1493, 395] on button "Next image" at bounding box center [1505, 392] width 36 height 48
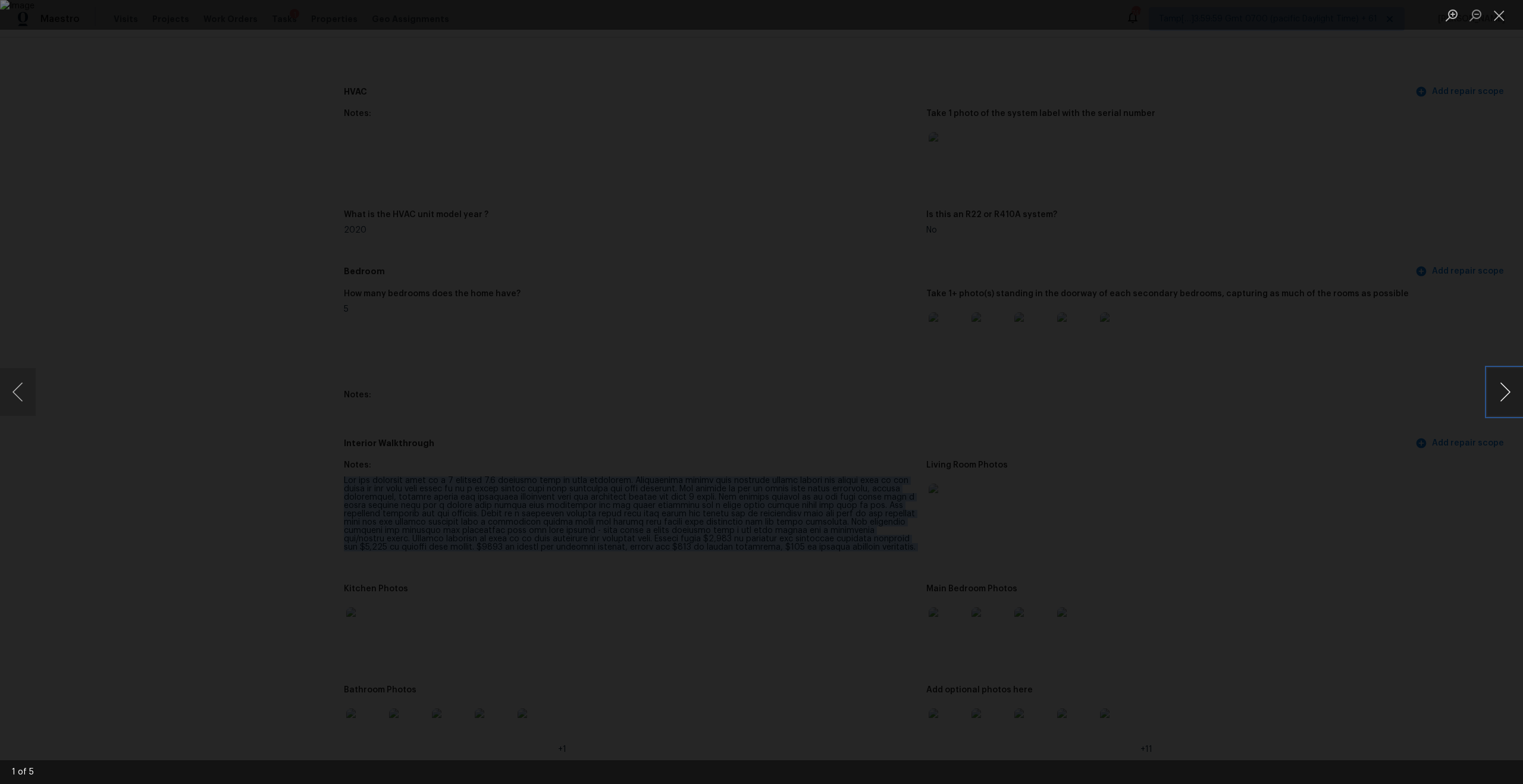
click at [1493, 395] on button "Next image" at bounding box center [1505, 392] width 36 height 48
click at [1255, 323] on div "Lightbox" at bounding box center [762, 392] width 1523 height 784
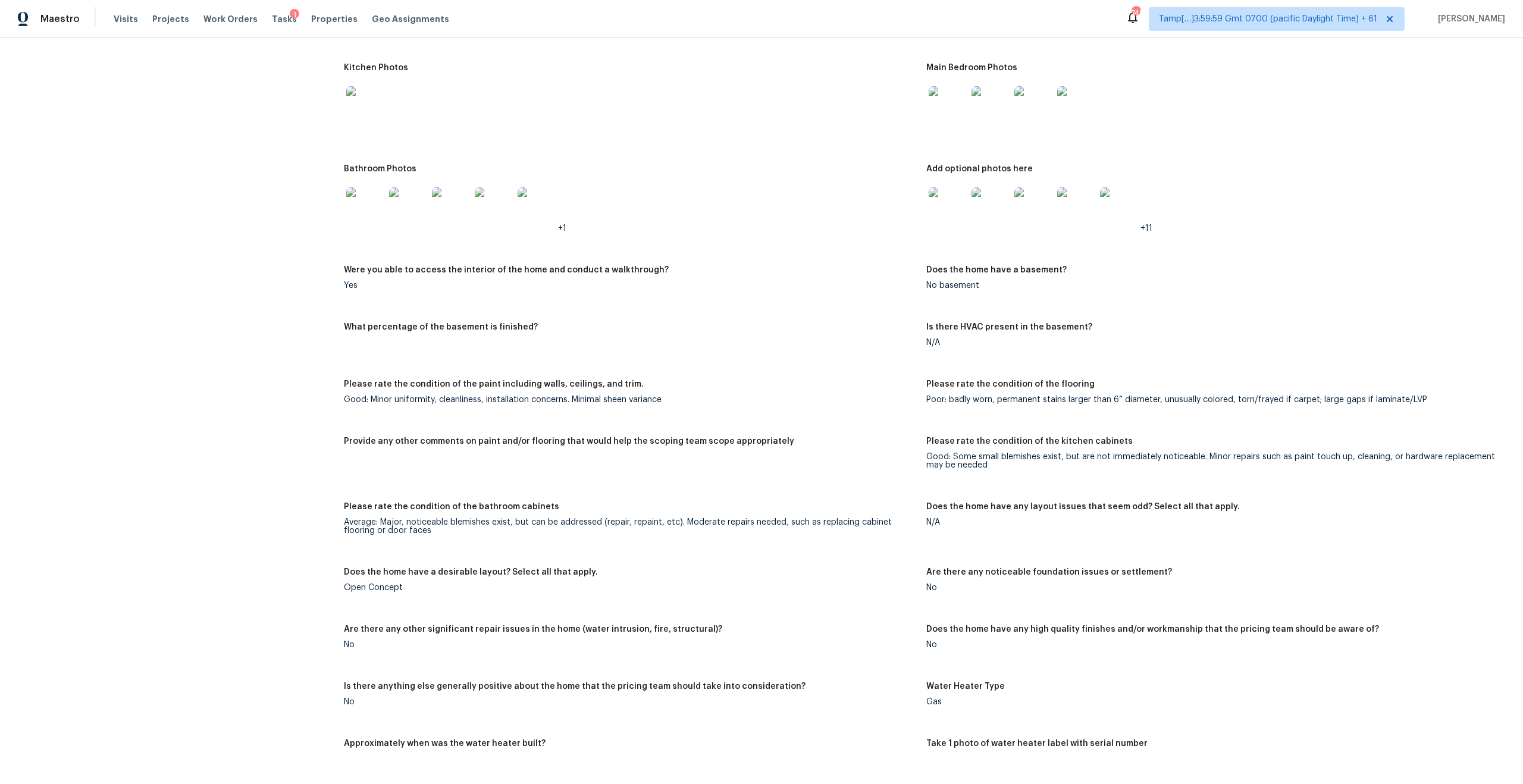
scroll to position [1175, 0]
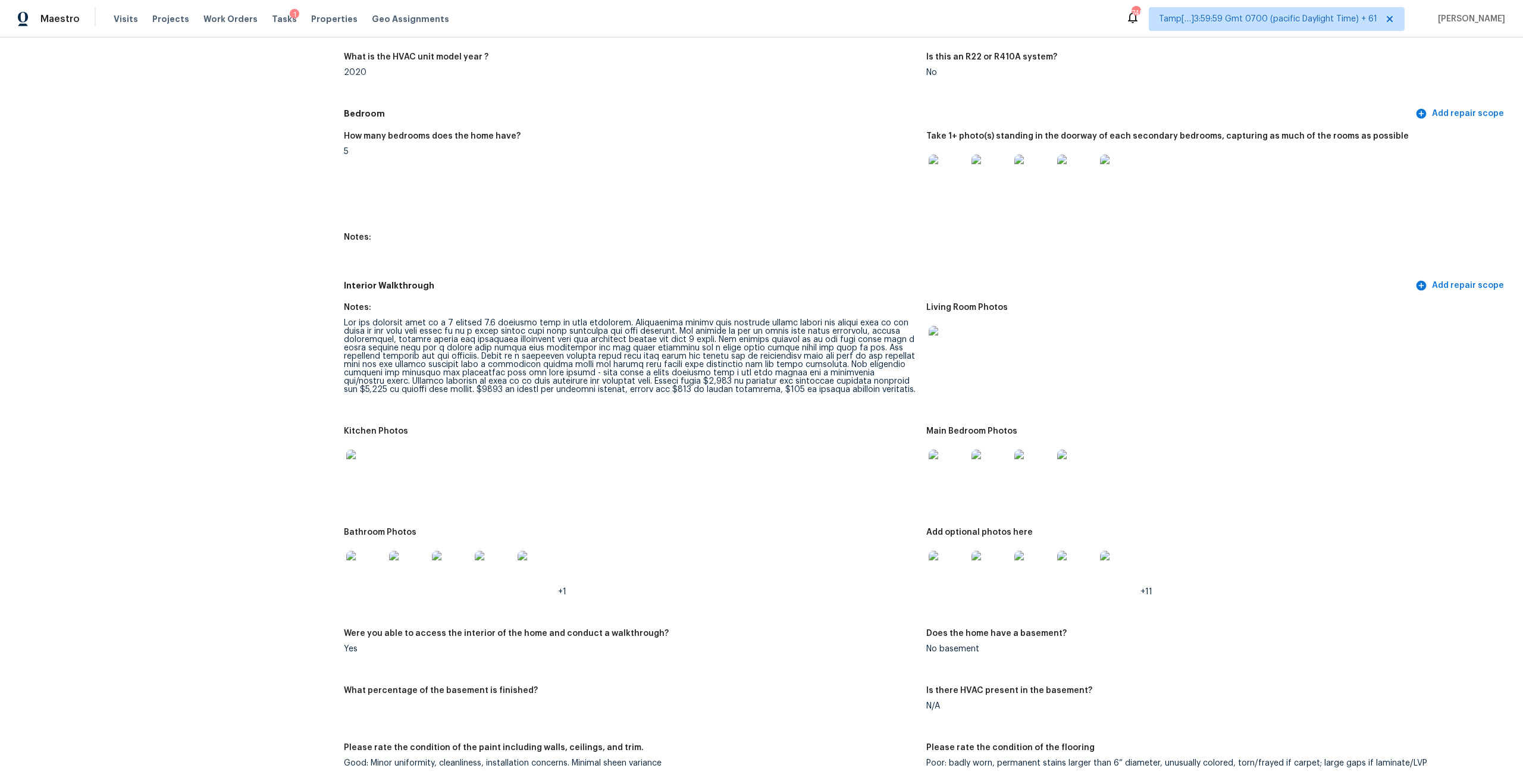
click at [458, 367] on div at bounding box center [630, 356] width 573 height 75
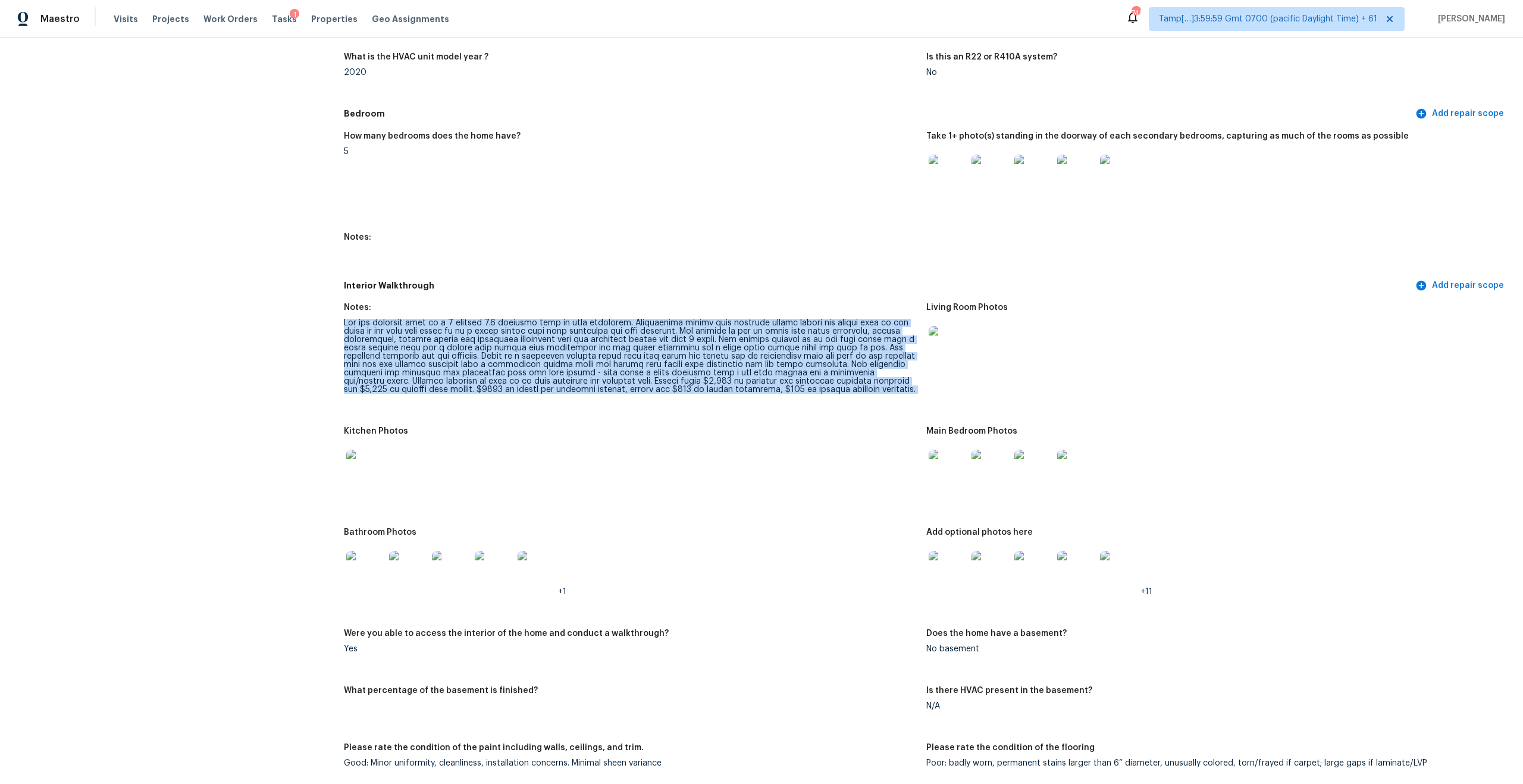
click at [458, 367] on div at bounding box center [630, 356] width 573 height 75
click at [506, 358] on div at bounding box center [630, 356] width 573 height 75
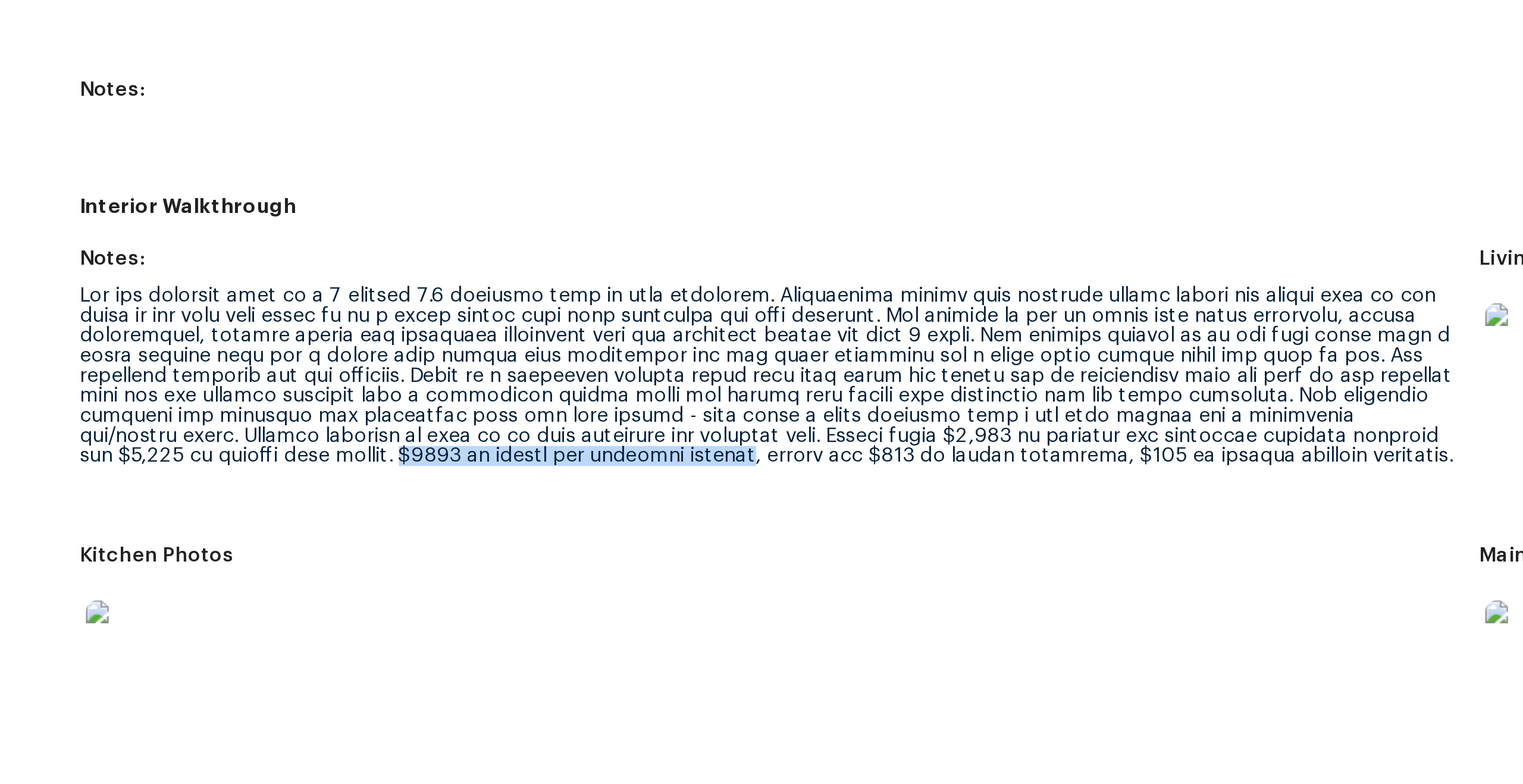
drag, startPoint x: 395, startPoint y: 378, endPoint x: 533, endPoint y: 380, distance: 138.0
click at [533, 380] on div at bounding box center [630, 356] width 573 height 75
click at [545, 382] on div at bounding box center [630, 356] width 573 height 75
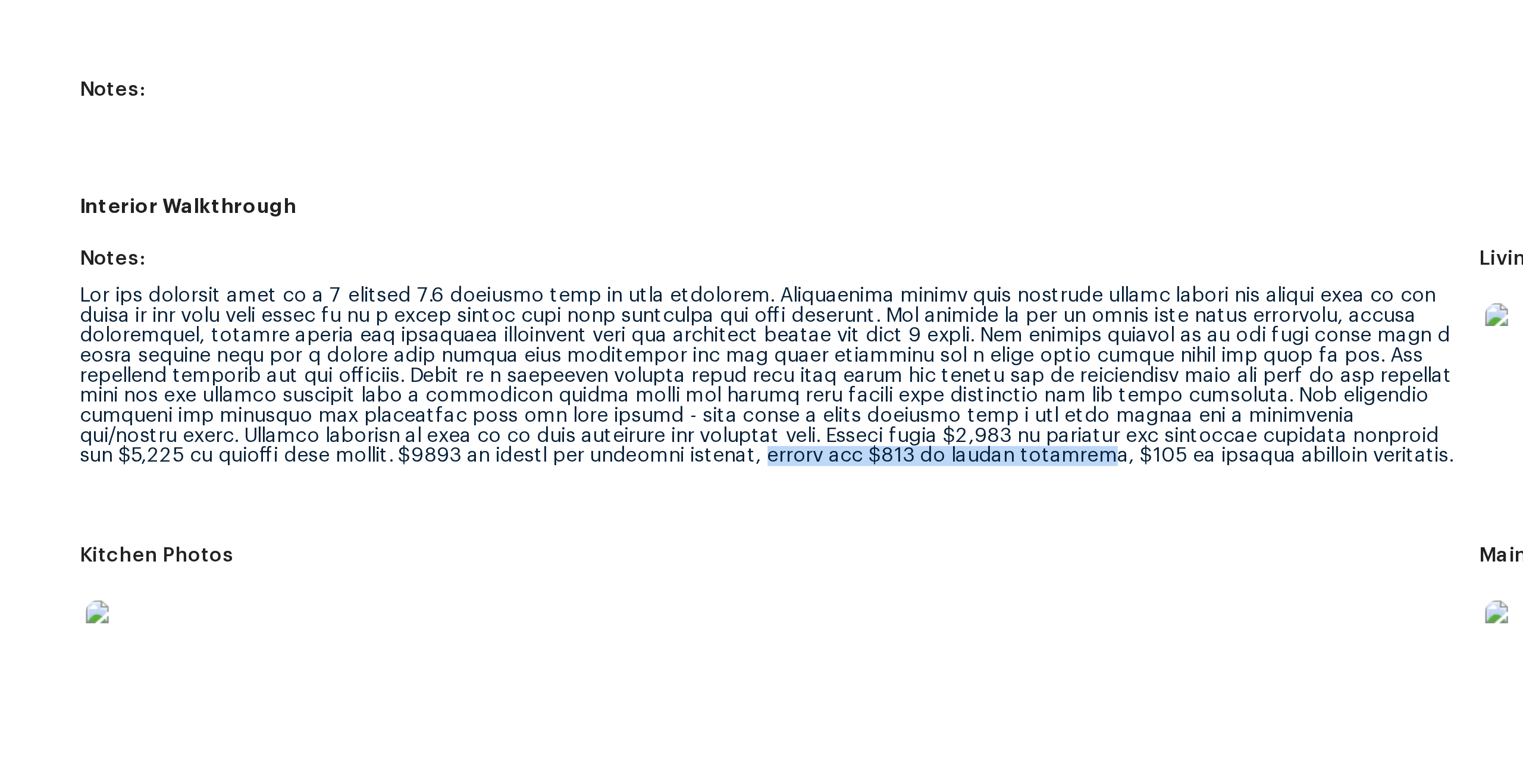
drag, startPoint x: 538, startPoint y: 382, endPoint x: 680, endPoint y: 383, distance: 142.0
click at [681, 383] on div at bounding box center [630, 356] width 573 height 75
click at [703, 382] on div at bounding box center [630, 356] width 573 height 75
drag, startPoint x: 688, startPoint y: 381, endPoint x: 798, endPoint y: 385, distance: 110.1
click at [798, 385] on div at bounding box center [630, 356] width 573 height 75
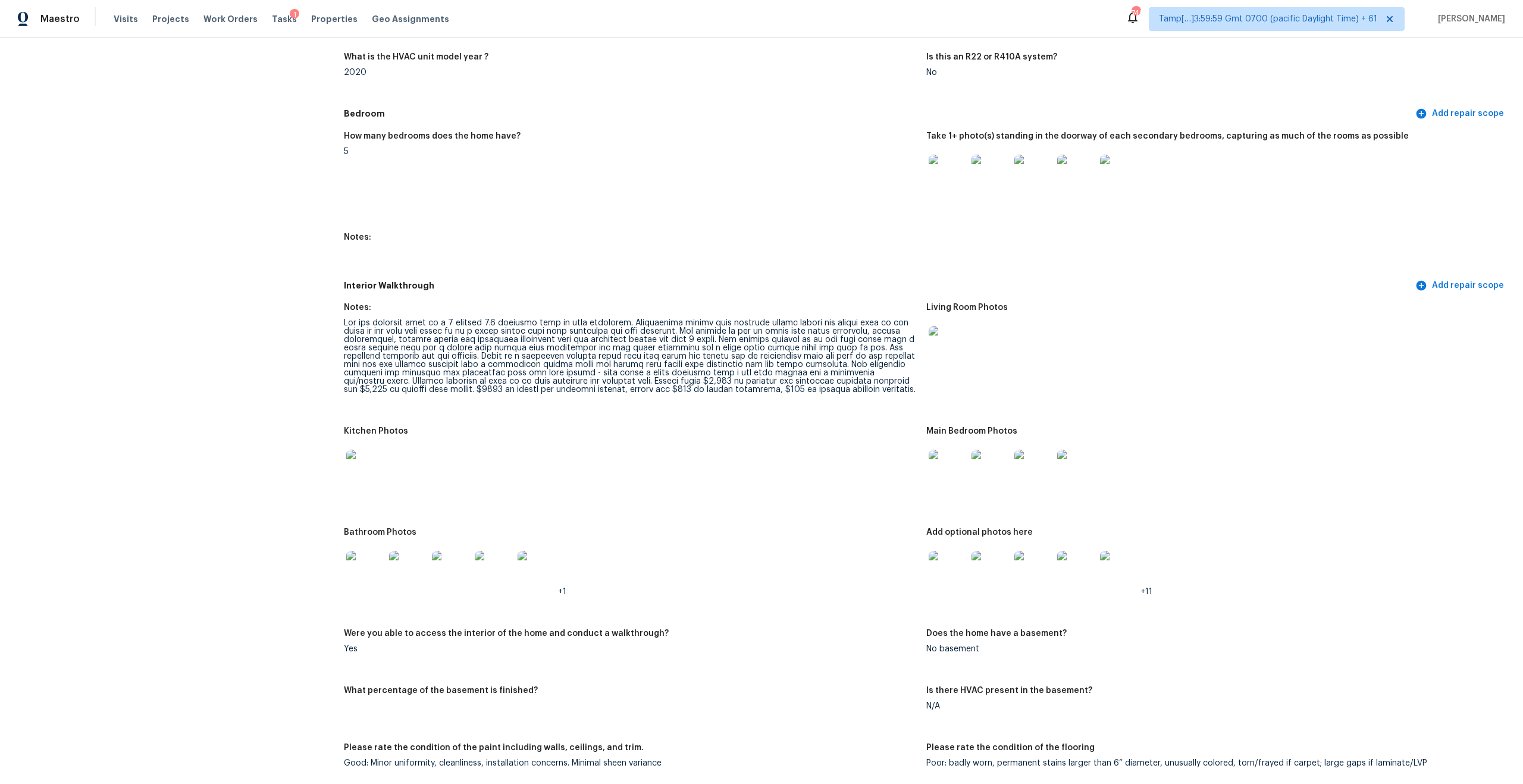
click at [688, 361] on div at bounding box center [630, 356] width 573 height 75
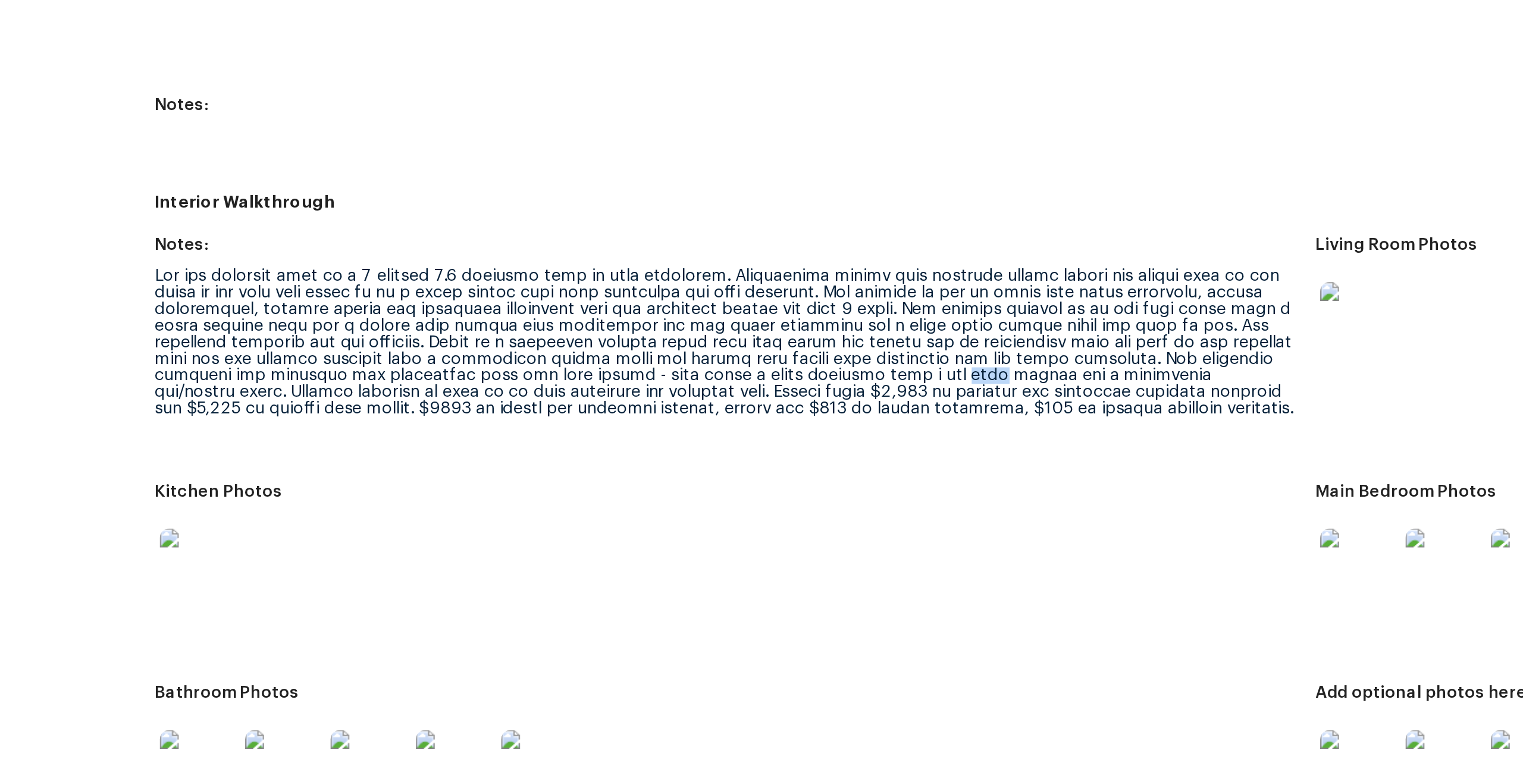
click at [658, 318] on div at bounding box center [630, 356] width 573 height 75
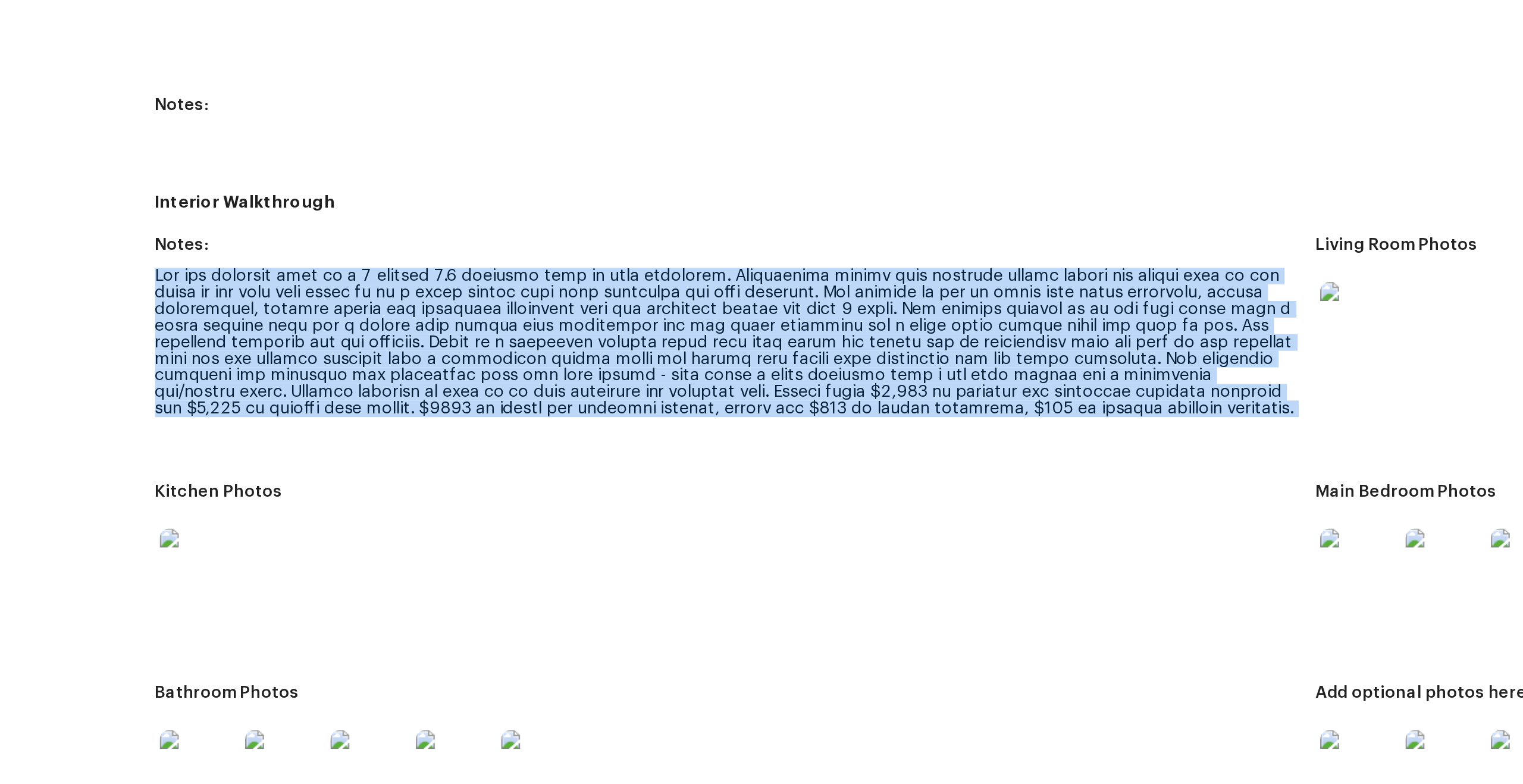
click at [668, 352] on div at bounding box center [630, 356] width 573 height 75
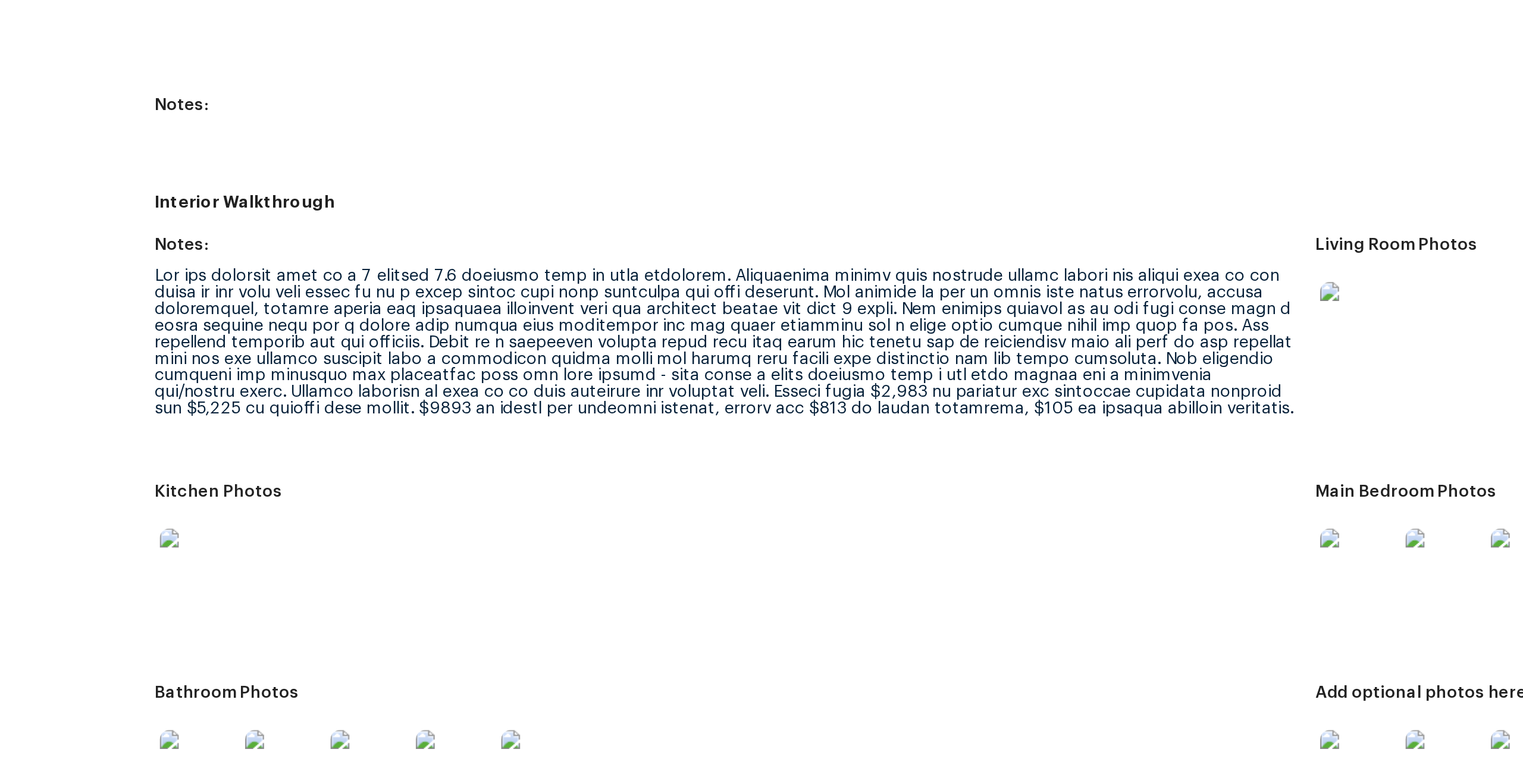
click at [593, 356] on div at bounding box center [630, 356] width 573 height 75
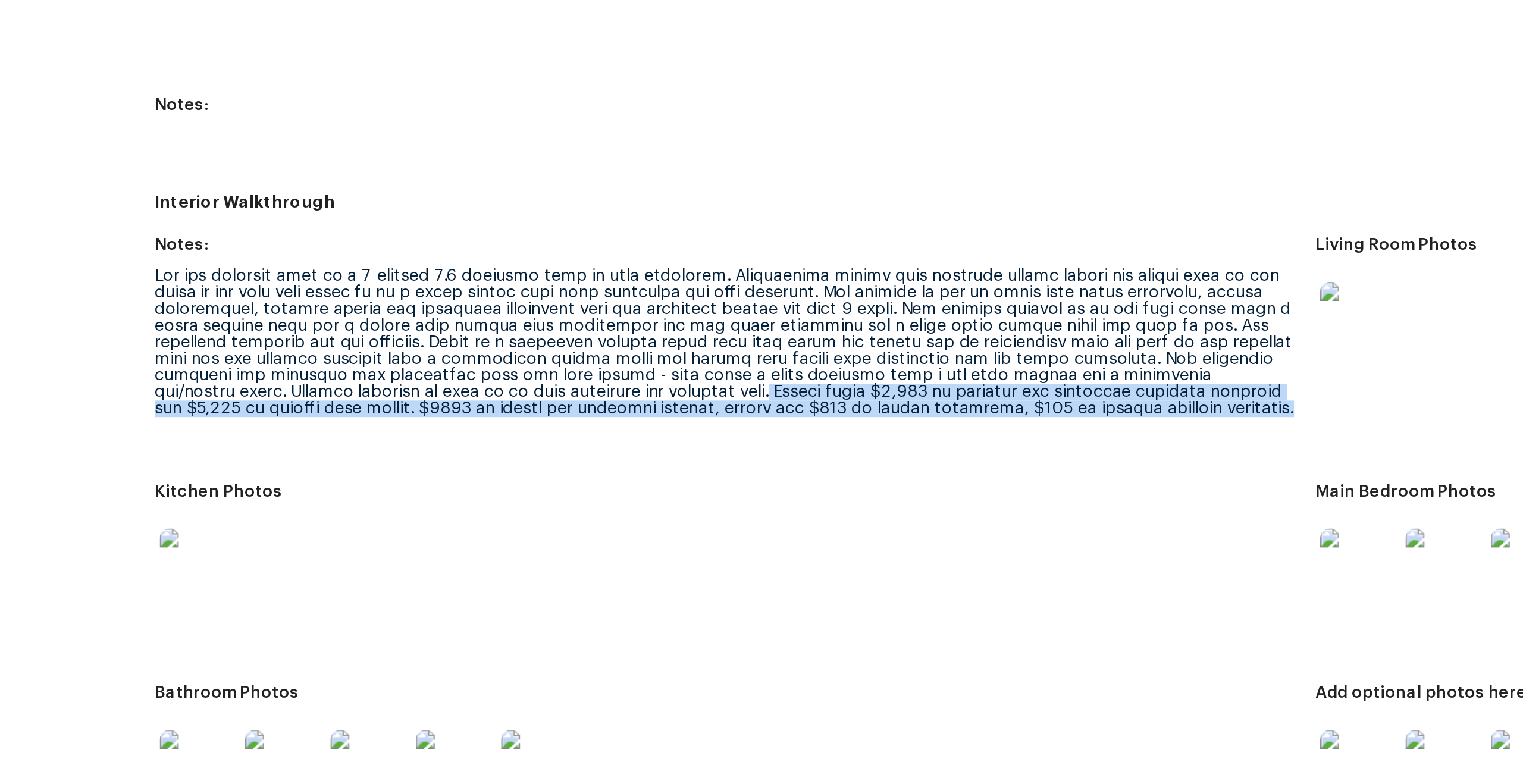
drag, startPoint x: 559, startPoint y: 373, endPoint x: 683, endPoint y: 395, distance: 125.9
click at [683, 395] on figure "Notes:" at bounding box center [635, 358] width 583 height 109
click at [741, 356] on div at bounding box center [630, 356] width 573 height 75
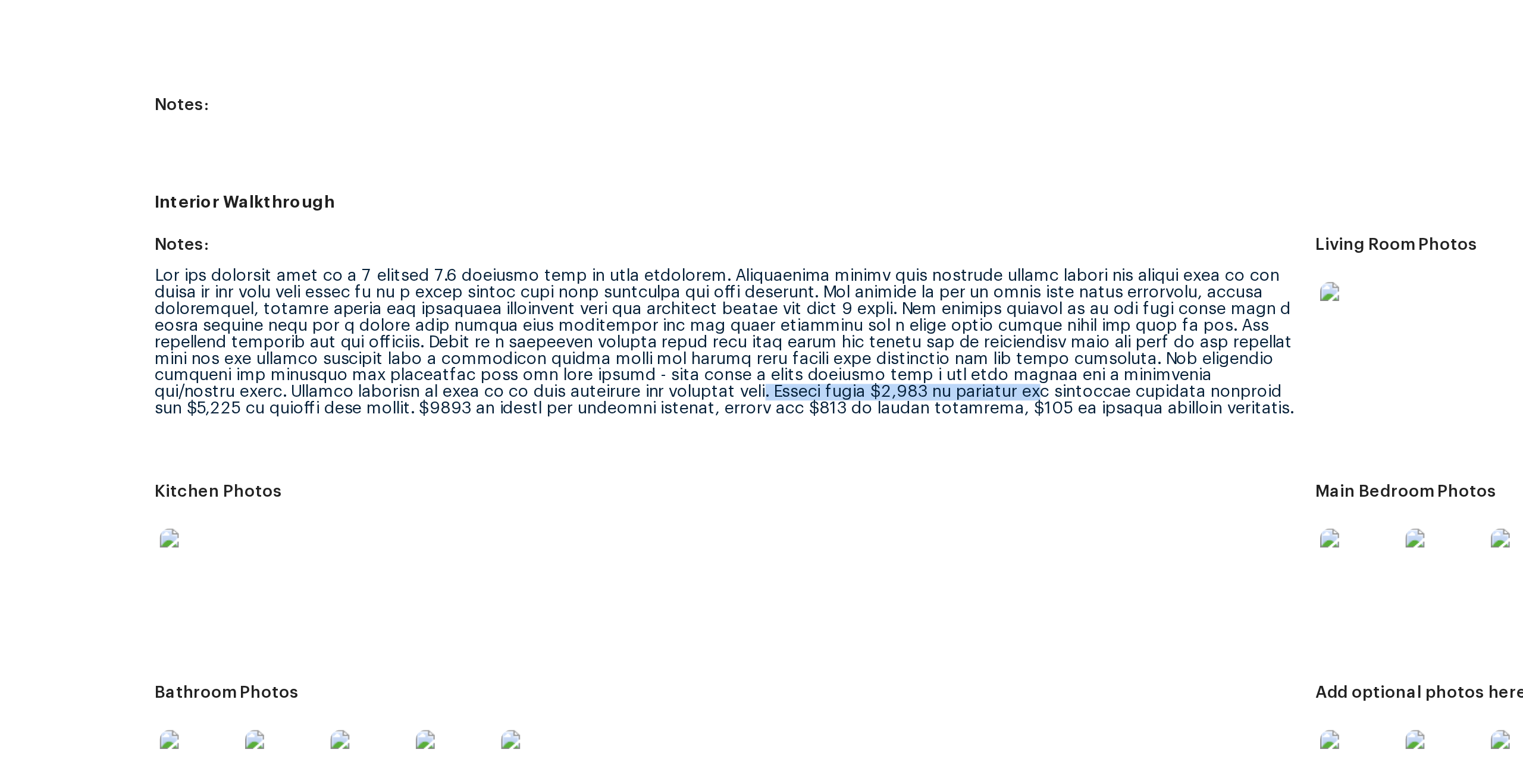
drag, startPoint x: 557, startPoint y: 373, endPoint x: 692, endPoint y: 372, distance: 135.0
click at [692, 372] on div at bounding box center [630, 356] width 573 height 75
click at [635, 371] on div at bounding box center [630, 356] width 573 height 75
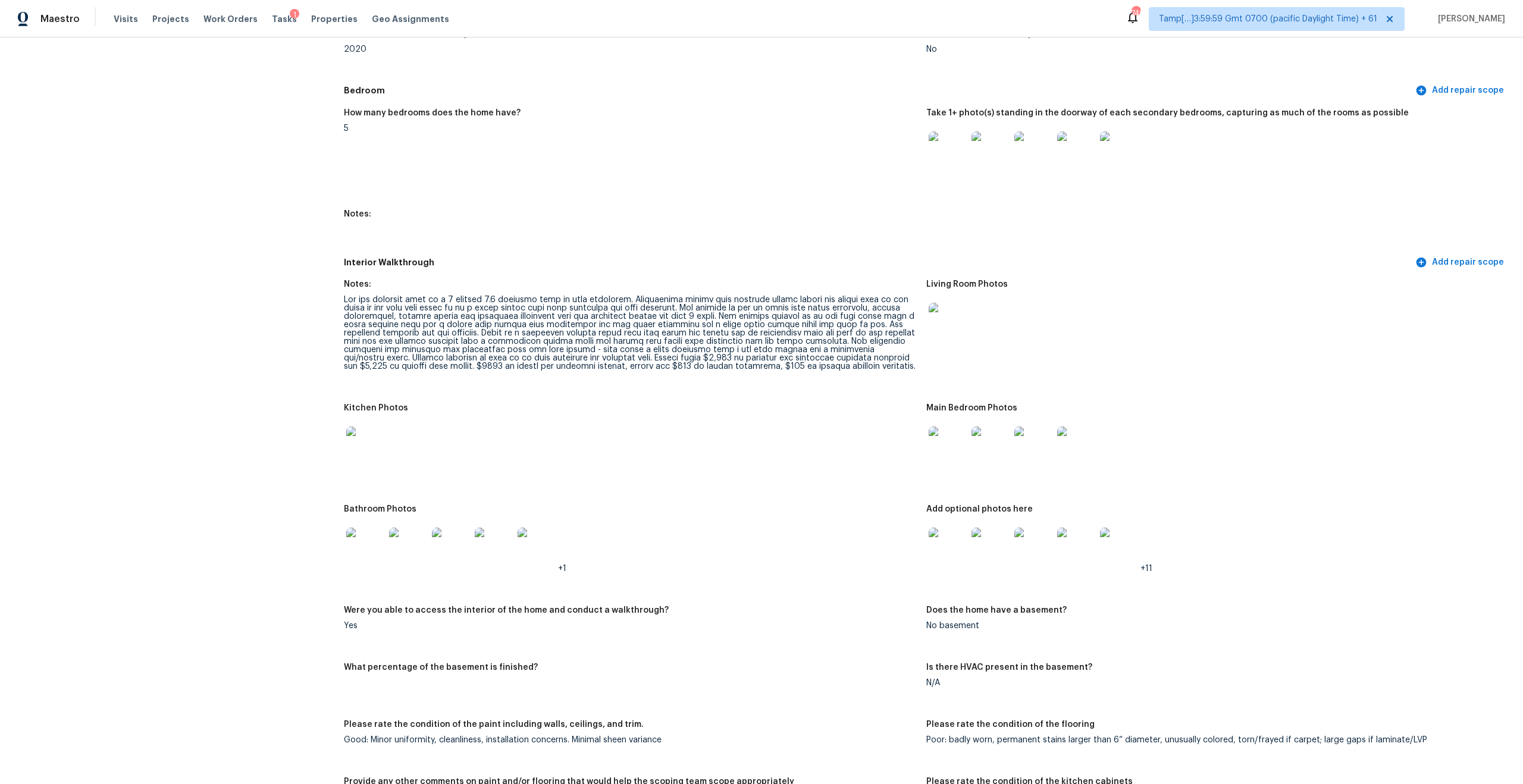
scroll to position [1126, 0]
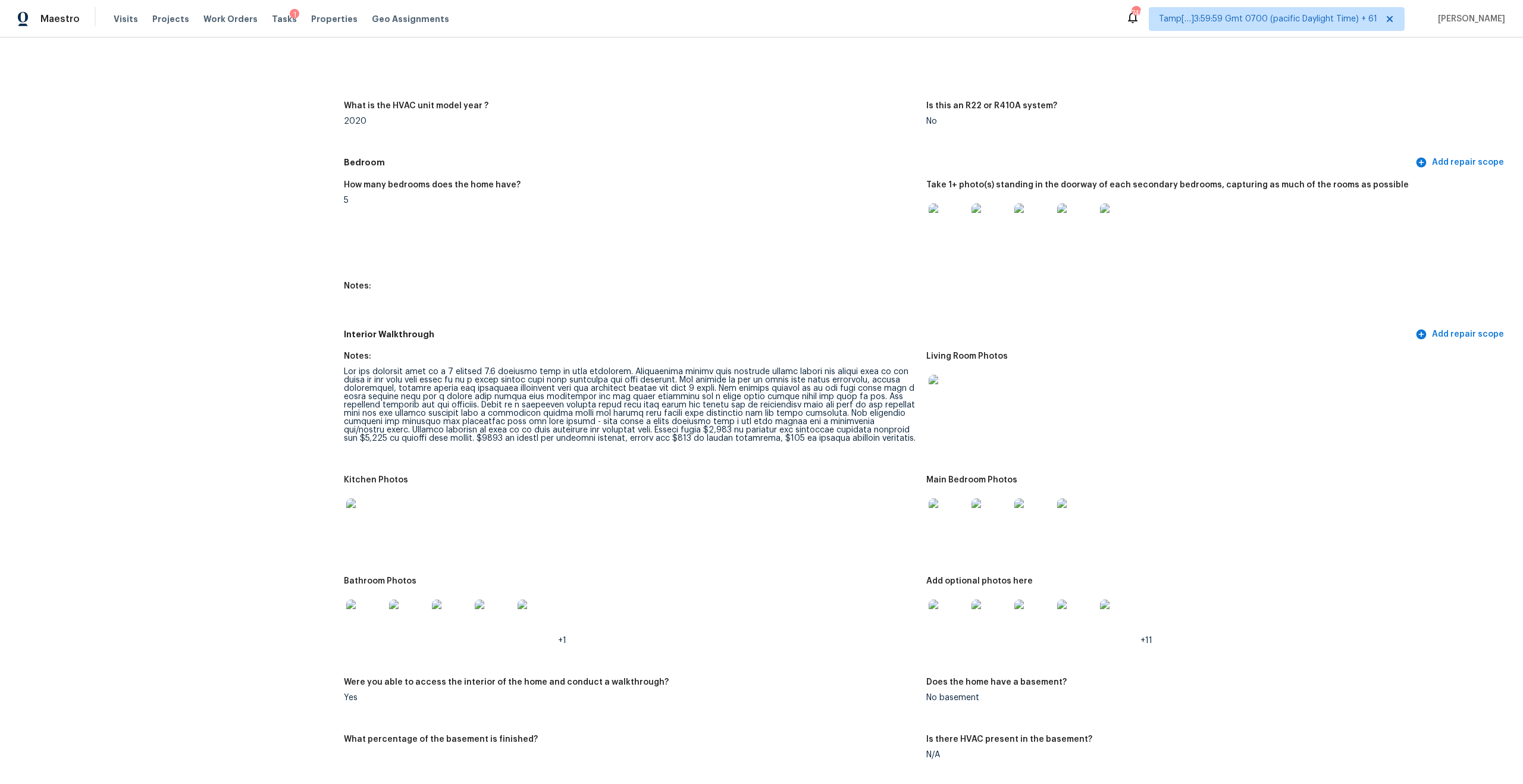
click at [951, 390] on img at bounding box center [947, 393] width 38 height 38
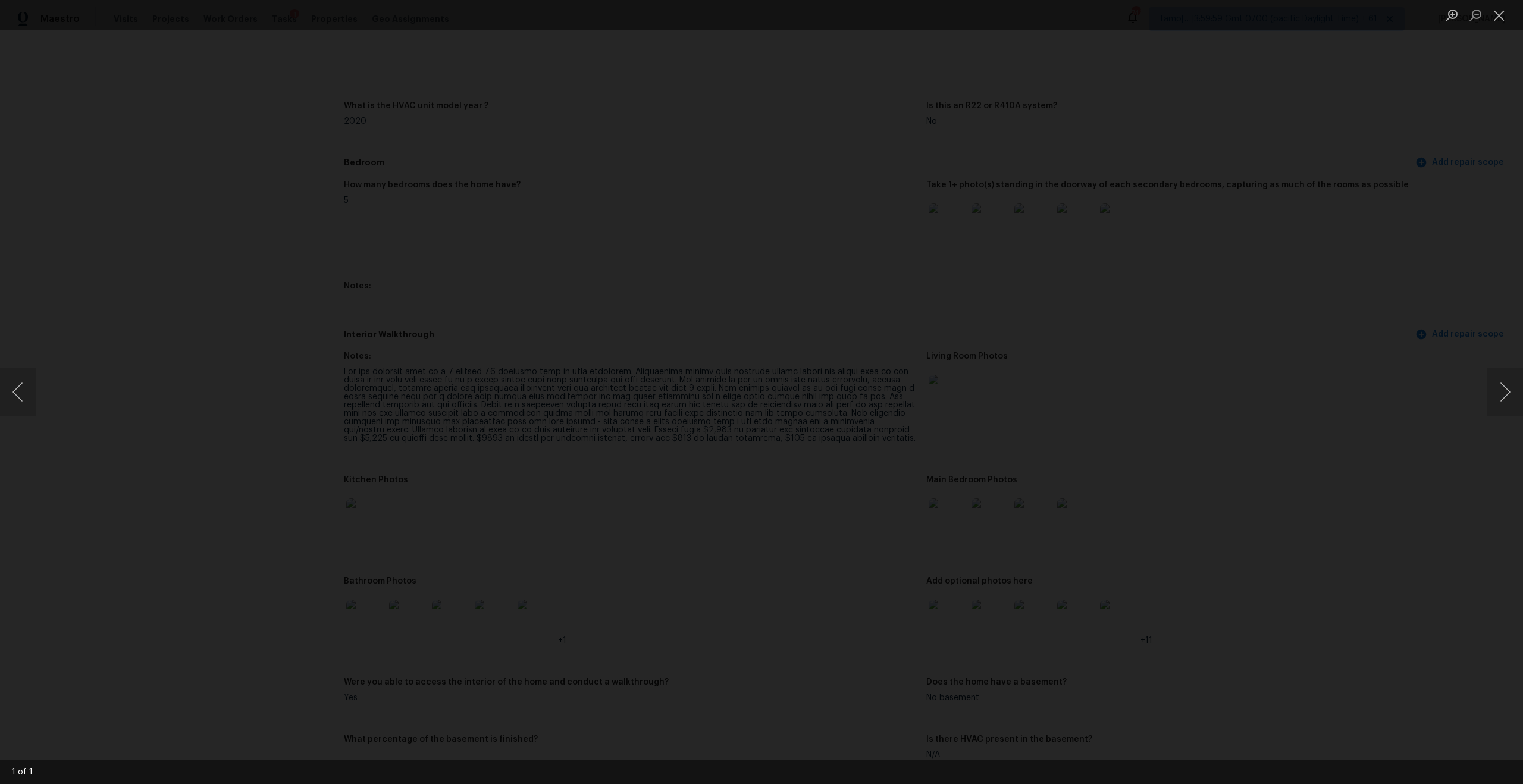
click at [1470, 275] on div "Lightbox" at bounding box center [762, 392] width 1523 height 784
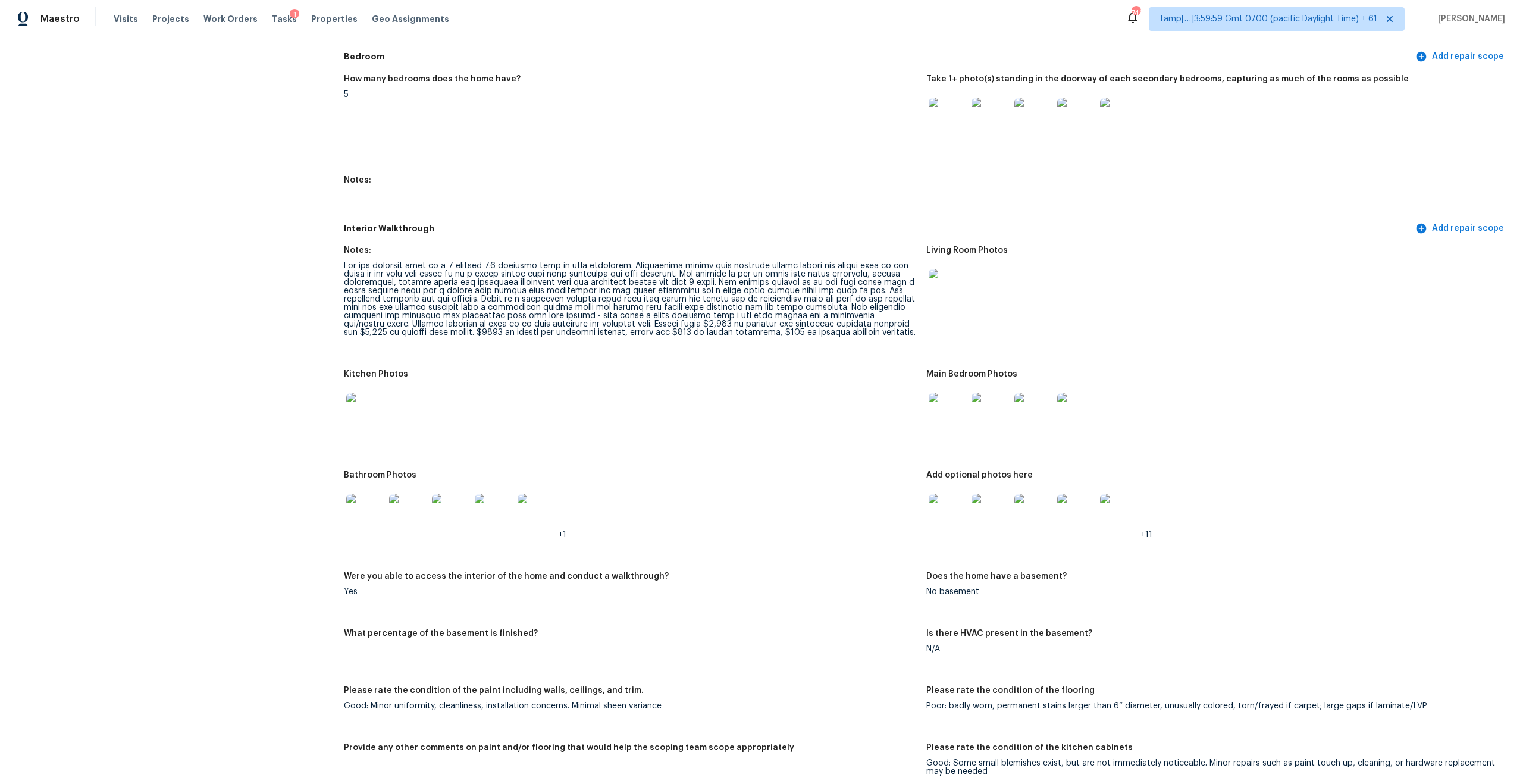
scroll to position [1232, 0]
click at [954, 510] on img at bounding box center [947, 512] width 38 height 38
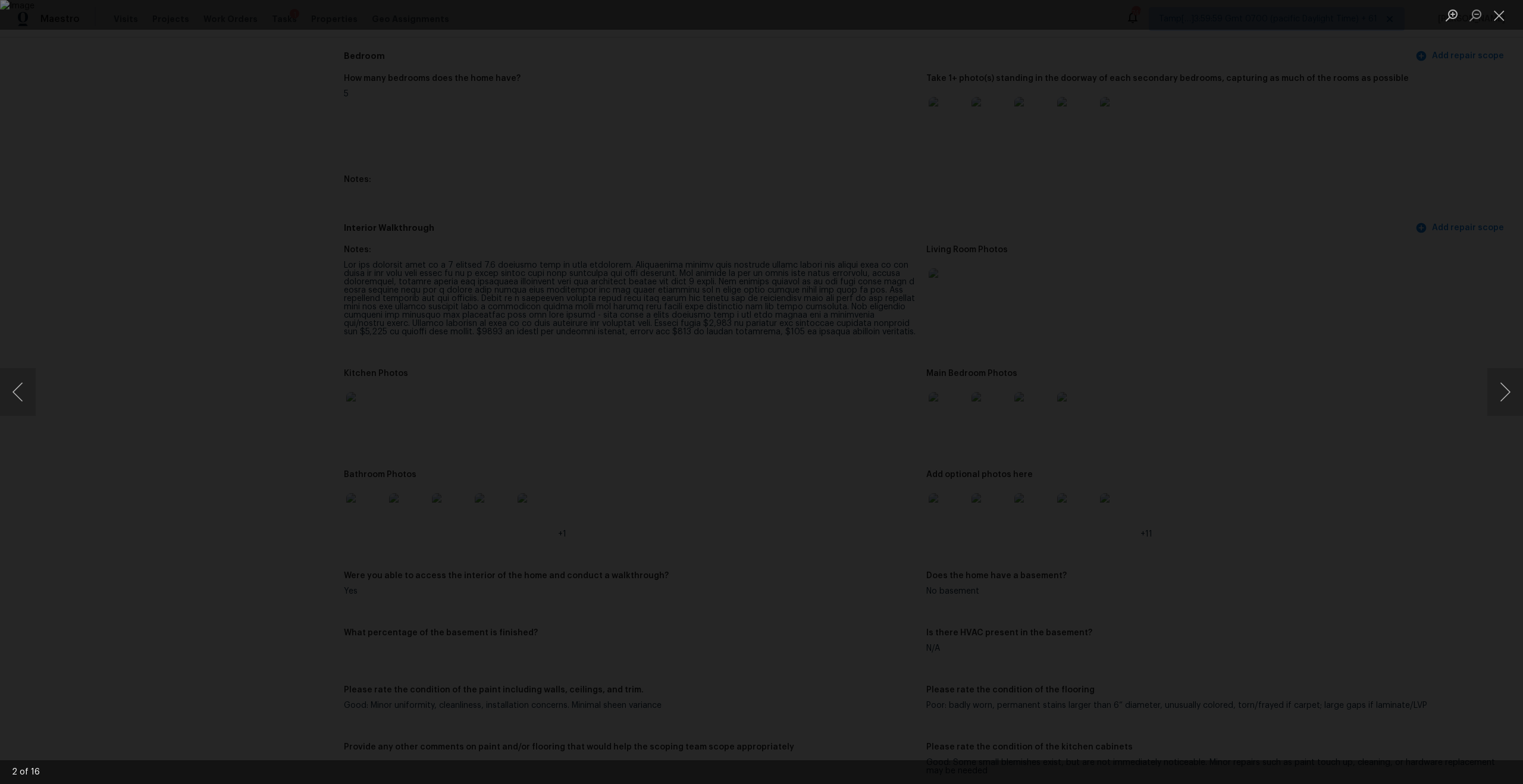
click at [1270, 297] on div "Lightbox" at bounding box center [762, 392] width 1523 height 784
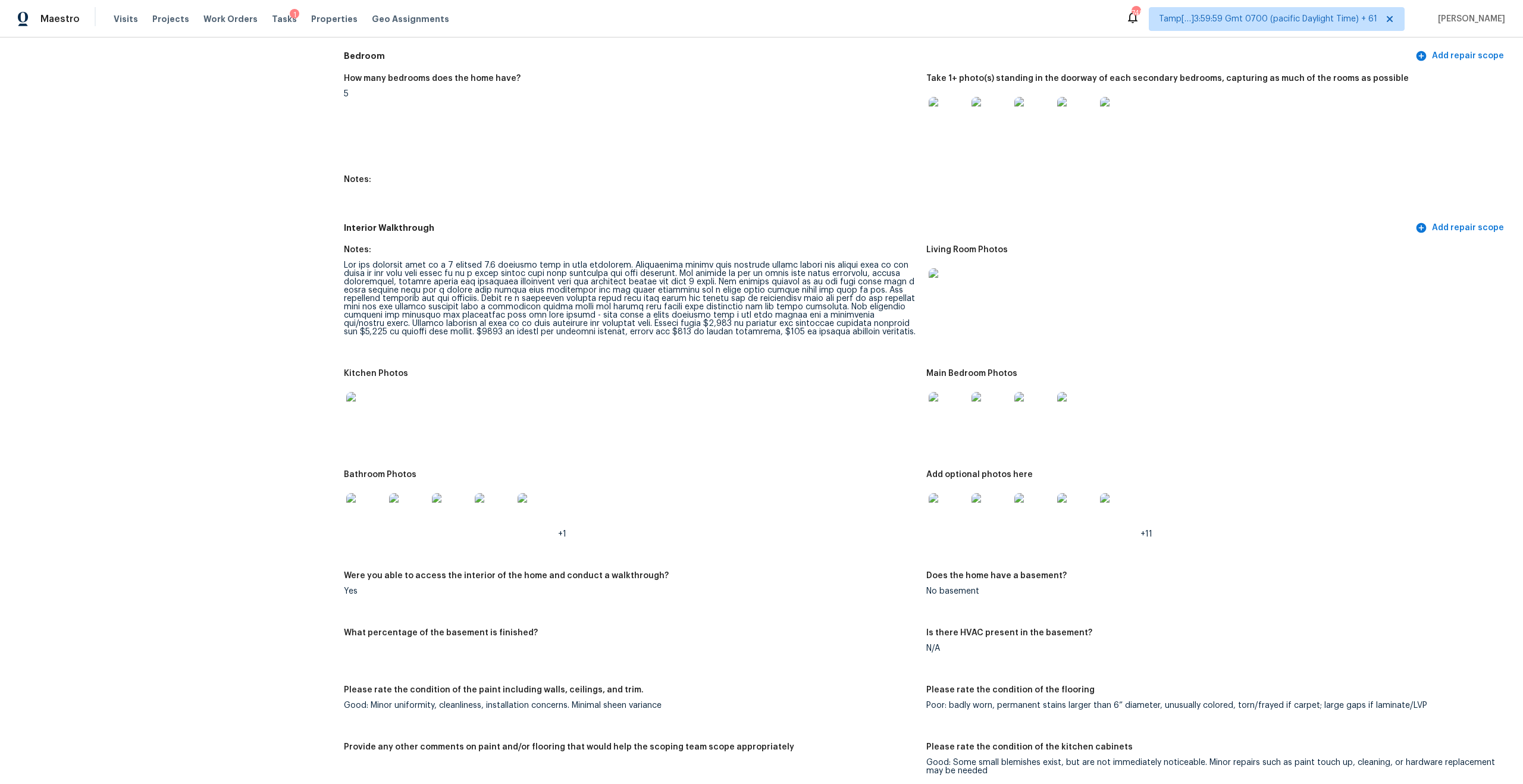
click at [619, 313] on div at bounding box center [630, 298] width 573 height 75
copy div "7,832"
drag, startPoint x: 650, startPoint y: 314, endPoint x: 814, endPoint y: 326, distance: 164.4
click at [814, 326] on div at bounding box center [630, 298] width 573 height 75
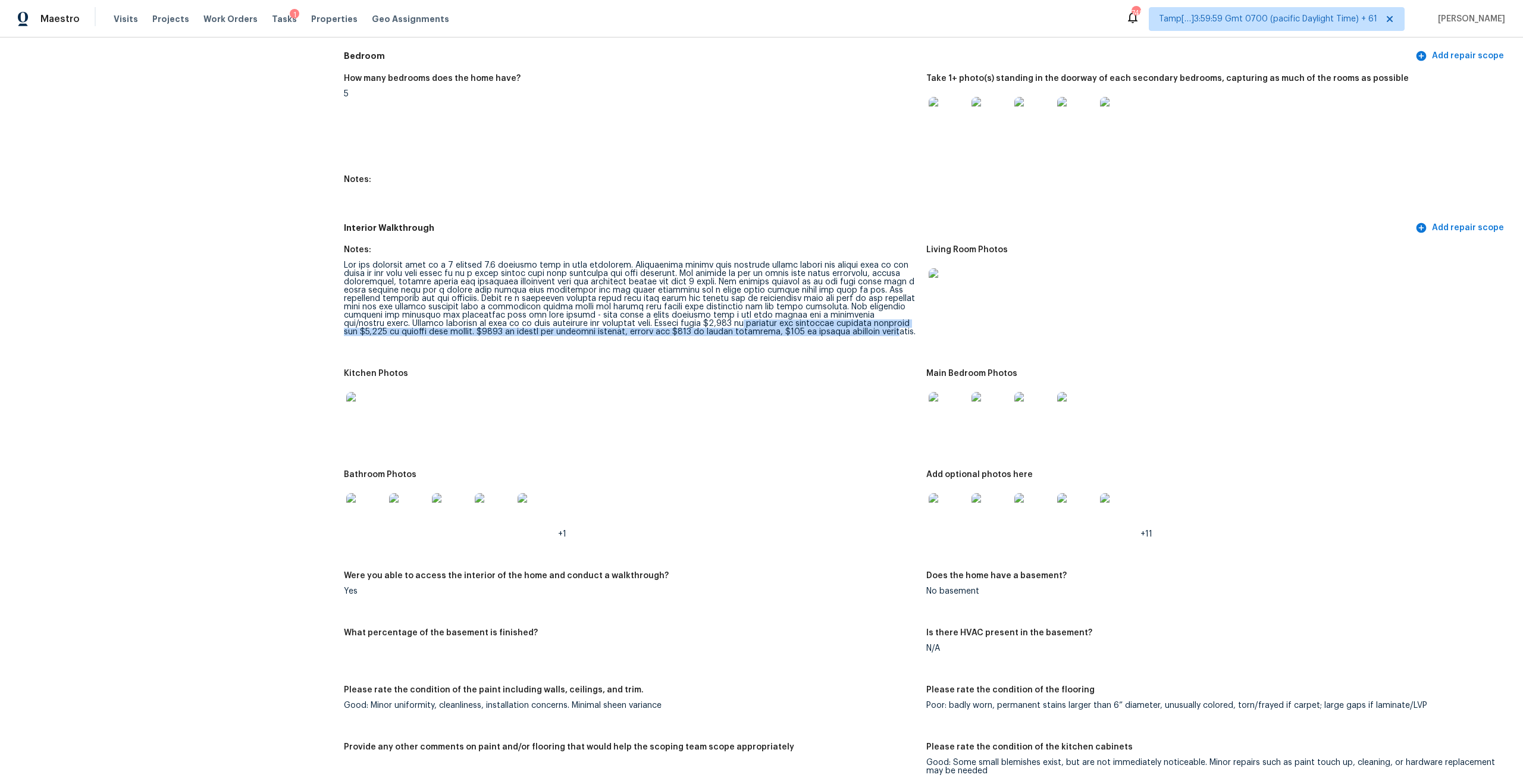
click at [814, 326] on div at bounding box center [630, 298] width 573 height 75
drag, startPoint x: 613, startPoint y: 315, endPoint x: 814, endPoint y: 314, distance: 201.0
click at [814, 314] on div at bounding box center [630, 298] width 573 height 75
copy div "$7,832 to refinish the scratched hardwood flooring"
drag, startPoint x: 827, startPoint y: 314, endPoint x: 862, endPoint y: 314, distance: 35.0
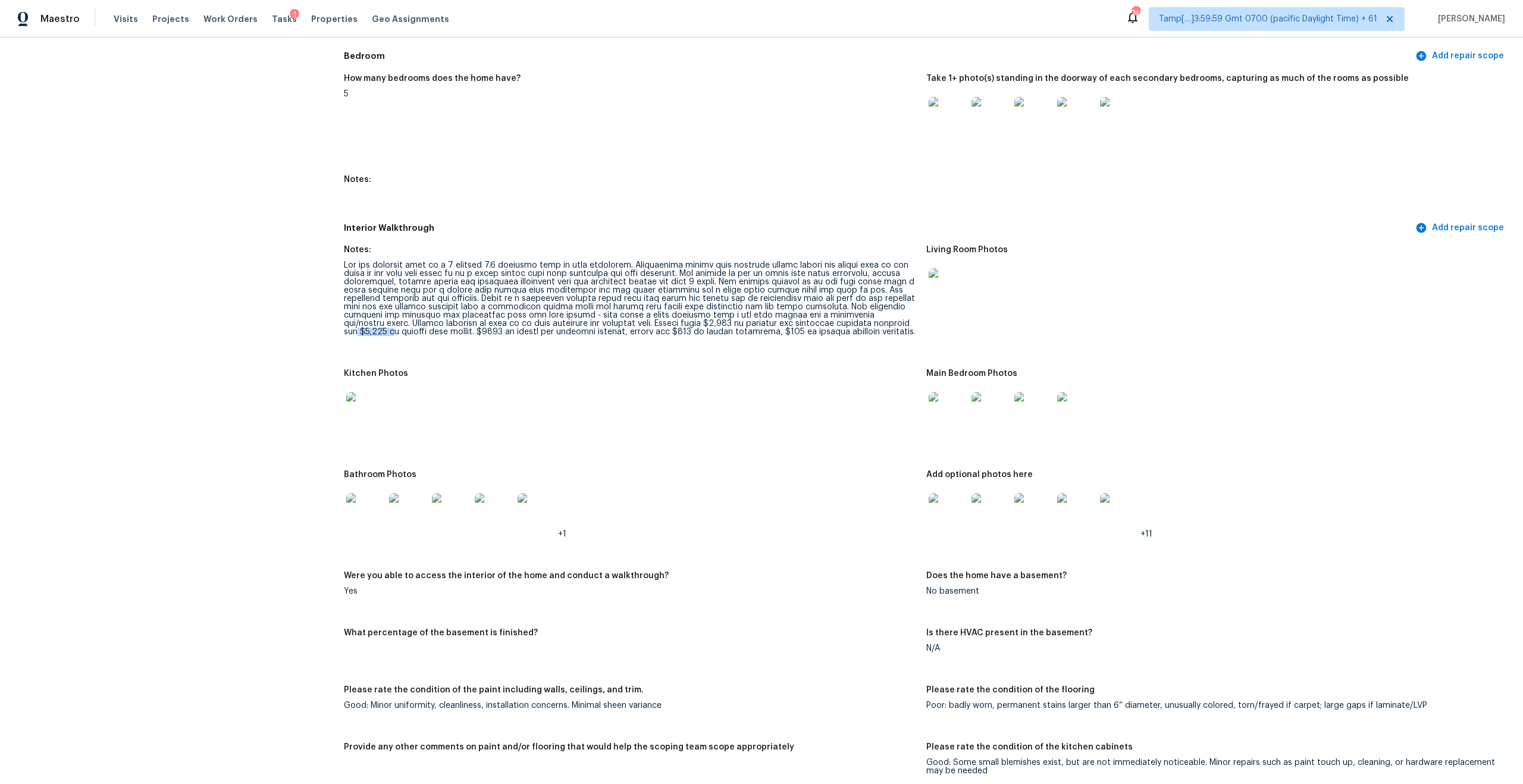
click at [862, 314] on div at bounding box center [630, 298] width 573 height 75
click at [885, 313] on div at bounding box center [630, 298] width 573 height 75
drag, startPoint x: 870, startPoint y: 315, endPoint x: 281, endPoint y: 326, distance: 589.1
click at [280, 327] on div "All visits 86 Lancaster Way Newnan, GA 30263 Home details Other Visits In-Perso…" at bounding box center [762, 530] width 1494 height 3403
click at [390, 317] on div at bounding box center [630, 298] width 573 height 75
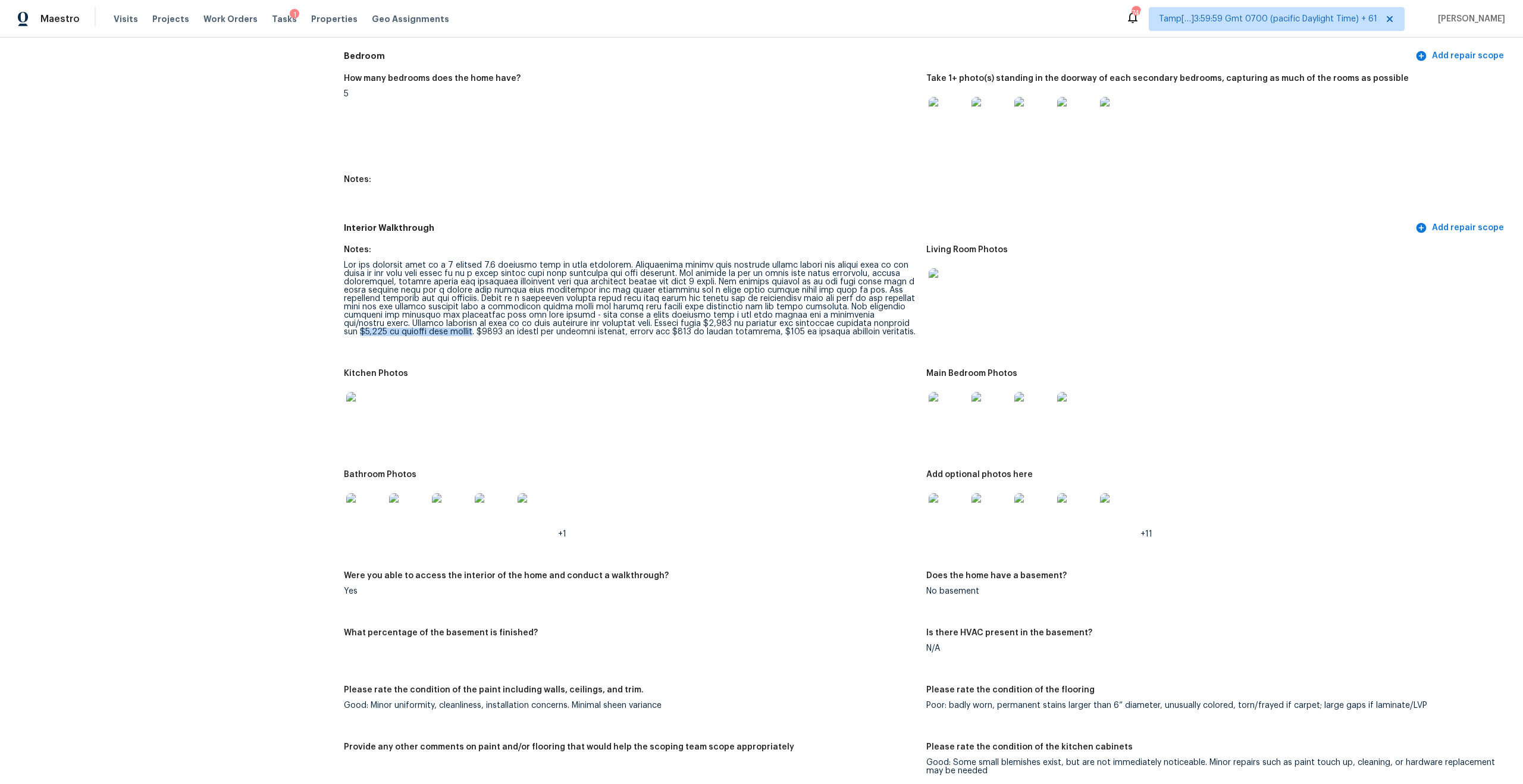
drag, startPoint x: 390, startPoint y: 323, endPoint x: 831, endPoint y: 309, distance: 441.2
click at [831, 309] on div at bounding box center [630, 298] width 573 height 75
copy div "combo. Overall interior of home is in good condition and presents well. Please …"
click at [802, 319] on div at bounding box center [630, 298] width 573 height 75
drag, startPoint x: 831, startPoint y: 316, endPoint x: 390, endPoint y: 323, distance: 441.1
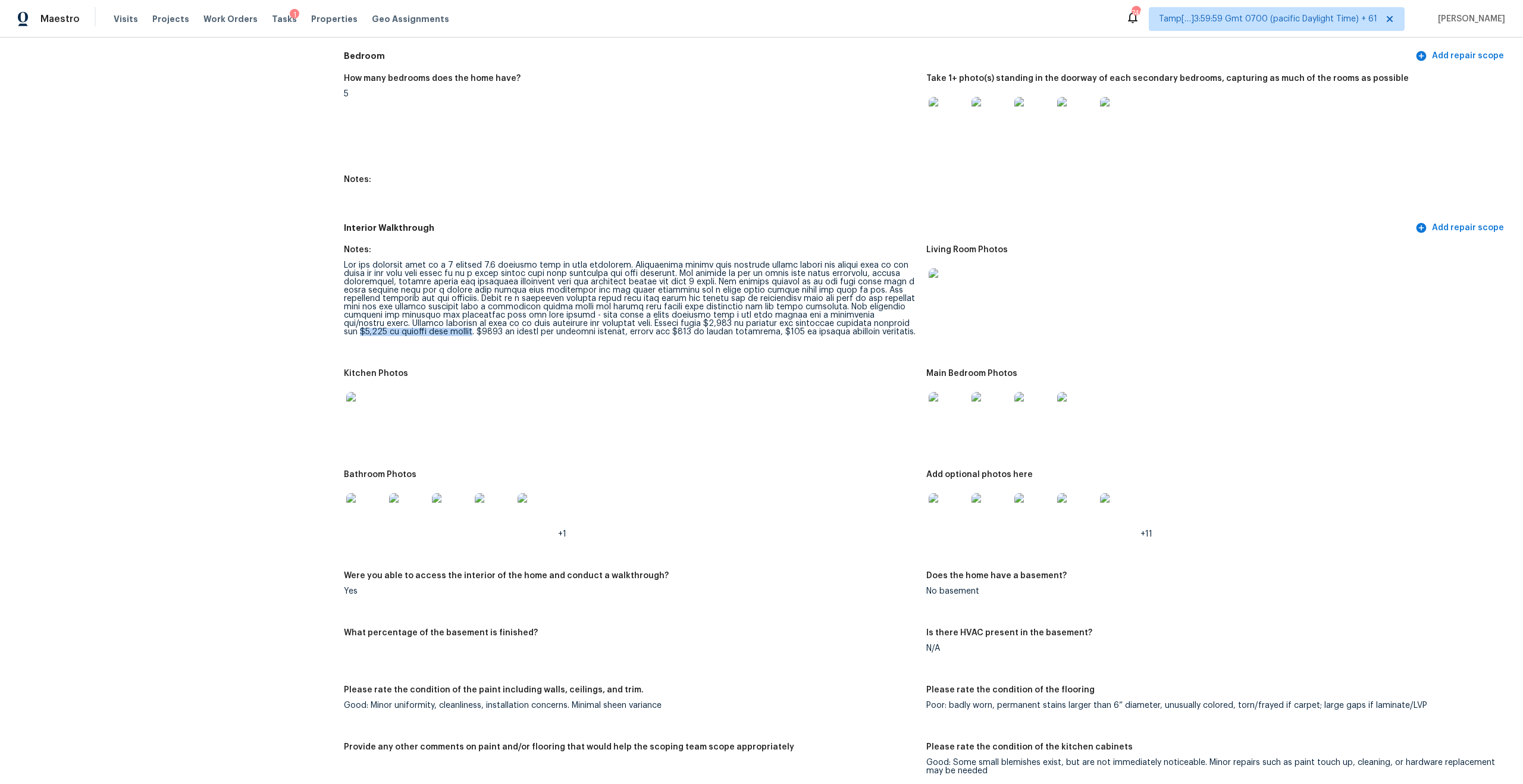
click at [390, 323] on div at bounding box center [630, 298] width 573 height 75
copy div "$2,662 to replace worn carpet"
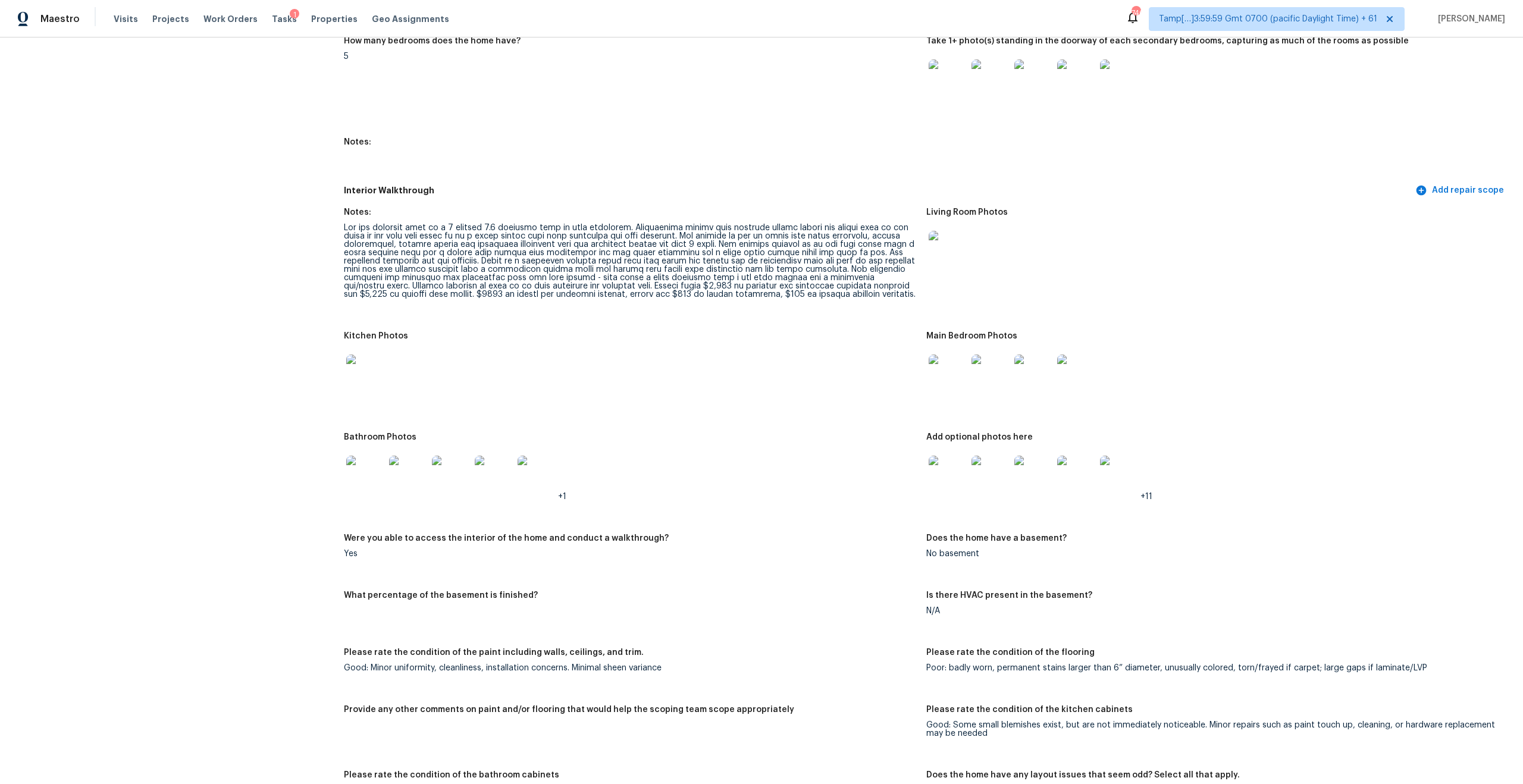
click at [403, 293] on figure "Notes:" at bounding box center [635, 262] width 583 height 109
drag, startPoint x: 394, startPoint y: 285, endPoint x: 536, endPoint y: 287, distance: 142.0
click at [536, 287] on div at bounding box center [630, 261] width 573 height 75
click at [408, 286] on div at bounding box center [630, 261] width 573 height 75
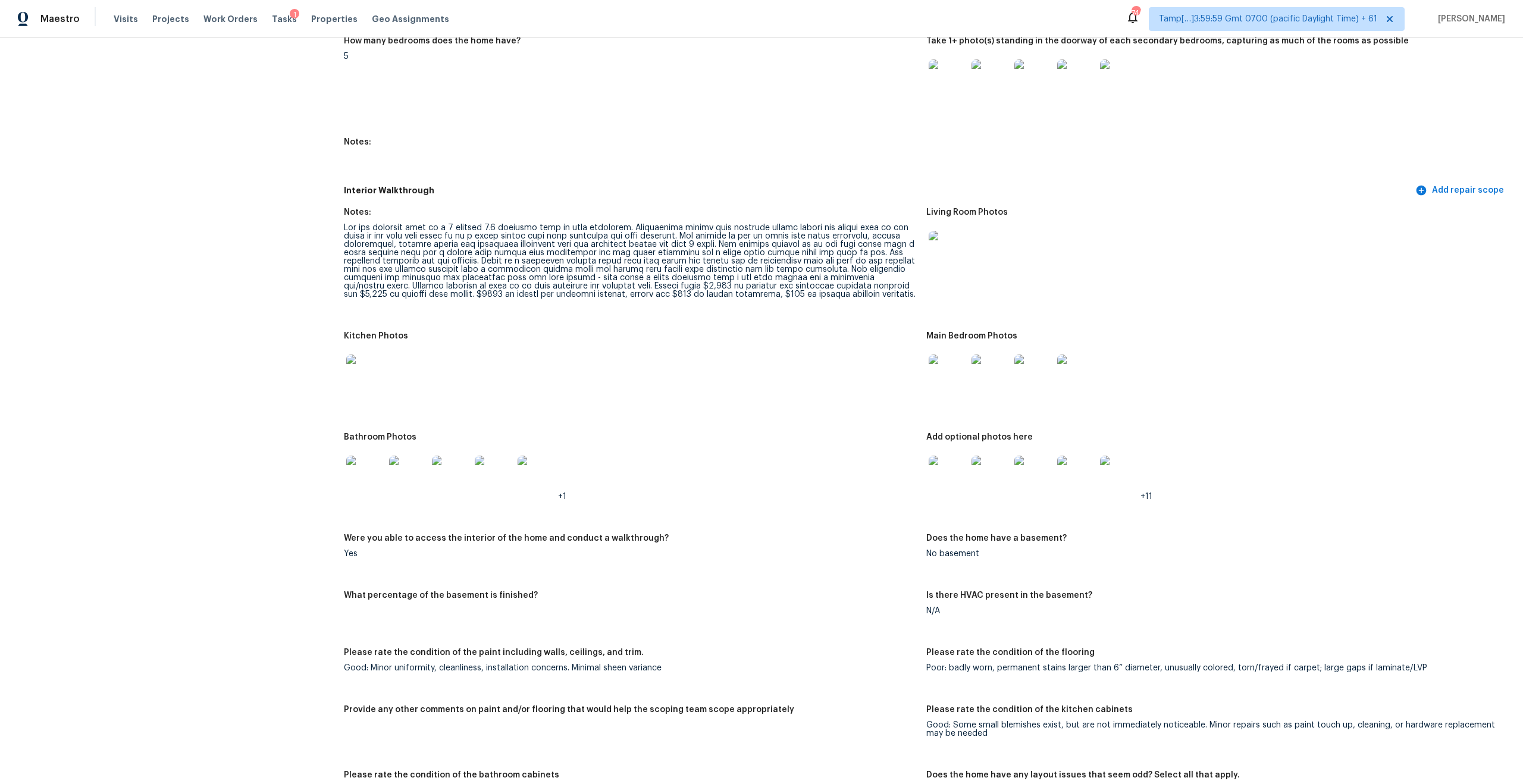
click at [472, 258] on div at bounding box center [630, 261] width 573 height 75
click at [586, 285] on div at bounding box center [630, 261] width 573 height 75
click at [571, 282] on div at bounding box center [630, 261] width 573 height 75
drag, startPoint x: 682, startPoint y: 287, endPoint x: 836, endPoint y: 287, distance: 154.0
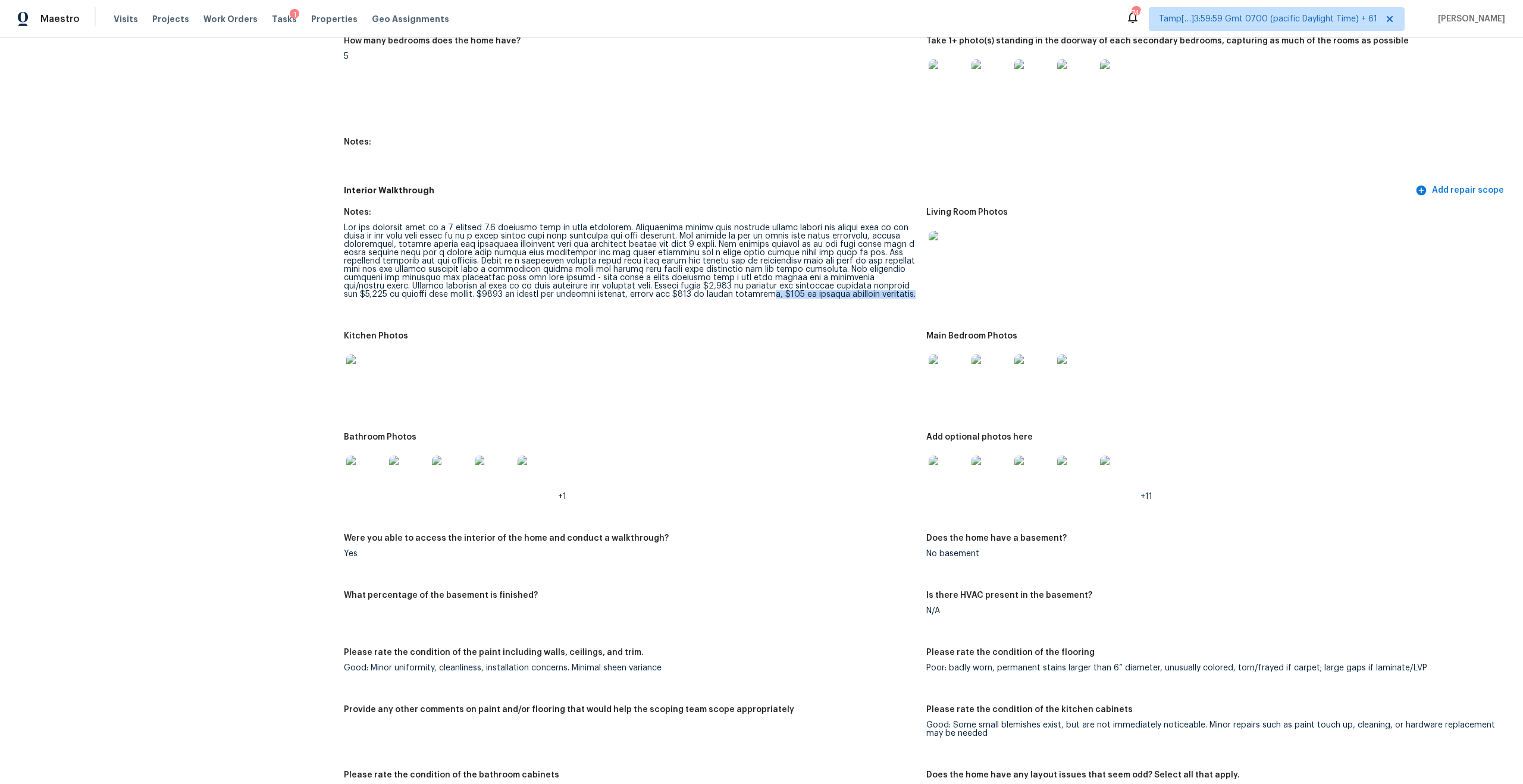
click at [836, 288] on div at bounding box center [630, 261] width 573 height 75
click at [836, 287] on div at bounding box center [630, 261] width 573 height 75
click at [703, 286] on div at bounding box center [630, 261] width 573 height 75
drag, startPoint x: 687, startPoint y: 288, endPoint x: 857, endPoint y: 287, distance: 170.0
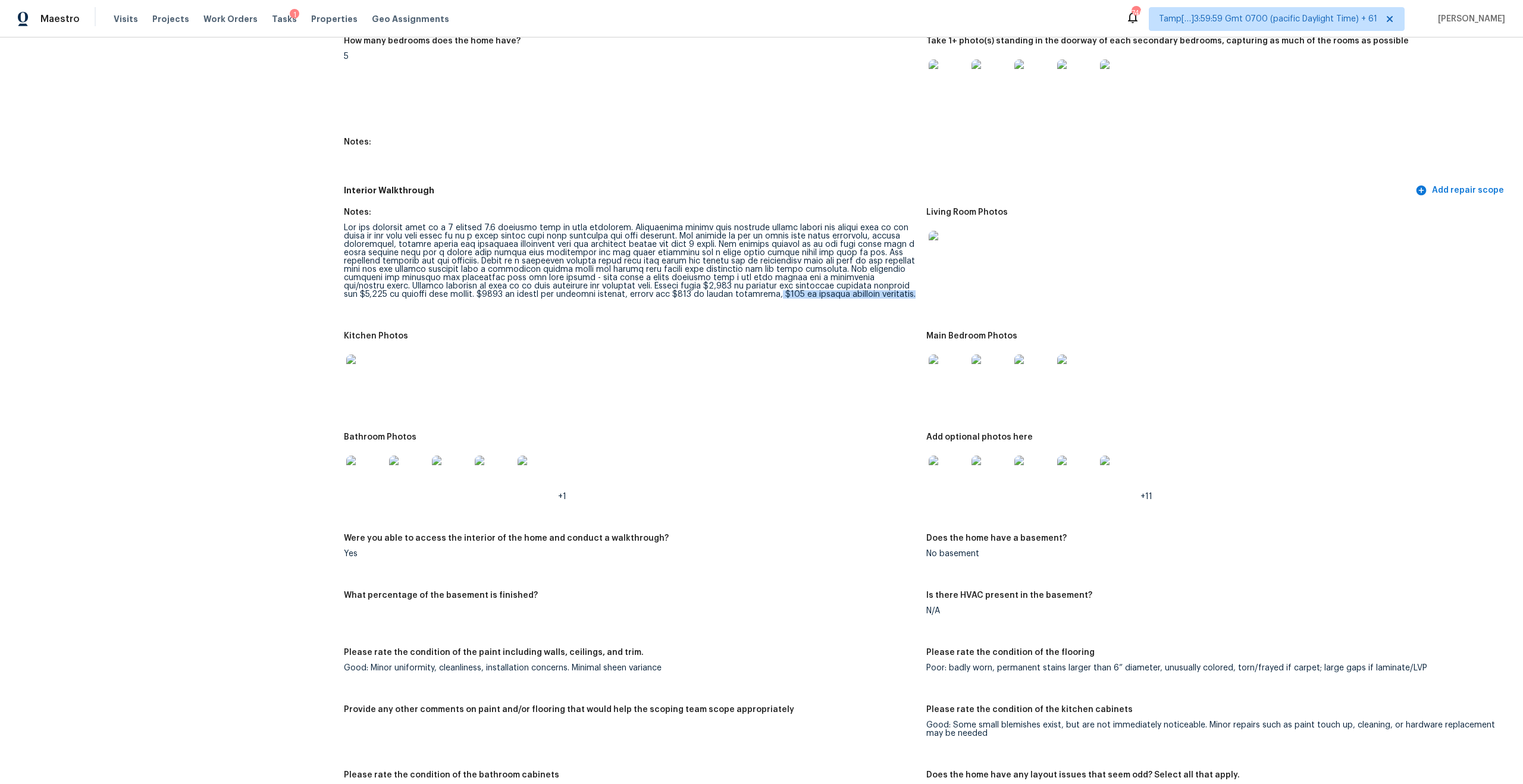
click at [857, 288] on div at bounding box center [630, 261] width 573 height 75
click at [681, 224] on div at bounding box center [630, 261] width 573 height 75
click at [614, 276] on div at bounding box center [630, 261] width 573 height 75
drag, startPoint x: 723, startPoint y: 287, endPoint x: 838, endPoint y: 287, distance: 115.0
click at [838, 287] on div at bounding box center [630, 261] width 573 height 75
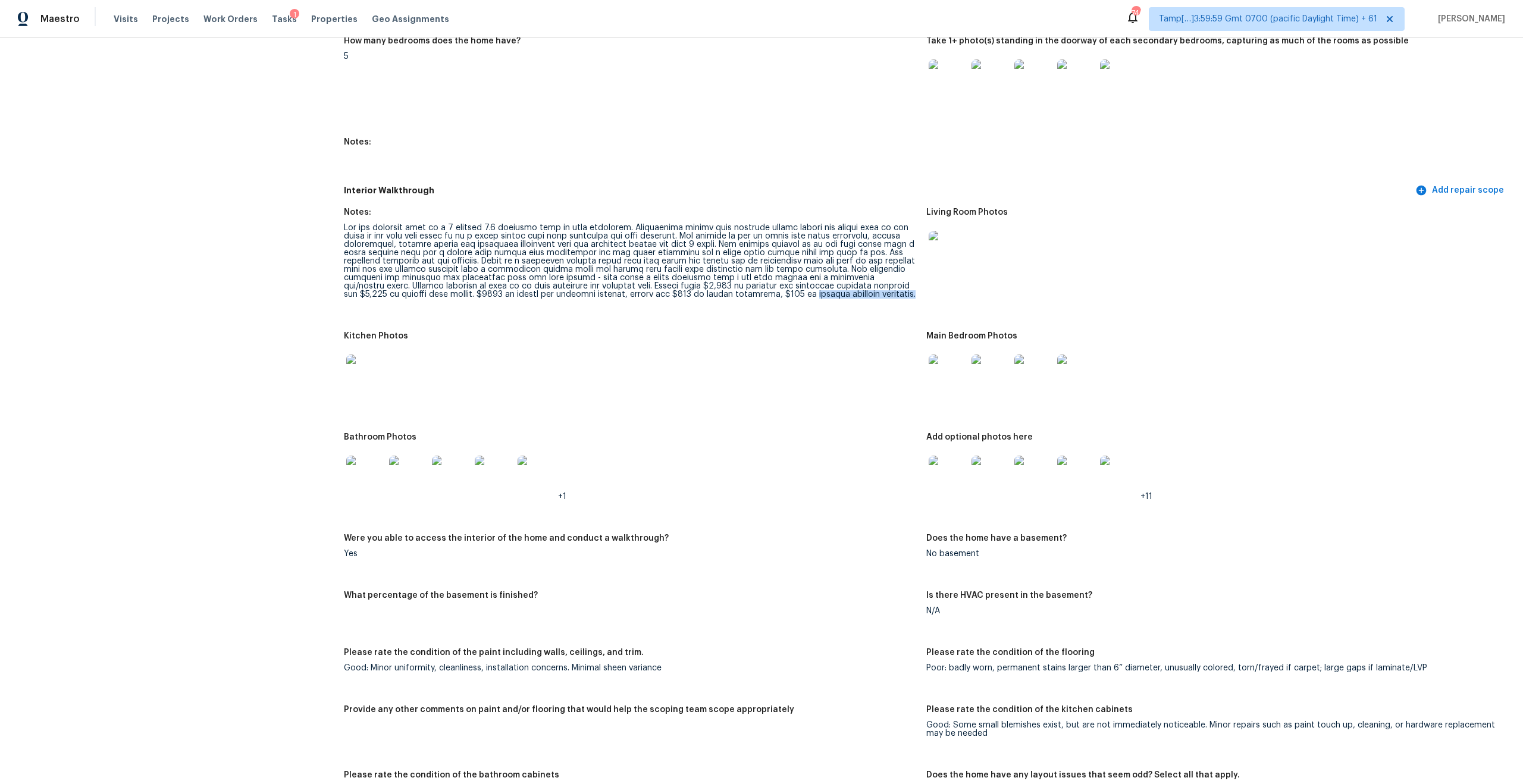
copy div "repaint bathroom cabinetry."
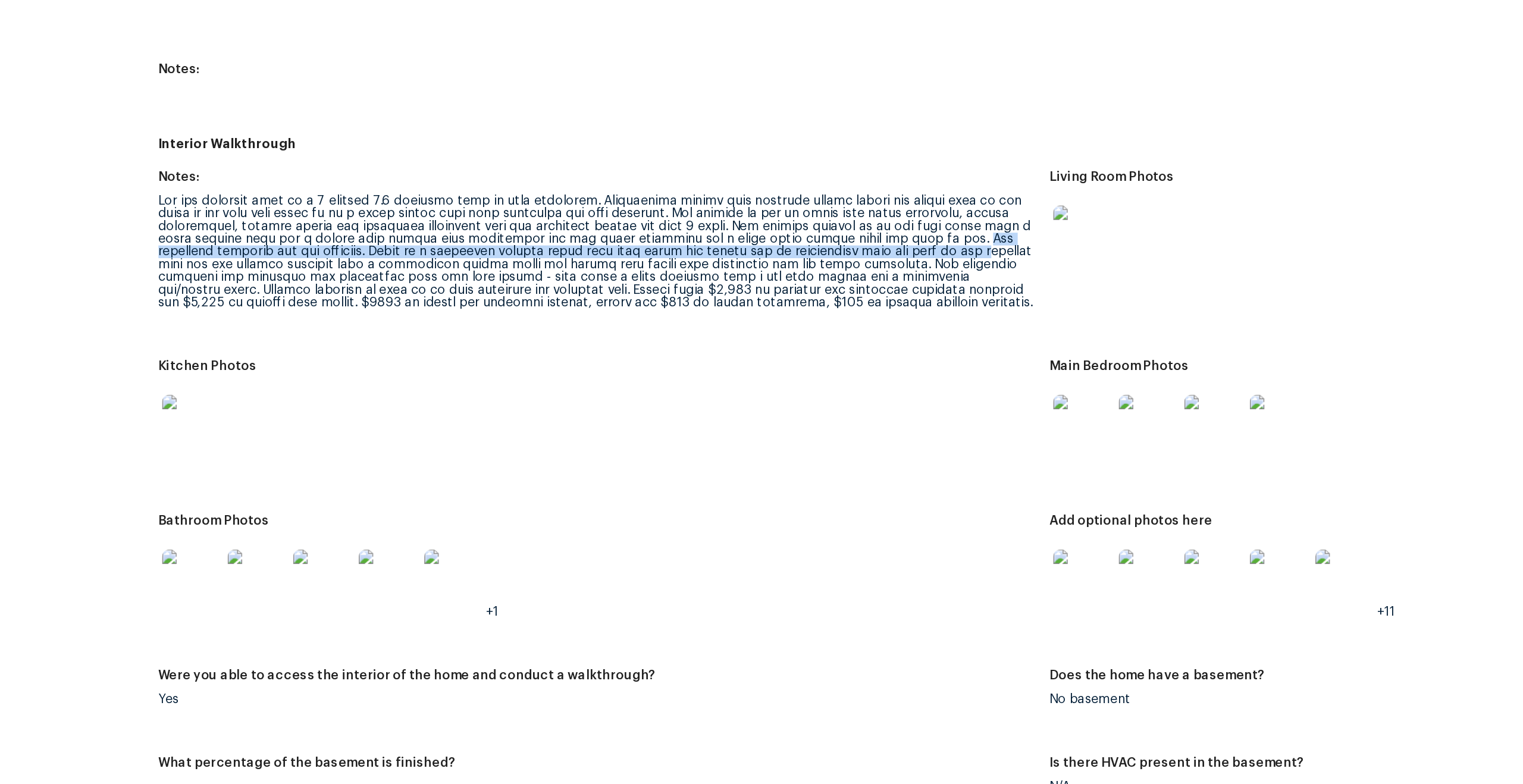
drag, startPoint x: 846, startPoint y: 245, endPoint x: 853, endPoint y: 256, distance: 13.0
click at [853, 256] on div at bounding box center [630, 261] width 573 height 75
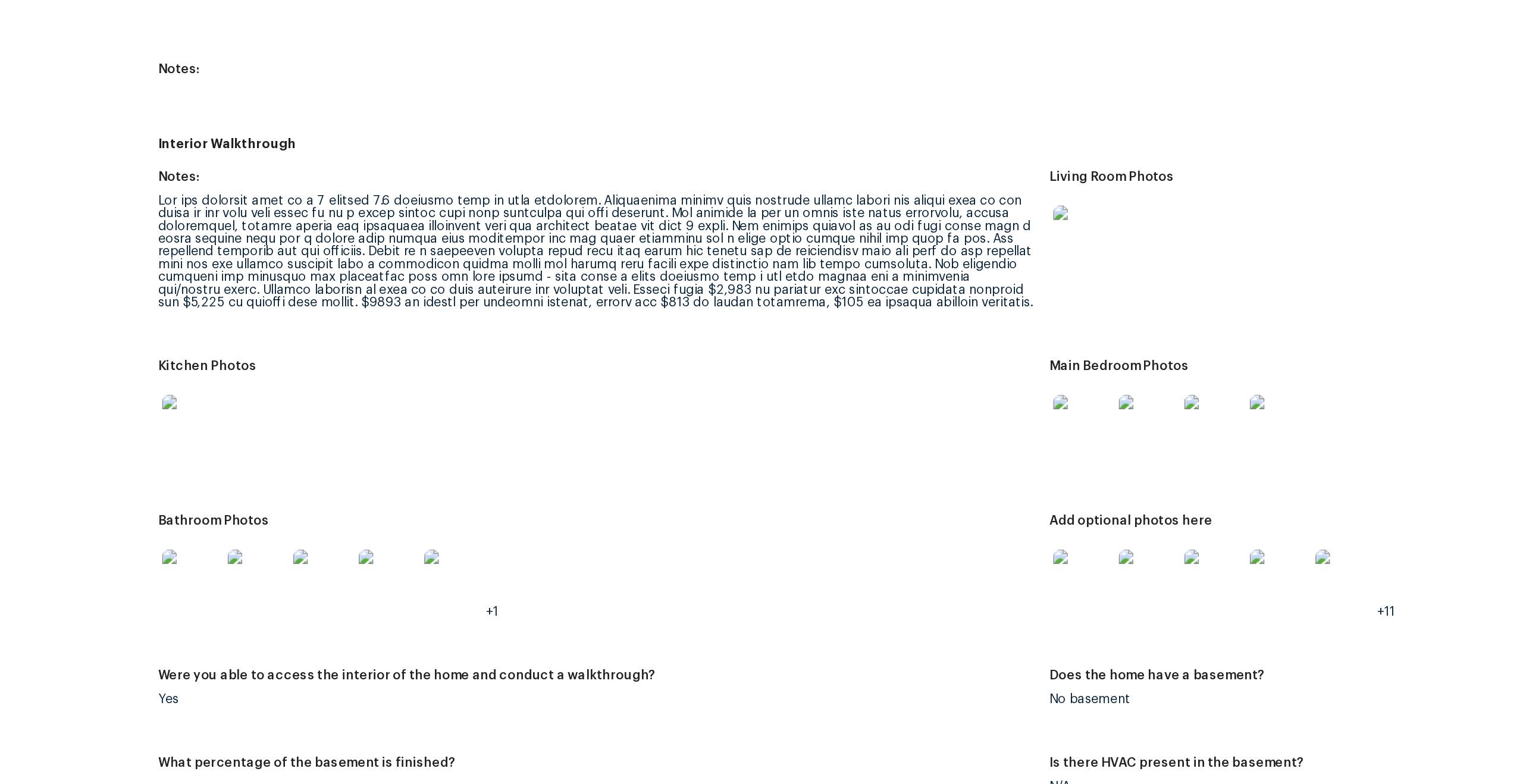
click at [573, 414] on div "Notes: Living Room Photos Kitchen Photos Main Bedroom Photos Bathroom Photos +1…" at bounding box center [926, 732] width 1164 height 1062
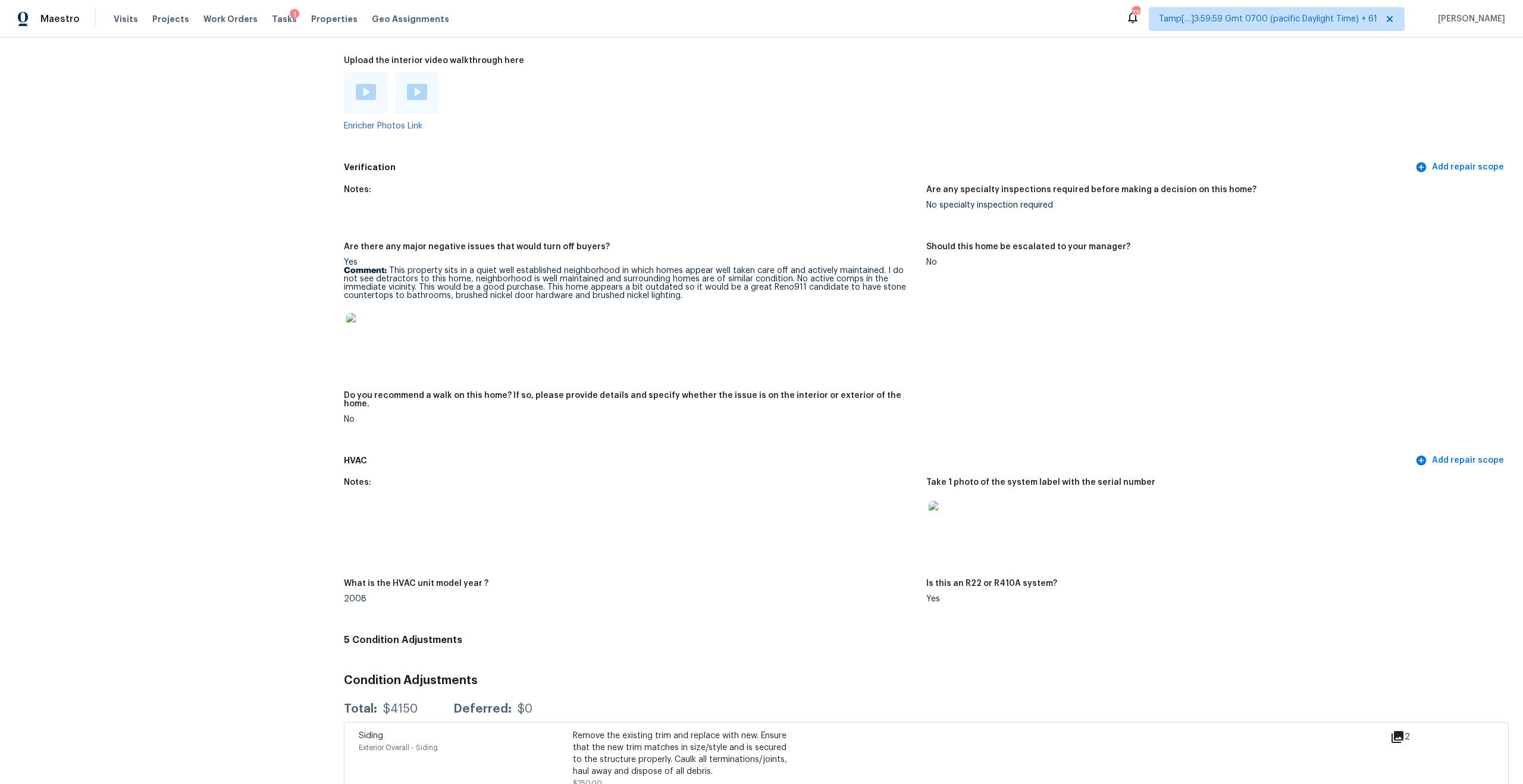
scroll to position [2356, 0]
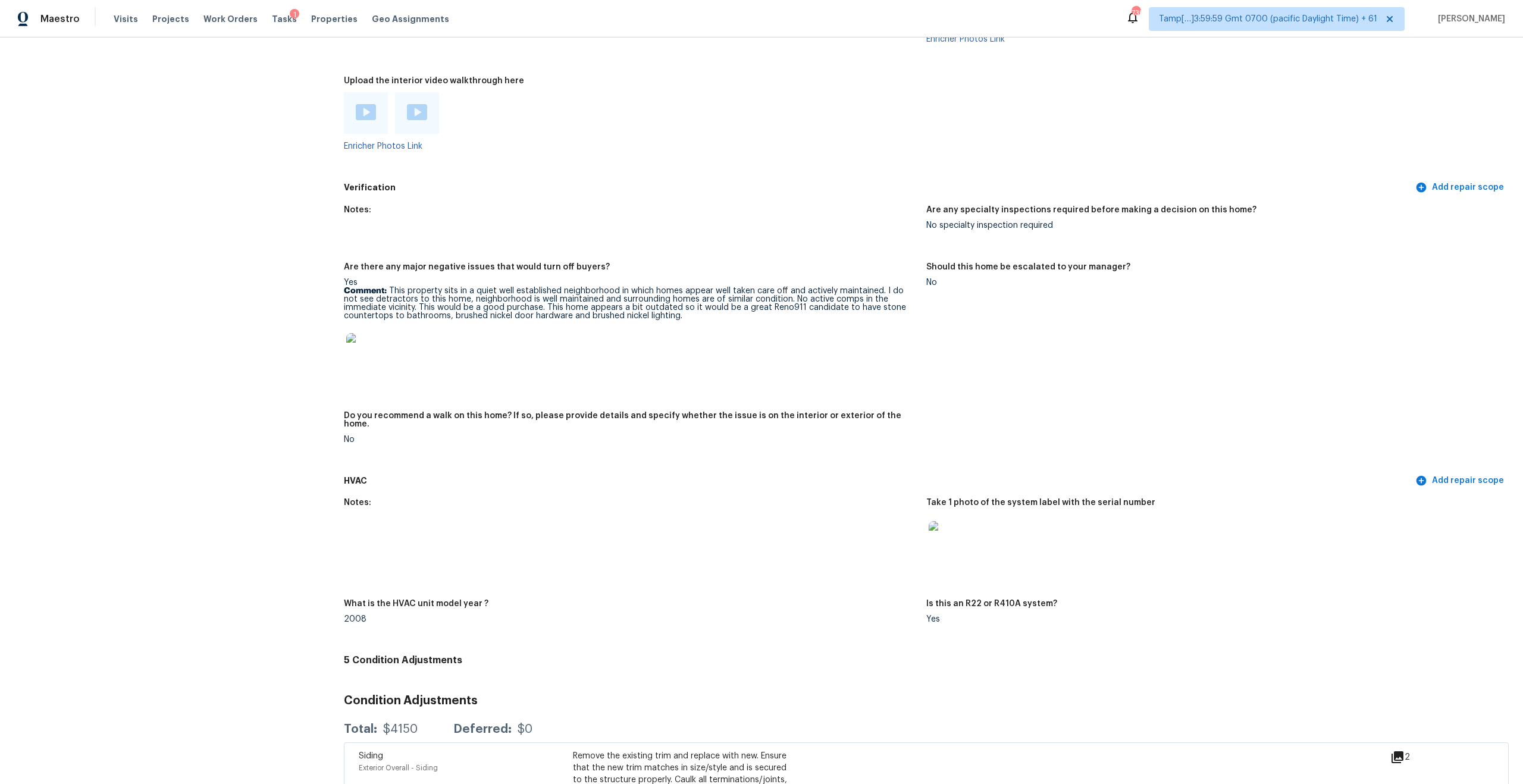
click at [420, 104] on img at bounding box center [417, 112] width 20 height 16
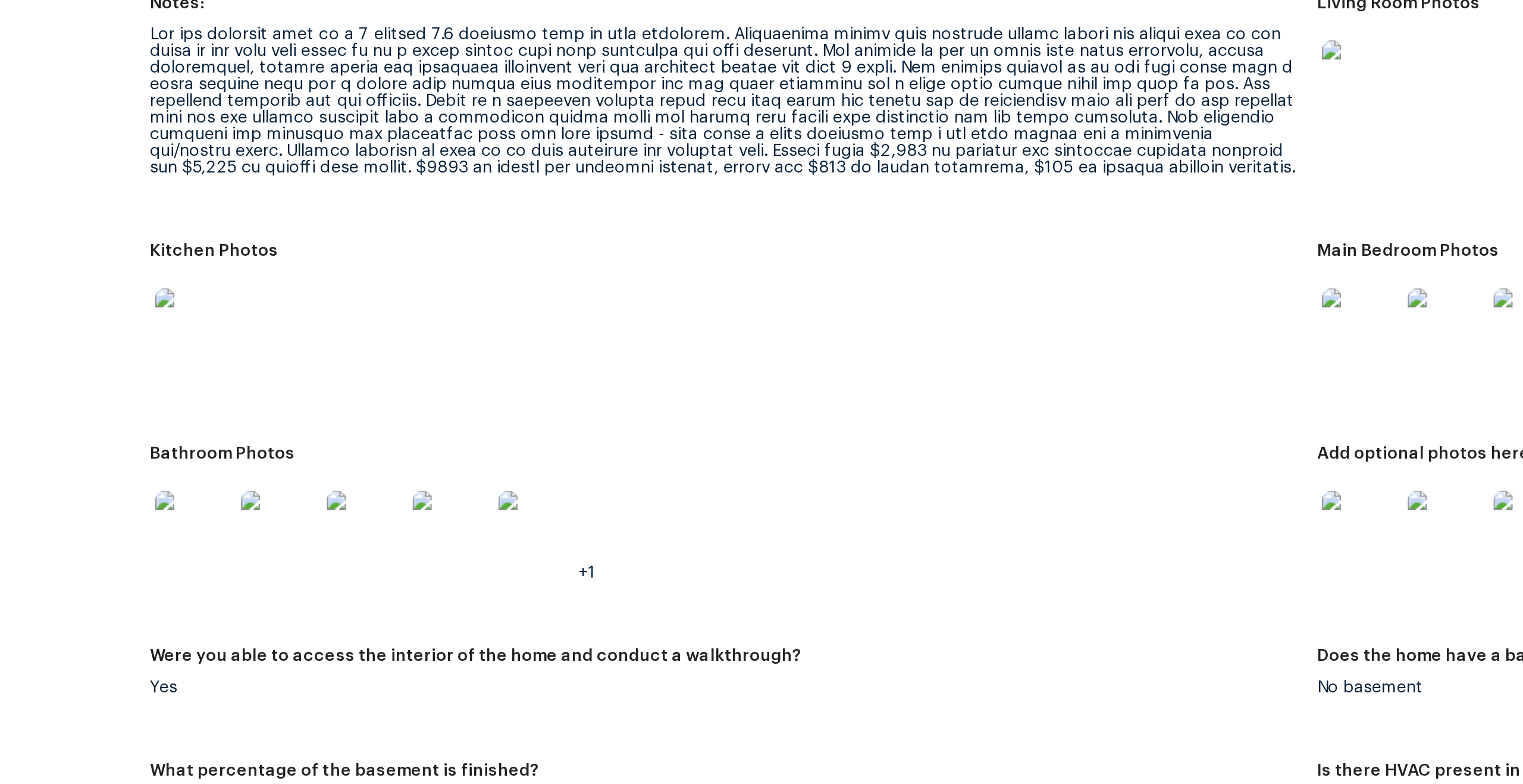
scroll to position [1301, 0]
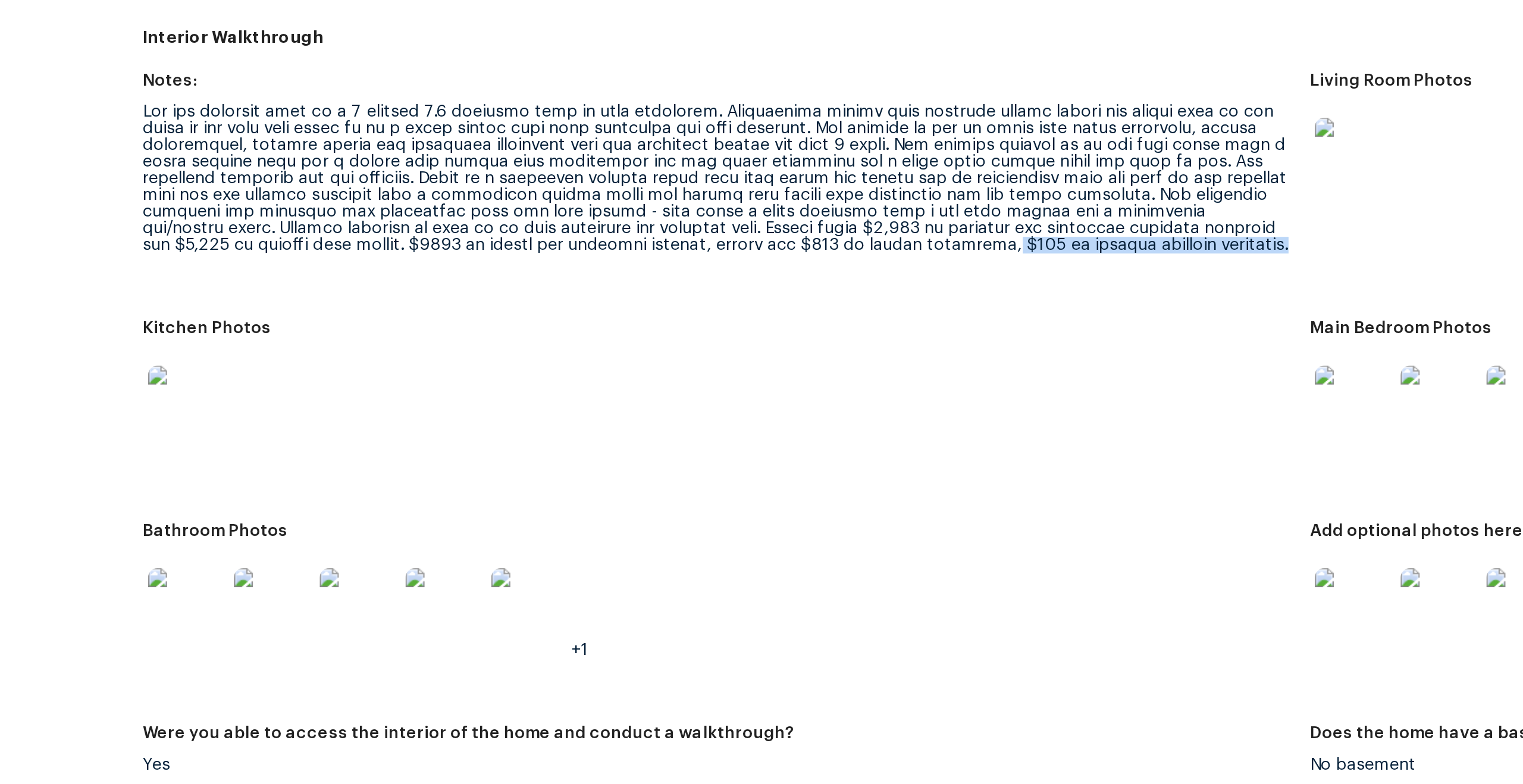
drag, startPoint x: 687, startPoint y: 252, endPoint x: 896, endPoint y: 265, distance: 209.4
click at [896, 265] on figure "Notes:" at bounding box center [635, 232] width 583 height 109
click at [365, 438] on img at bounding box center [365, 443] width 38 height 38
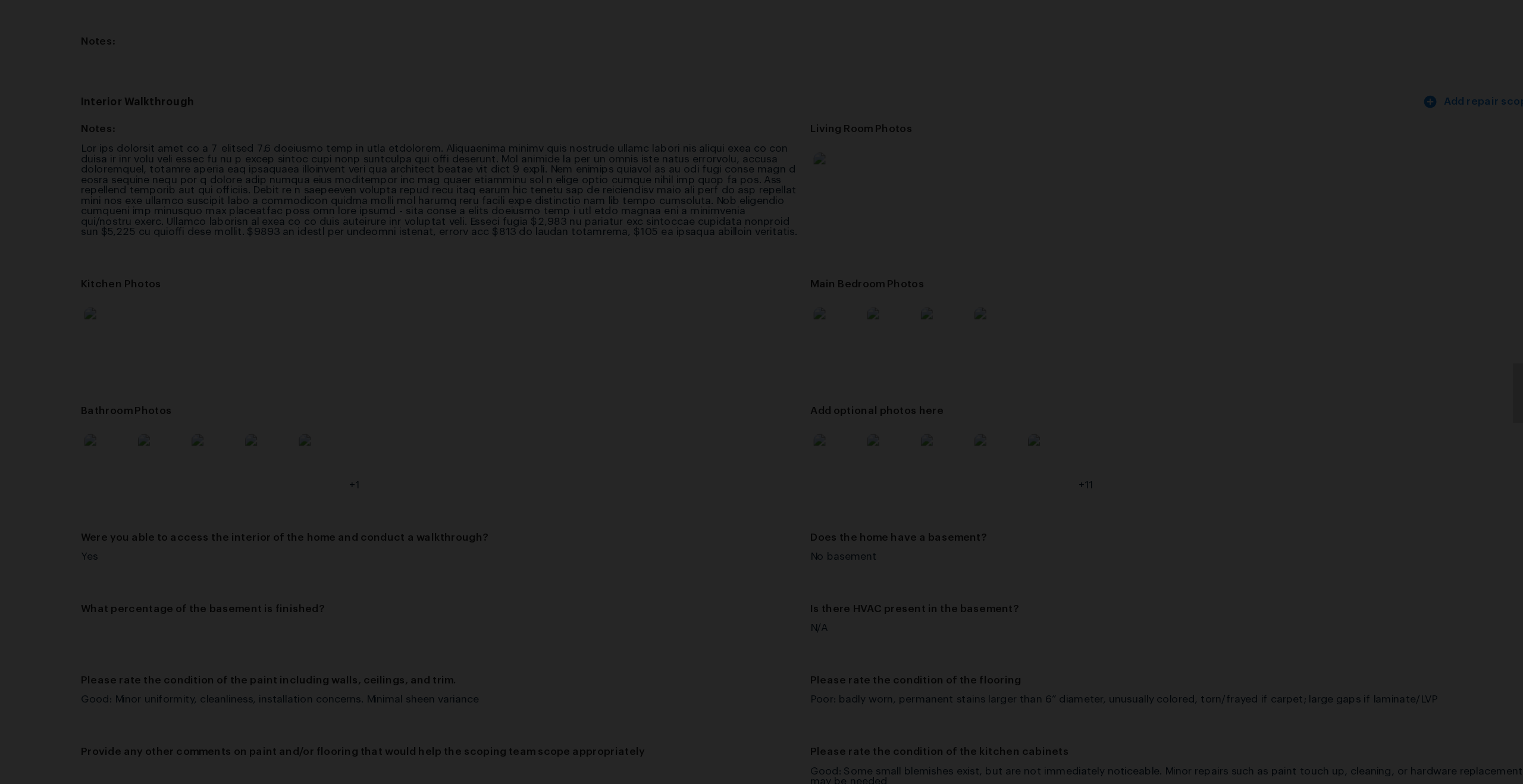
click at [1084, 191] on div "Lightbox" at bounding box center [762, 392] width 1523 height 784
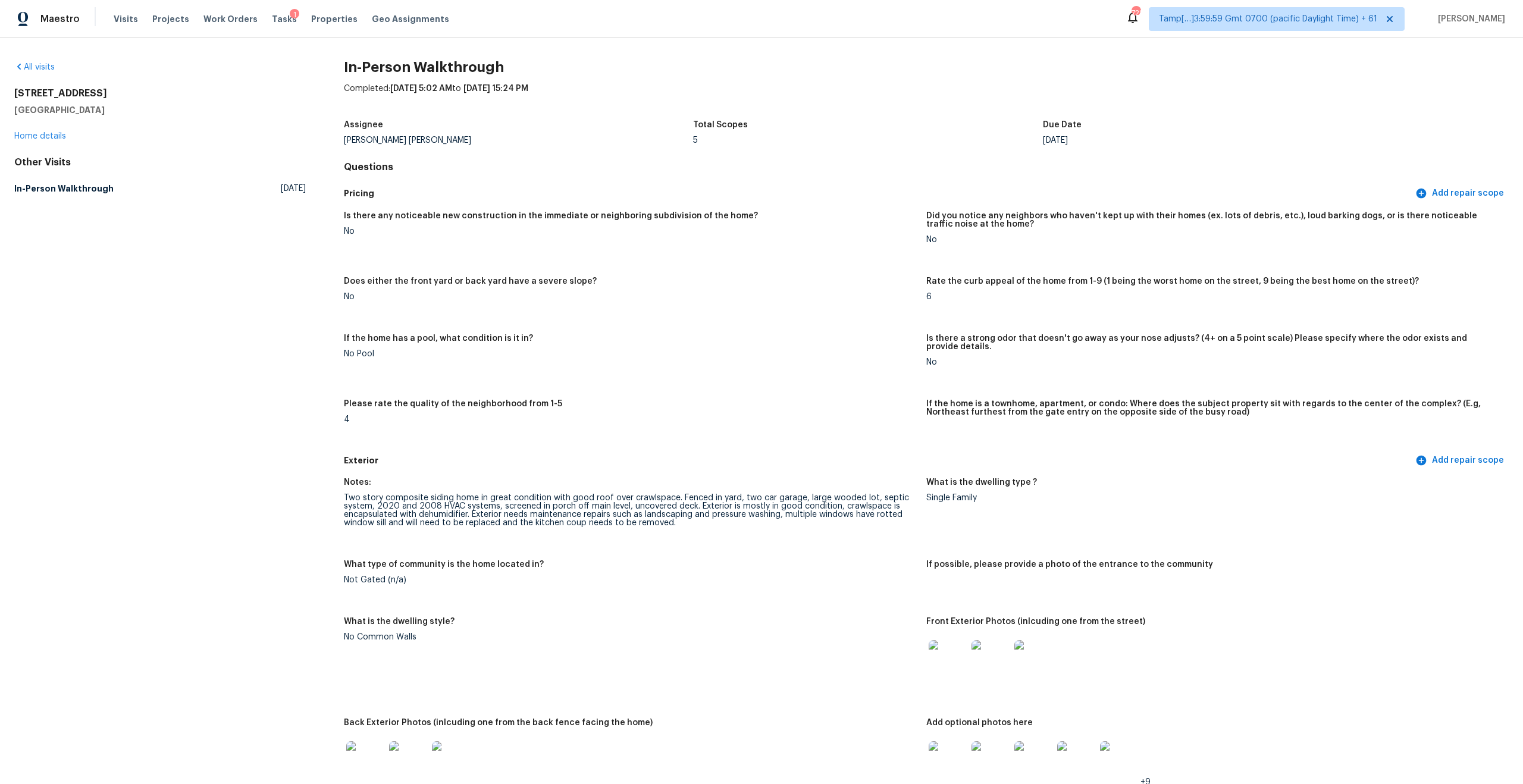
scroll to position [51, 0]
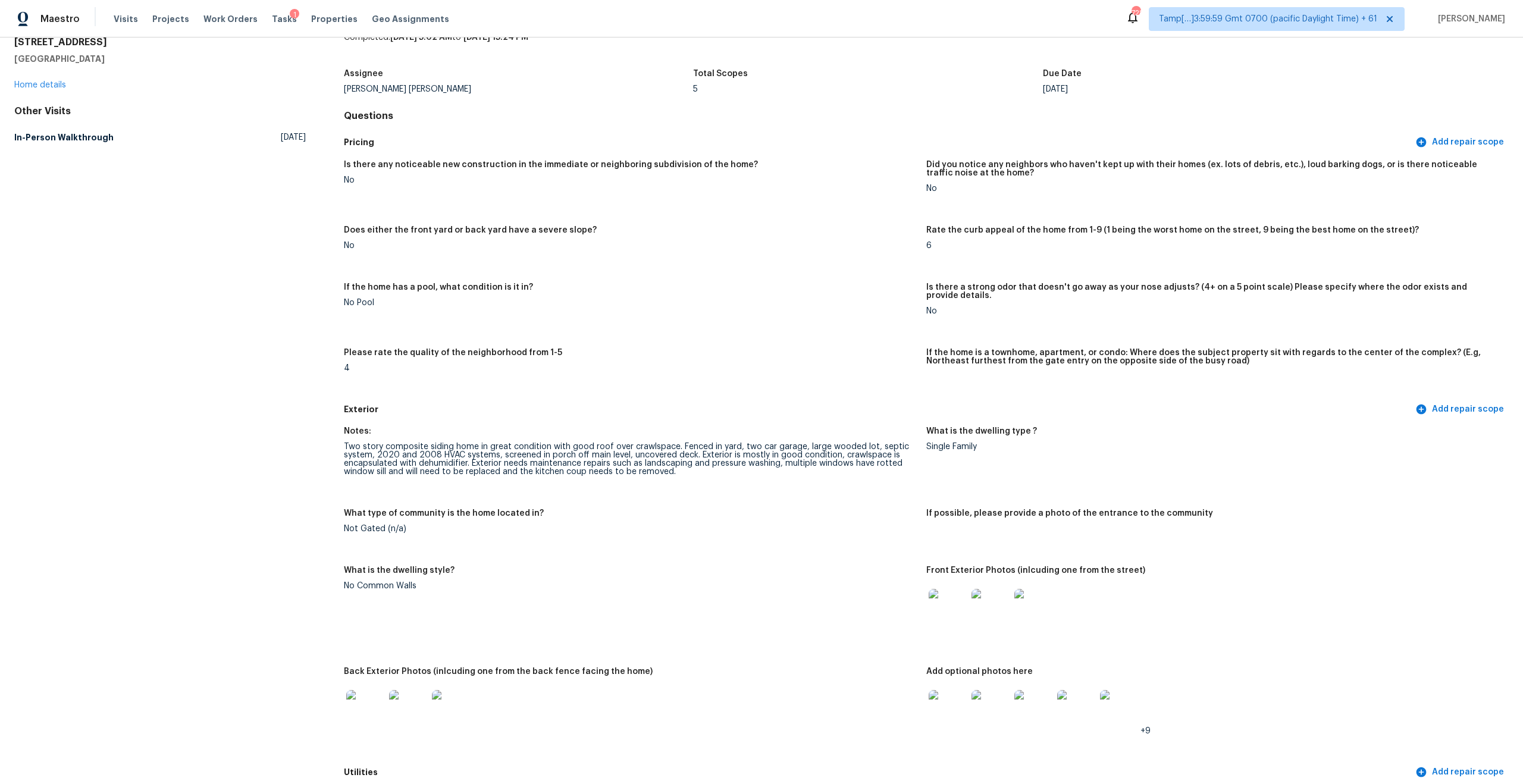
click at [948, 606] on img at bounding box center [947, 607] width 38 height 38
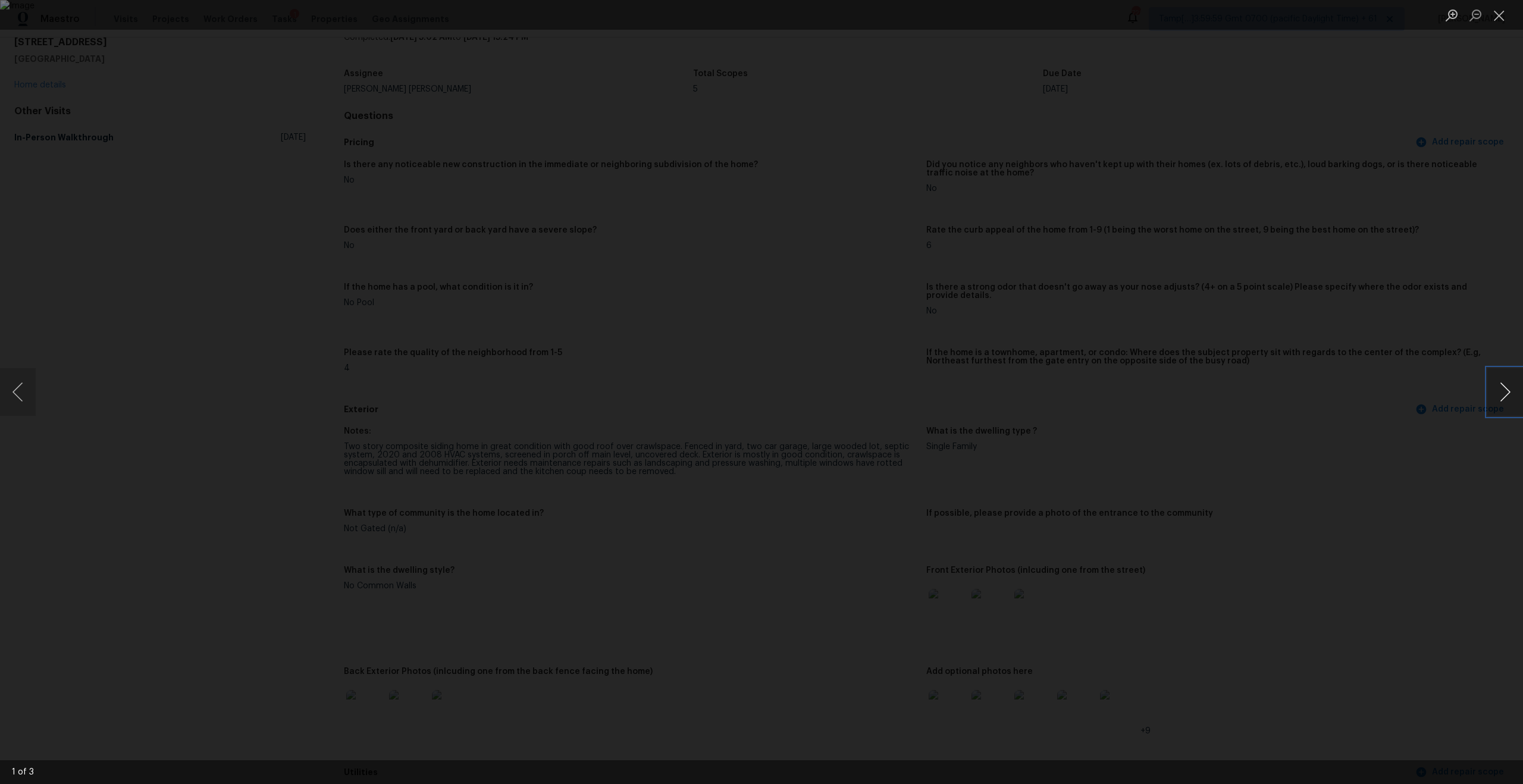
click at [1508, 390] on button "Next image" at bounding box center [1505, 392] width 36 height 48
click at [1361, 393] on div "Lightbox" at bounding box center [762, 392] width 1523 height 784
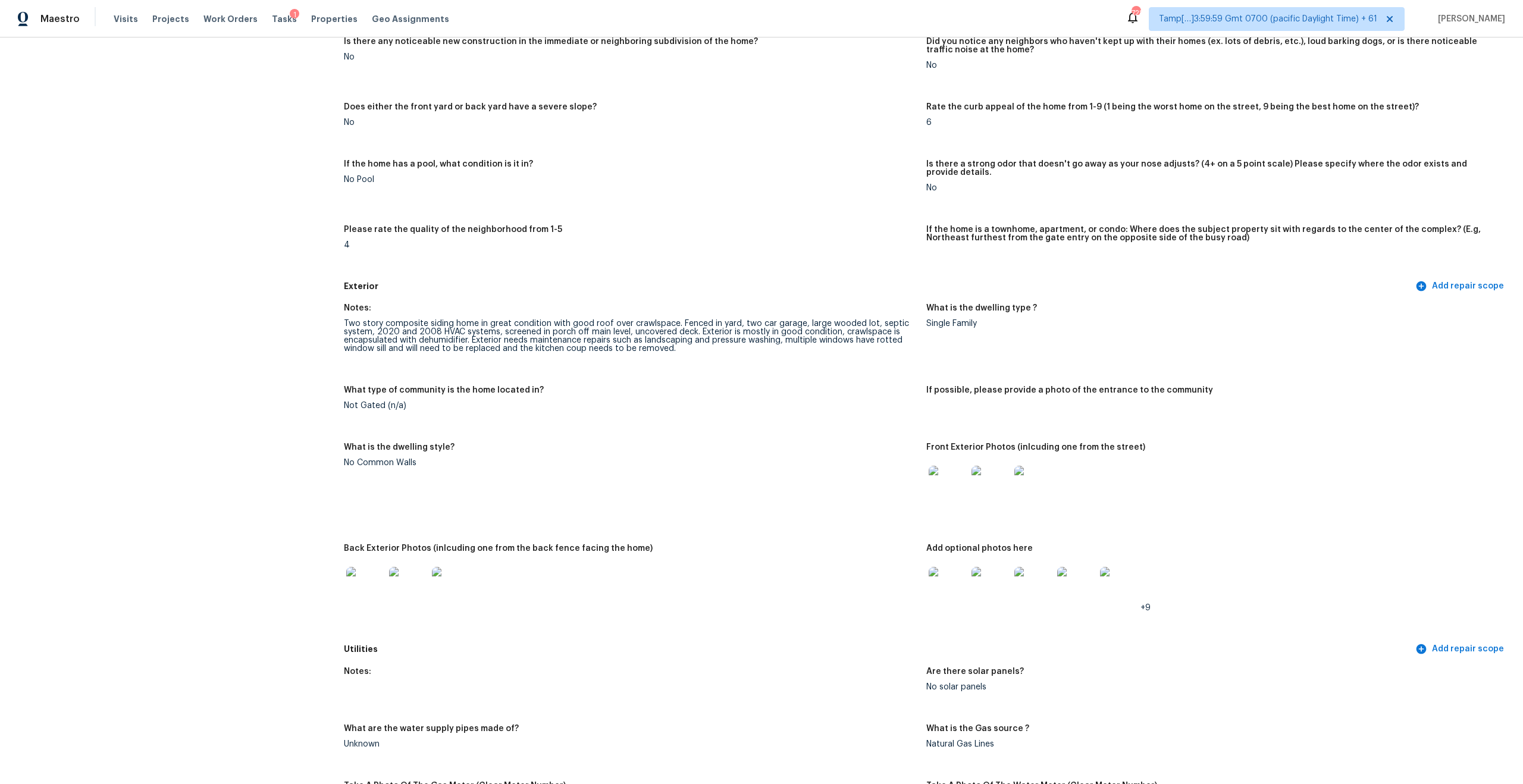
scroll to position [175, 0]
click at [352, 576] on img at bounding box center [365, 584] width 38 height 38
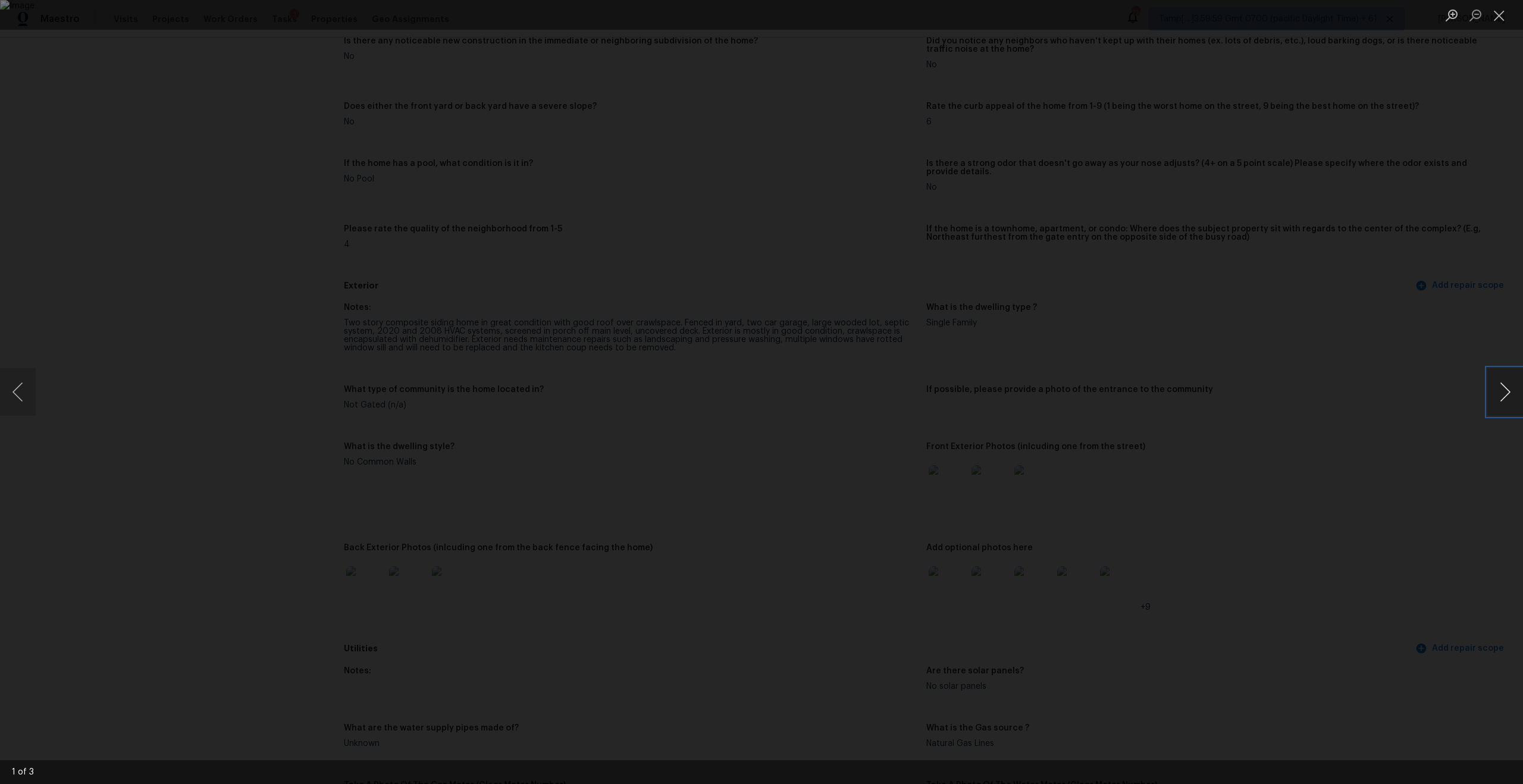
click at [1503, 404] on button "Next image" at bounding box center [1505, 392] width 36 height 48
click at [1421, 397] on div "Lightbox" at bounding box center [762, 392] width 1523 height 784
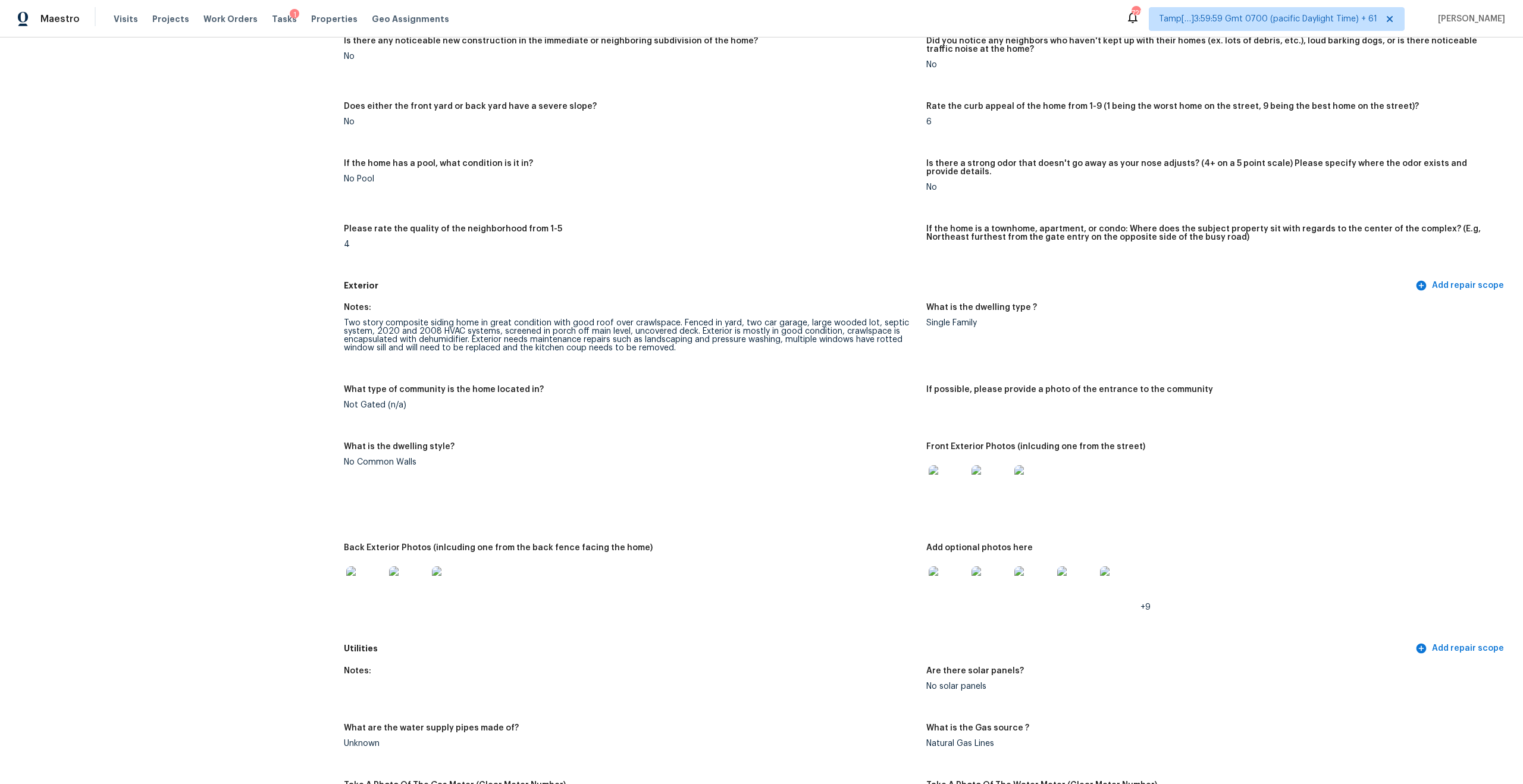
click at [941, 485] on img at bounding box center [947, 484] width 38 height 38
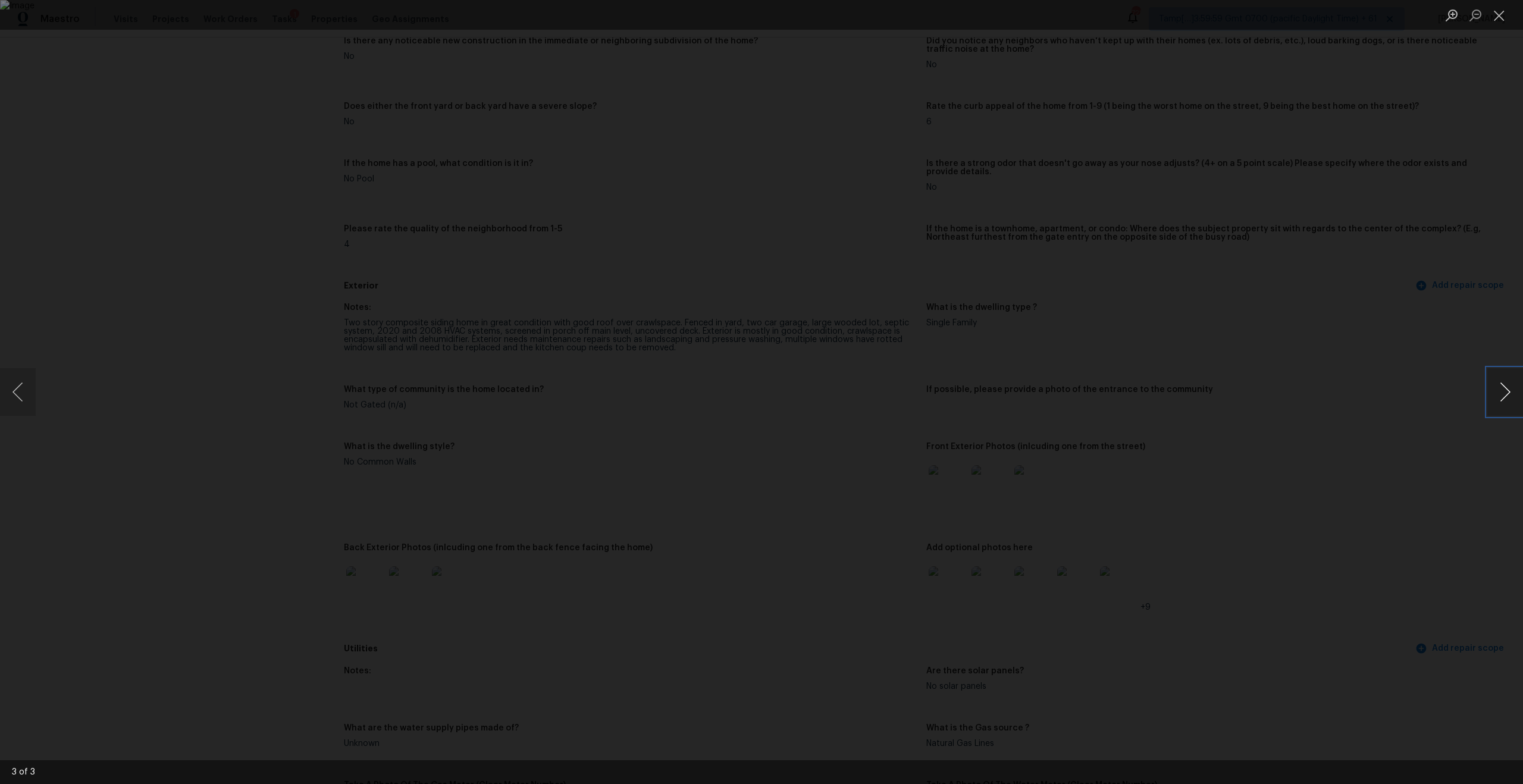
click at [1495, 393] on button "Next image" at bounding box center [1505, 392] width 36 height 48
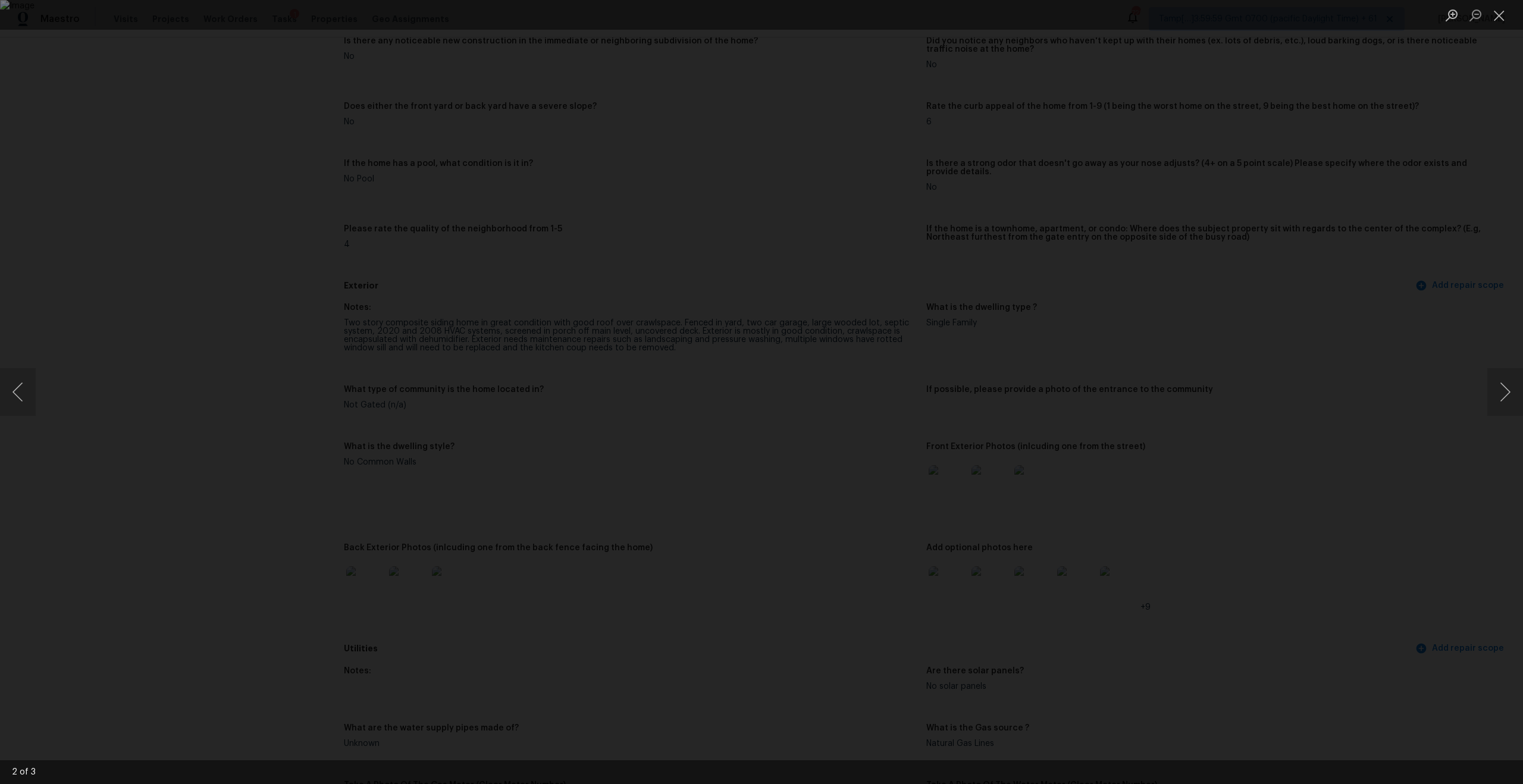
click at [1441, 346] on div "Lightbox" at bounding box center [762, 392] width 1523 height 784
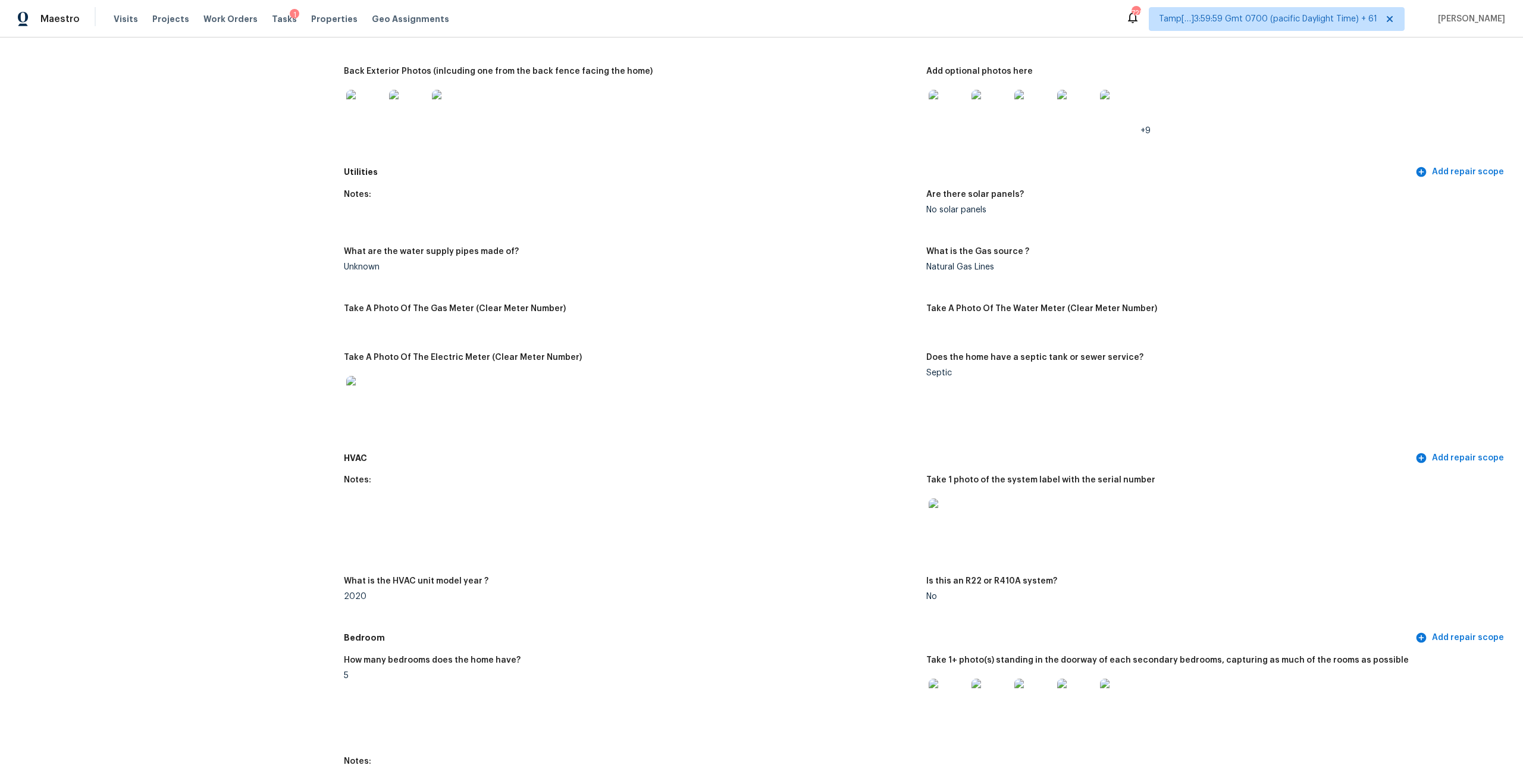
scroll to position [1194, 0]
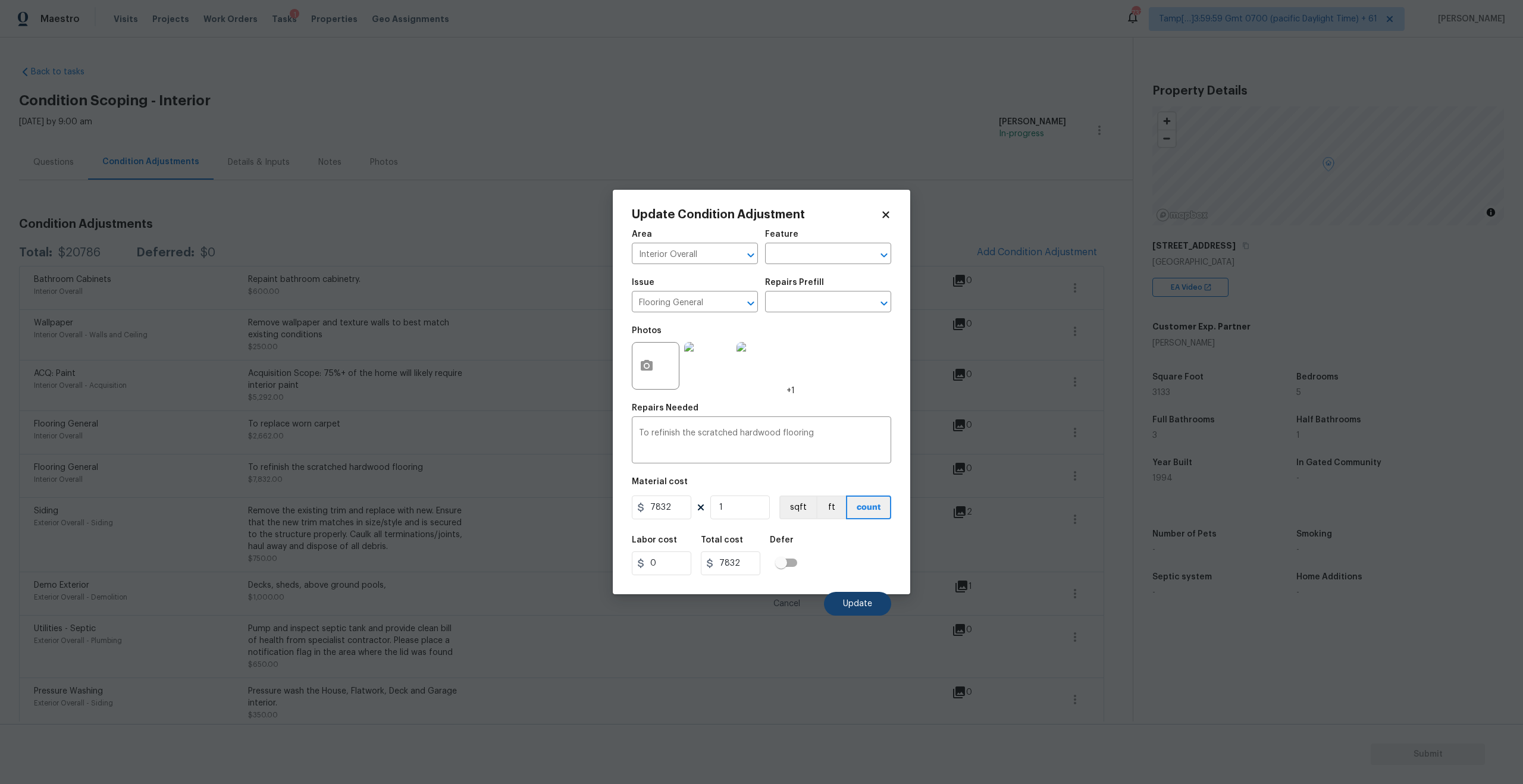
scroll to position [84, 0]
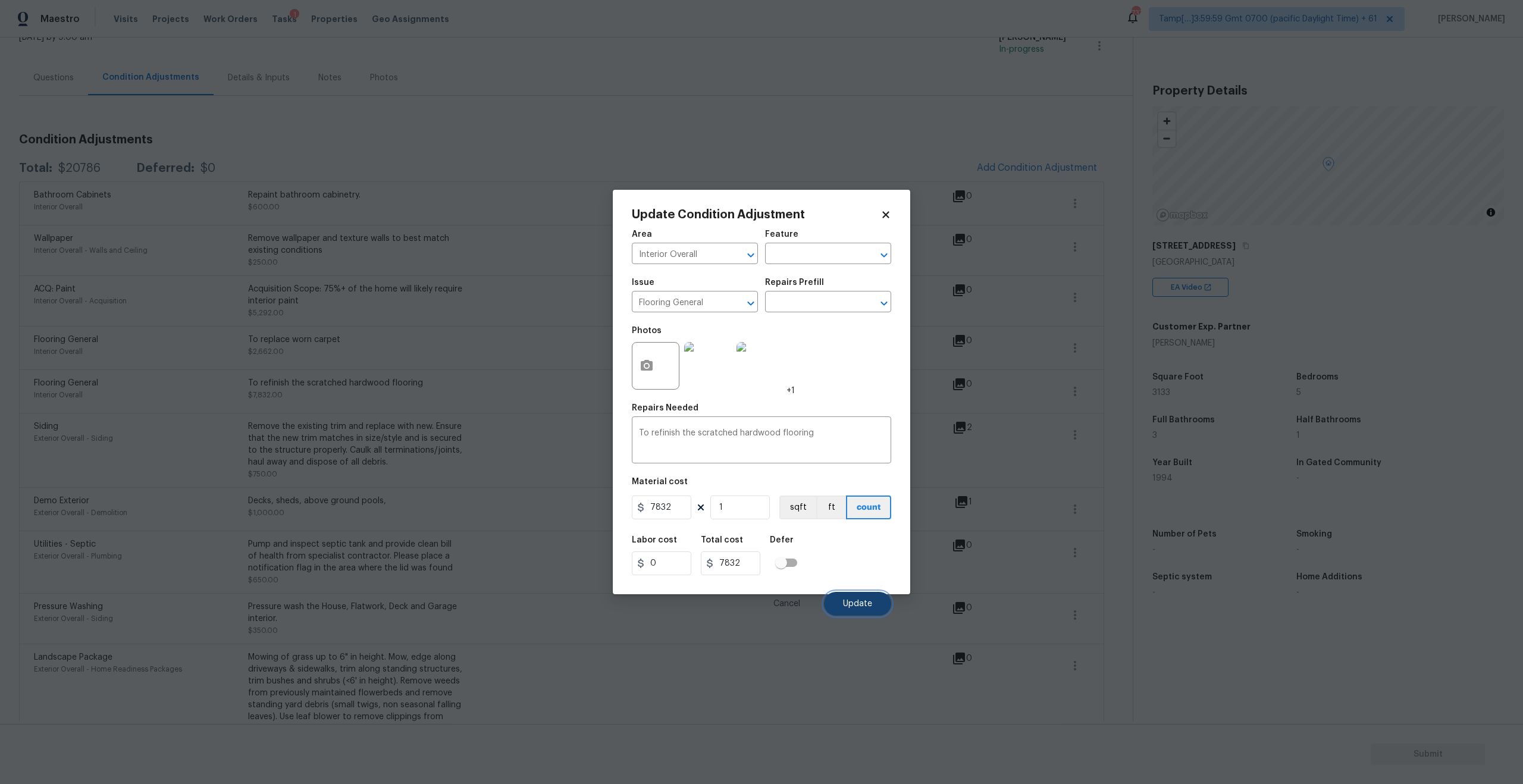
click at [857, 611] on button "Update" at bounding box center [857, 604] width 67 height 23
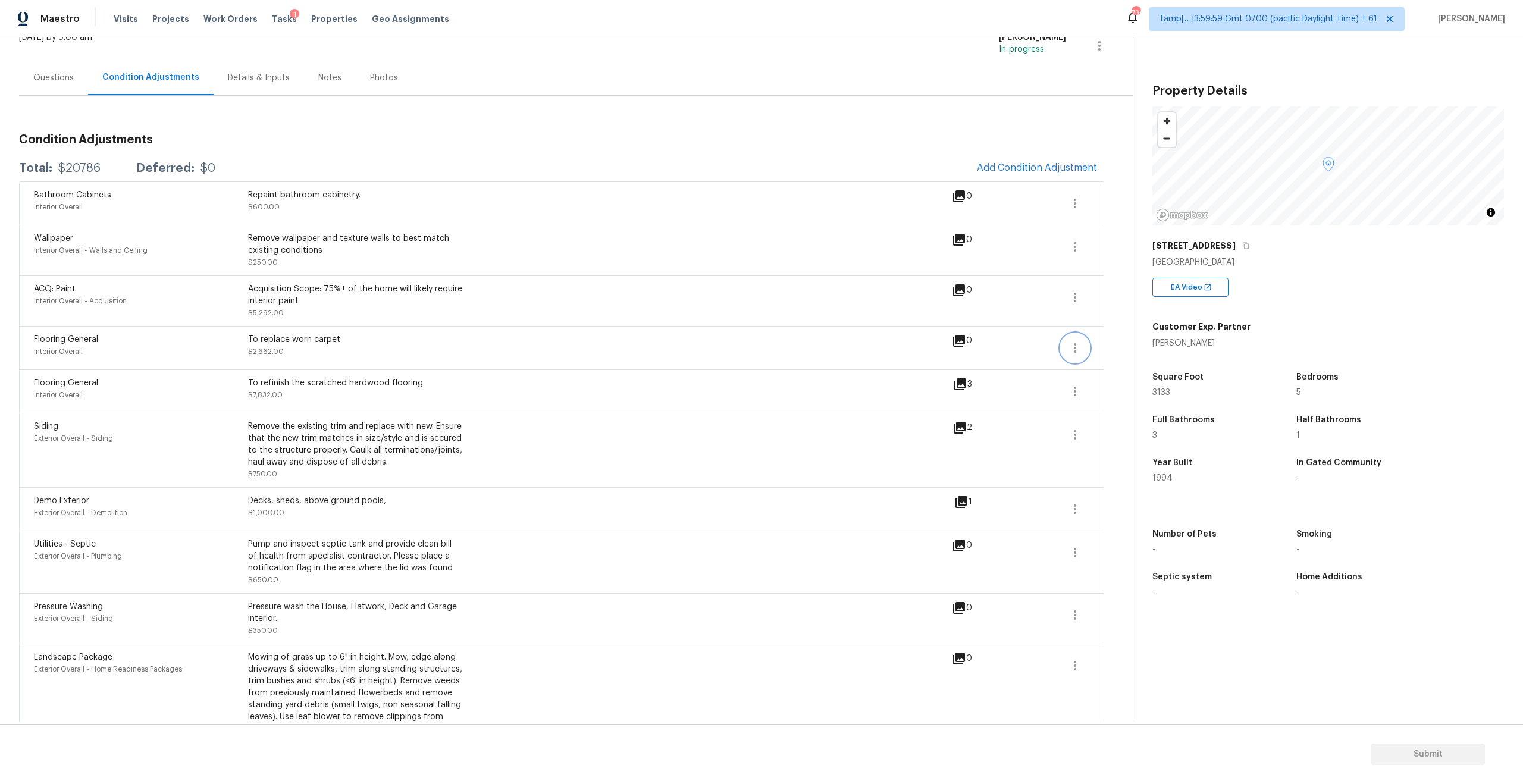
click at [1073, 355] on button "button" at bounding box center [1075, 347] width 28 height 28
click at [1117, 345] on div "Edit" at bounding box center [1142, 345] width 93 height 12
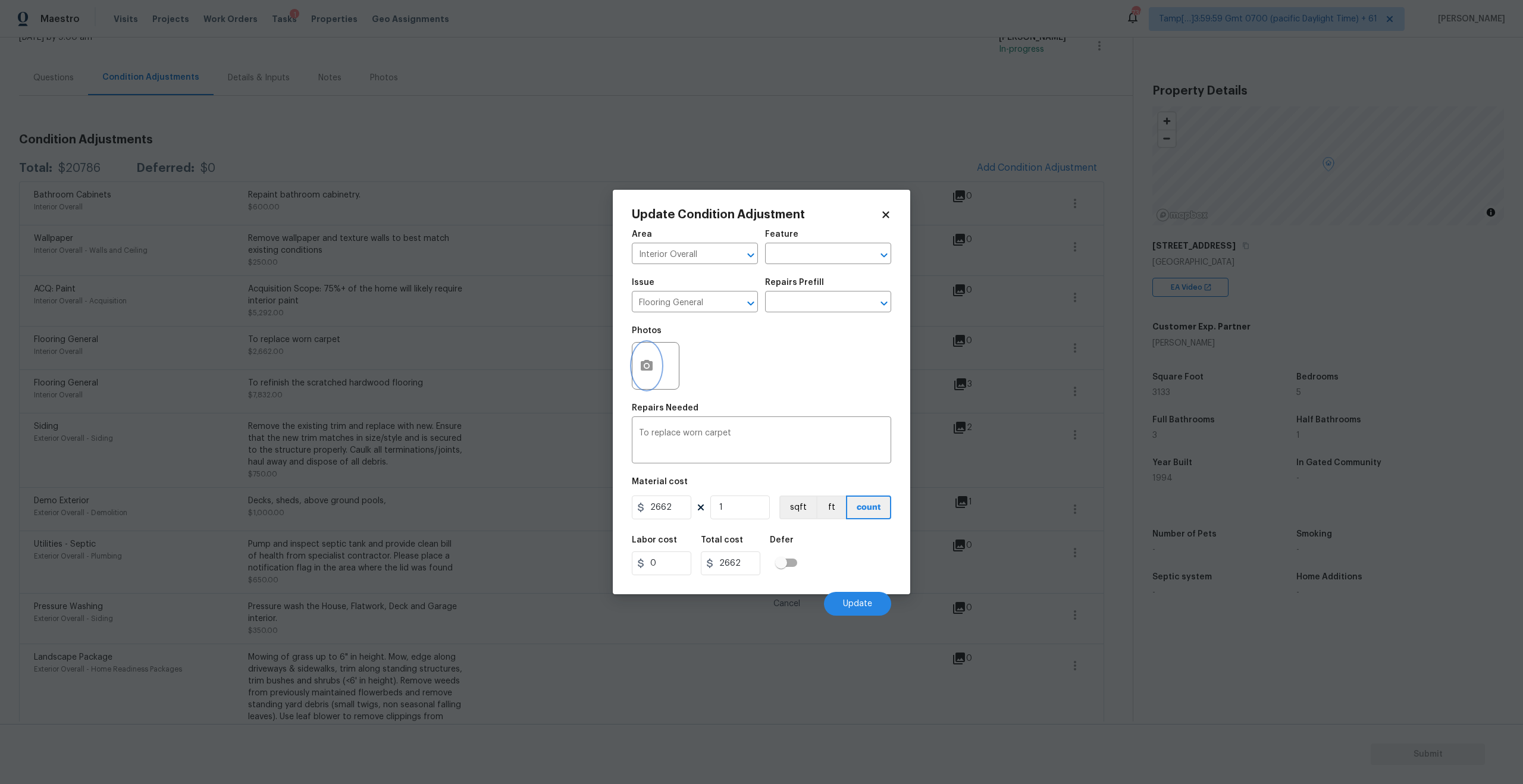
click at [647, 357] on button "button" at bounding box center [646, 365] width 28 height 46
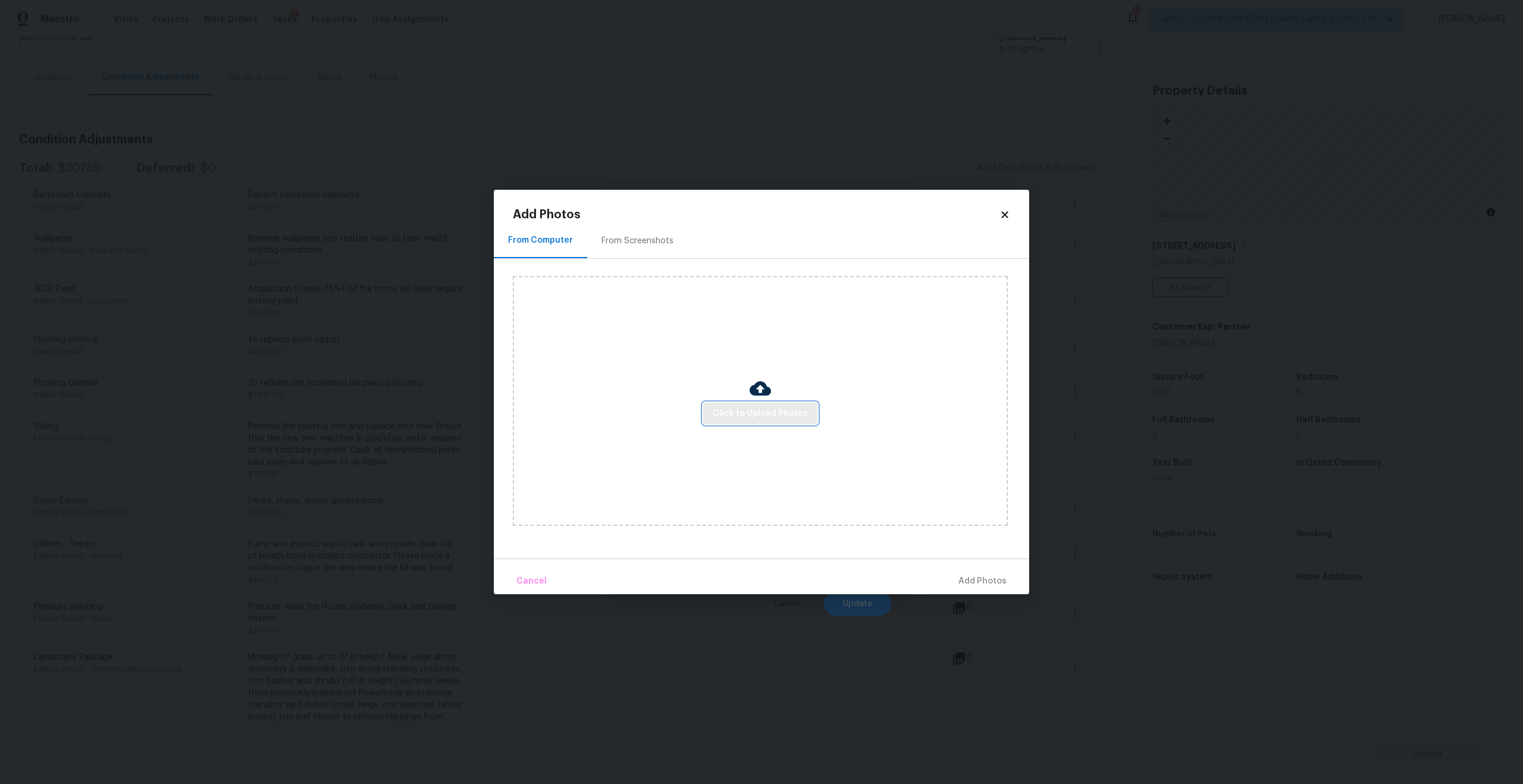
click at [779, 420] on span "Click to Upload Photos" at bounding box center [760, 414] width 95 height 15
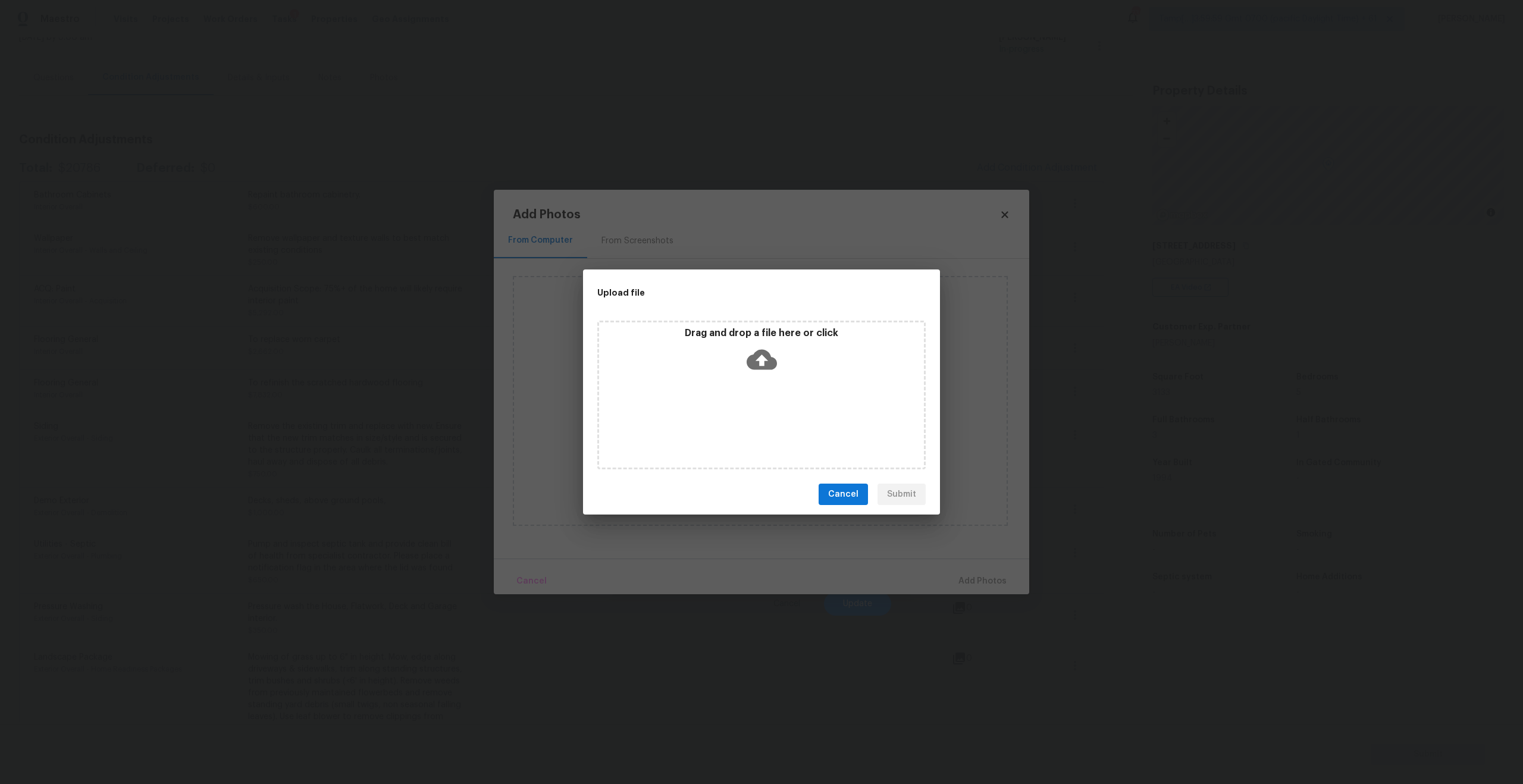
click at [771, 348] on icon at bounding box center [762, 359] width 30 height 30
click at [767, 351] on icon at bounding box center [762, 359] width 30 height 30
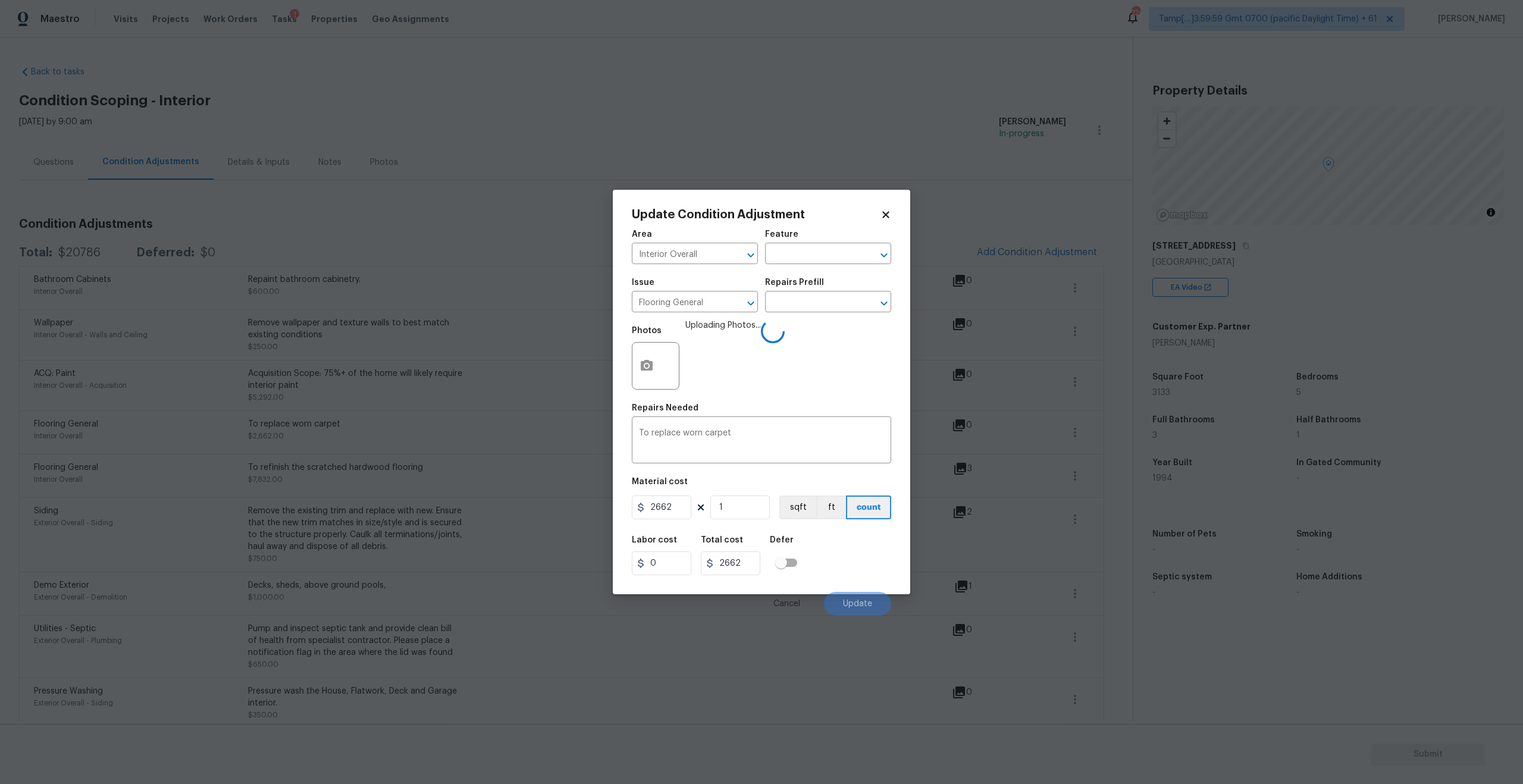
scroll to position [84, 0]
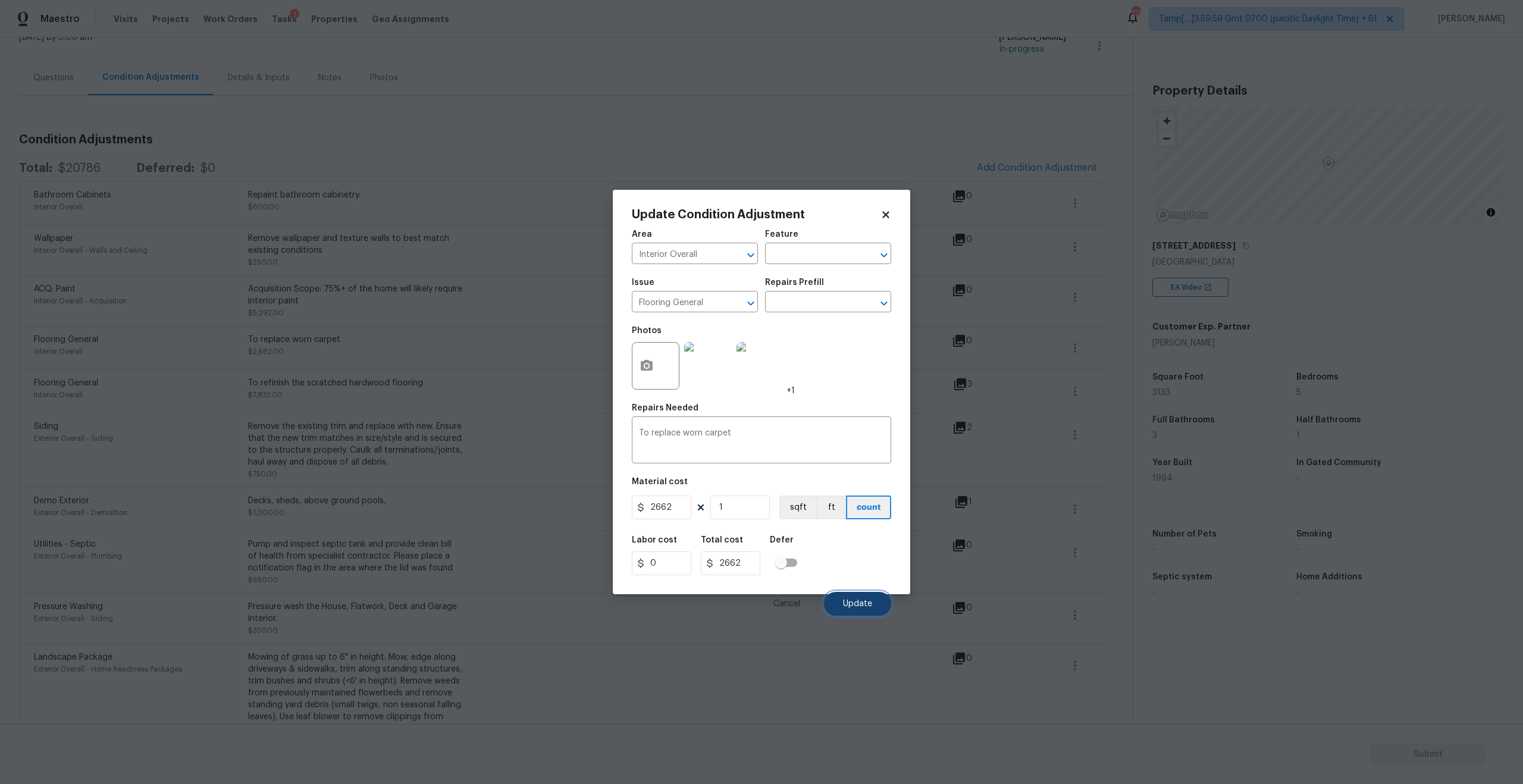
click at [844, 609] on button "Update" at bounding box center [857, 604] width 67 height 23
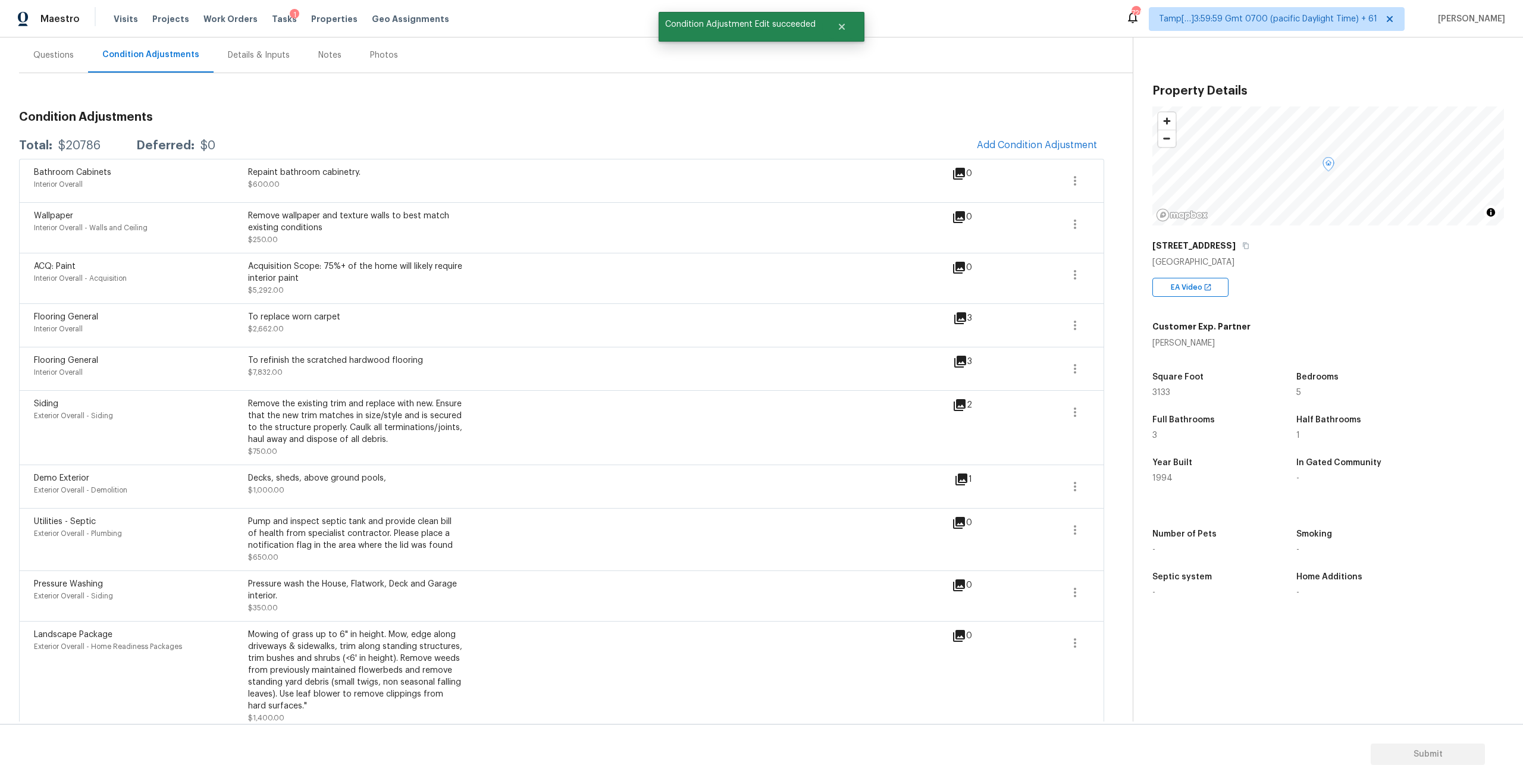
scroll to position [109, 0]
click at [1072, 277] on icon "button" at bounding box center [1075, 273] width 15 height 15
click at [1128, 269] on div "Edit" at bounding box center [1142, 270] width 93 height 12
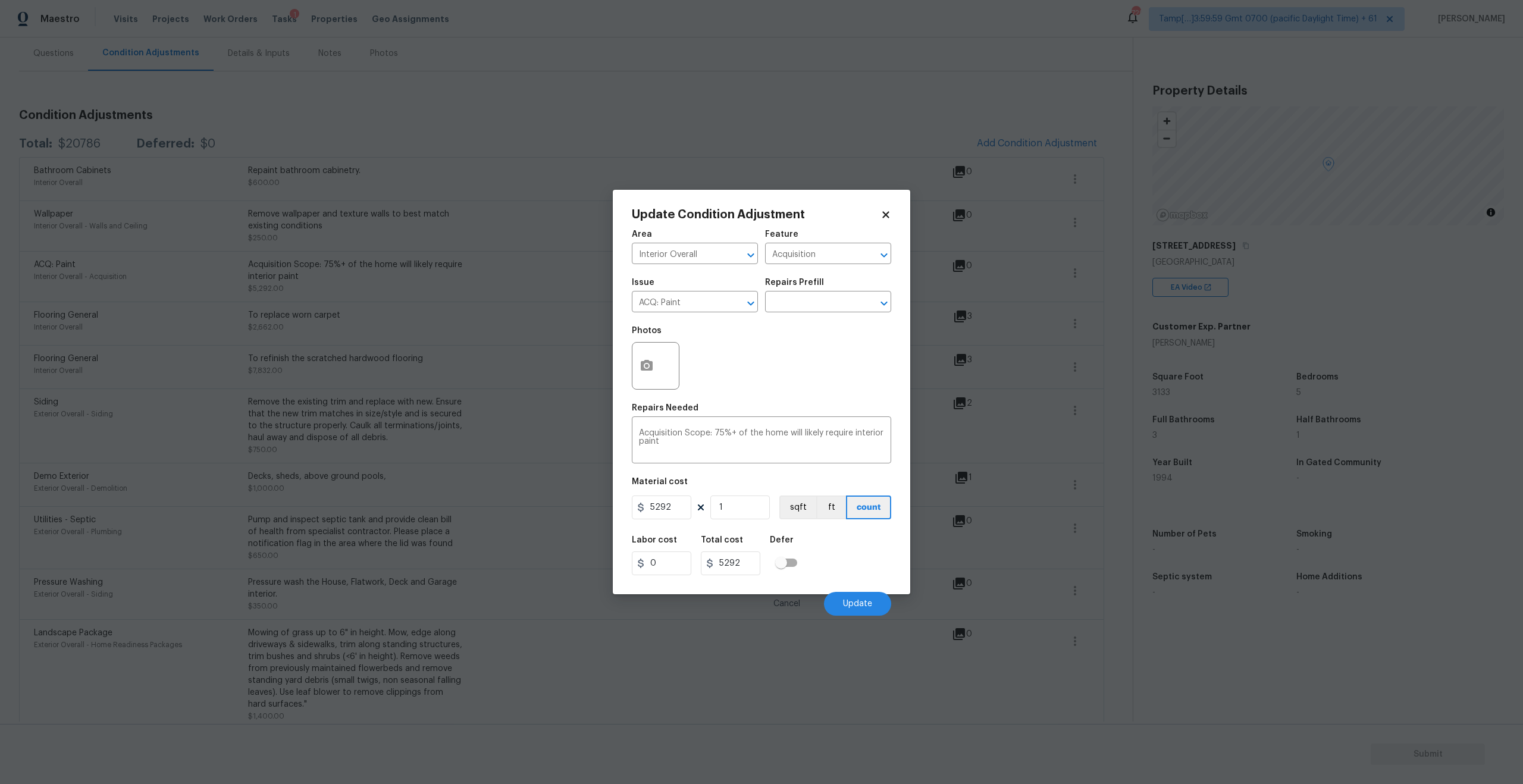
click at [672, 370] on div at bounding box center [655, 365] width 48 height 48
click at [662, 363] on div at bounding box center [655, 365] width 48 height 48
click at [654, 361] on button "button" at bounding box center [646, 365] width 28 height 46
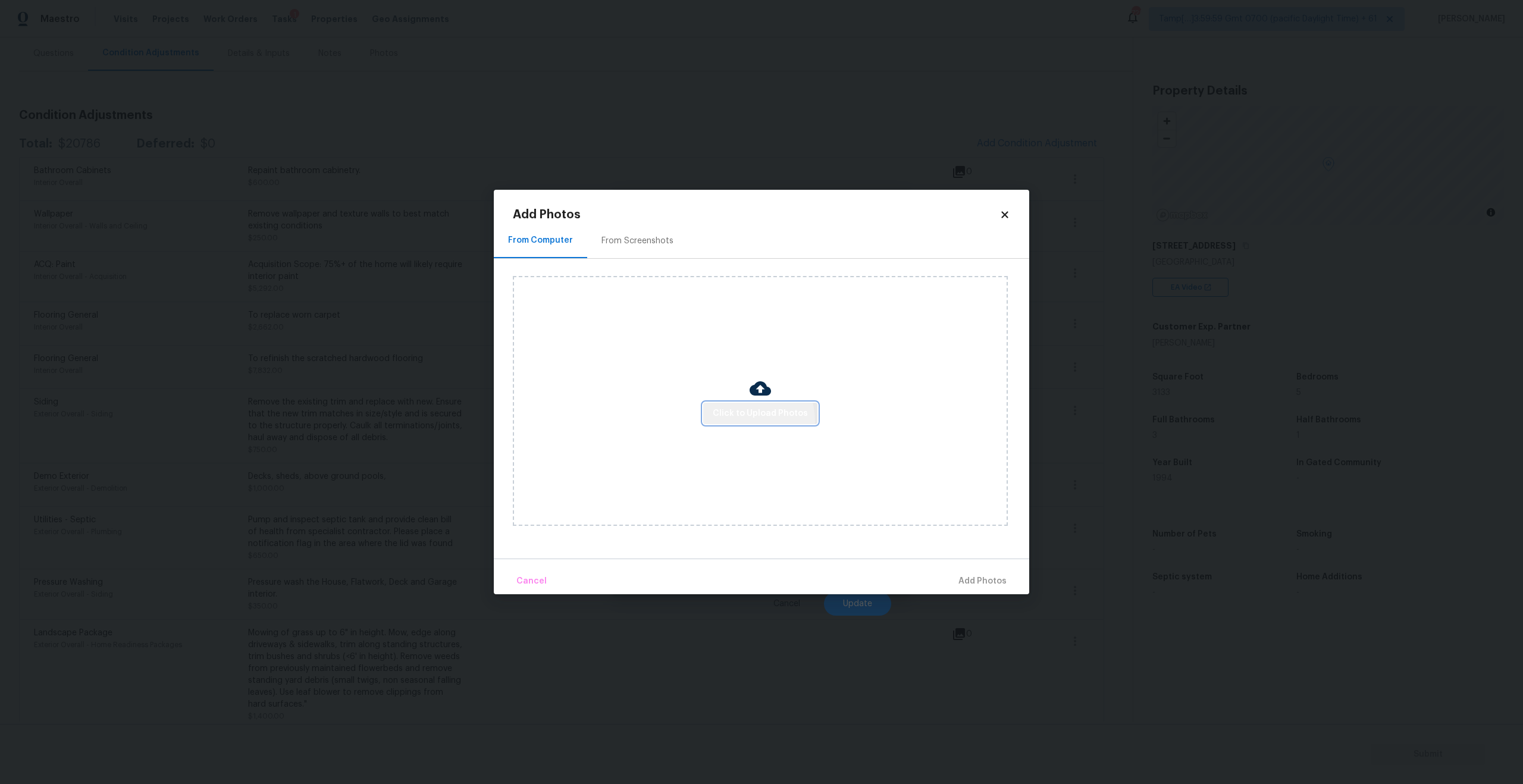
click at [741, 421] on button "Click to Upload Photos" at bounding box center [759, 414] width 114 height 22
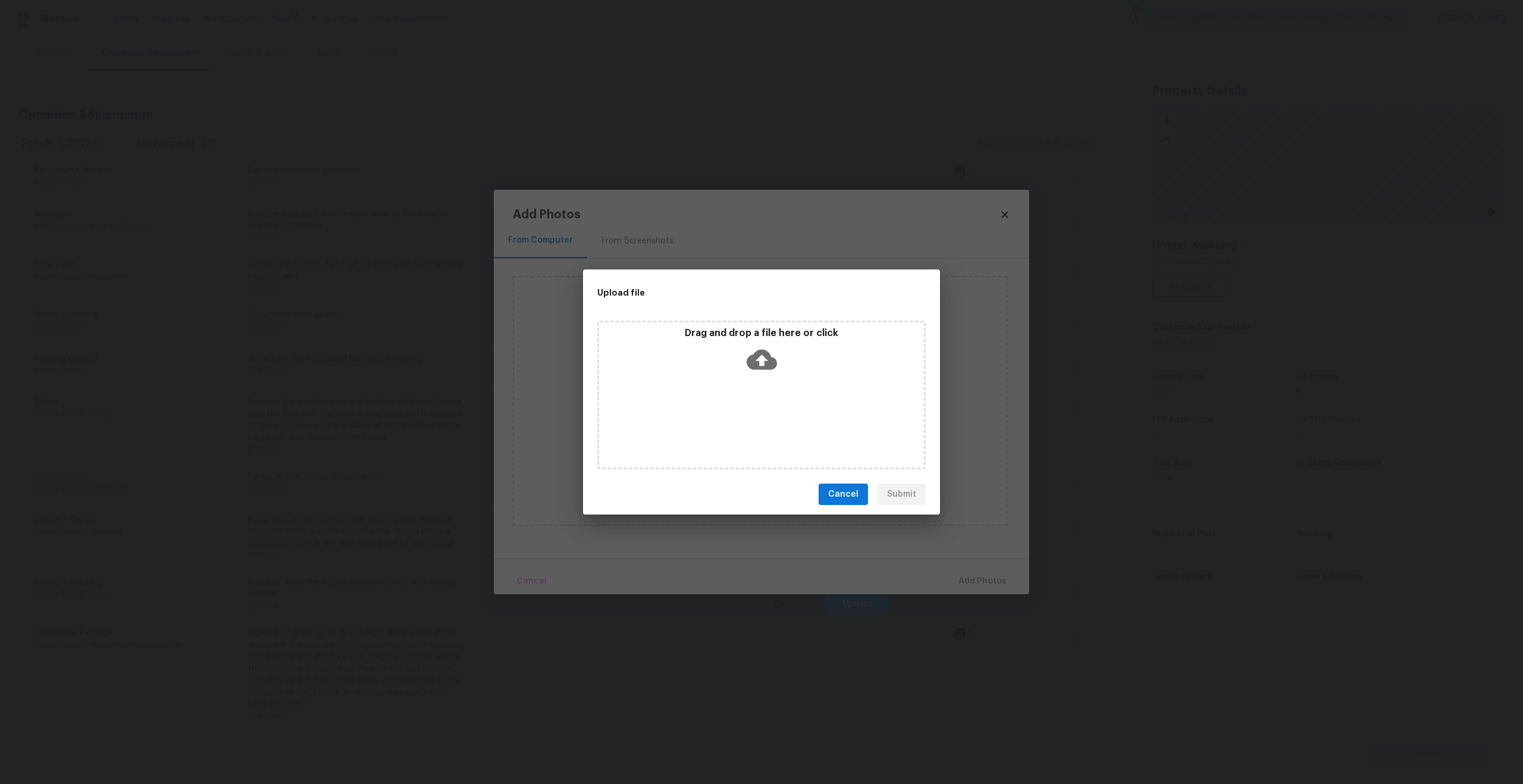
click at [768, 343] on div "Drag and drop a file here or click" at bounding box center [762, 352] width 325 height 51
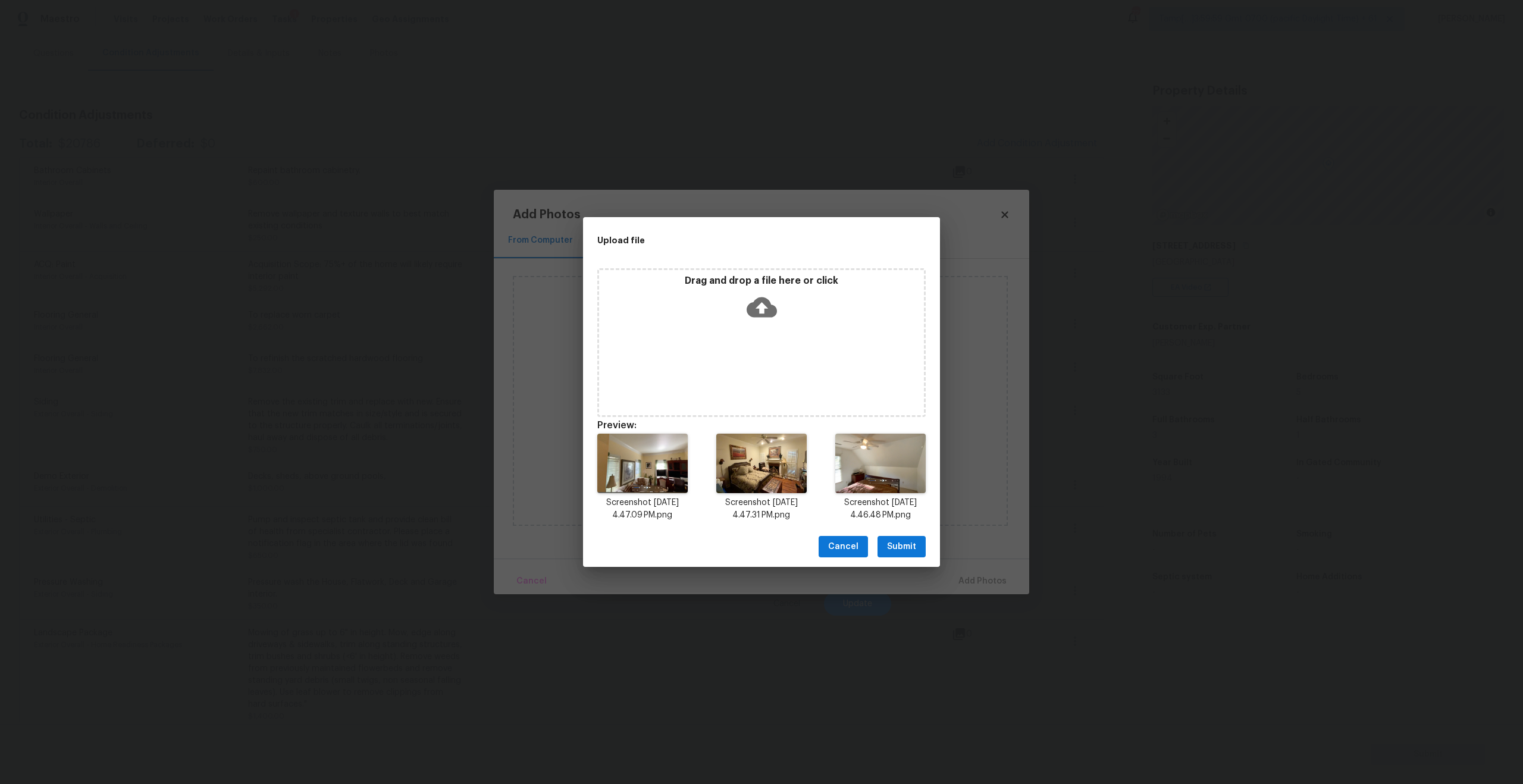
click at [905, 548] on span "Submit" at bounding box center [901, 547] width 29 height 15
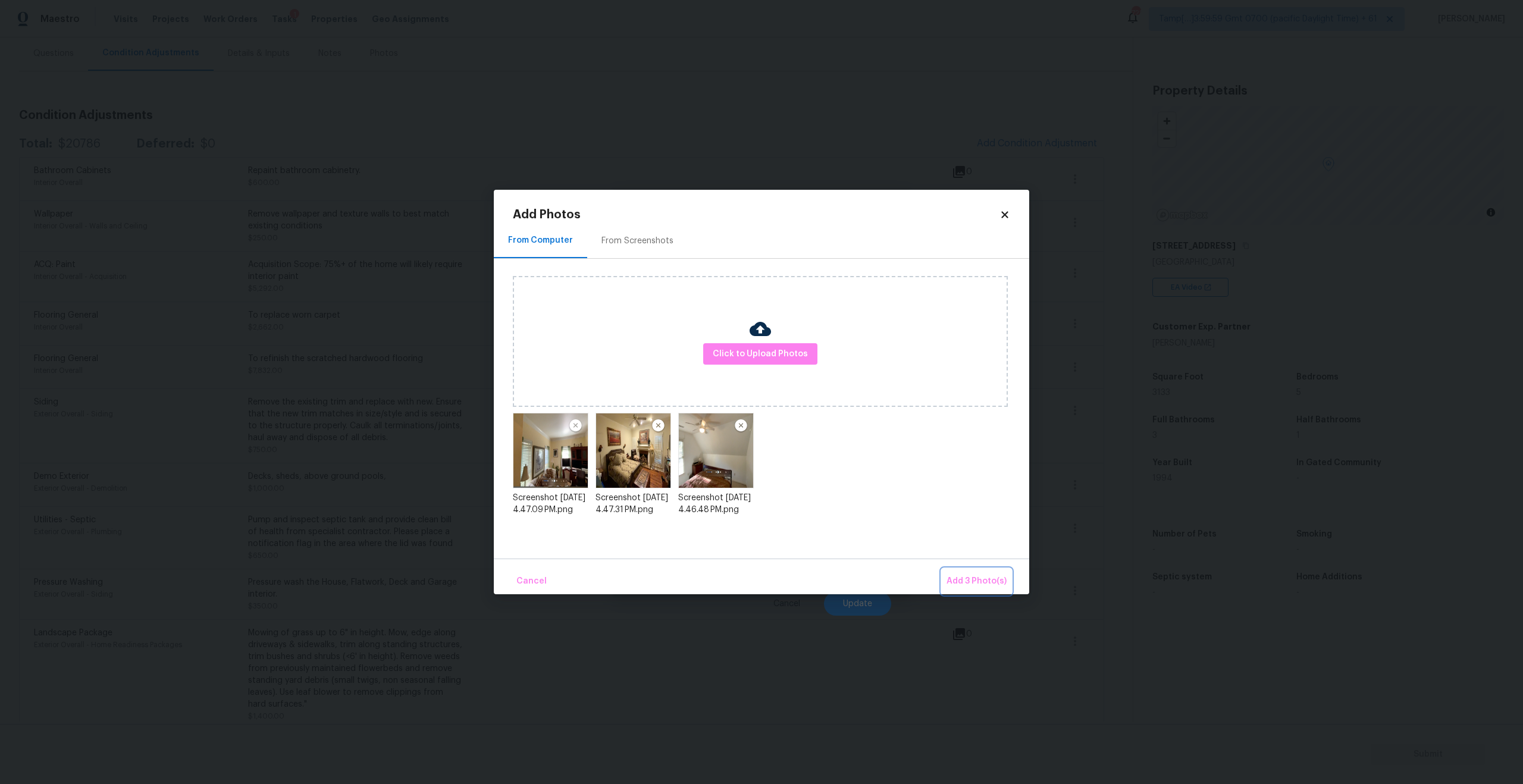
click at [972, 580] on span "Add 3 Photo(s)" at bounding box center [976, 582] width 60 height 15
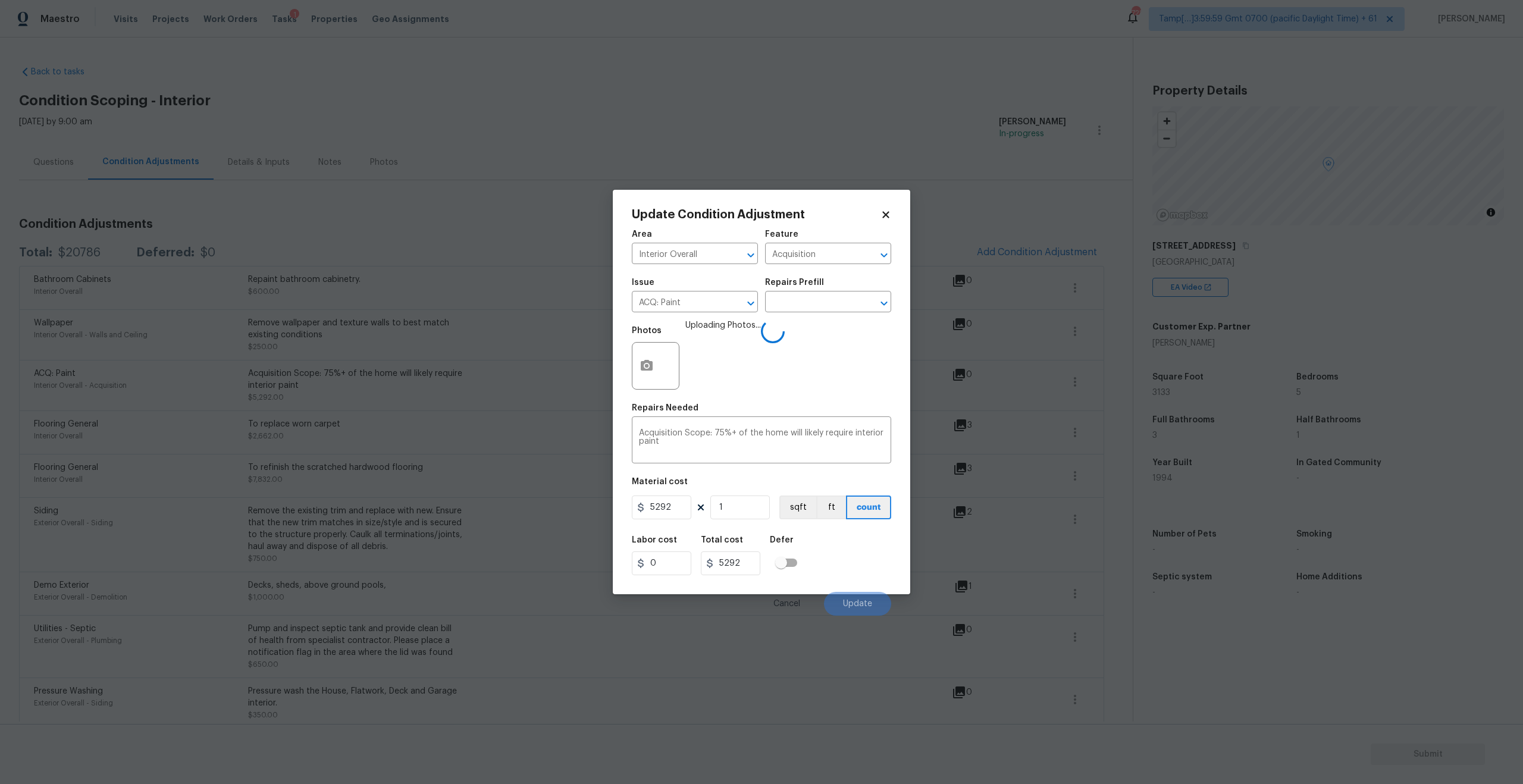
scroll to position [109, 0]
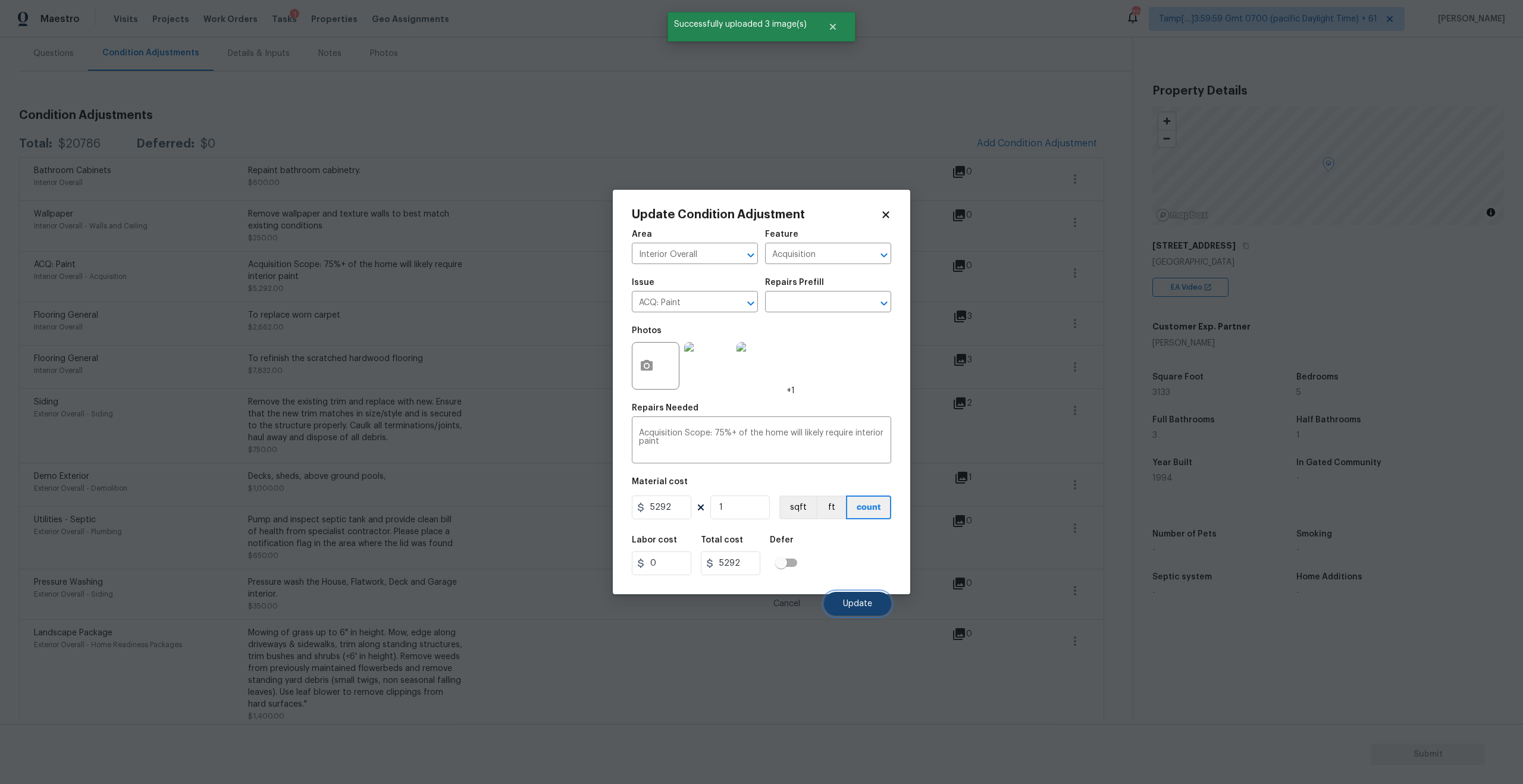
click at [861, 609] on button "Update" at bounding box center [857, 604] width 67 height 23
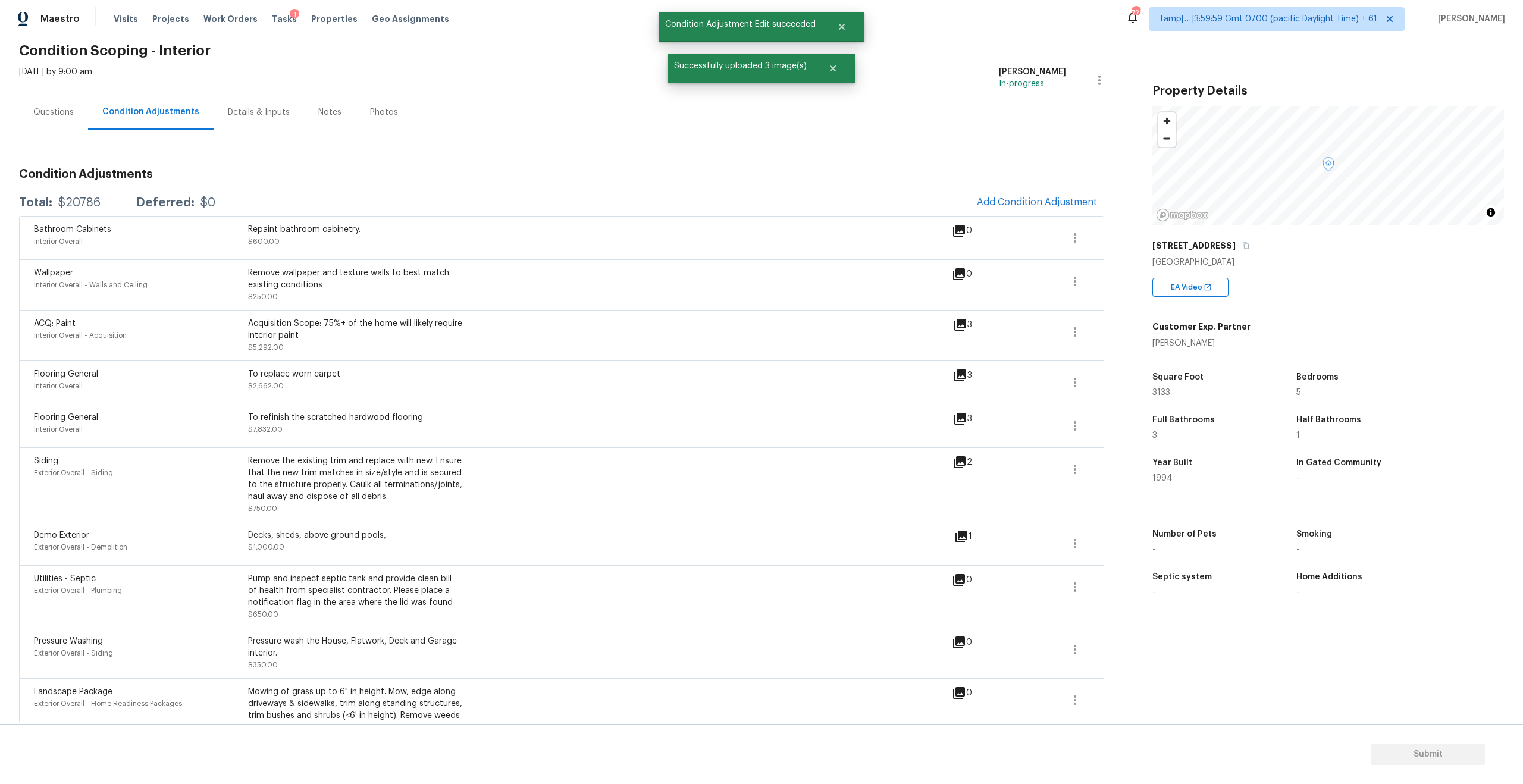
scroll to position [33, 0]
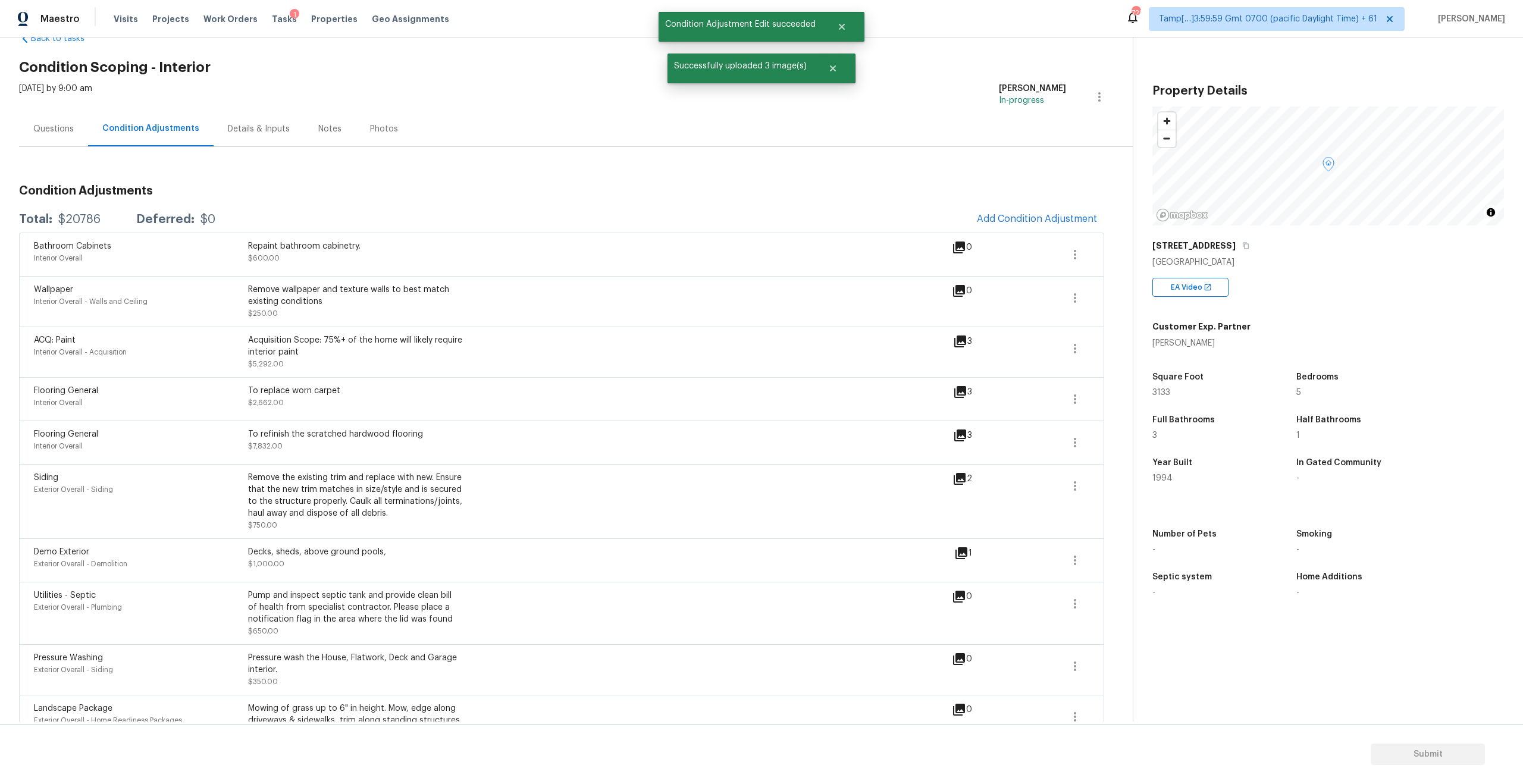
click at [961, 288] on icon at bounding box center [958, 290] width 12 height 12
click at [961, 289] on icon at bounding box center [958, 290] width 12 height 12
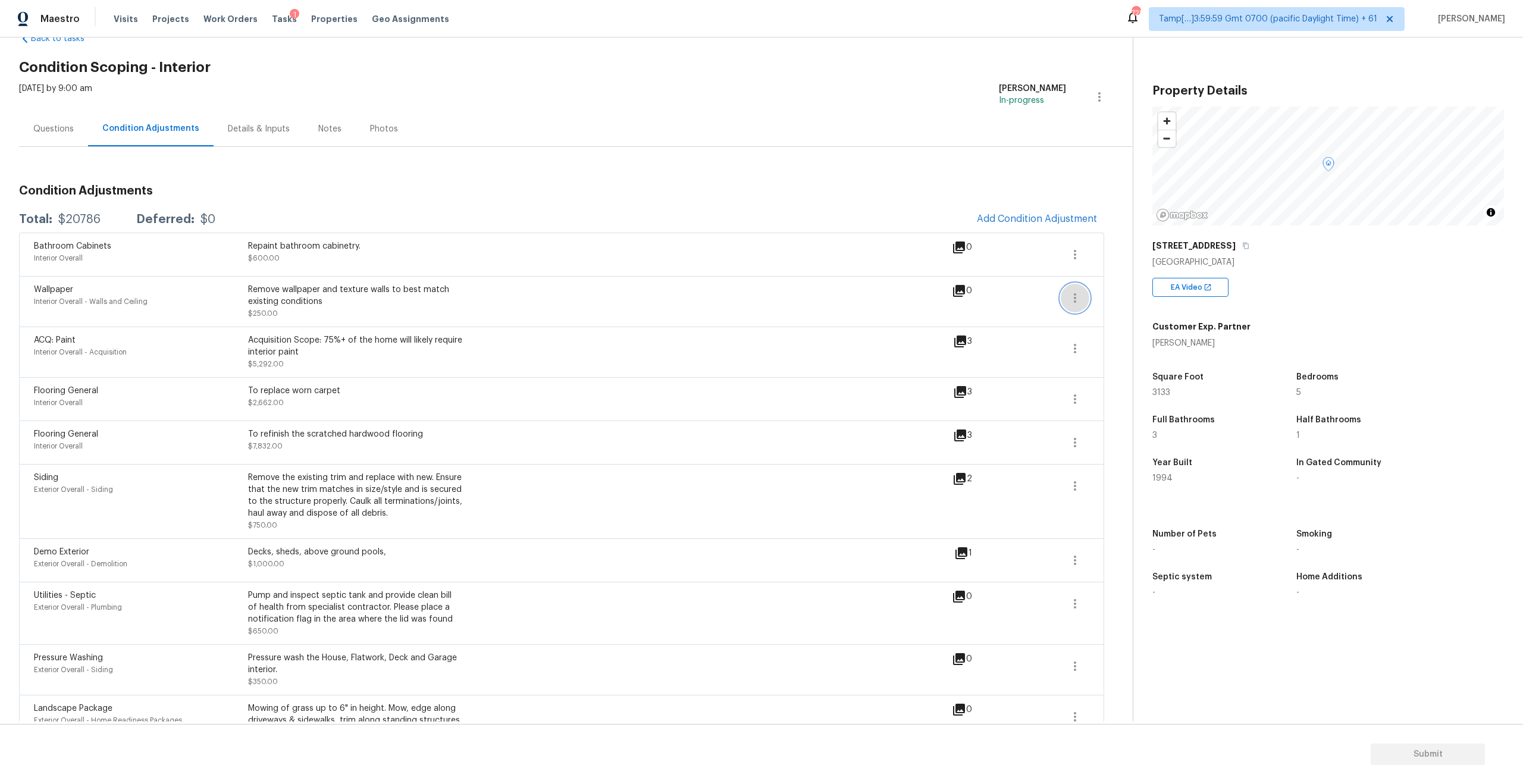
click at [1073, 285] on button "button" at bounding box center [1075, 298] width 28 height 28
click at [1108, 294] on div "Edit" at bounding box center [1142, 295] width 93 height 12
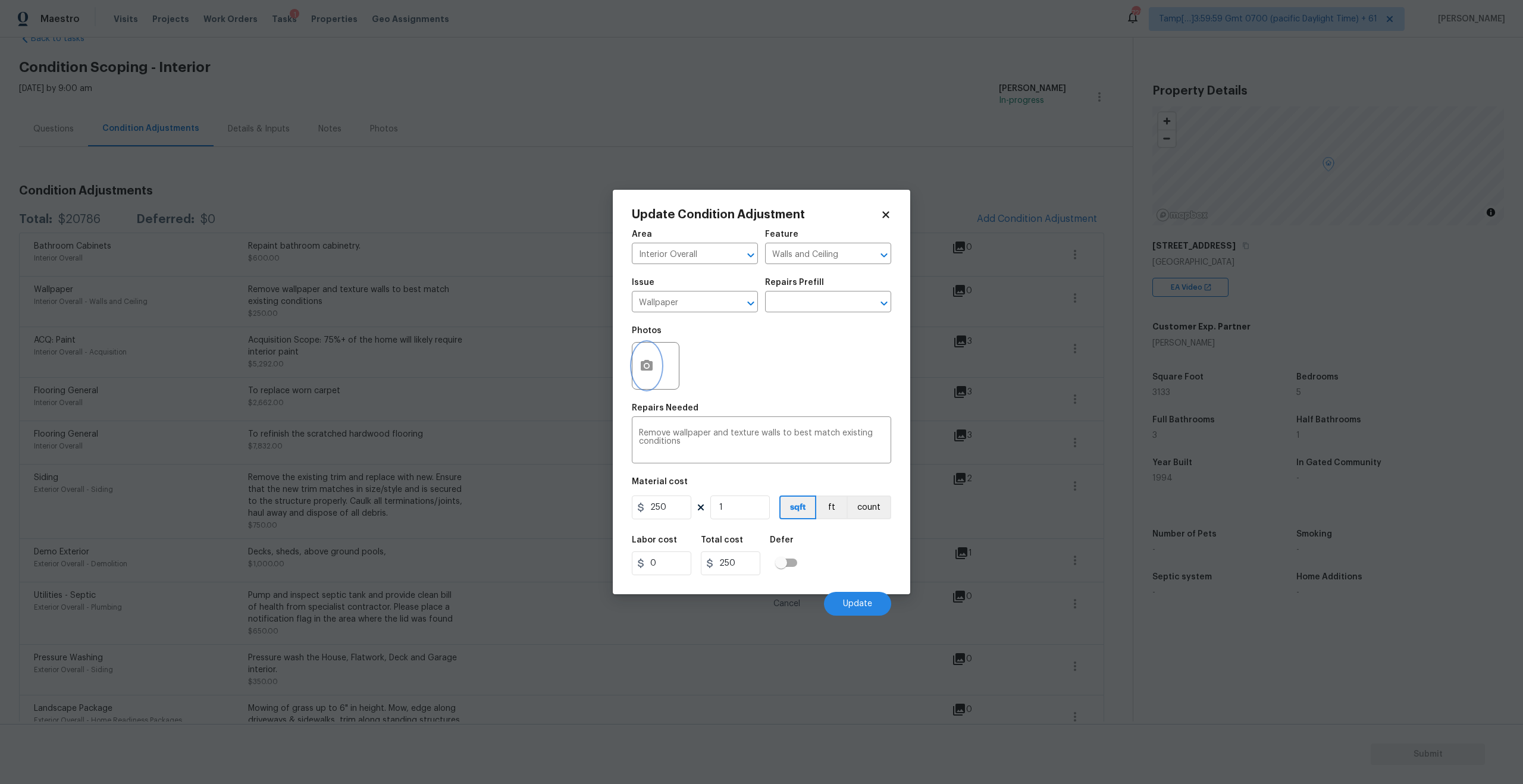
click at [650, 374] on button "button" at bounding box center [646, 365] width 28 height 46
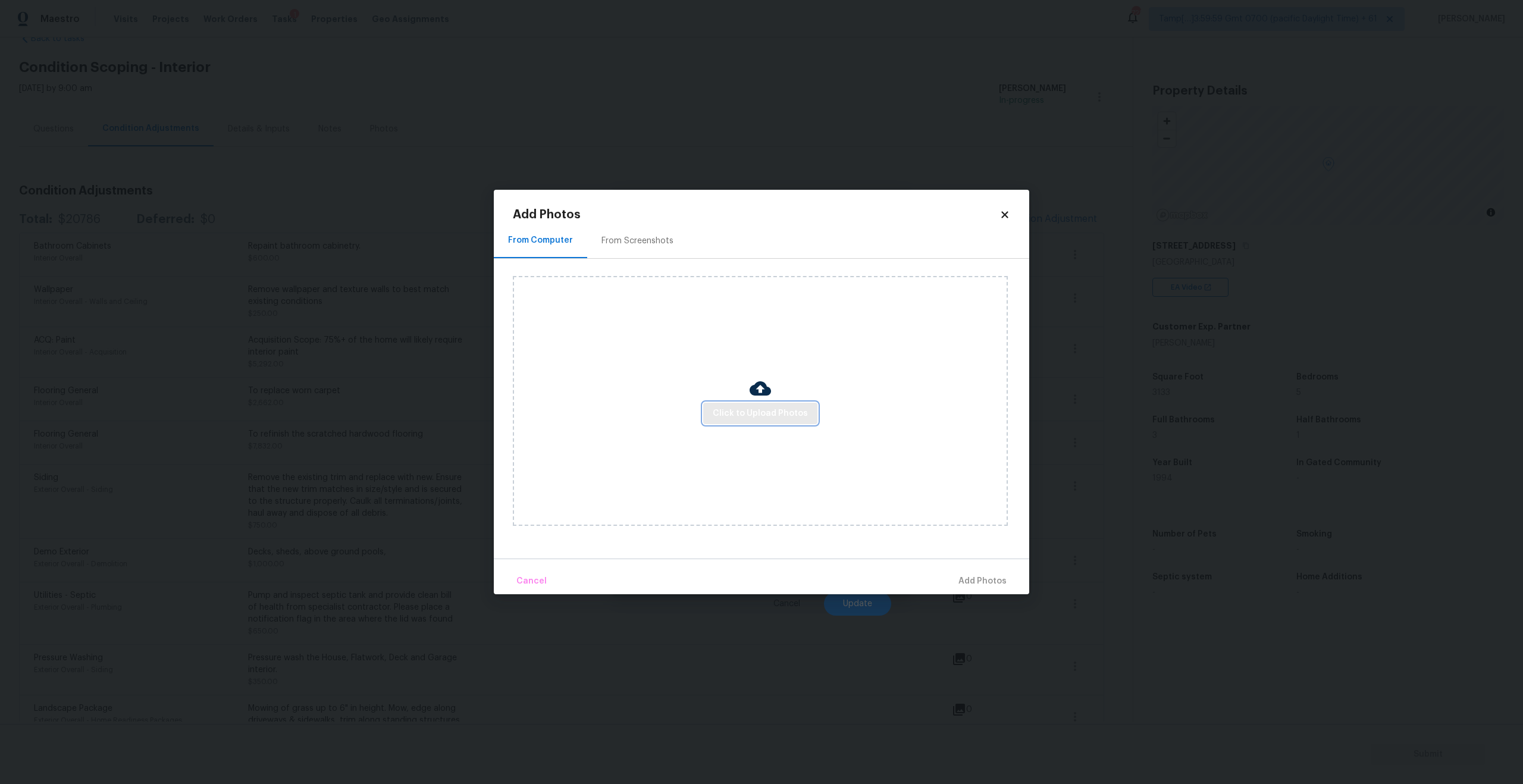
click at [754, 403] on button "Click to Upload Photos" at bounding box center [759, 414] width 114 height 22
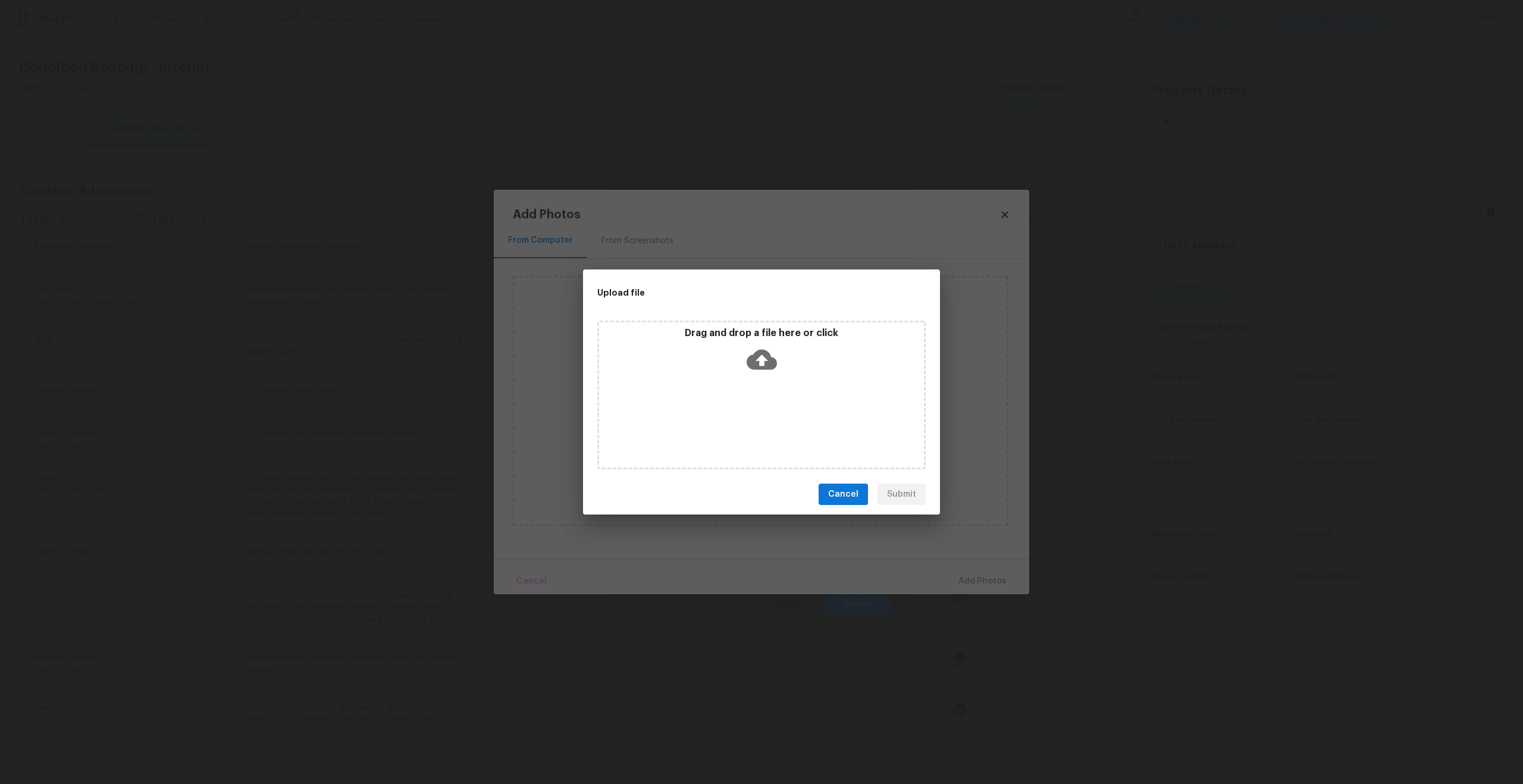
click at [751, 374] on icon at bounding box center [762, 359] width 30 height 30
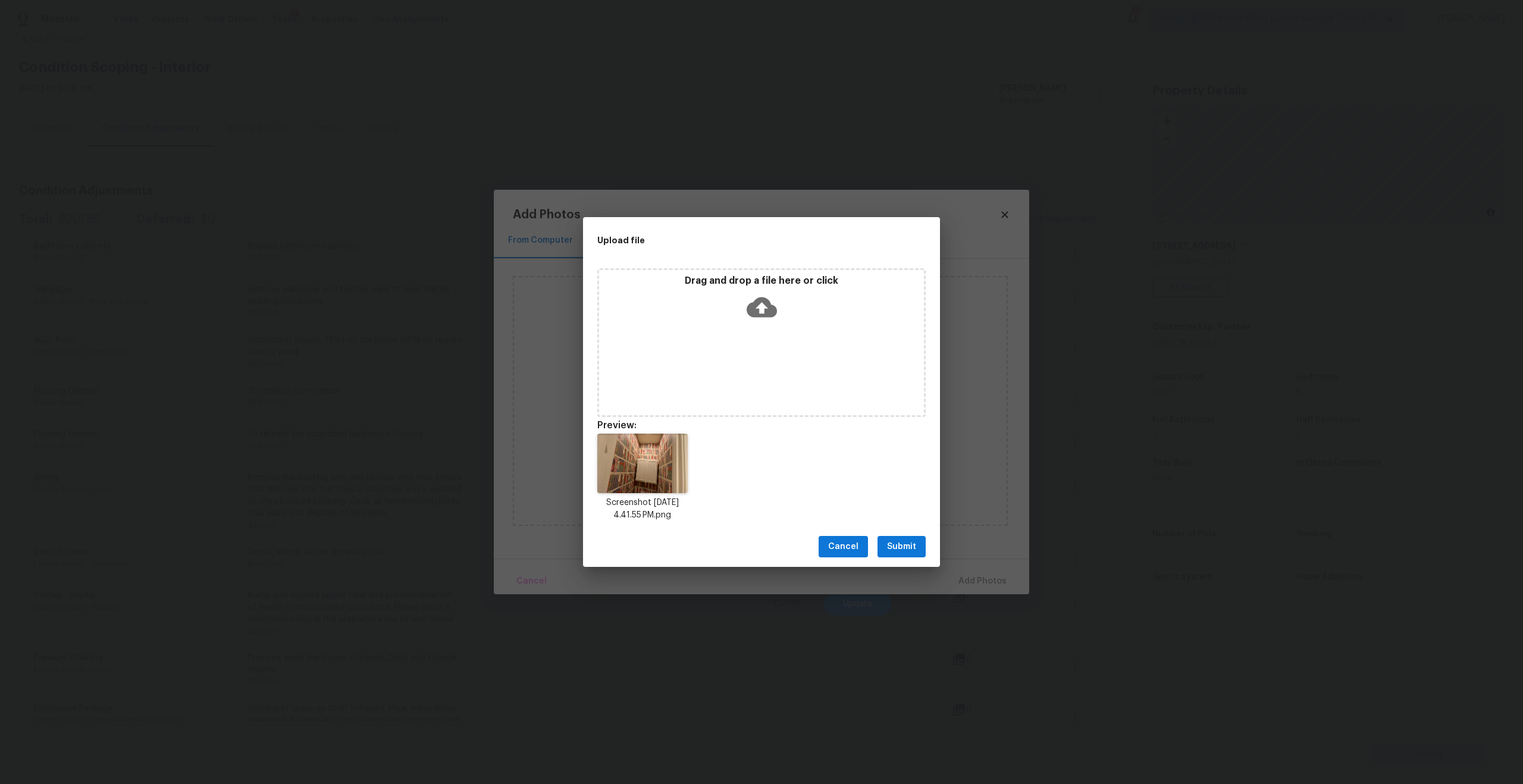
click at [896, 548] on span "Submit" at bounding box center [901, 547] width 29 height 15
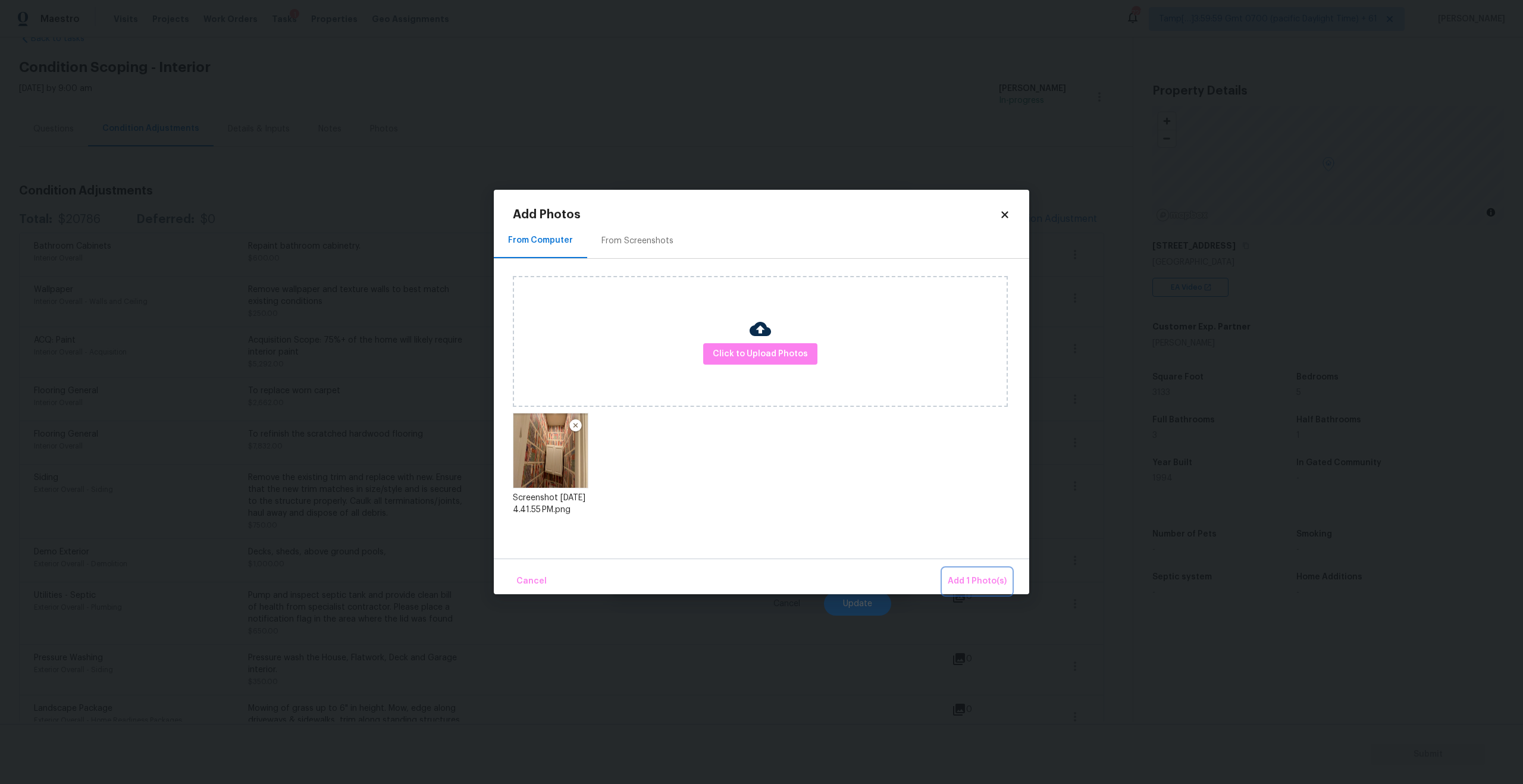
click at [965, 574] on span "Add 1 Photo(s)" at bounding box center [976, 582] width 59 height 15
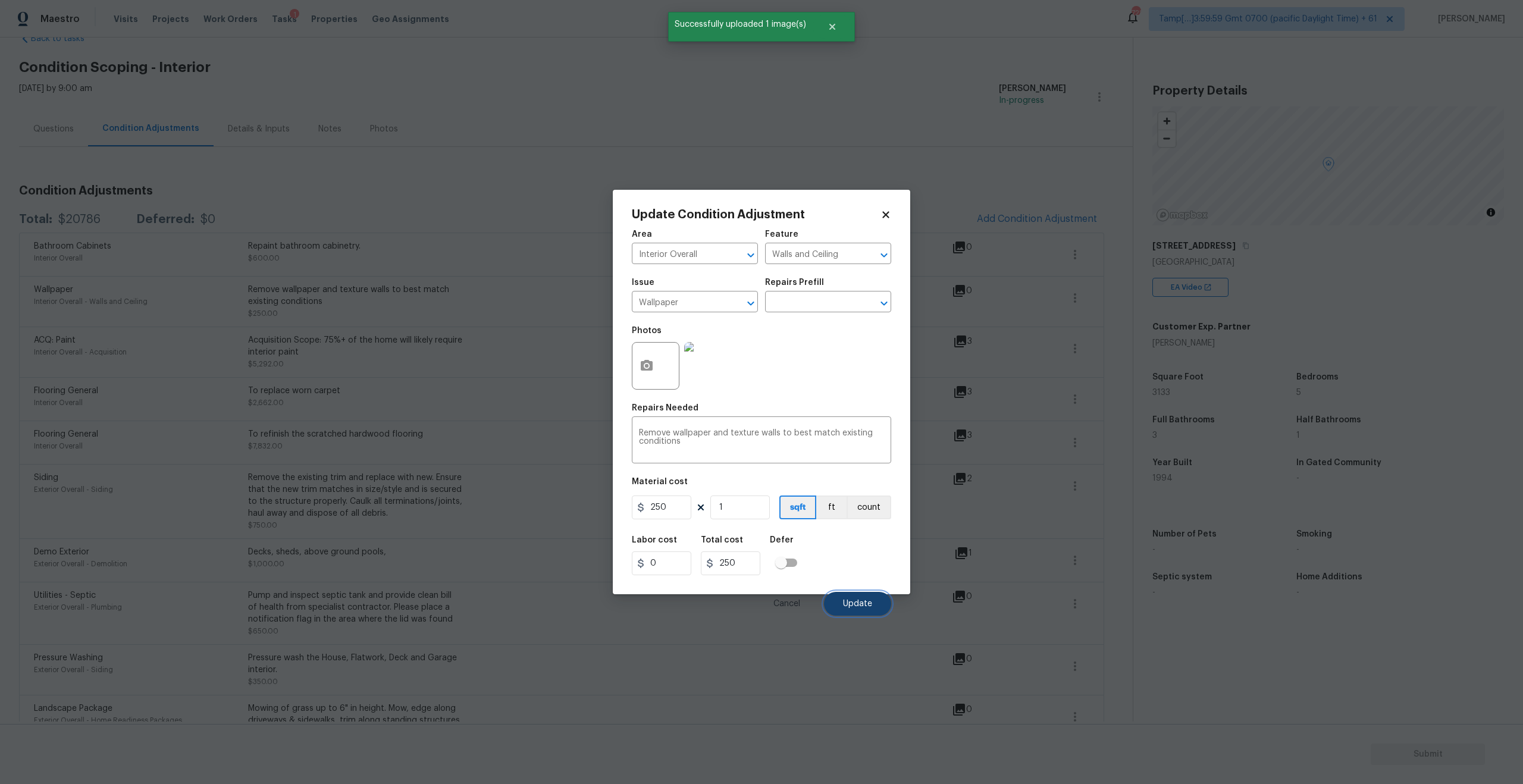
click at [853, 604] on span "Update" at bounding box center [858, 604] width 29 height 9
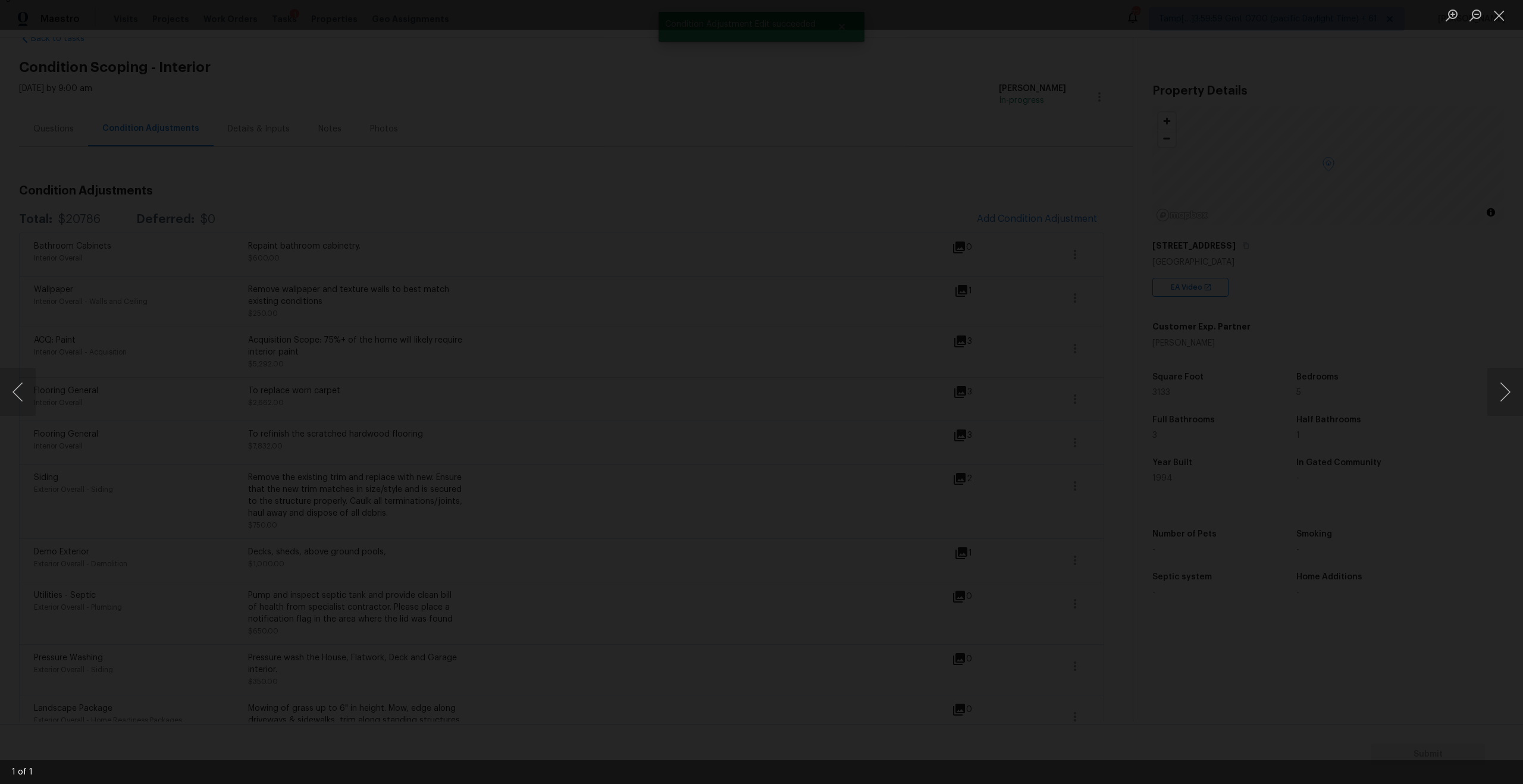
click at [1279, 144] on div "Lightbox" at bounding box center [762, 392] width 1523 height 784
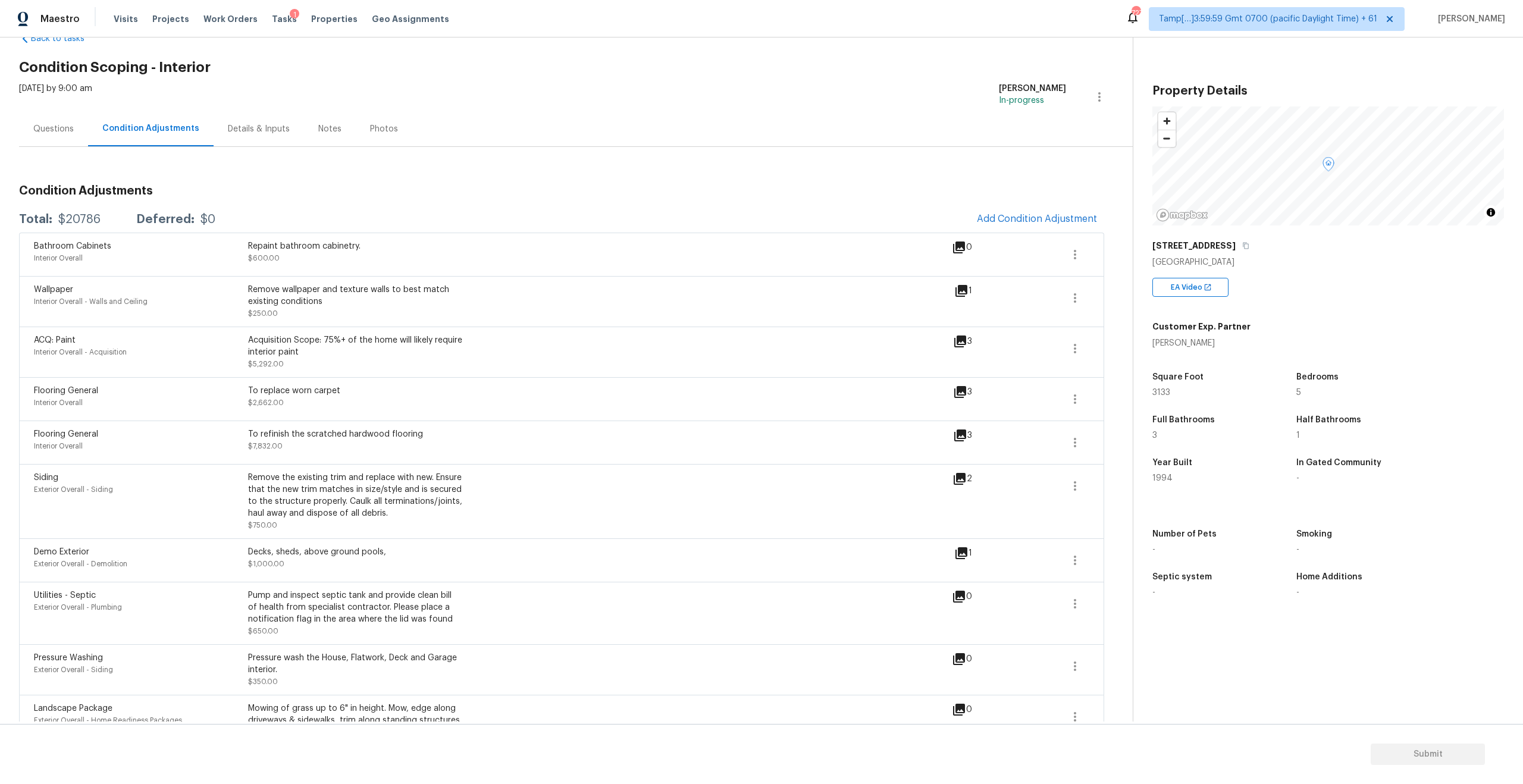
click at [968, 262] on div "0" at bounding box center [981, 254] width 58 height 28
click at [958, 245] on icon at bounding box center [958, 247] width 12 height 12
click at [1084, 254] on button "button" at bounding box center [1075, 254] width 28 height 28
click at [1124, 256] on div "Edit" at bounding box center [1142, 251] width 93 height 12
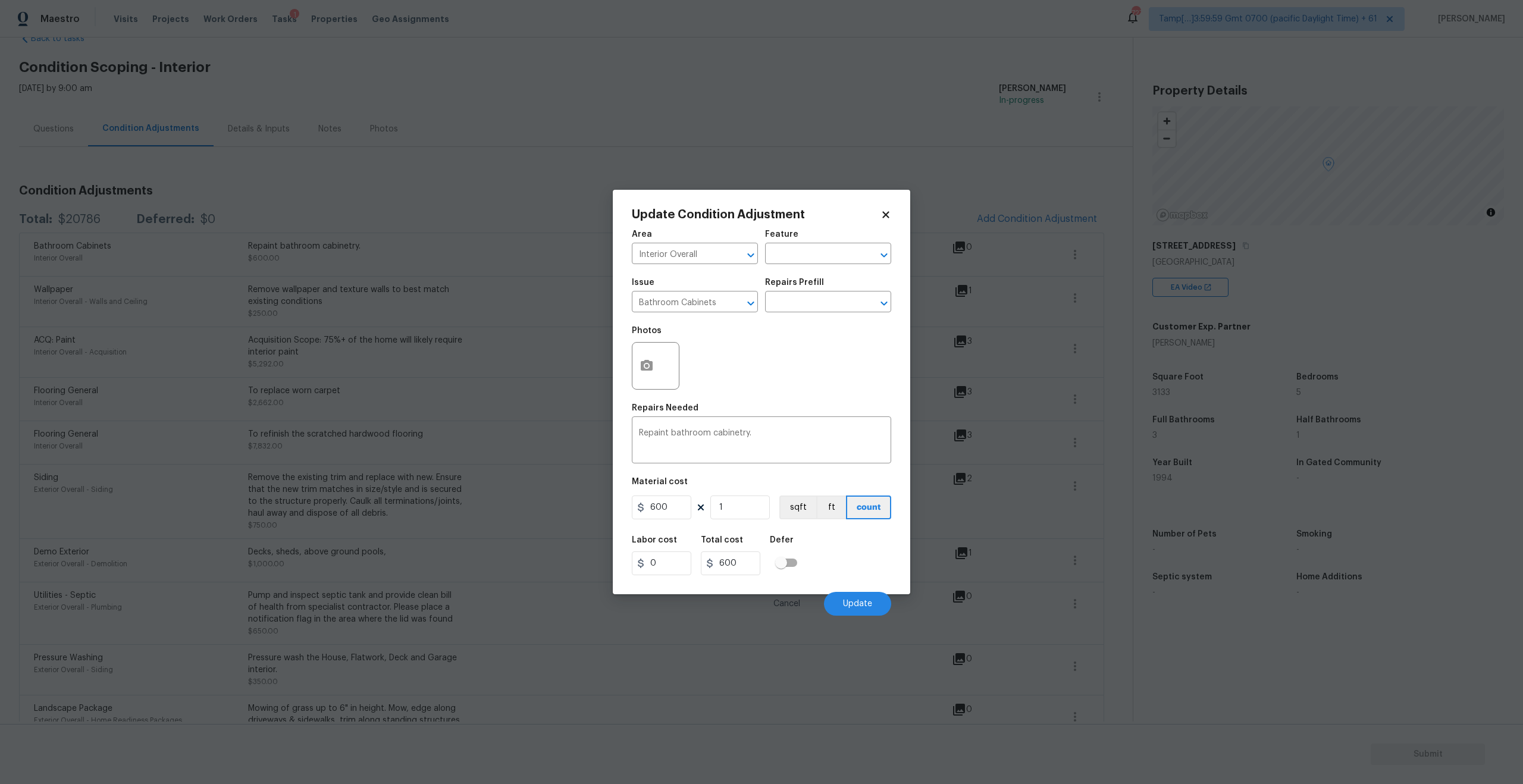
click at [675, 361] on div at bounding box center [655, 365] width 48 height 48
click at [656, 361] on button "button" at bounding box center [646, 365] width 28 height 46
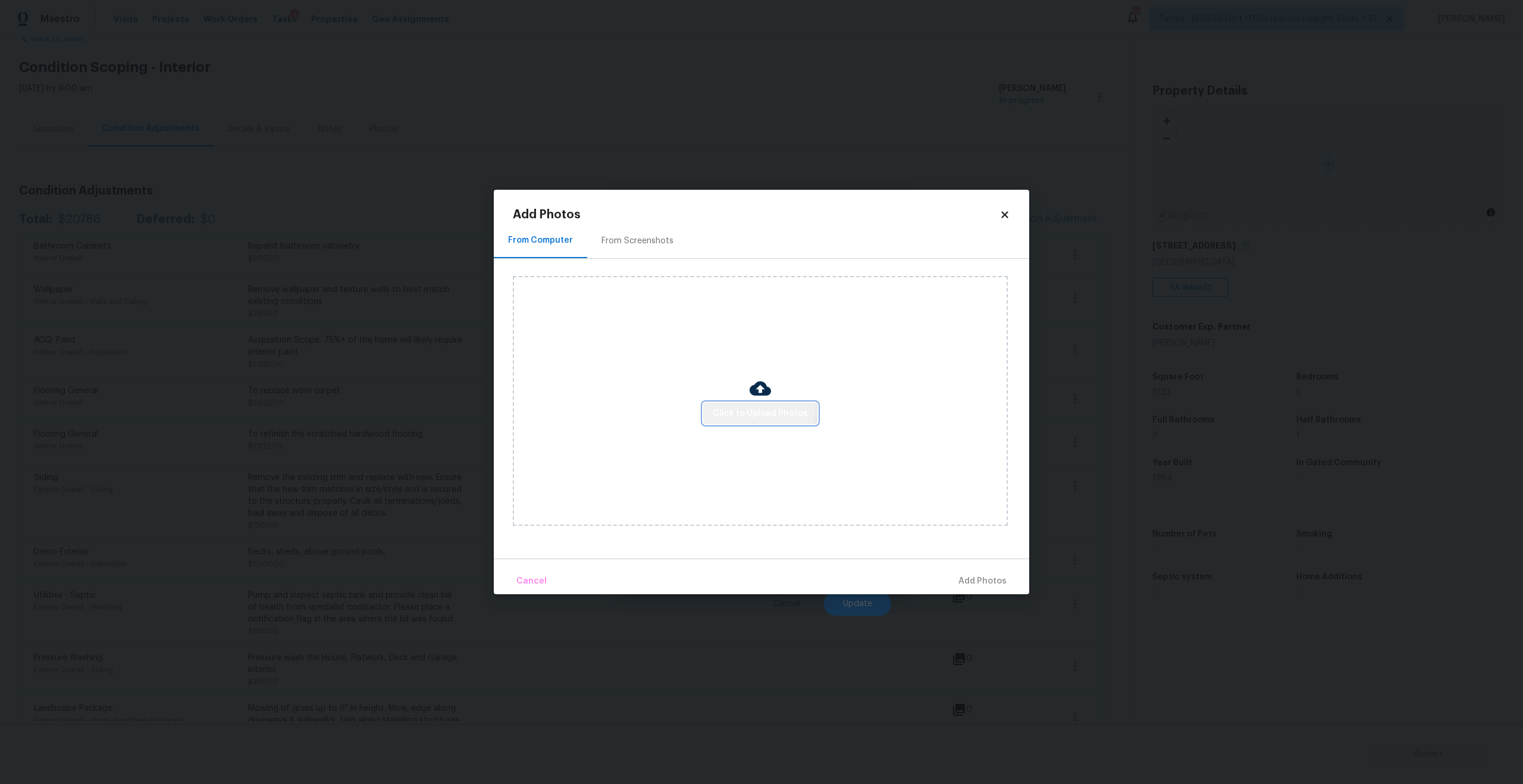
click at [750, 406] on span "Click to Upload Photos" at bounding box center [760, 414] width 95 height 15
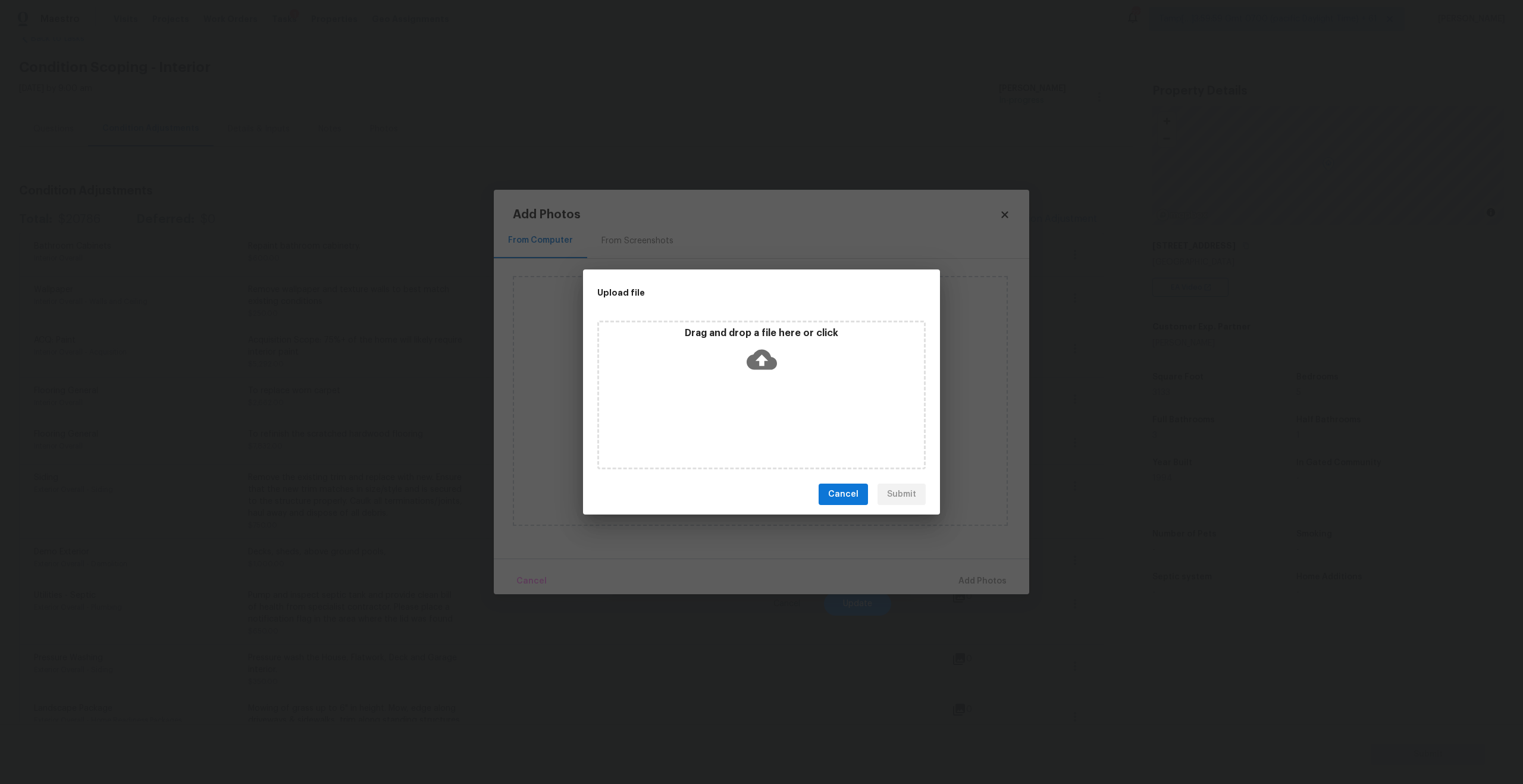
click at [763, 360] on icon at bounding box center [762, 359] width 30 height 30
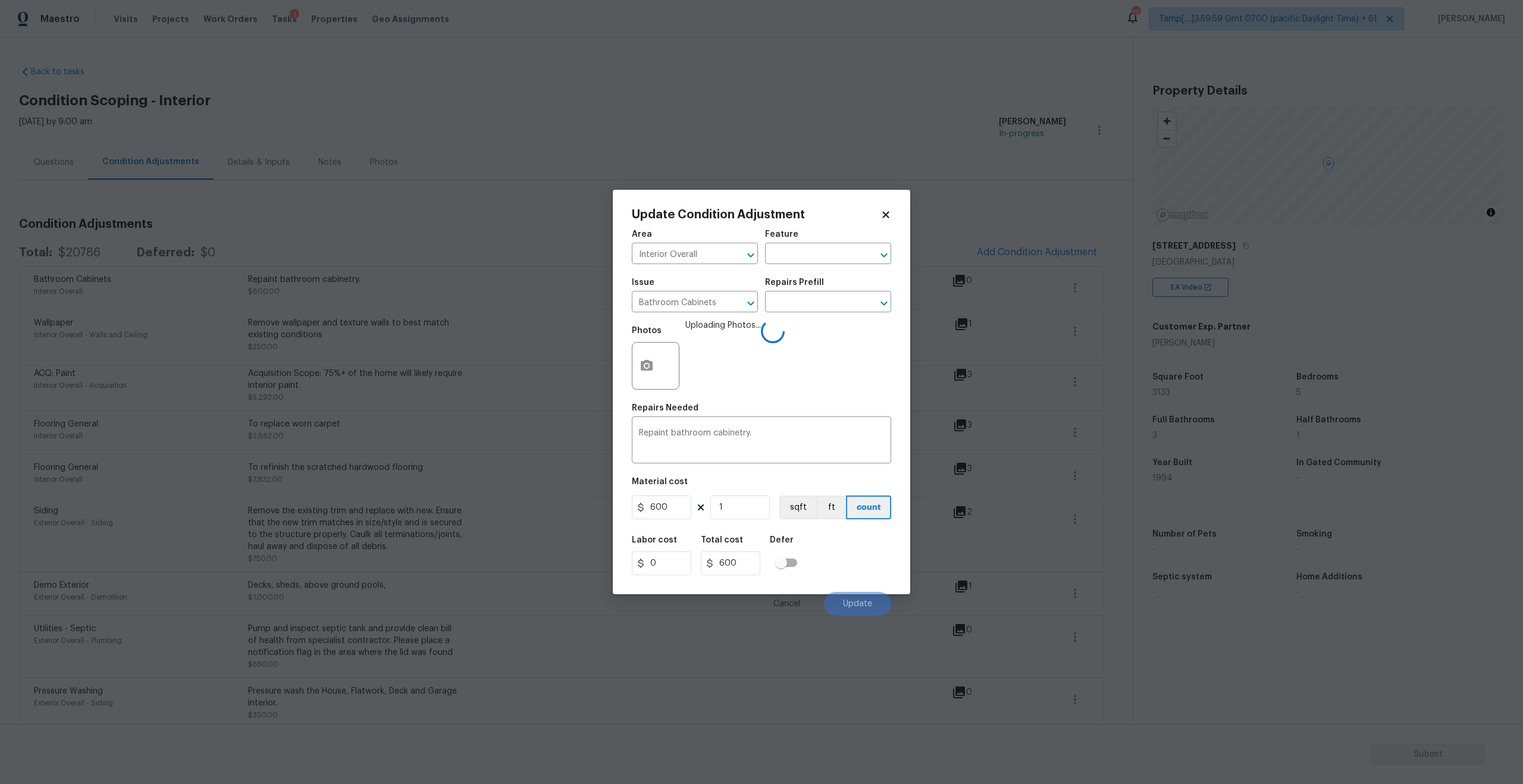
scroll to position [33, 0]
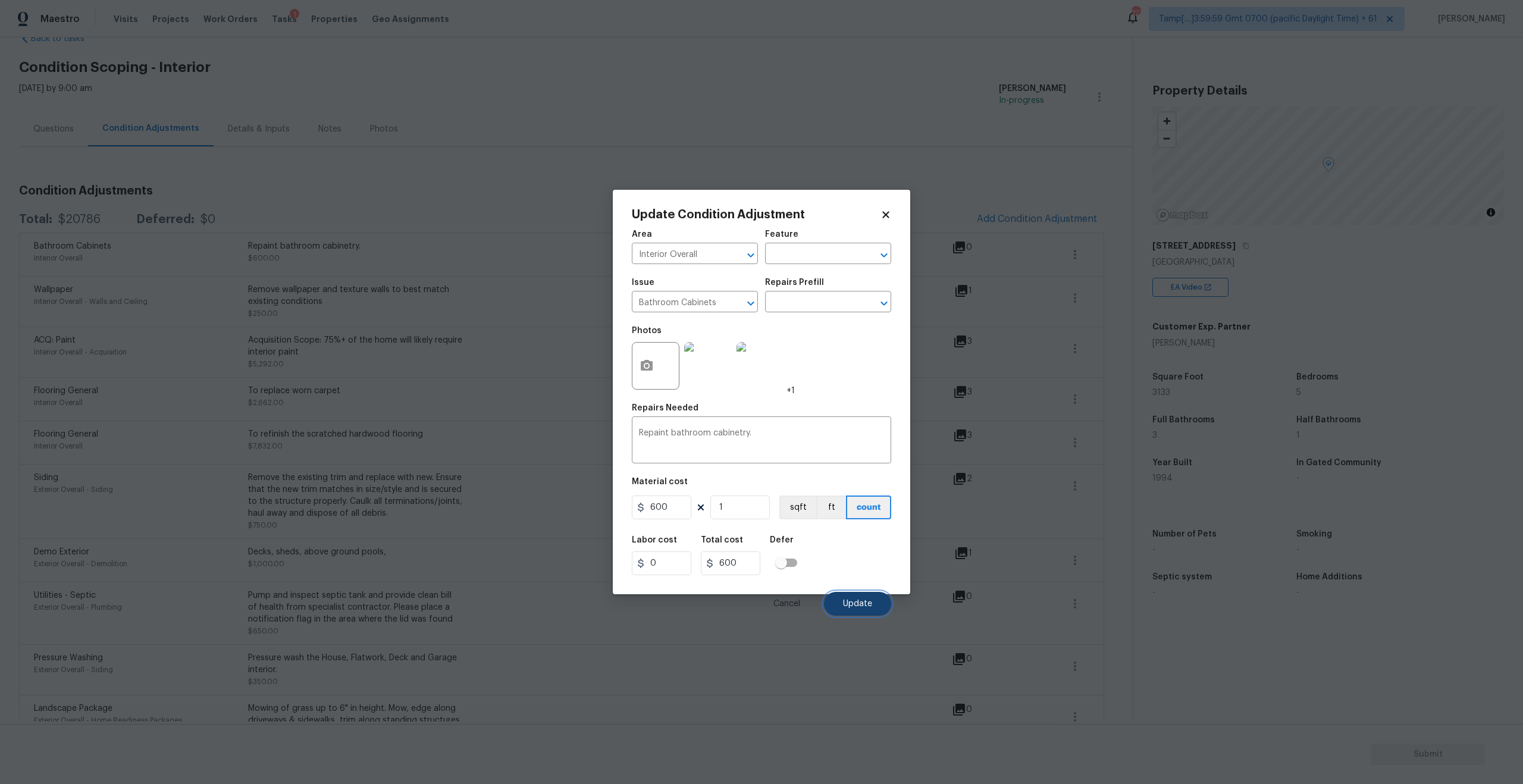
click at [854, 604] on span "Update" at bounding box center [858, 604] width 29 height 9
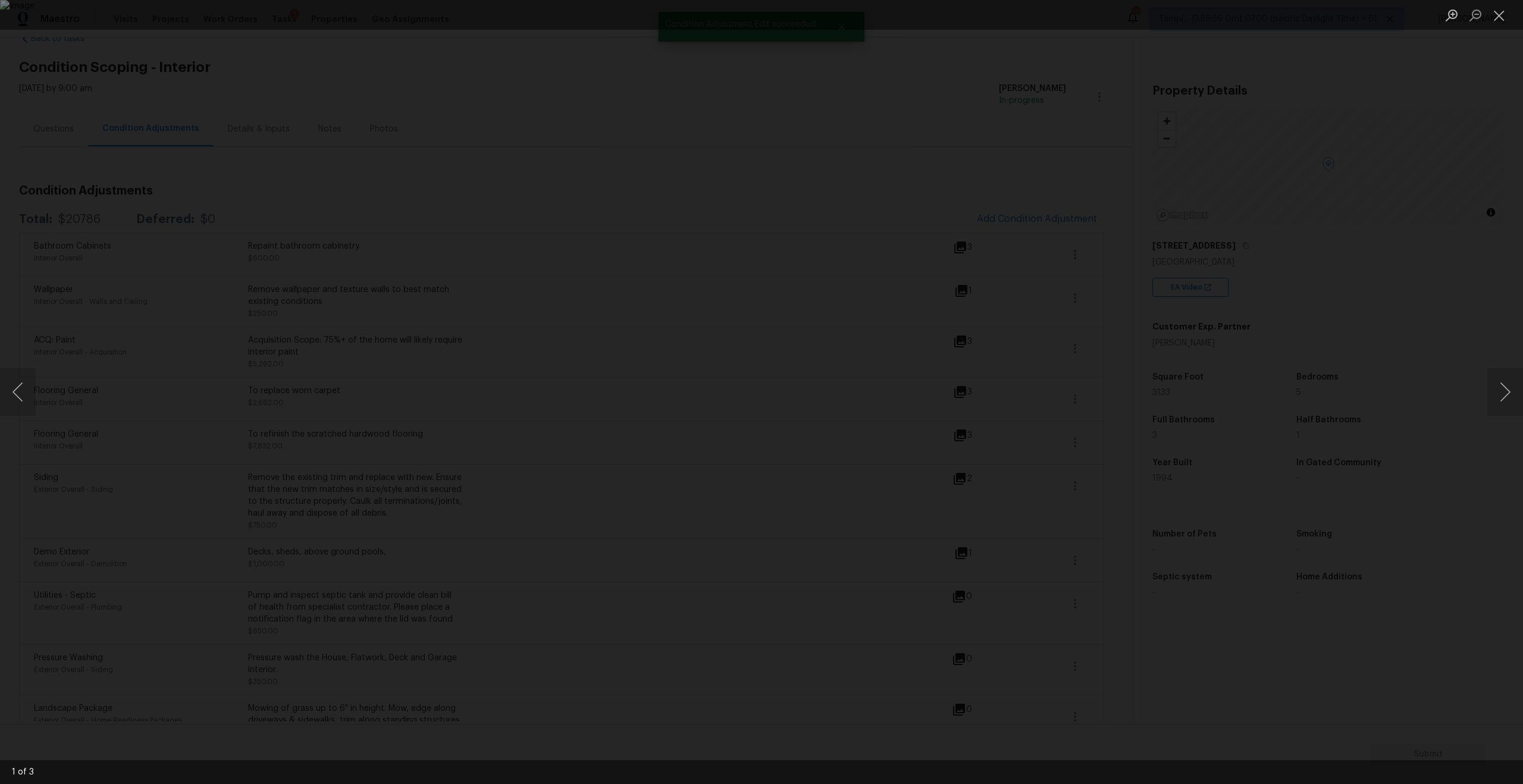
click at [1303, 334] on div "Lightbox" at bounding box center [762, 392] width 1523 height 784
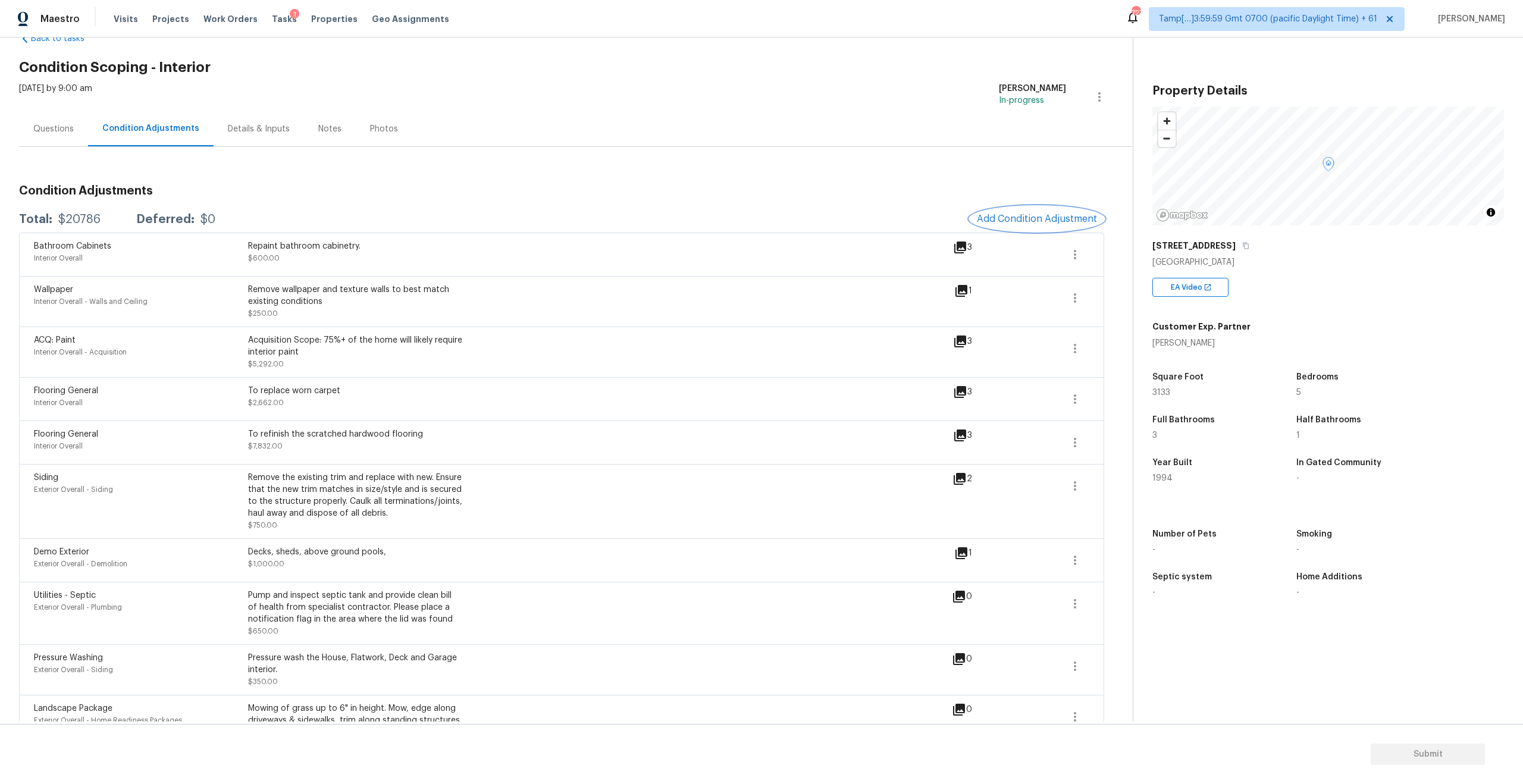
click at [1028, 220] on span "Add Condition Adjustment" at bounding box center [1037, 218] width 120 height 10
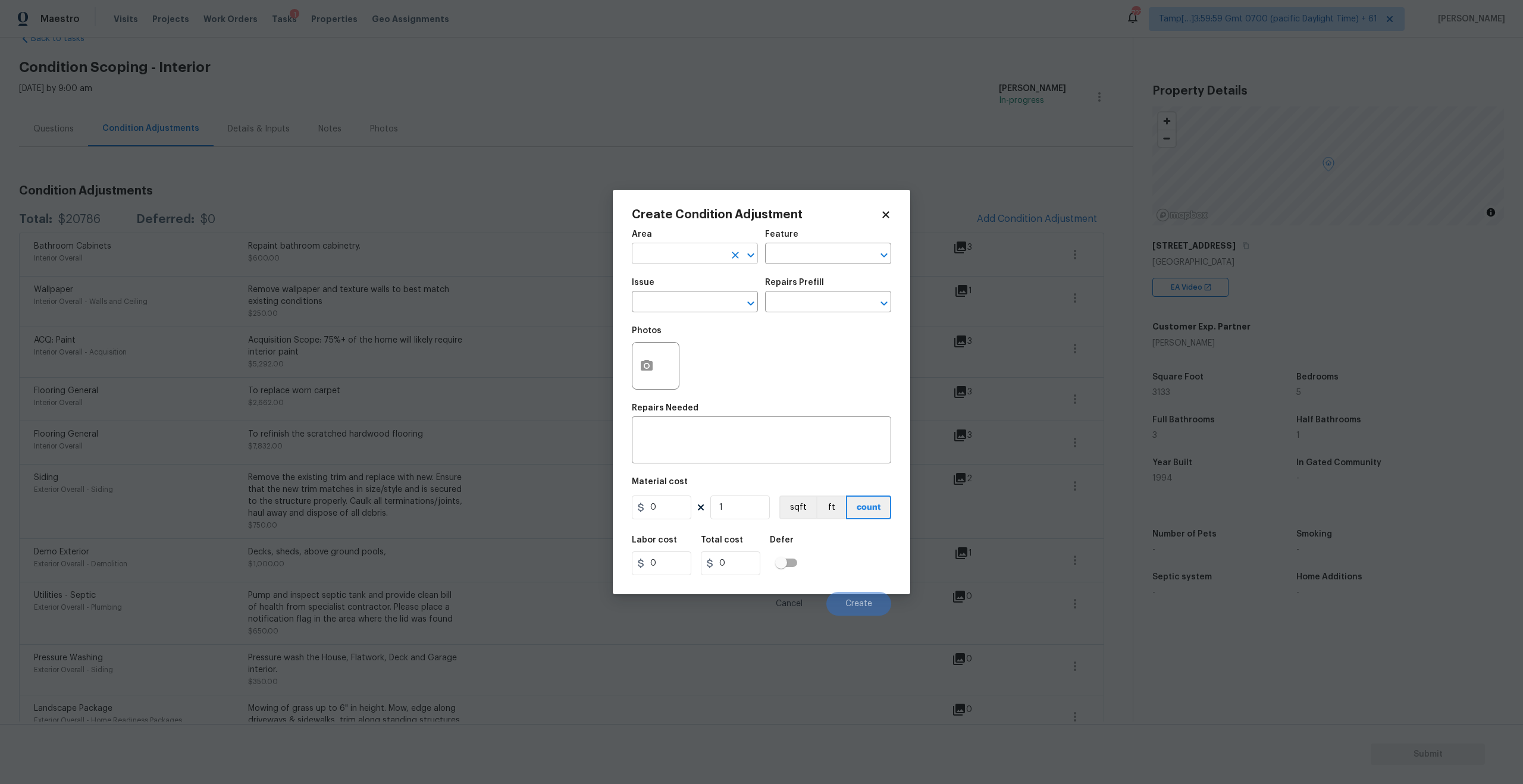
click at [678, 259] on input "text" at bounding box center [678, 255] width 93 height 19
click at [674, 300] on li "Interior Overall" at bounding box center [694, 300] width 126 height 19
type input "Interior Overall"
click at [841, 365] on div "Photos" at bounding box center [761, 358] width 259 height 77
click at [687, 305] on input "text" at bounding box center [678, 303] width 93 height 19
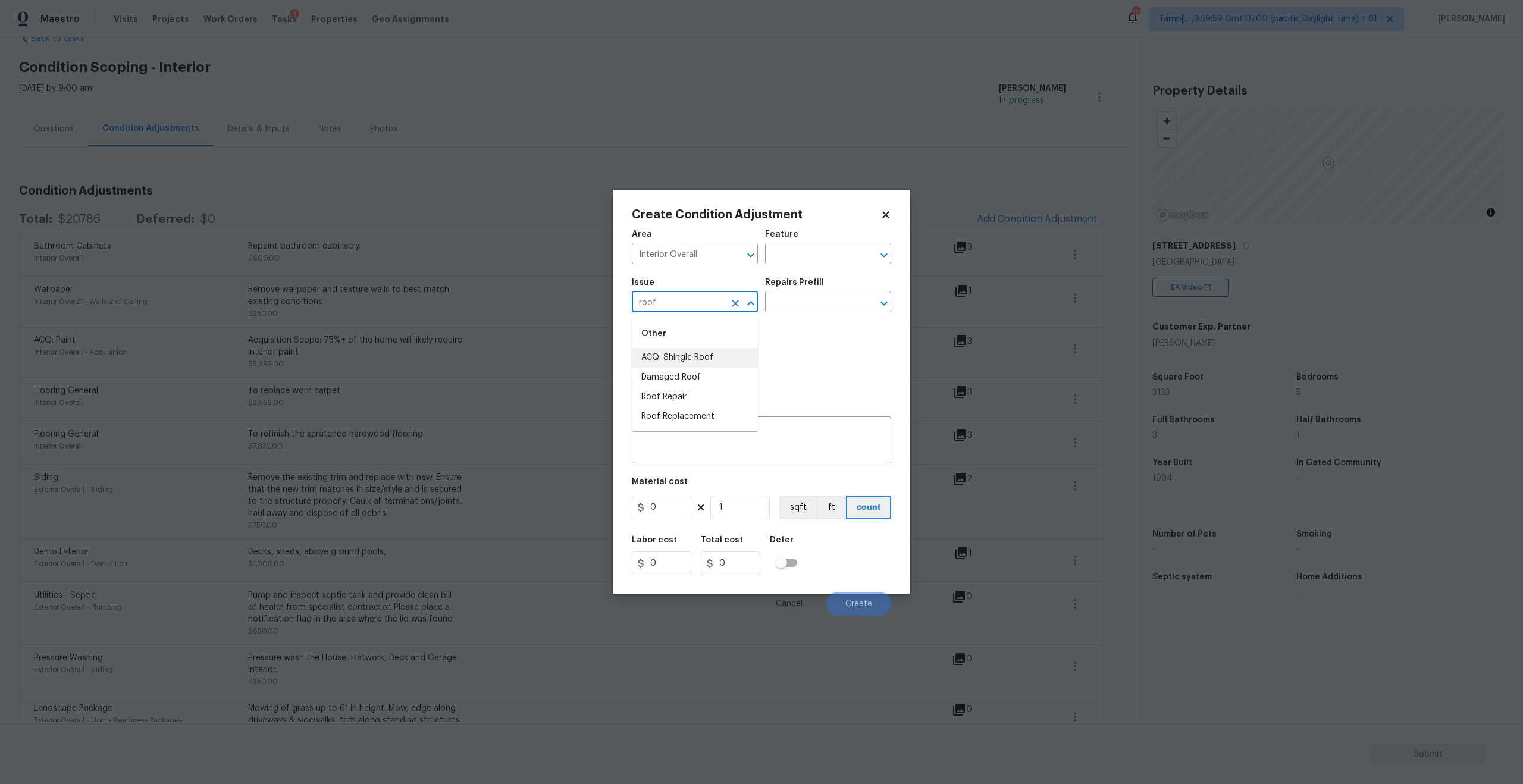
type input "roof"
click at [694, 359] on li "ACQ: Water Leak" at bounding box center [694, 358] width 126 height 19
type input "ACQ: Water Leak"
click at [732, 422] on div "x ​" at bounding box center [761, 441] width 259 height 44
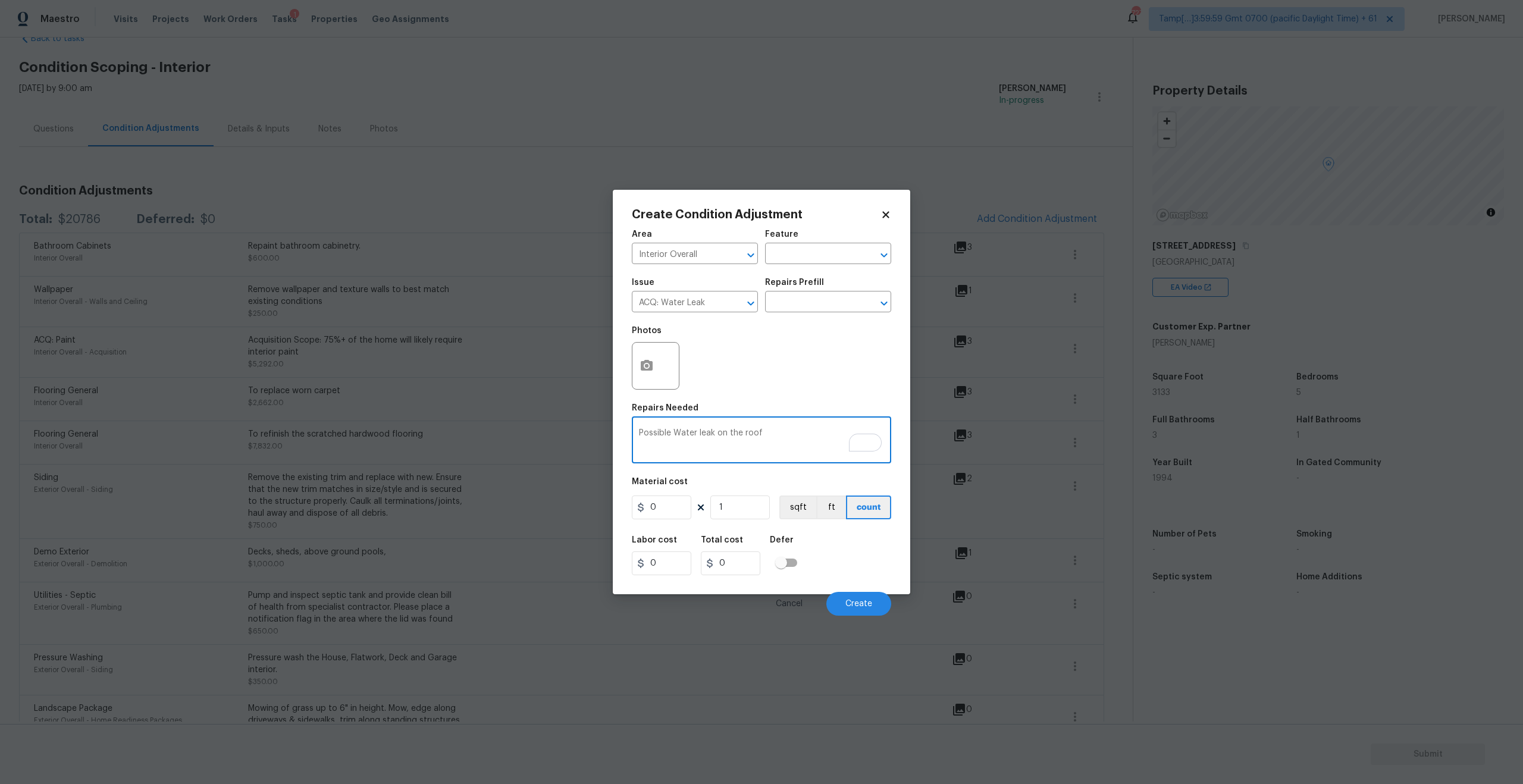
type textarea "Possible Water leak on the roof"
click at [671, 506] on input "0" at bounding box center [661, 507] width 59 height 23
type input "2500"
click at [634, 361] on button "button" at bounding box center [646, 365] width 28 height 46
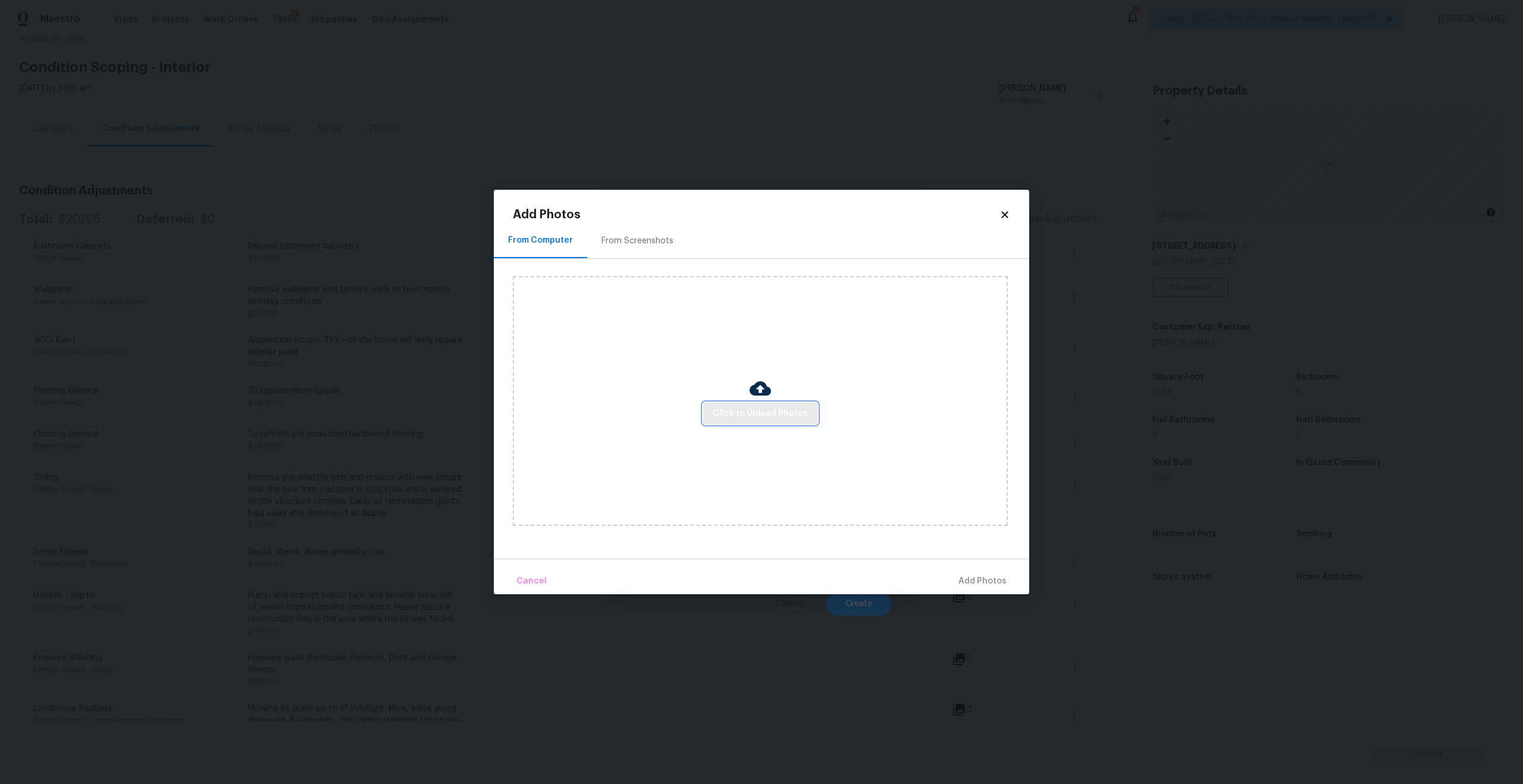
click at [727, 409] on span "Click to Upload Photos" at bounding box center [760, 414] width 95 height 15
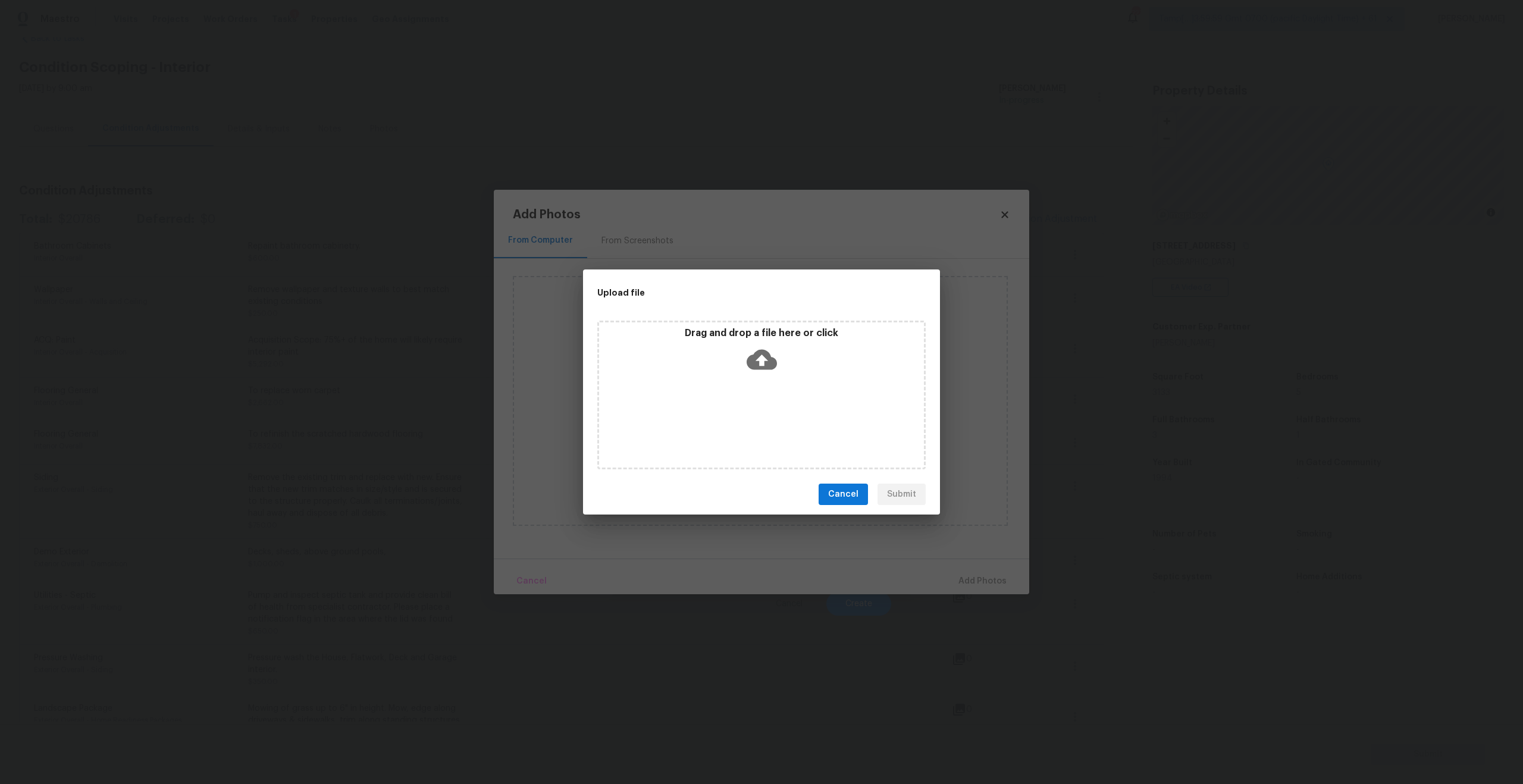
click at [750, 352] on icon at bounding box center [762, 359] width 30 height 30
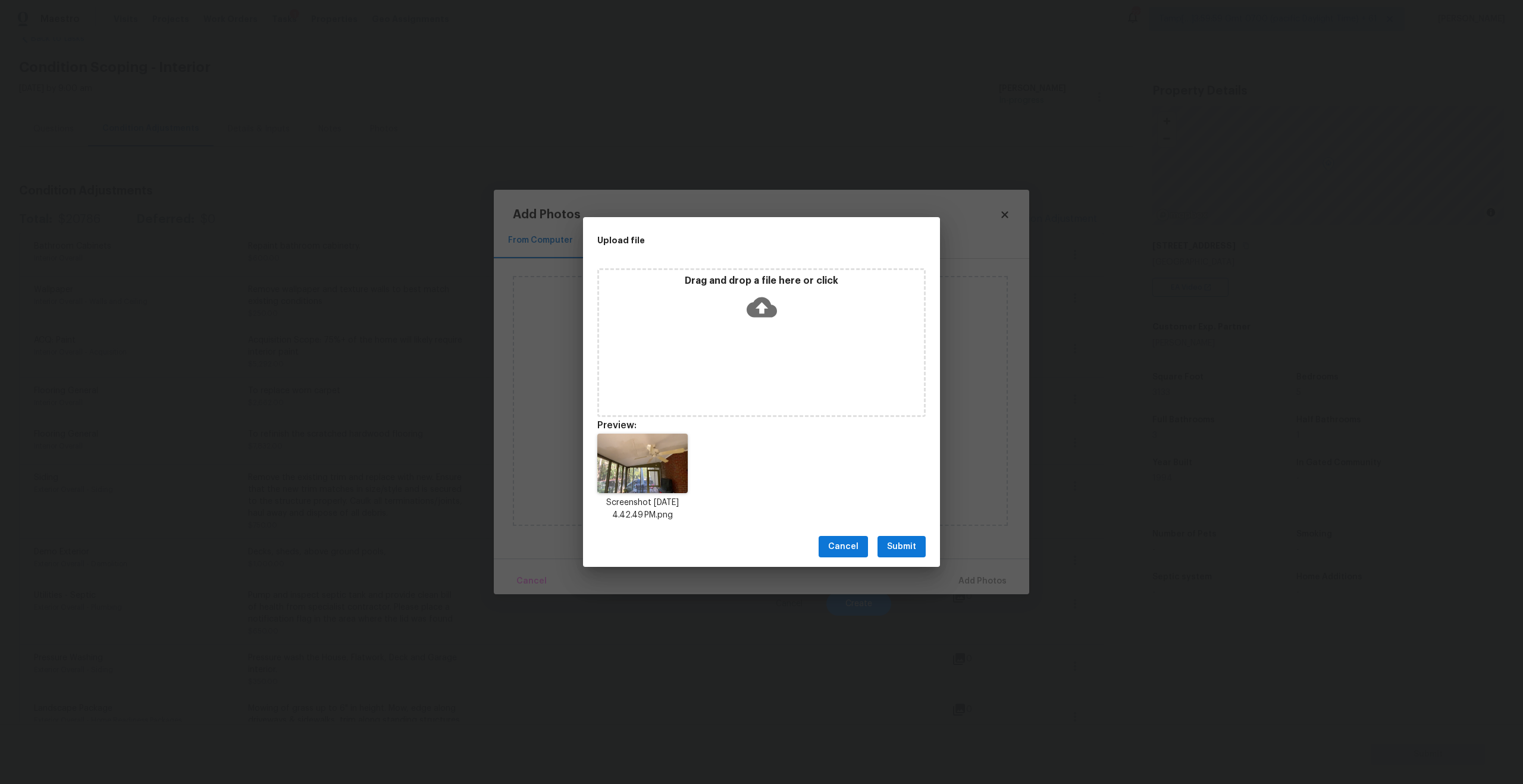
click at [901, 537] on button "Submit" at bounding box center [902, 547] width 48 height 22
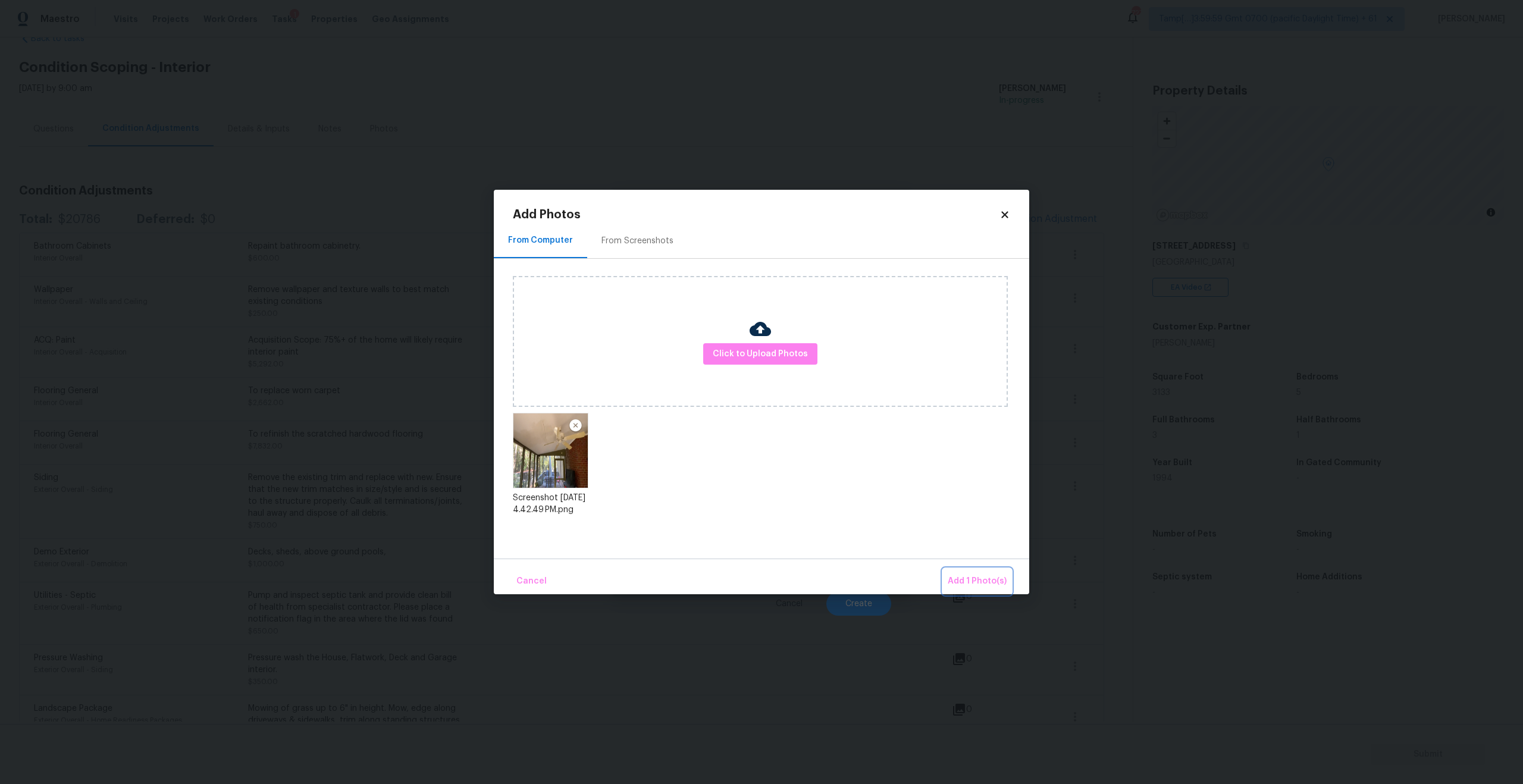
click at [983, 576] on span "Add 1 Photo(s)" at bounding box center [976, 582] width 59 height 15
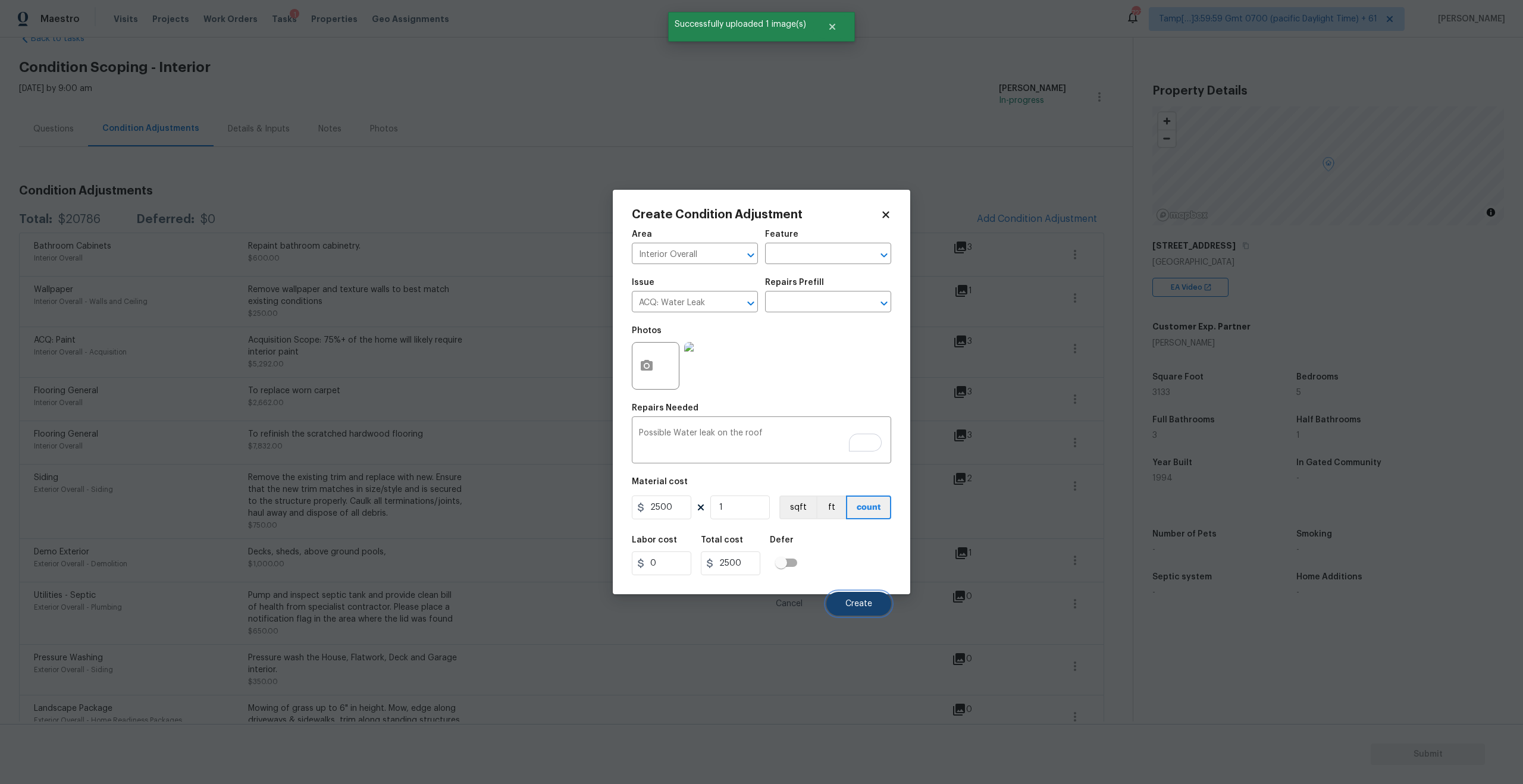
click at [868, 604] on span "Create" at bounding box center [858, 604] width 27 height 9
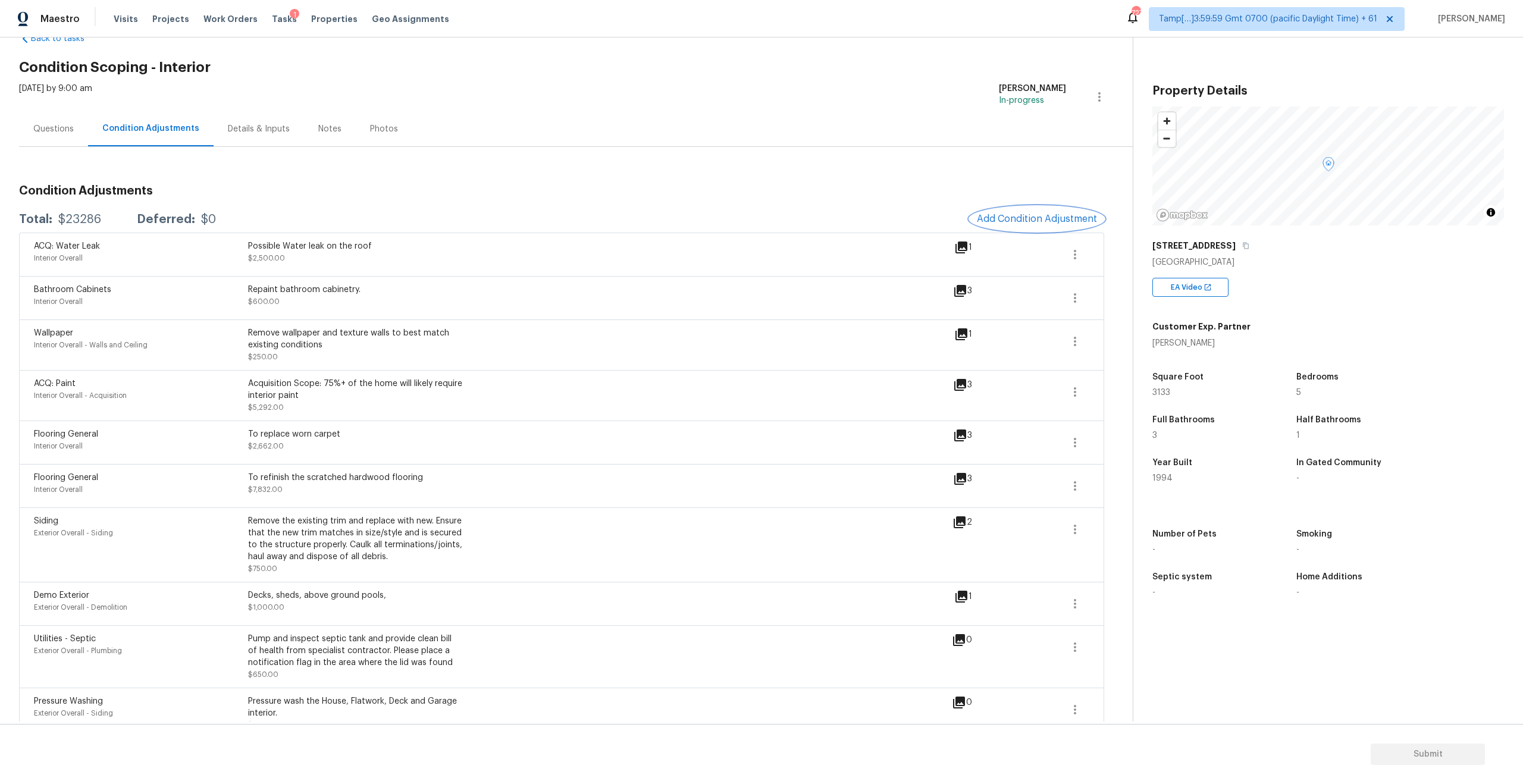
click at [1021, 217] on span "Add Condition Adjustment" at bounding box center [1037, 218] width 120 height 10
click at [1021, 217] on body "Maestro Visits Projects Work Orders Tasks 1 Properties Geo Assignments 727 Tamp…" at bounding box center [762, 392] width 1523 height 784
click at [1037, 216] on span "Add Condition Adjustment" at bounding box center [1037, 218] width 120 height 10
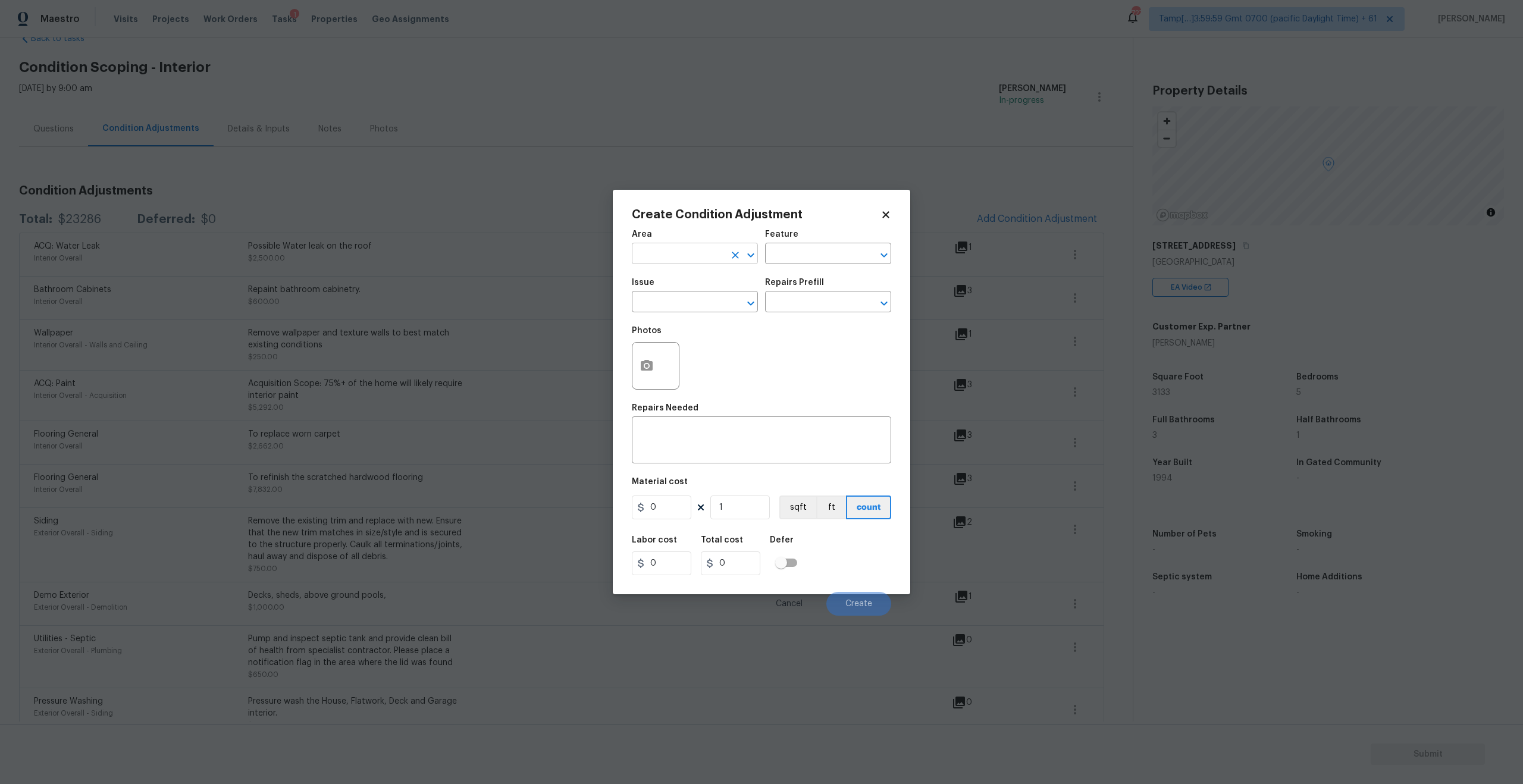
click at [673, 258] on input "text" at bounding box center [678, 255] width 93 height 19
click at [674, 301] on li "Interior Overall" at bounding box center [694, 300] width 126 height 19
type input "Interior Overall"
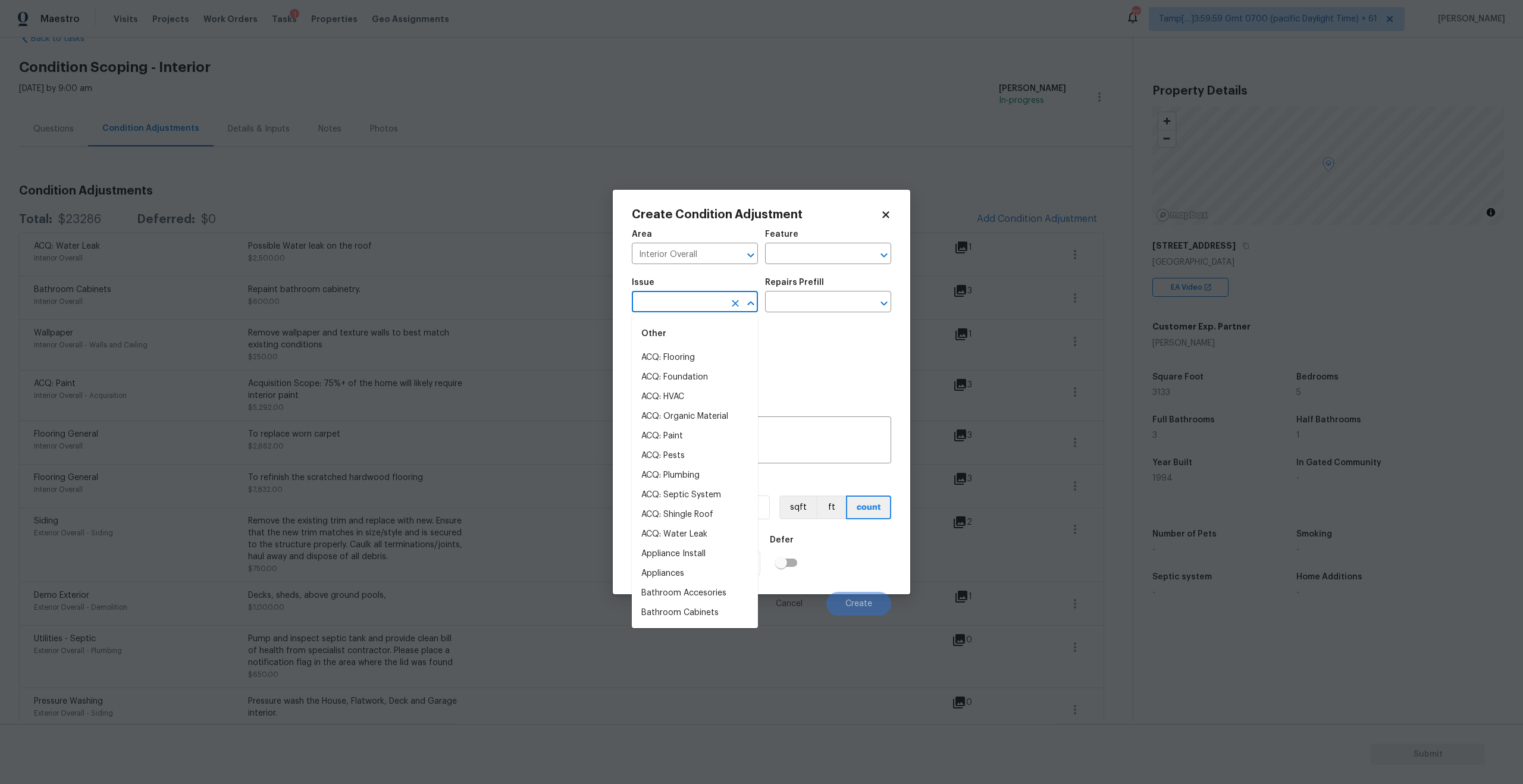
click at [663, 307] on input "text" at bounding box center [678, 303] width 93 height 19
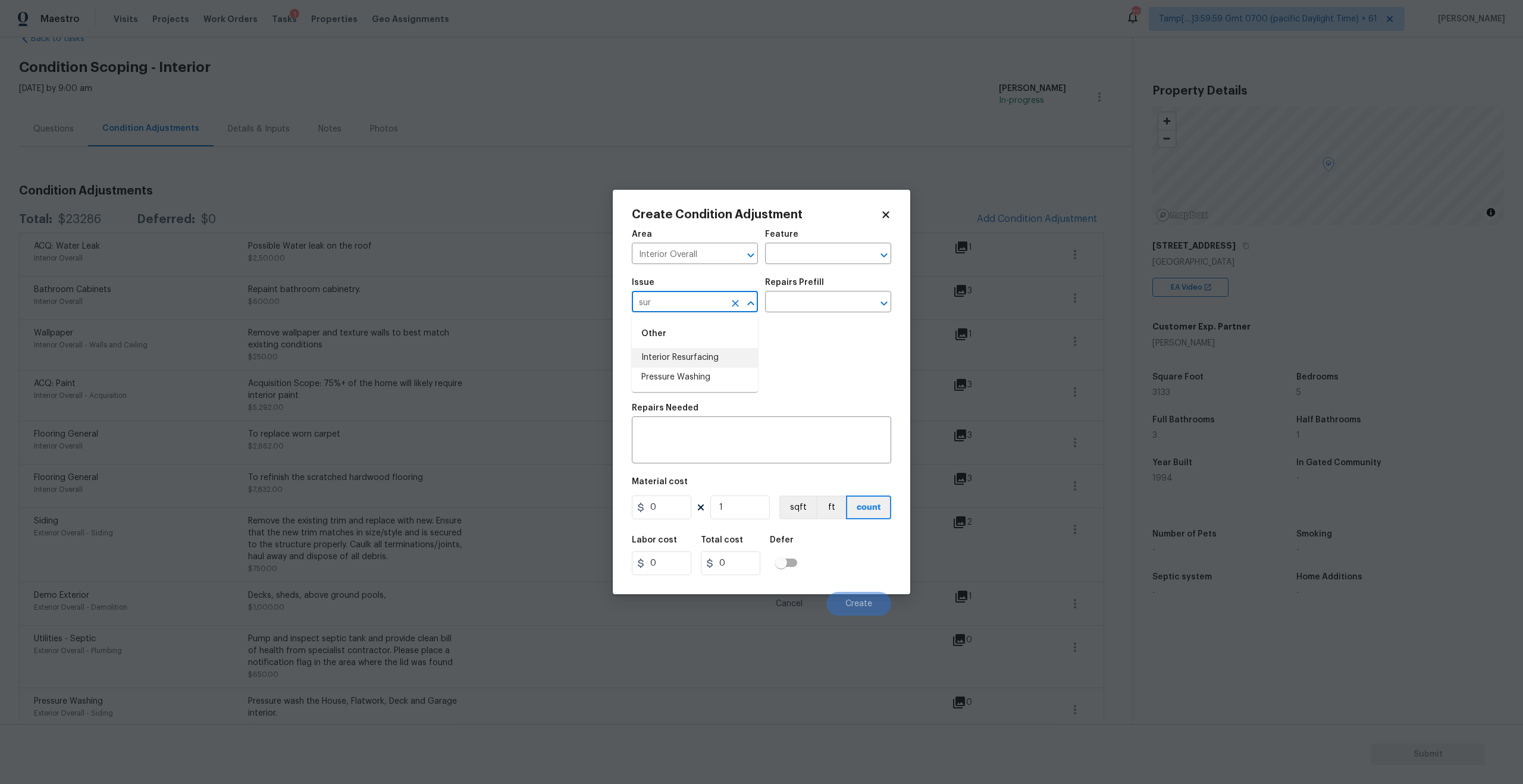
click at [701, 352] on li "Interior Resurfacing" at bounding box center [694, 358] width 126 height 19
type input "Interior Resurfacing"
click at [810, 298] on input "text" at bounding box center [811, 303] width 93 height 19
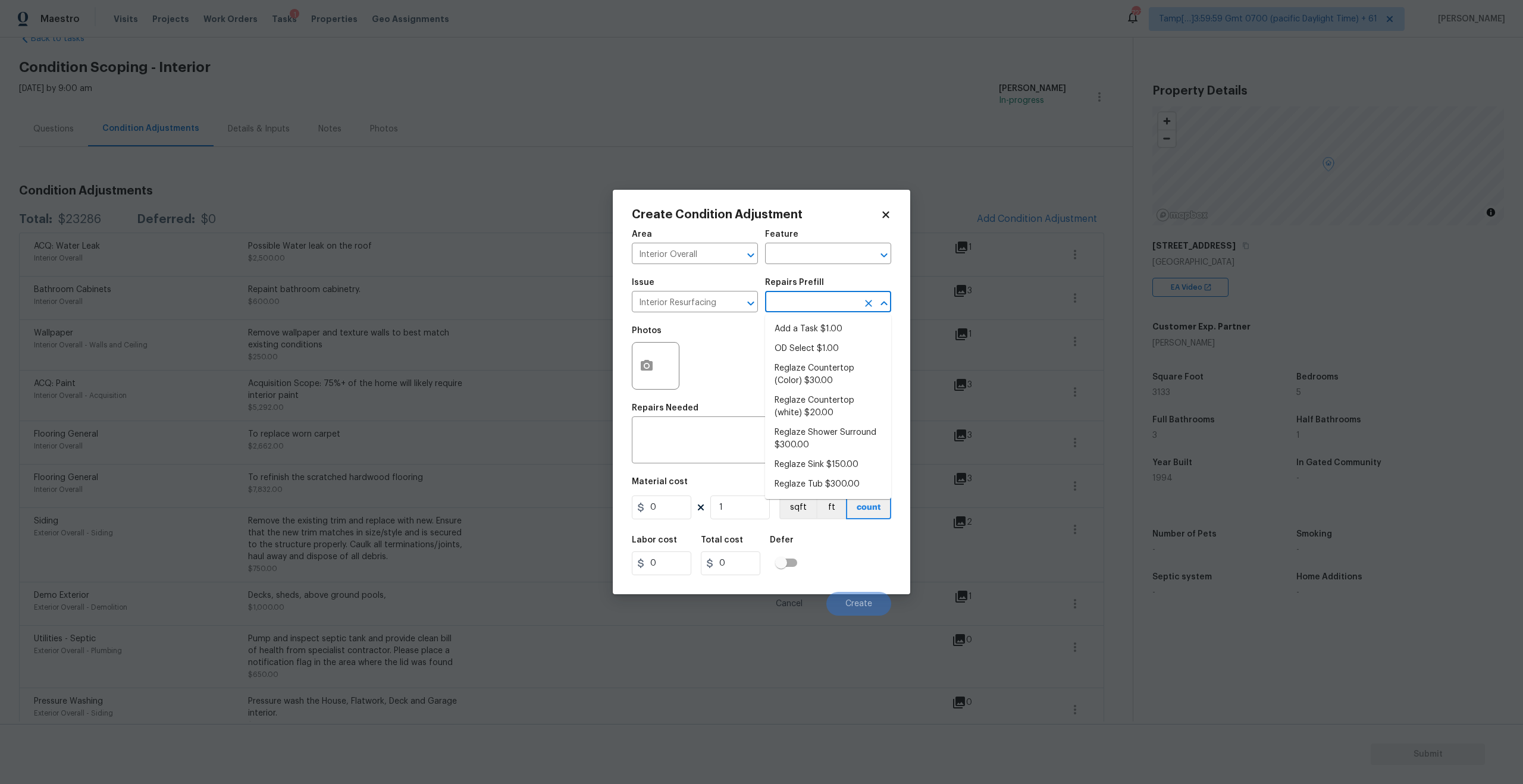
type input "s"
click at [827, 485] on li "Reglaze Tub $300.00" at bounding box center [828, 484] width 126 height 19
type textarea "Prep, mask, clean and reglaze the tub (white) both on the in and outer sides. H…"
type input "300"
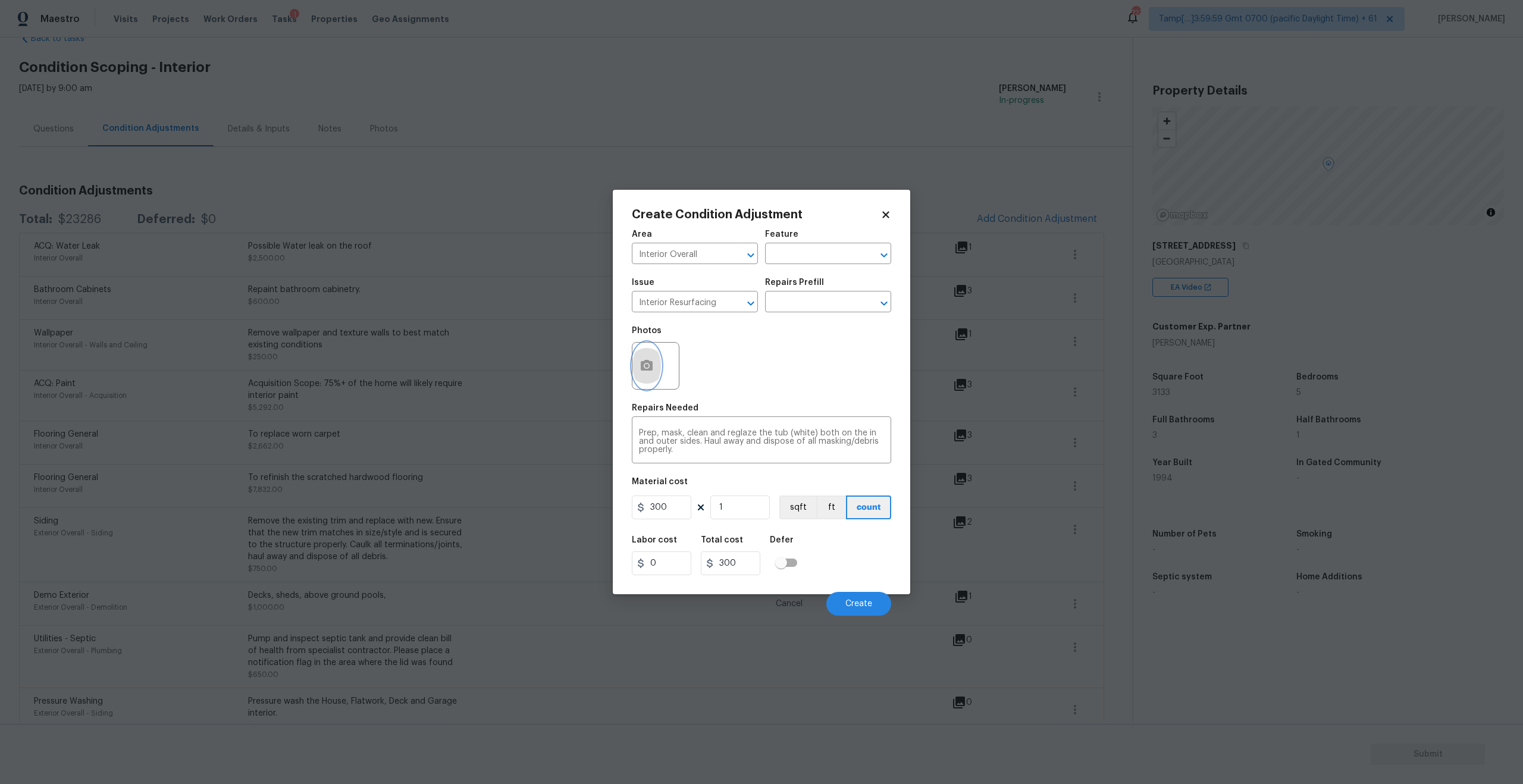
click at [645, 365] on circle "button" at bounding box center [646, 365] width 3 height 3
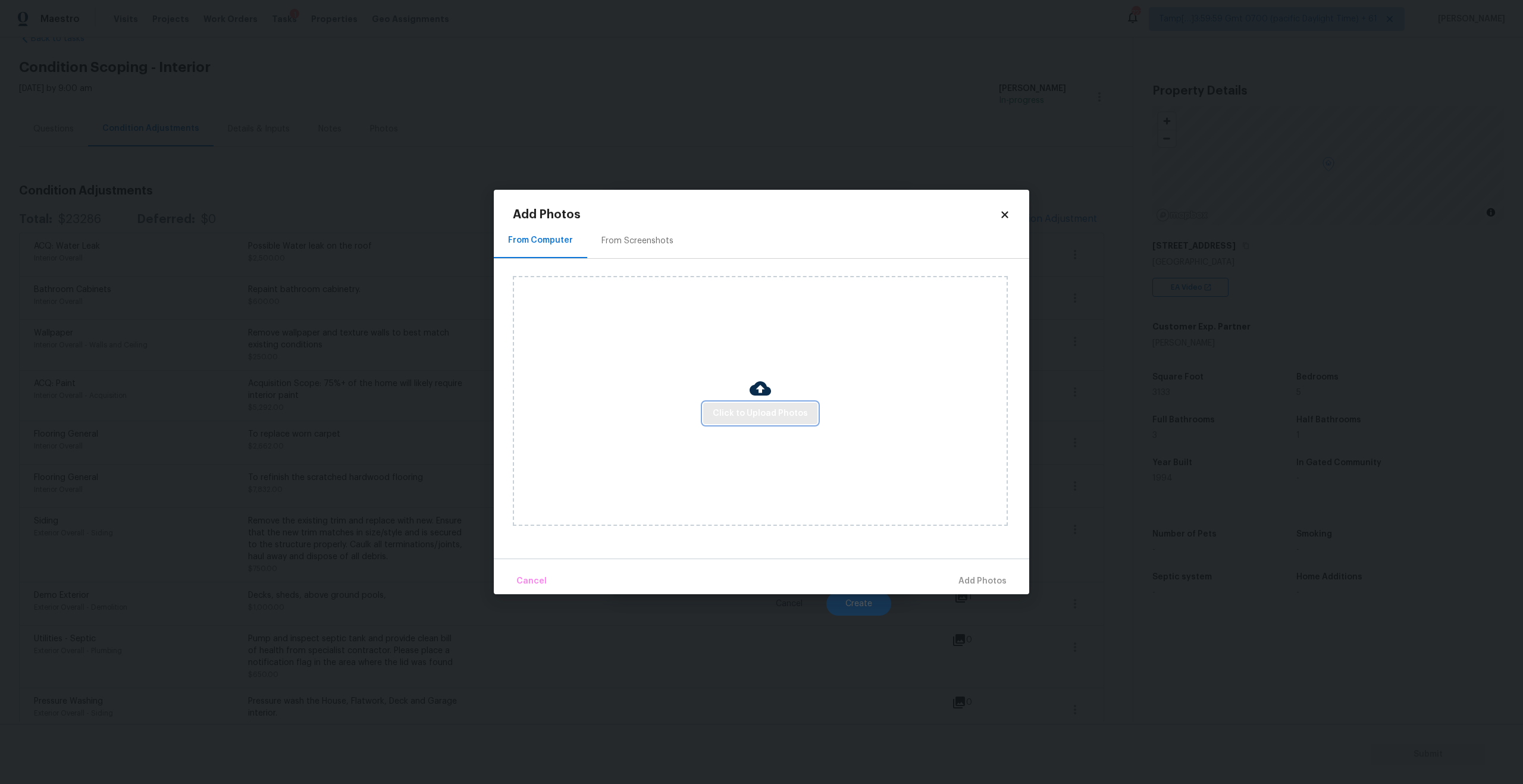
click at [749, 408] on span "Click to Upload Photos" at bounding box center [760, 414] width 95 height 15
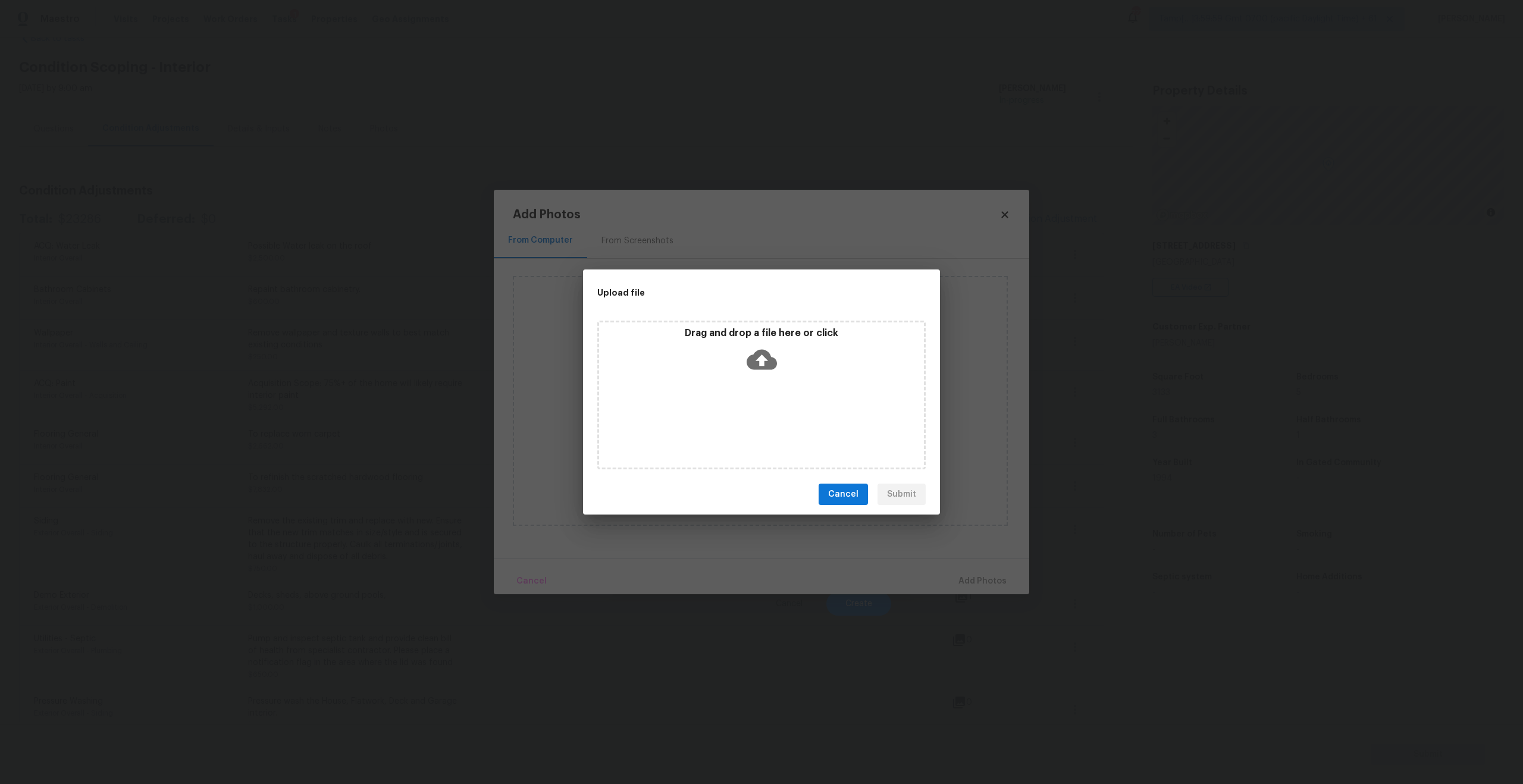
click at [769, 368] on icon at bounding box center [762, 359] width 30 height 20
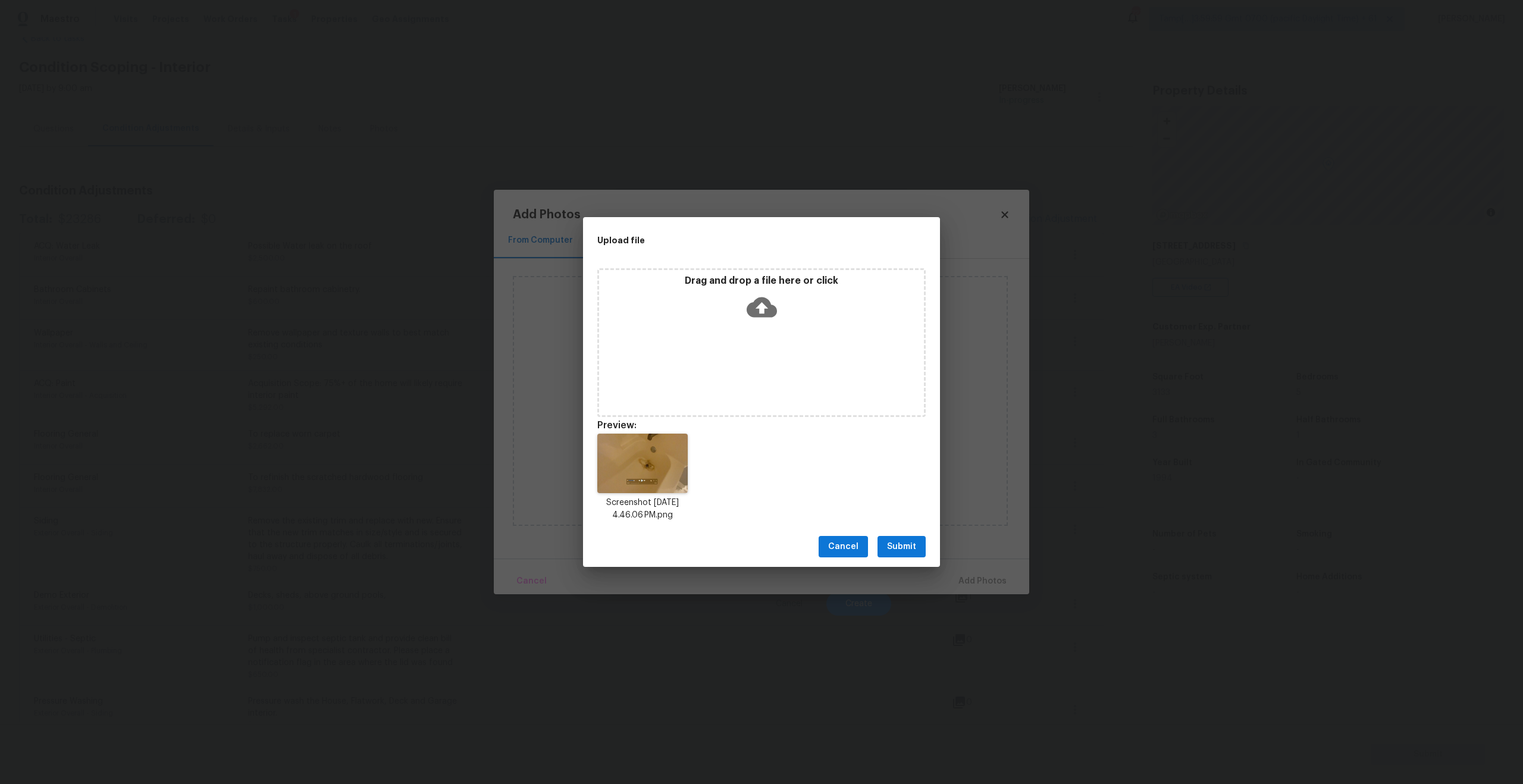
click at [884, 541] on button "Submit" at bounding box center [902, 547] width 48 height 22
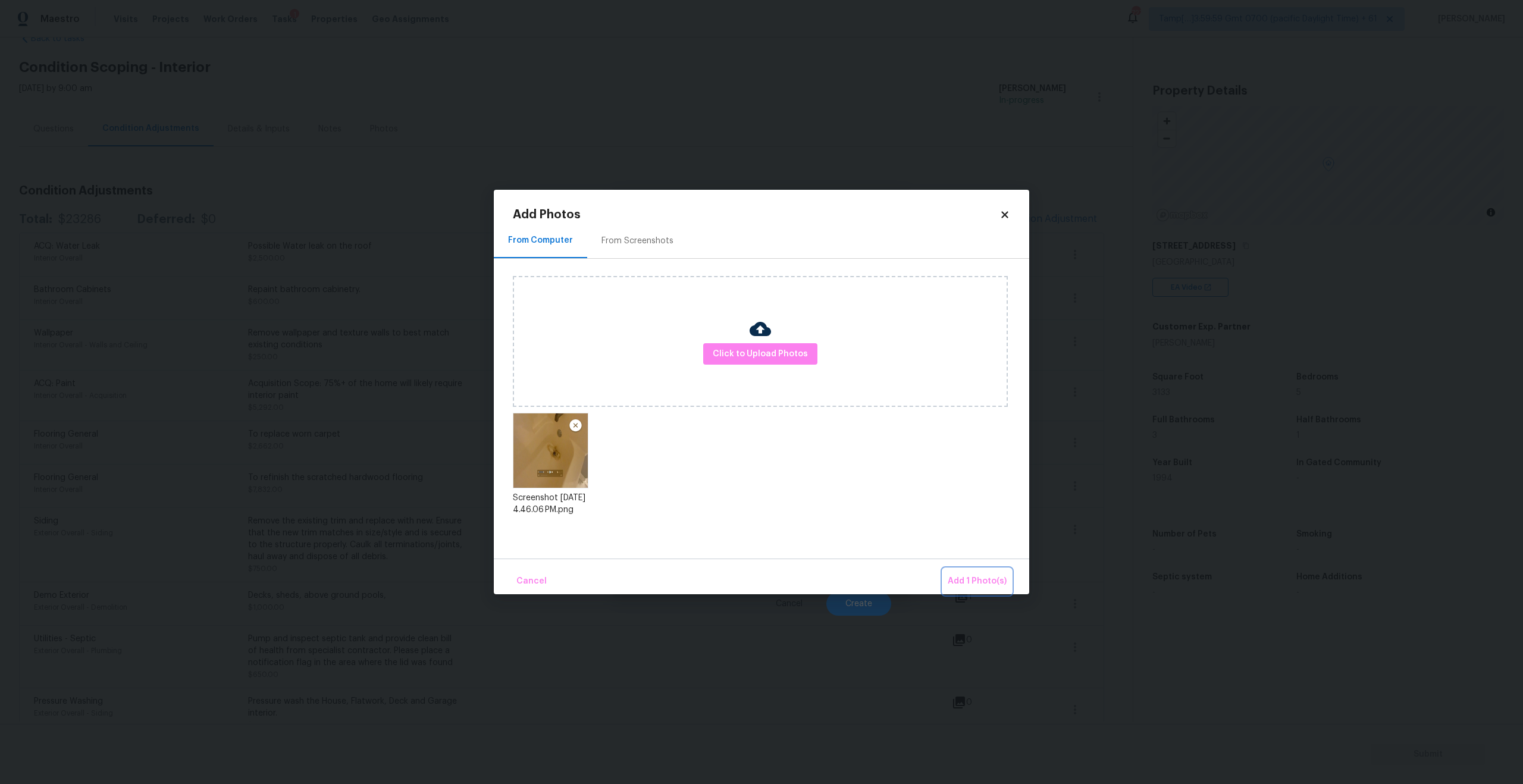
click at [993, 578] on span "Add 1 Photo(s)" at bounding box center [976, 582] width 59 height 15
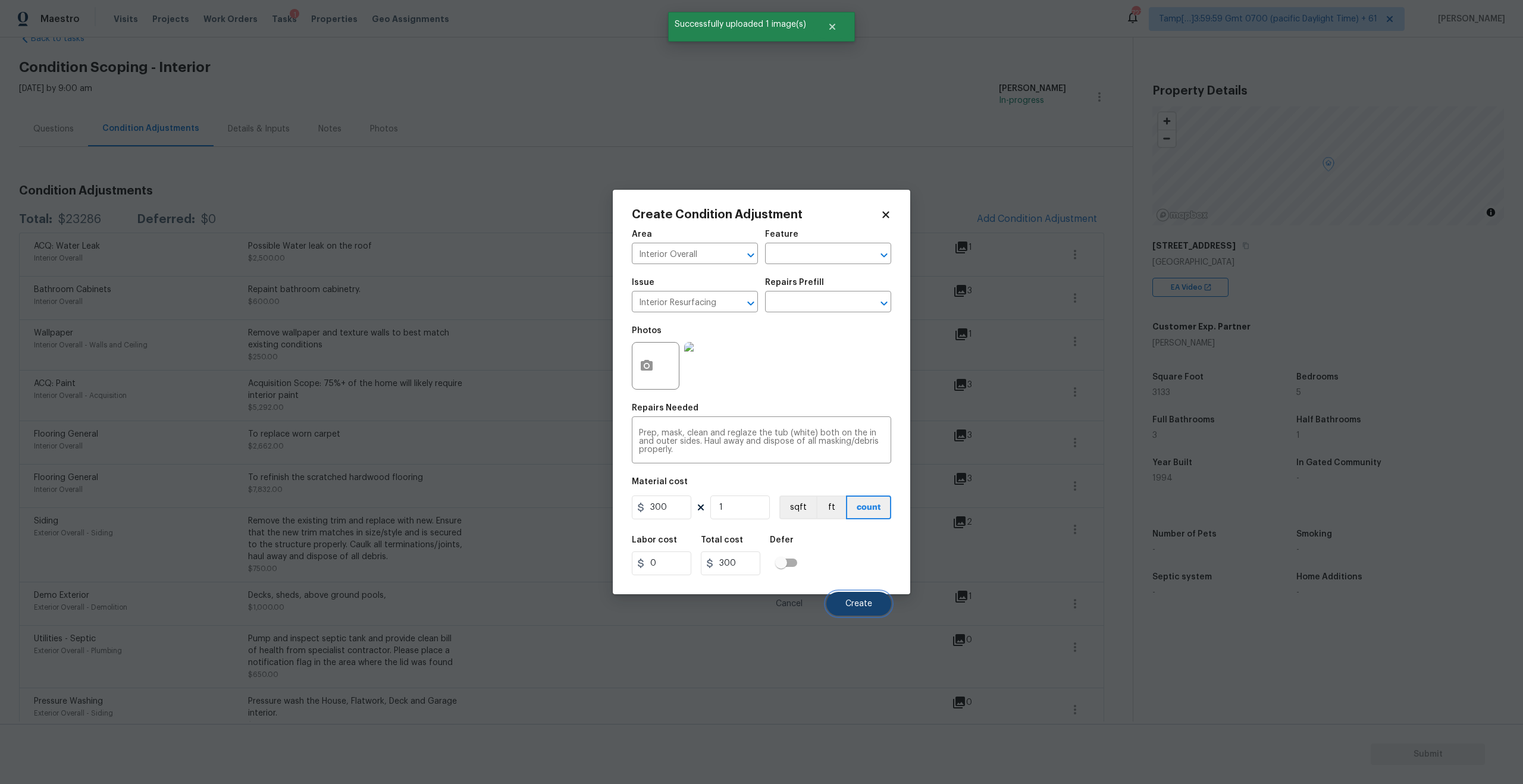
click at [857, 606] on span "Create" at bounding box center [858, 604] width 27 height 9
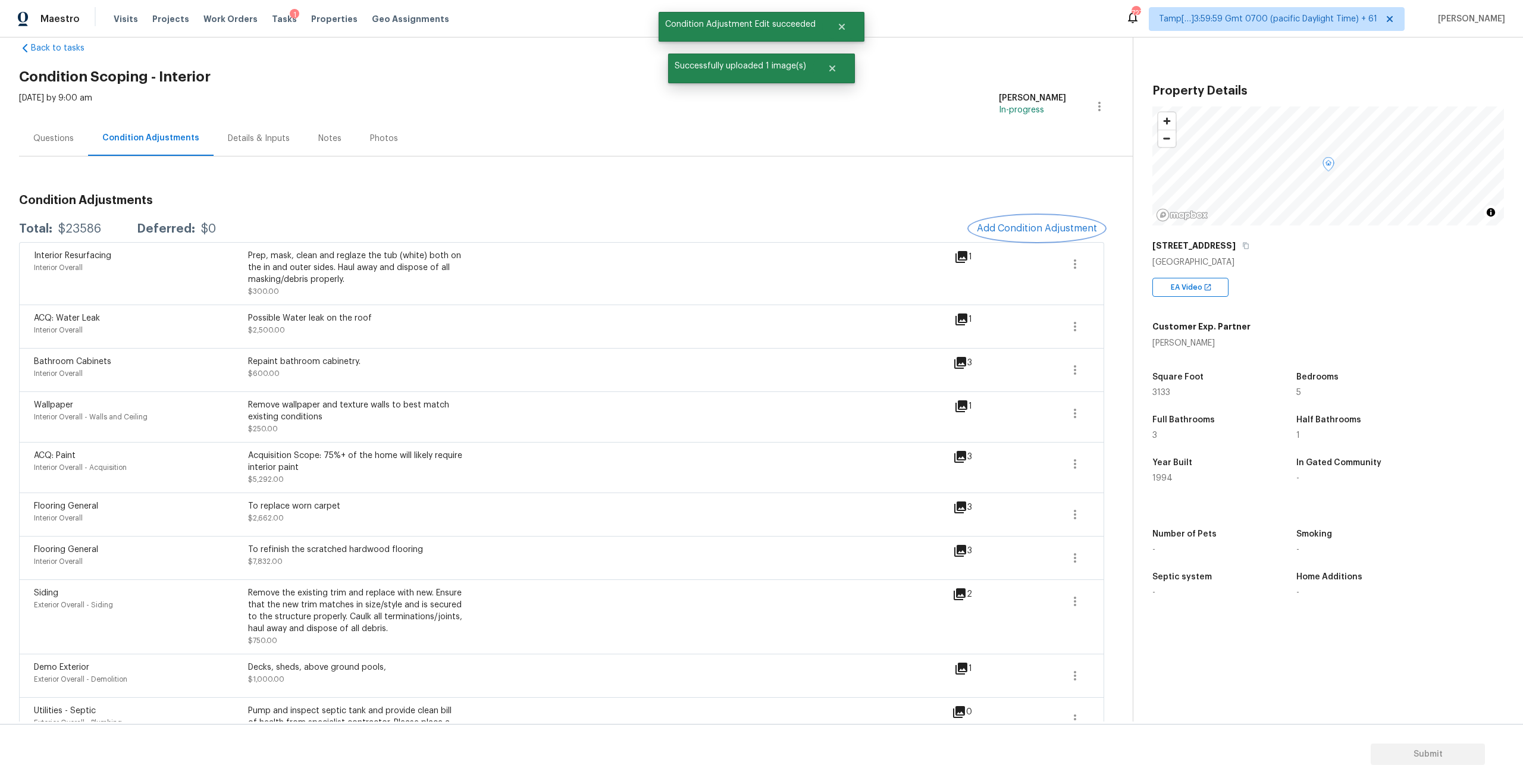
scroll to position [27, 0]
click at [57, 138] on div "Questions" at bounding box center [53, 135] width 41 height 12
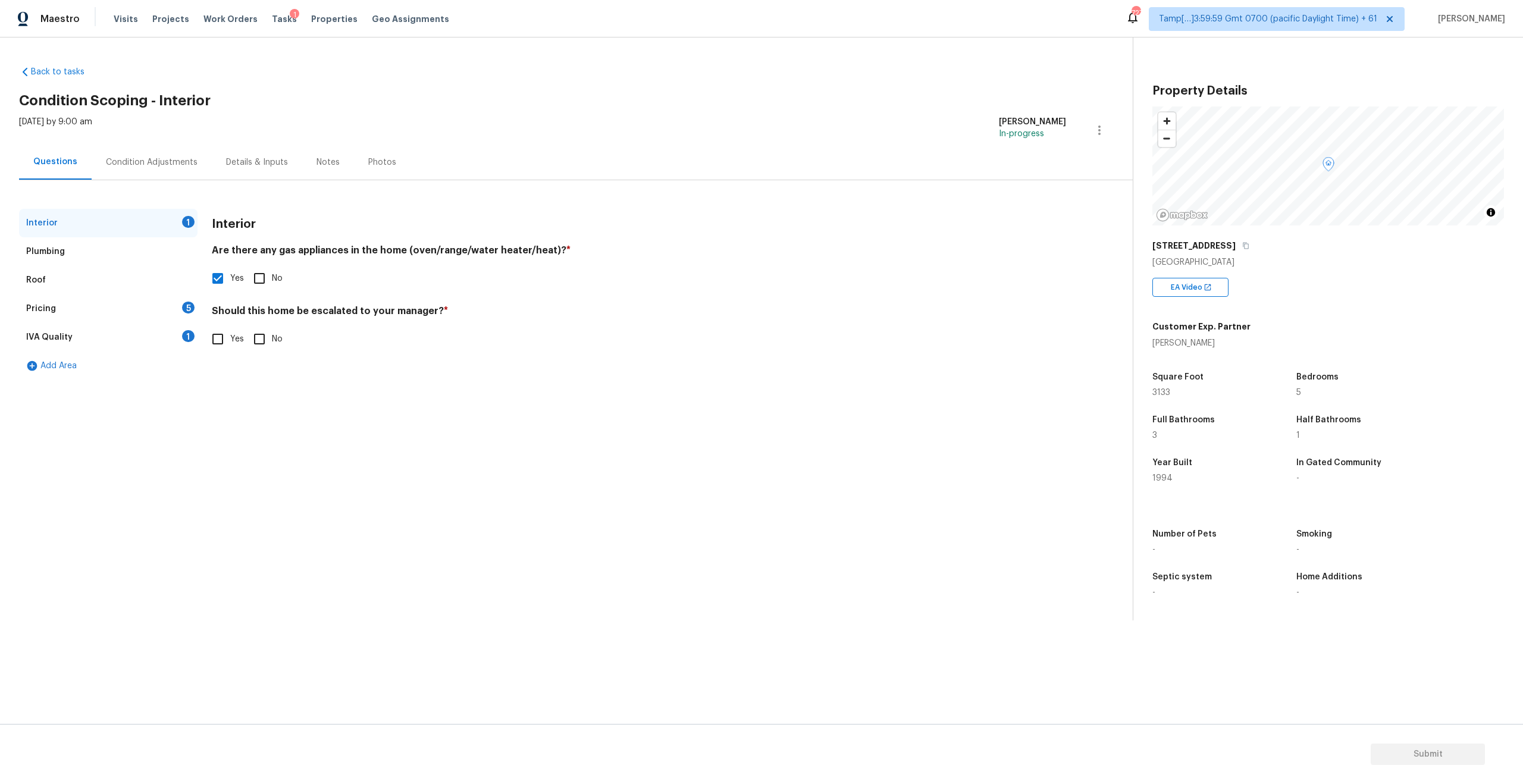
click at [258, 335] on input "No" at bounding box center [259, 339] width 25 height 25
click at [255, 338] on input "No" at bounding box center [259, 339] width 25 height 25
click at [257, 341] on input "No" at bounding box center [259, 339] width 25 height 25
checkbox input "true"
click at [79, 297] on div "Pricing 5" at bounding box center [108, 308] width 178 height 28
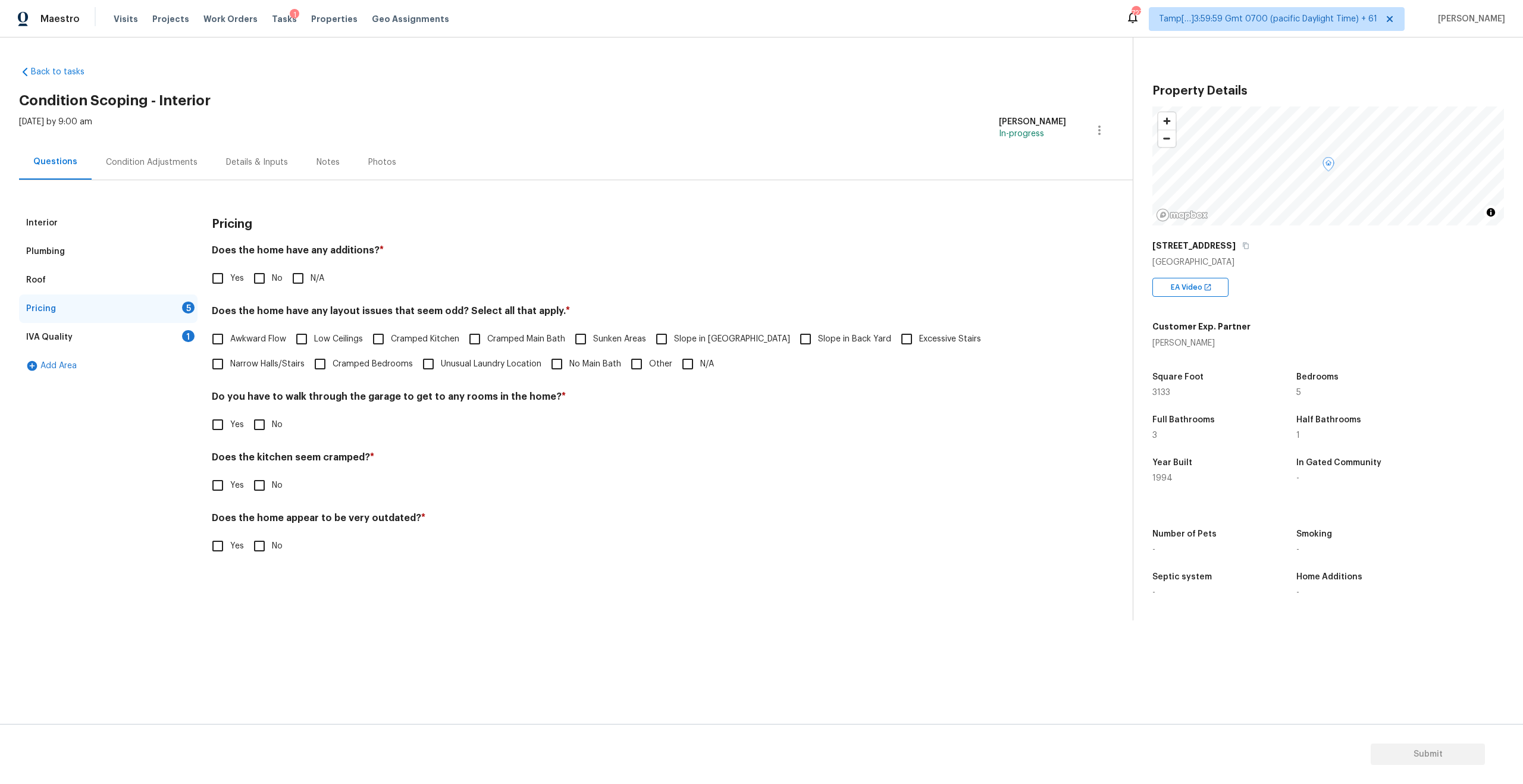
click at [261, 282] on input "No" at bounding box center [259, 278] width 25 height 25
checkbox input "true"
click at [253, 417] on input "No" at bounding box center [259, 425] width 25 height 25
checkbox input "true"
click at [254, 494] on input "No" at bounding box center [259, 485] width 25 height 25
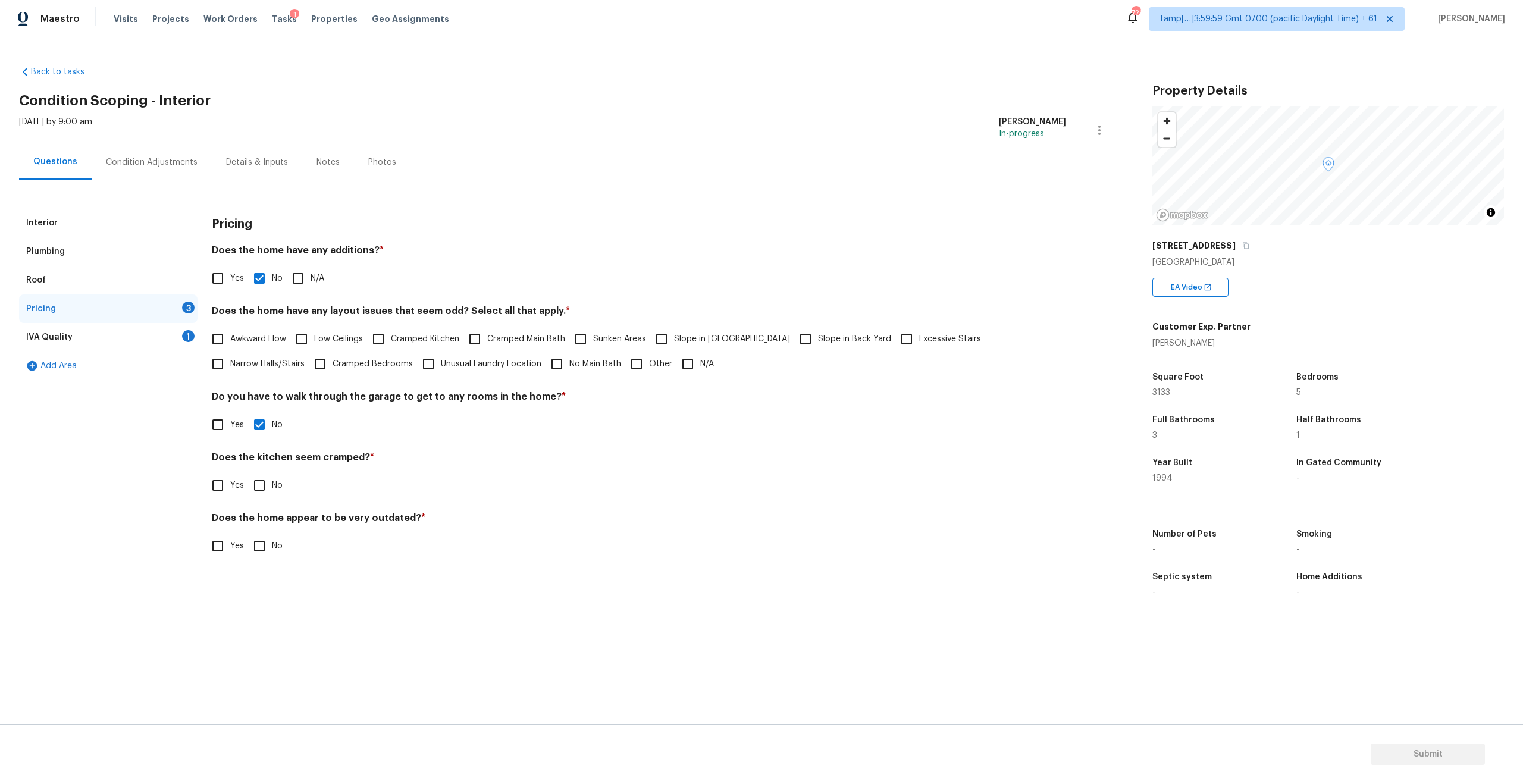
checkbox input "true"
click at [254, 555] on input "No" at bounding box center [259, 546] width 25 height 25
checkbox input "true"
click at [675, 369] on input "N/A" at bounding box center [688, 364] width 25 height 25
checkbox input "true"
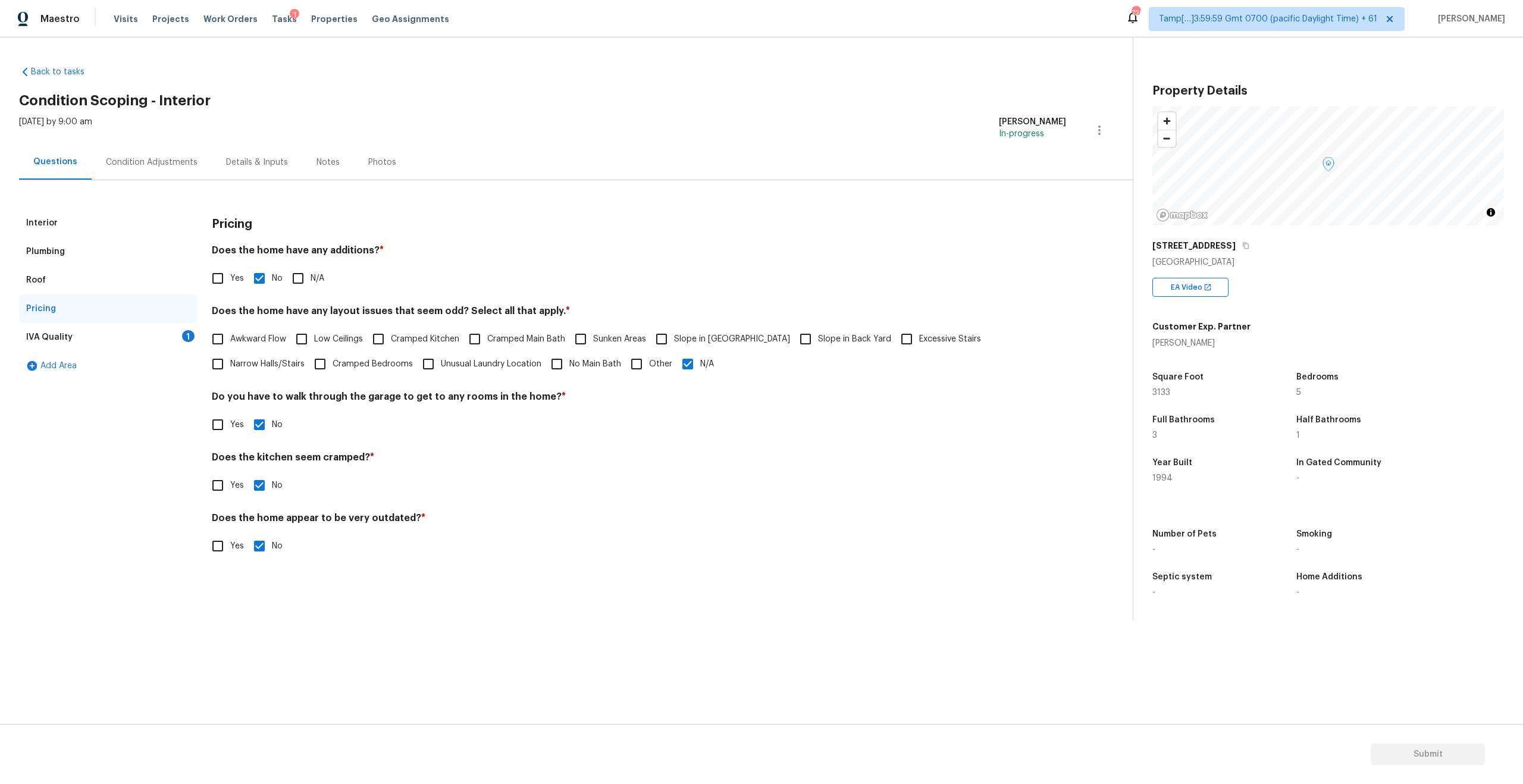
click at [65, 370] on div "Add Area" at bounding box center [108, 365] width 178 height 28
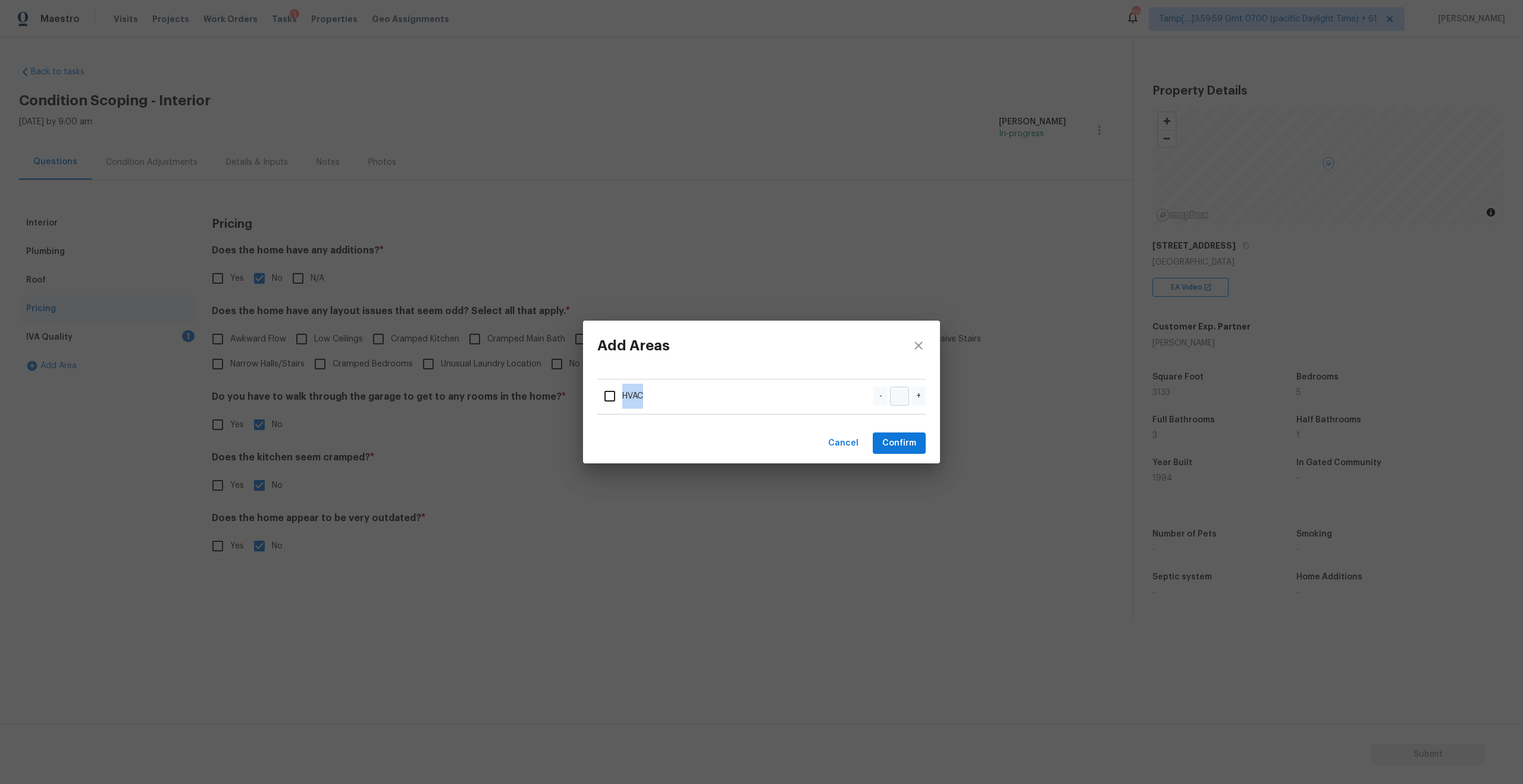
click at [65, 370] on div "Add Areas HVAC - + Cancel Confirm" at bounding box center [762, 392] width 1523 height 784
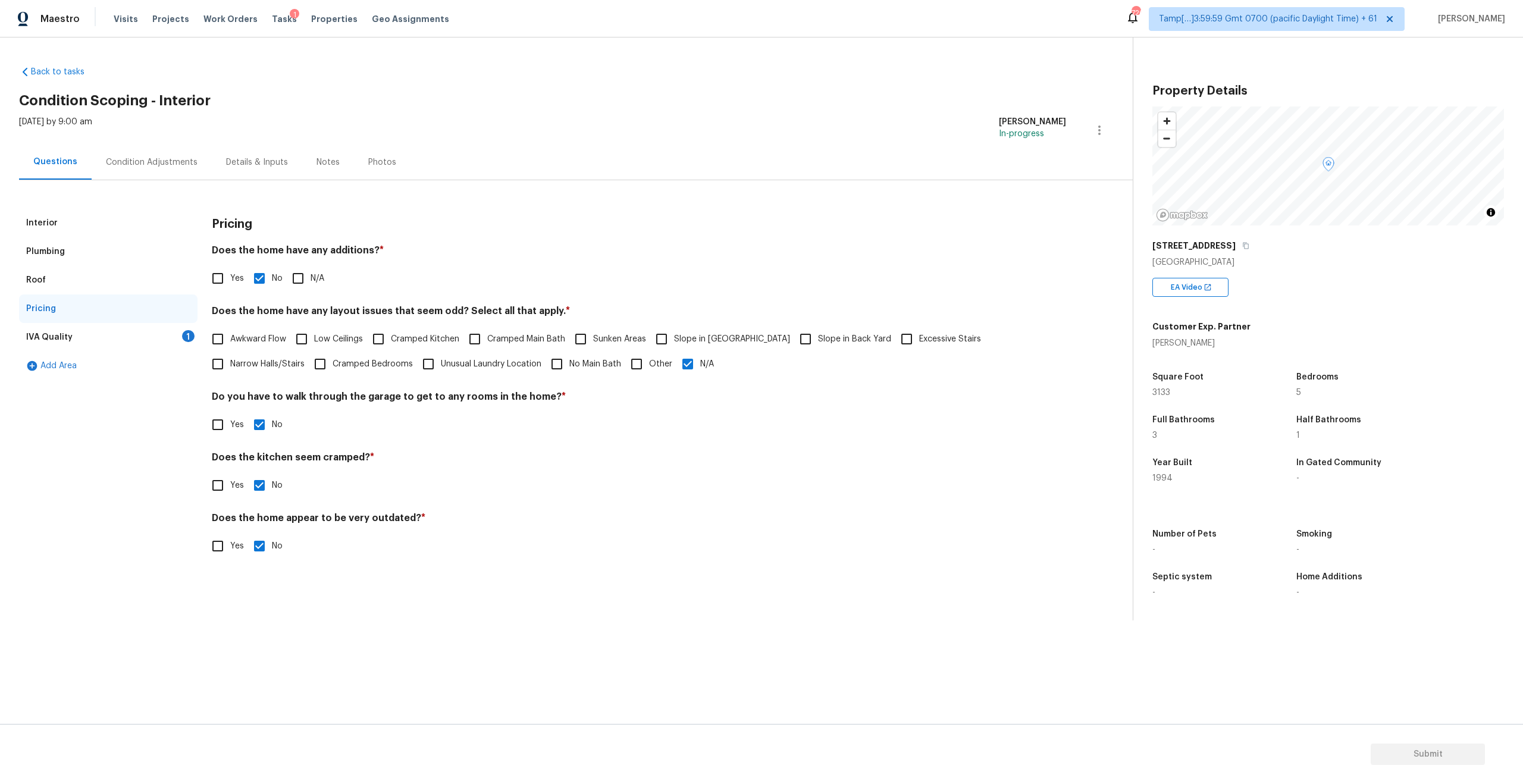
click at [47, 336] on div "IVA Quality" at bounding box center [49, 336] width 46 height 12
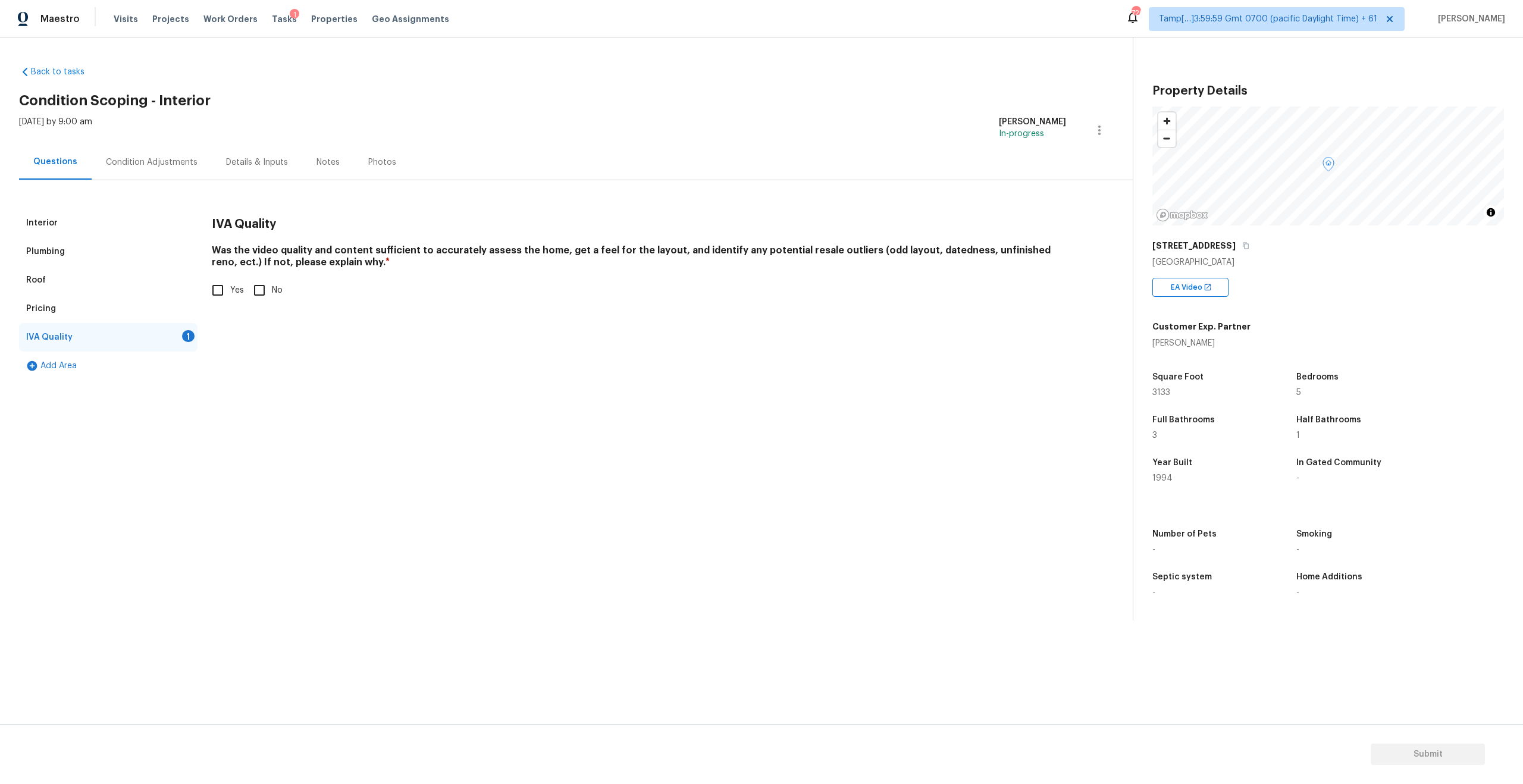
click at [211, 293] on input "Yes" at bounding box center [218, 290] width 25 height 25
checkbox input "true"
click at [173, 171] on div "Condition Adjustments" at bounding box center [152, 162] width 120 height 35
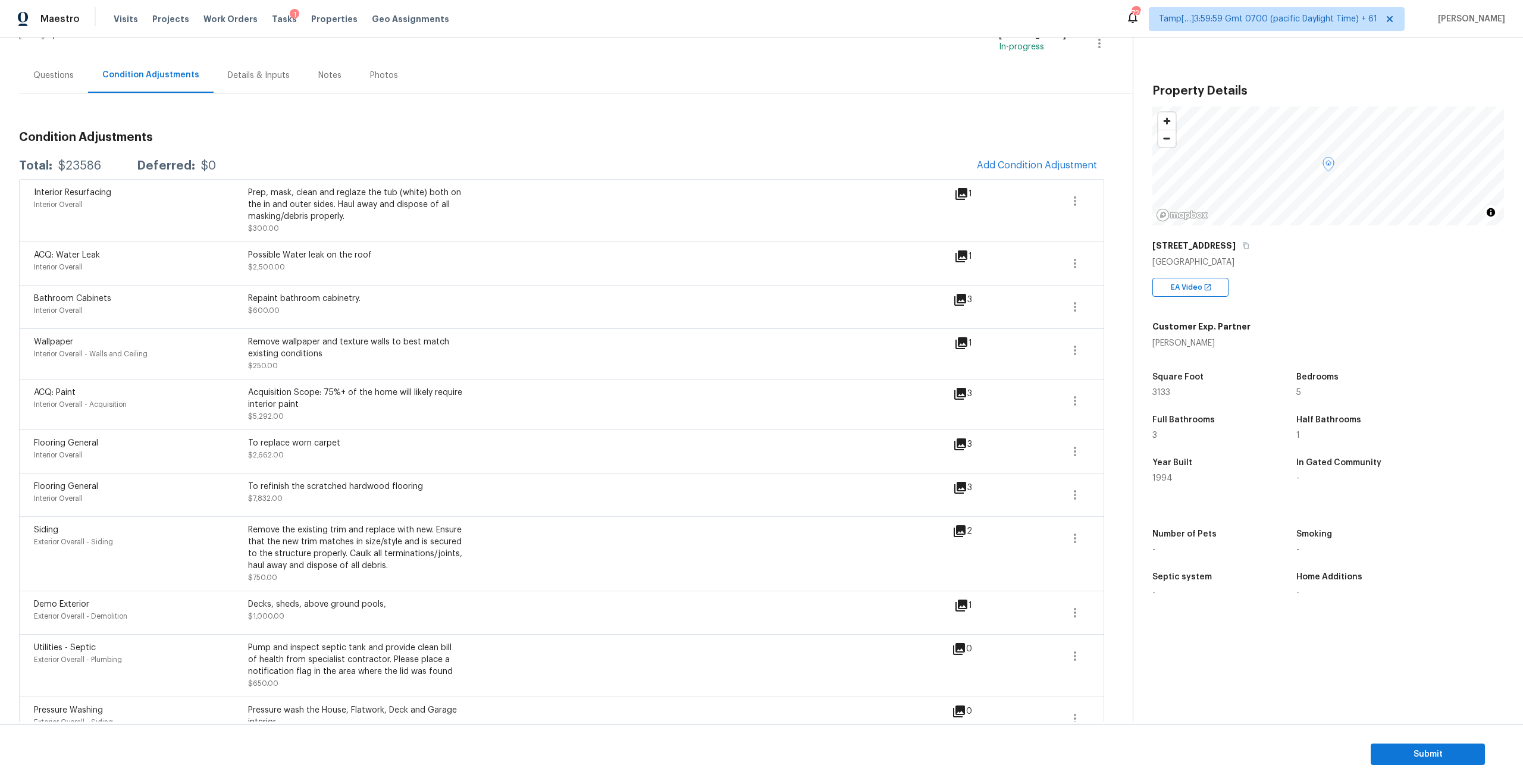
scroll to position [227, 0]
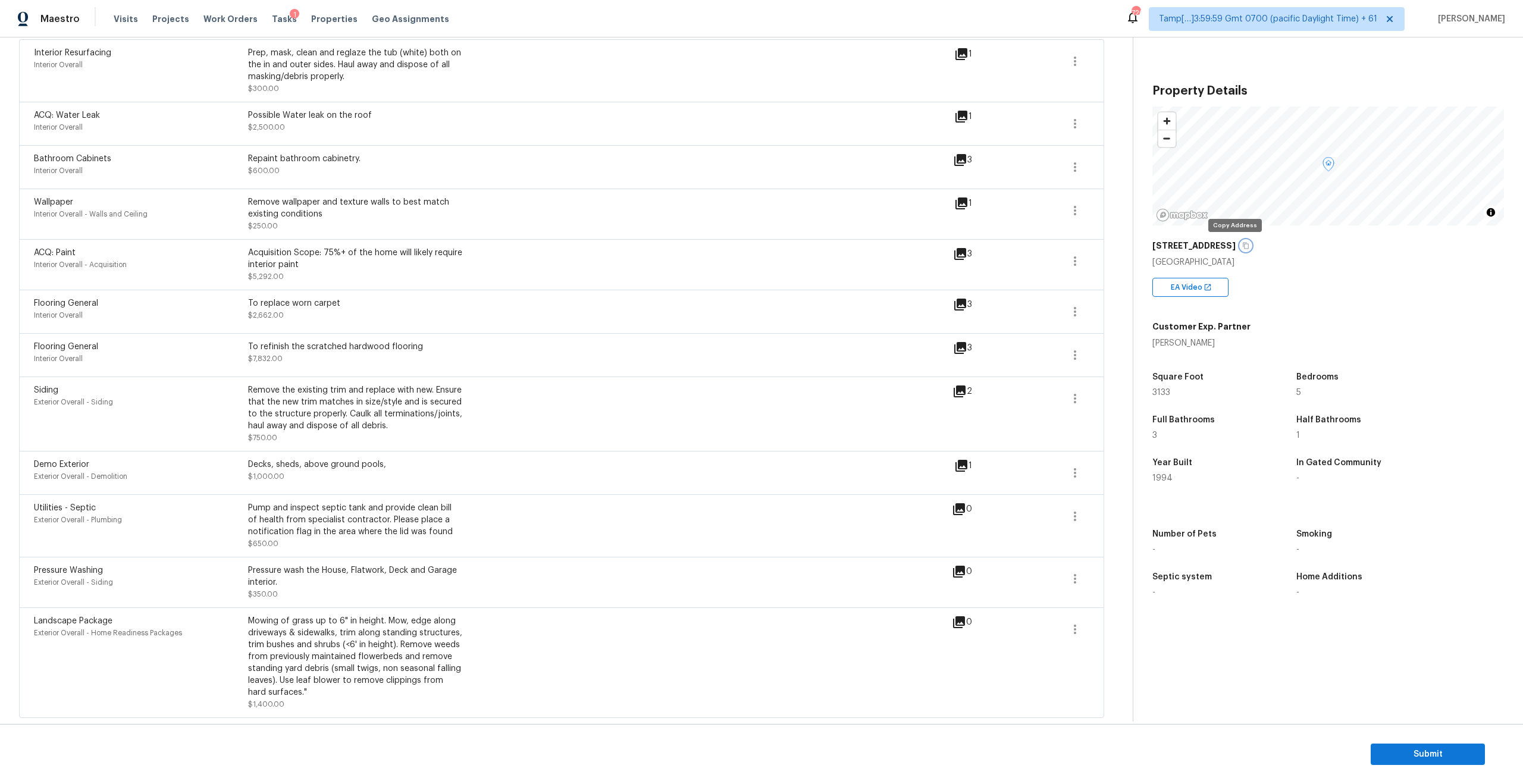
click at [1242, 248] on icon "button" at bounding box center [1245, 245] width 7 height 7
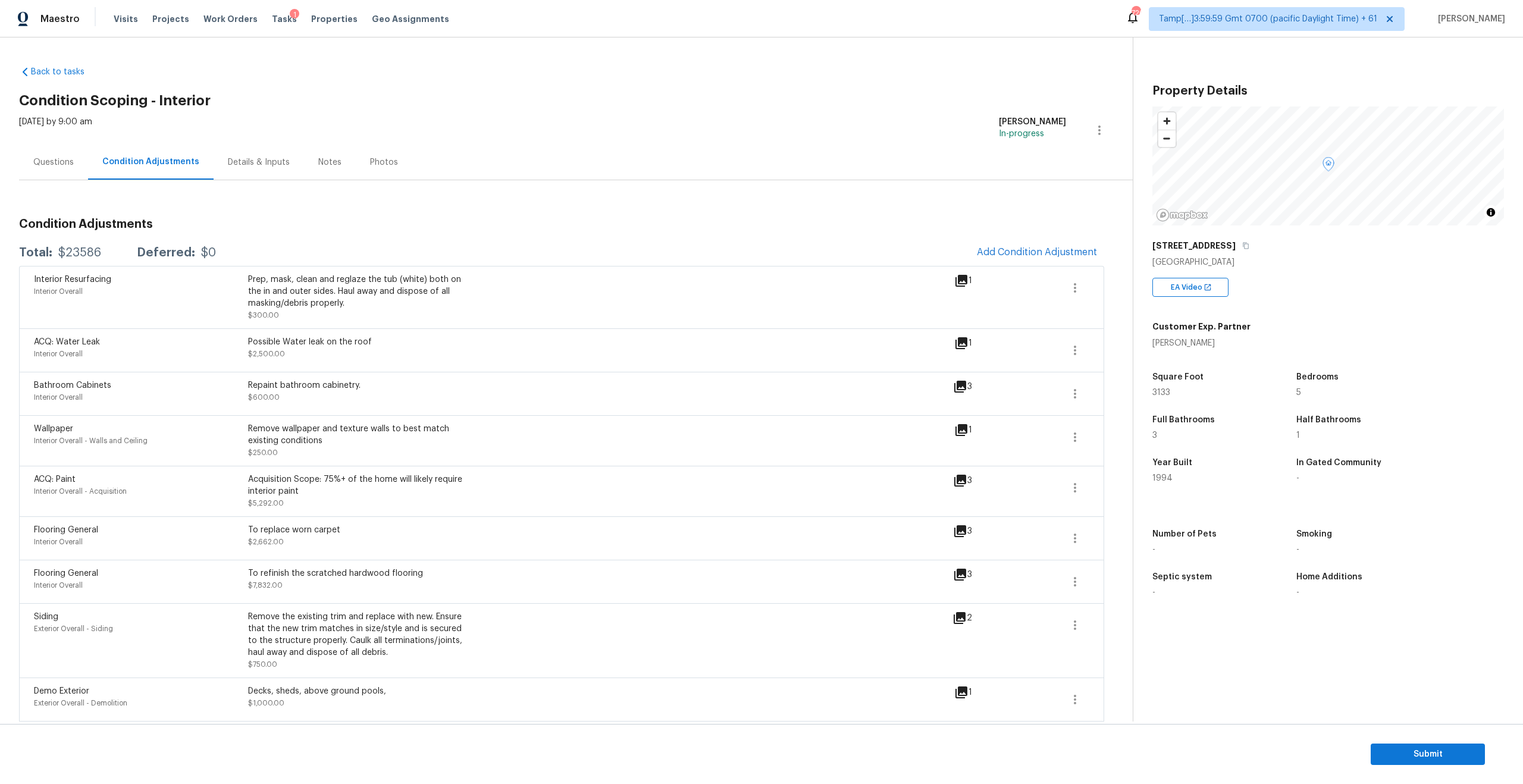
click at [81, 249] on div "$23586" at bounding box center [79, 252] width 43 height 12
click at [107, 254] on div "Total: $23586 Deferred: $0" at bounding box center [117, 252] width 197 height 12
drag, startPoint x: 111, startPoint y: 254, endPoint x: 49, endPoint y: 249, distance: 62.2
click at [49, 249] on div "Total: $23586 Deferred: $0" at bounding box center [117, 252] width 197 height 12
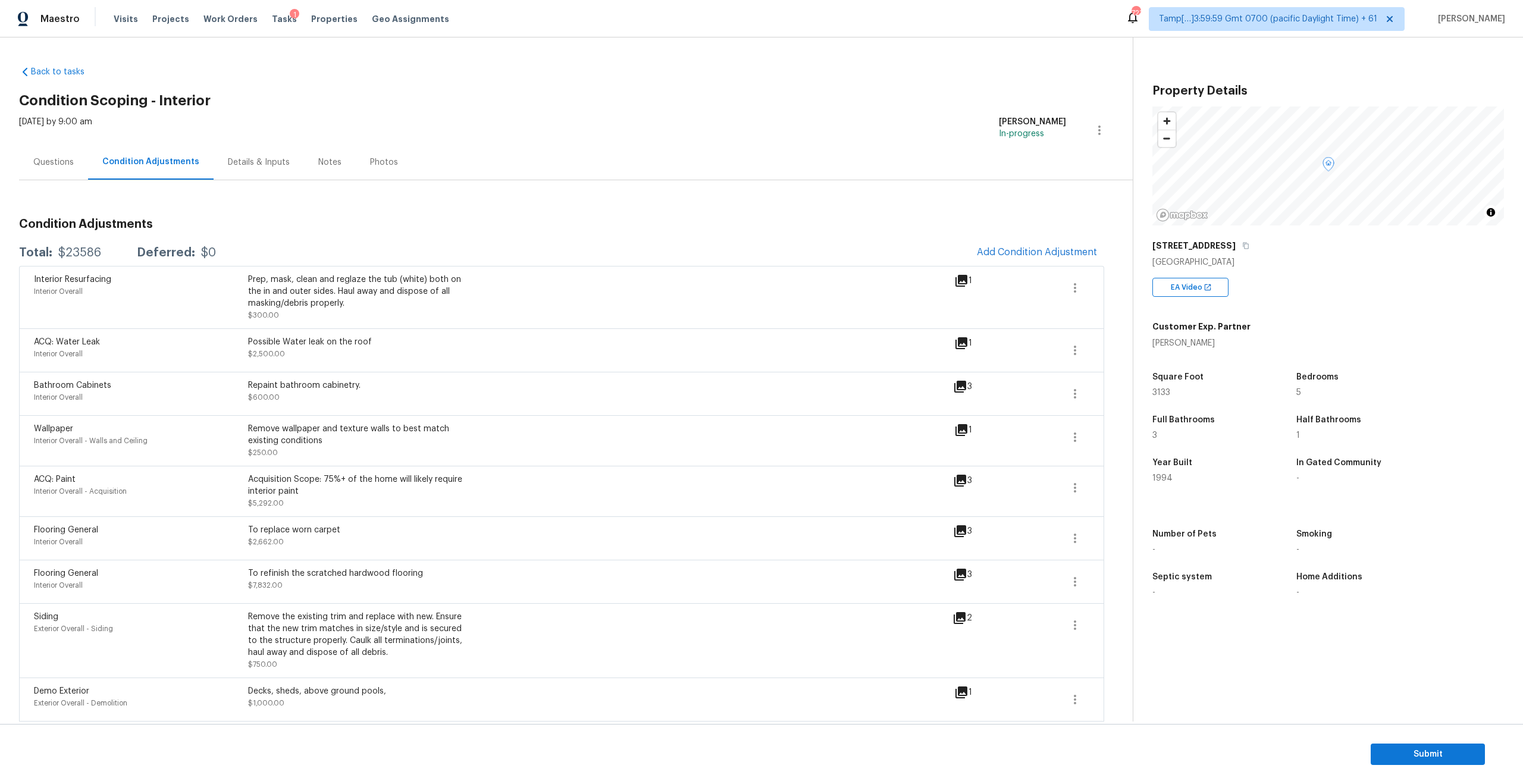
copy div "$23586"
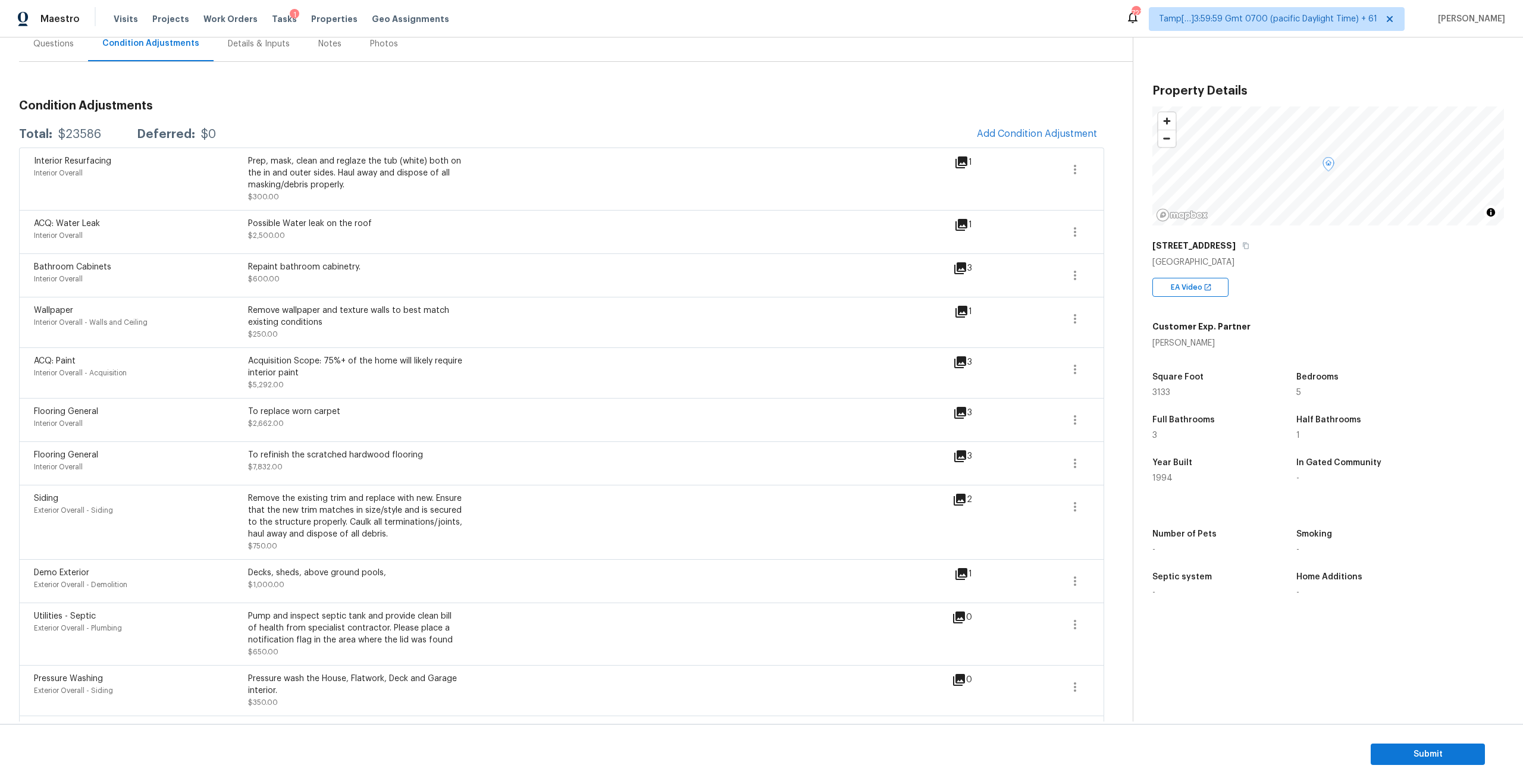
scroll to position [227, 0]
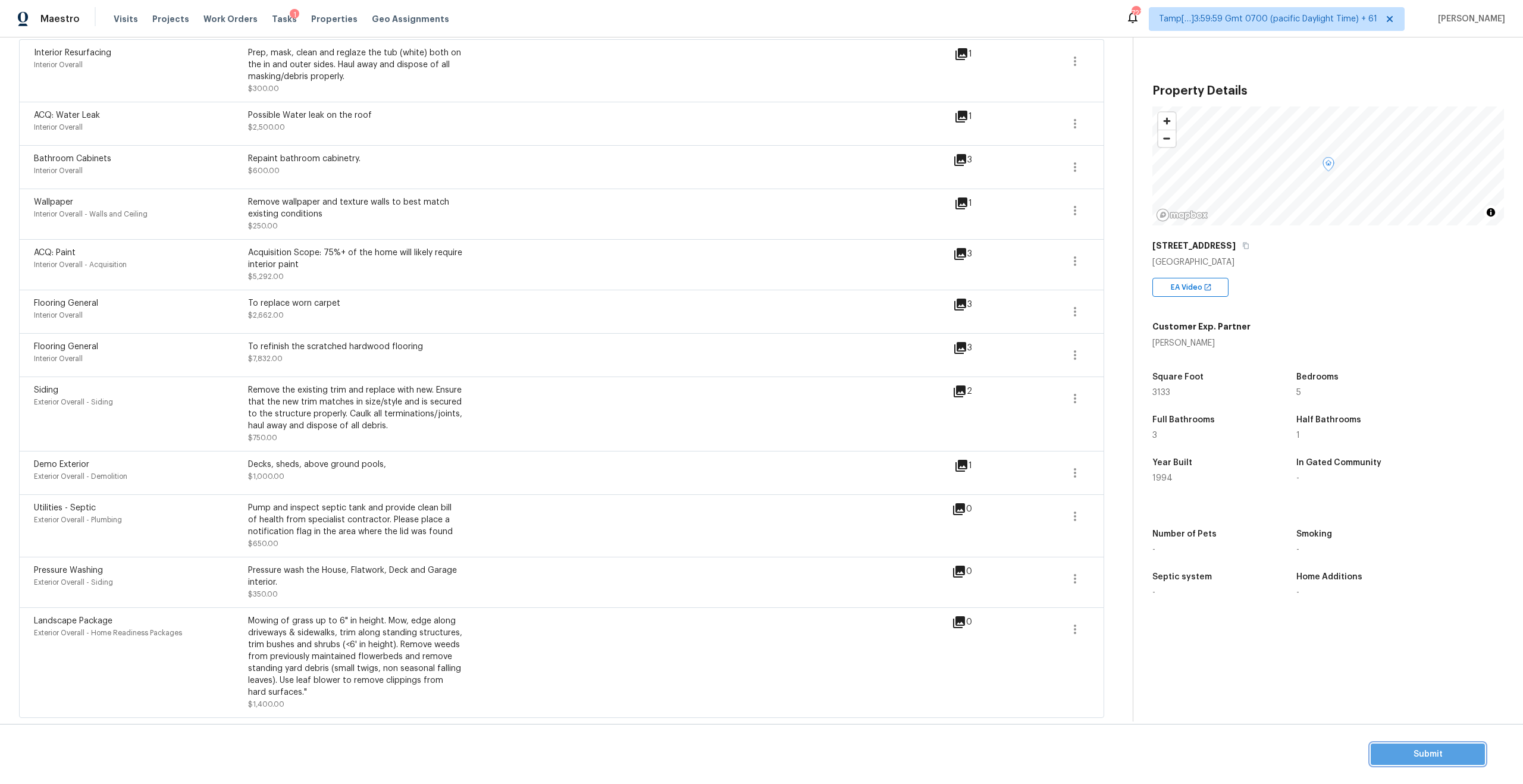
click at [1407, 751] on span "Submit" at bounding box center [1428, 754] width 95 height 15
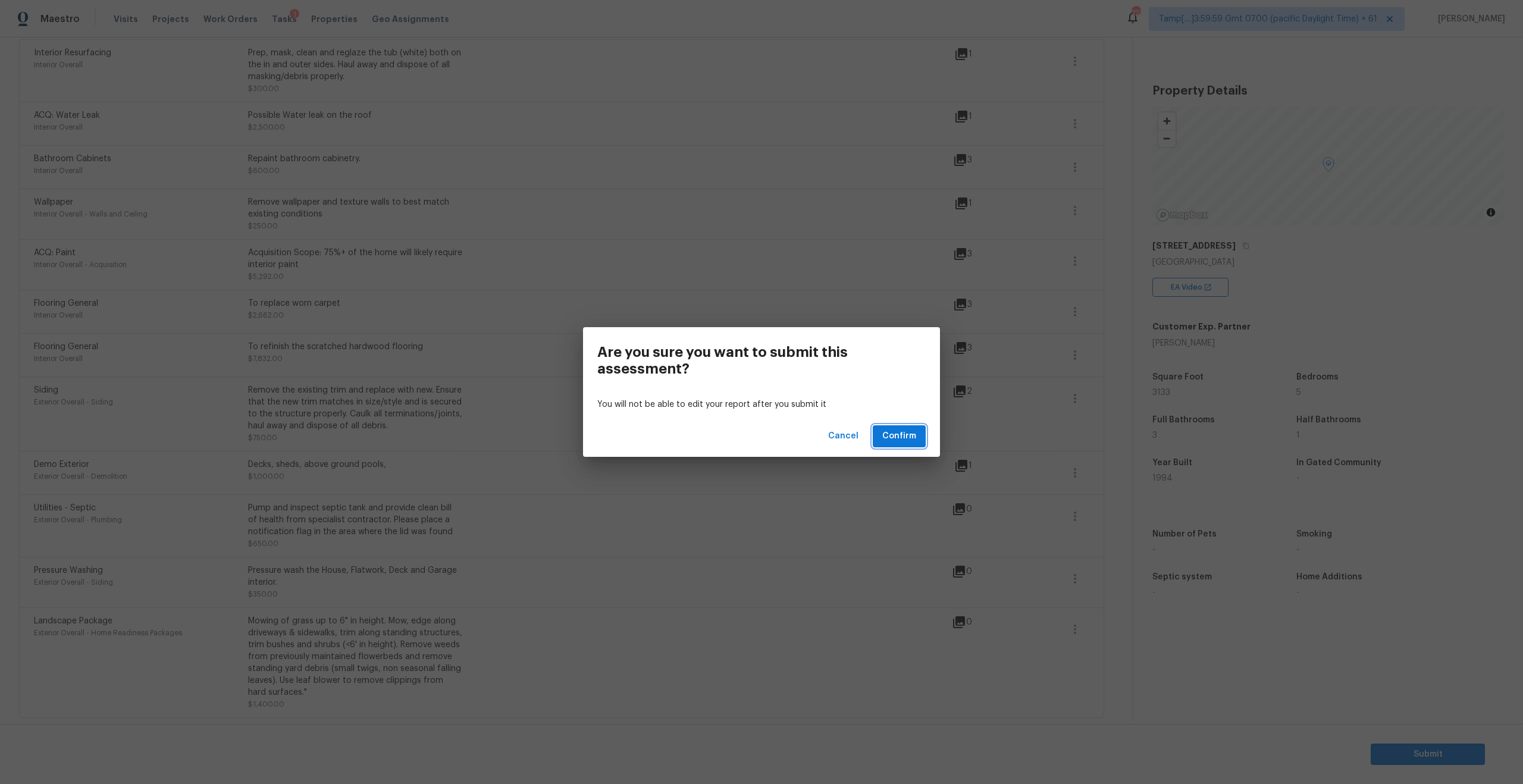
click at [905, 437] on span "Confirm" at bounding box center [899, 437] width 34 height 15
